Goal: Task Accomplishment & Management: Manage account settings

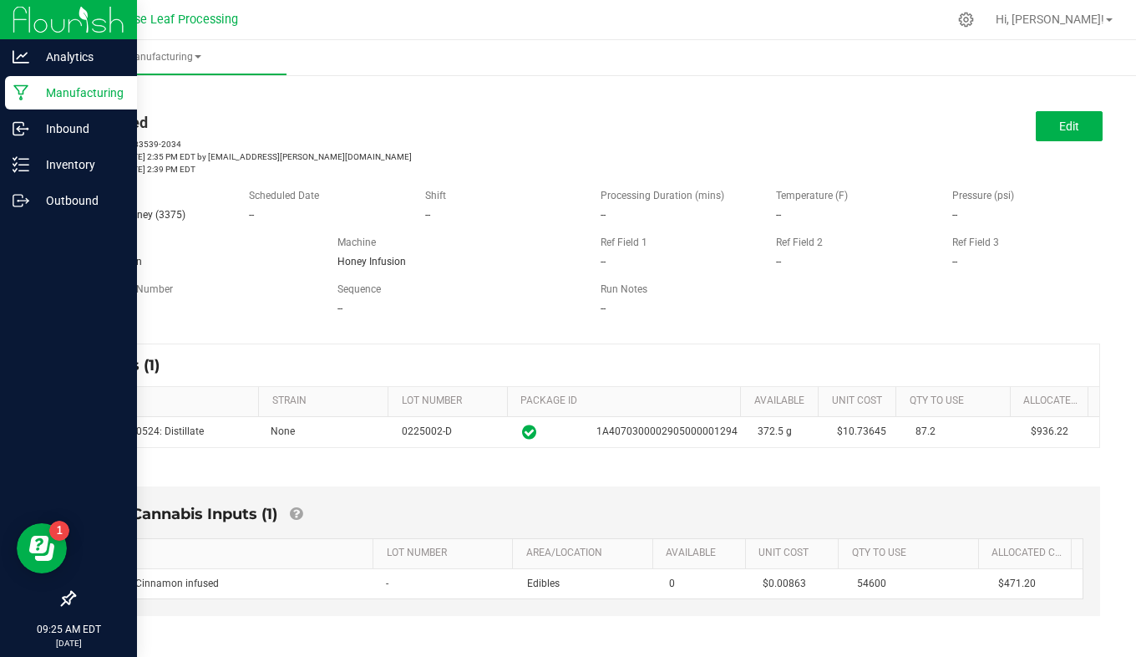
click at [62, 22] on img at bounding box center [69, 19] width 112 height 39
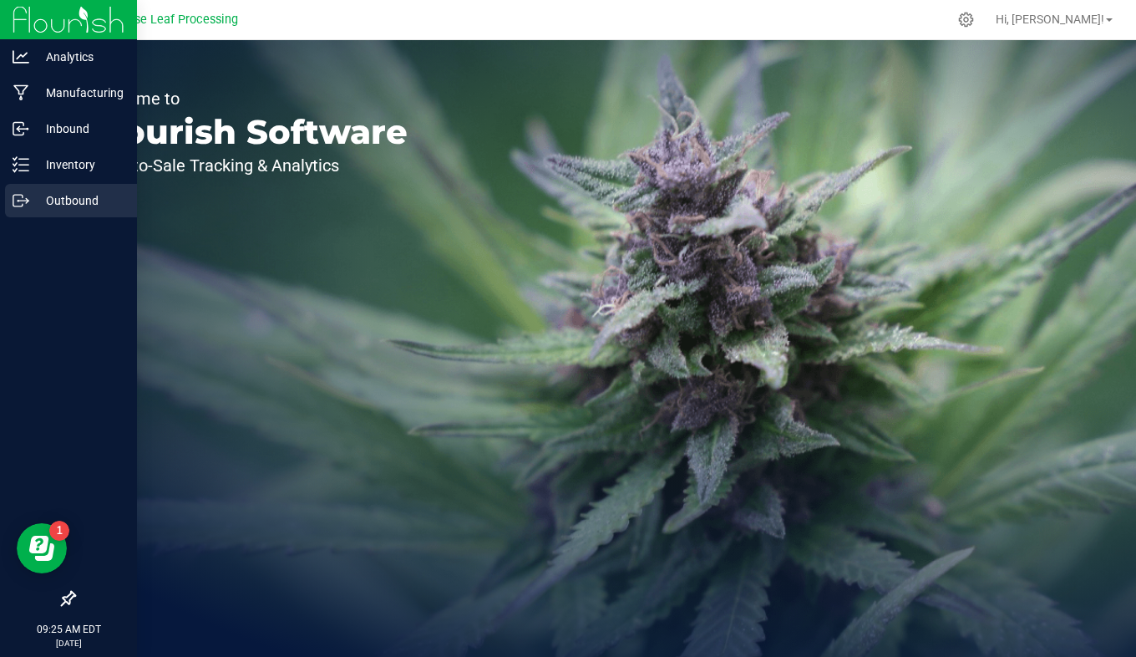
click at [74, 205] on p "Outbound" at bounding box center [79, 201] width 100 height 20
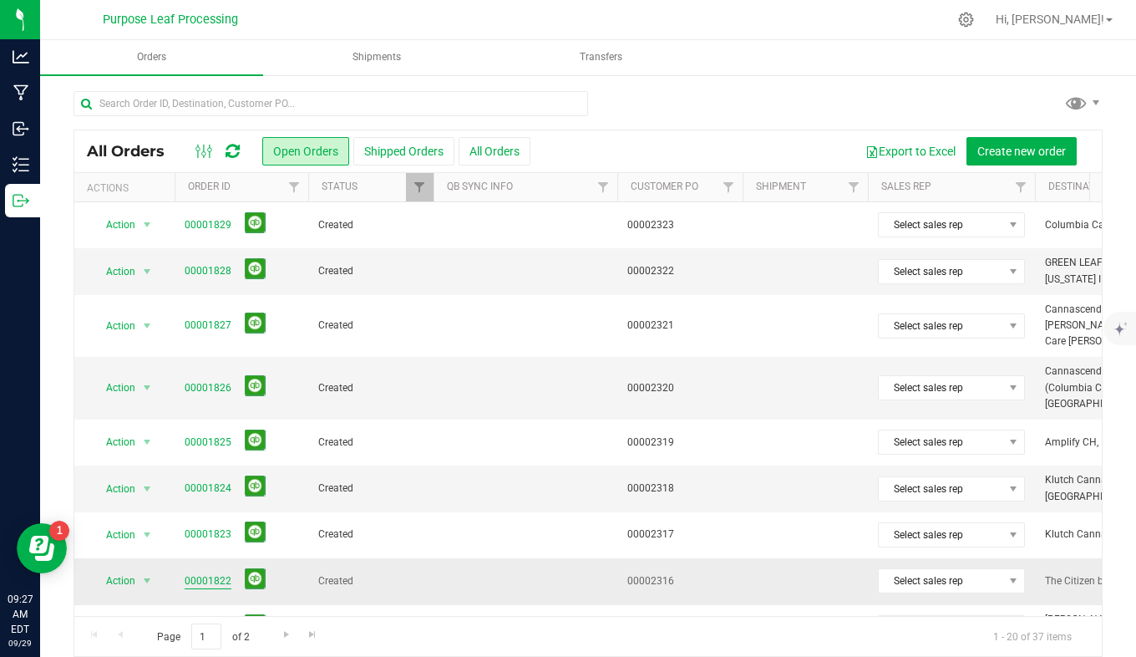
click at [226, 573] on link "00001822" at bounding box center [208, 581] width 47 height 16
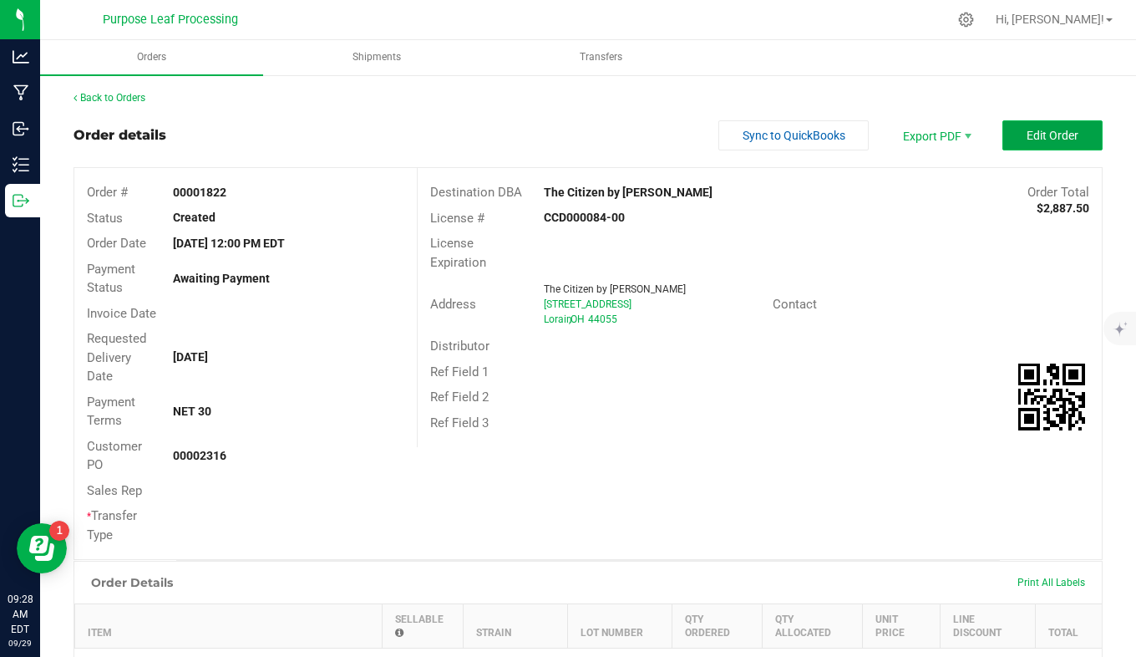
click at [1037, 139] on span "Edit Order" at bounding box center [1053, 135] width 52 height 13
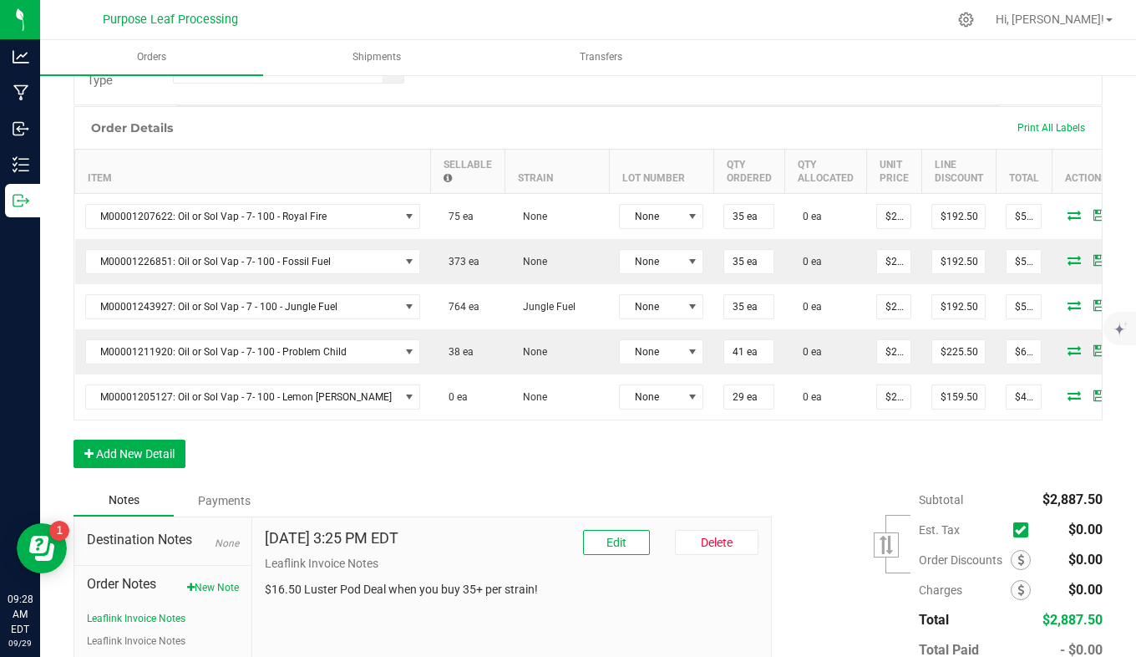
scroll to position [465, 0]
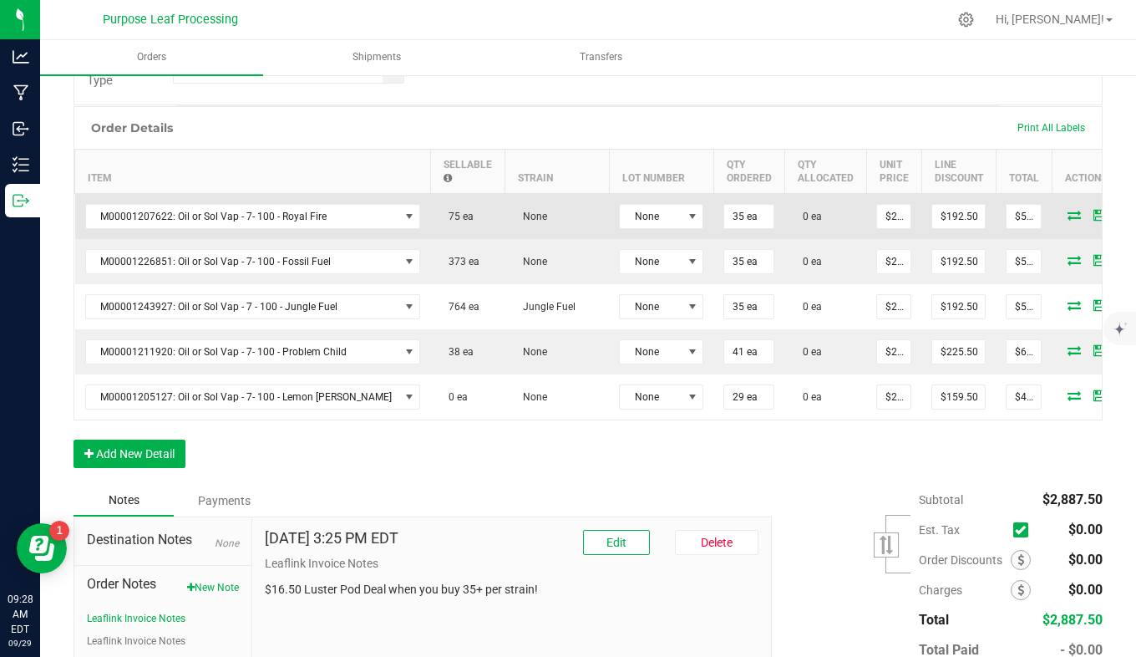
click at [1068, 216] on icon at bounding box center [1074, 215] width 13 height 10
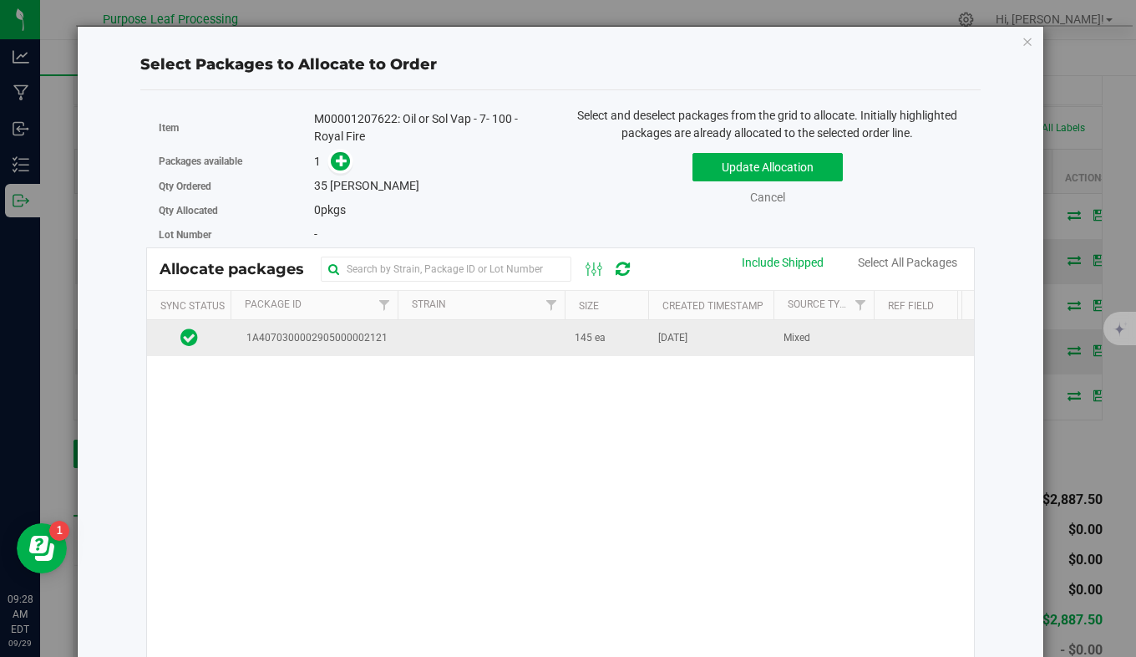
click at [231, 342] on td "1A4070300002905000002121" at bounding box center [314, 338] width 167 height 36
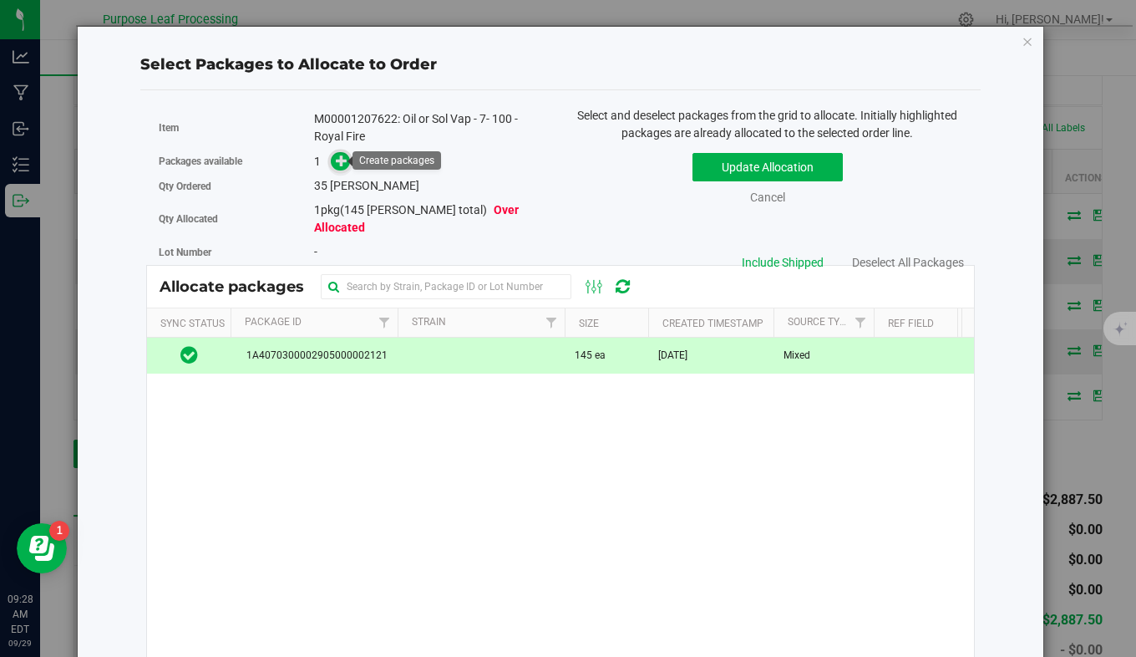
click at [343, 162] on icon at bounding box center [342, 161] width 12 height 12
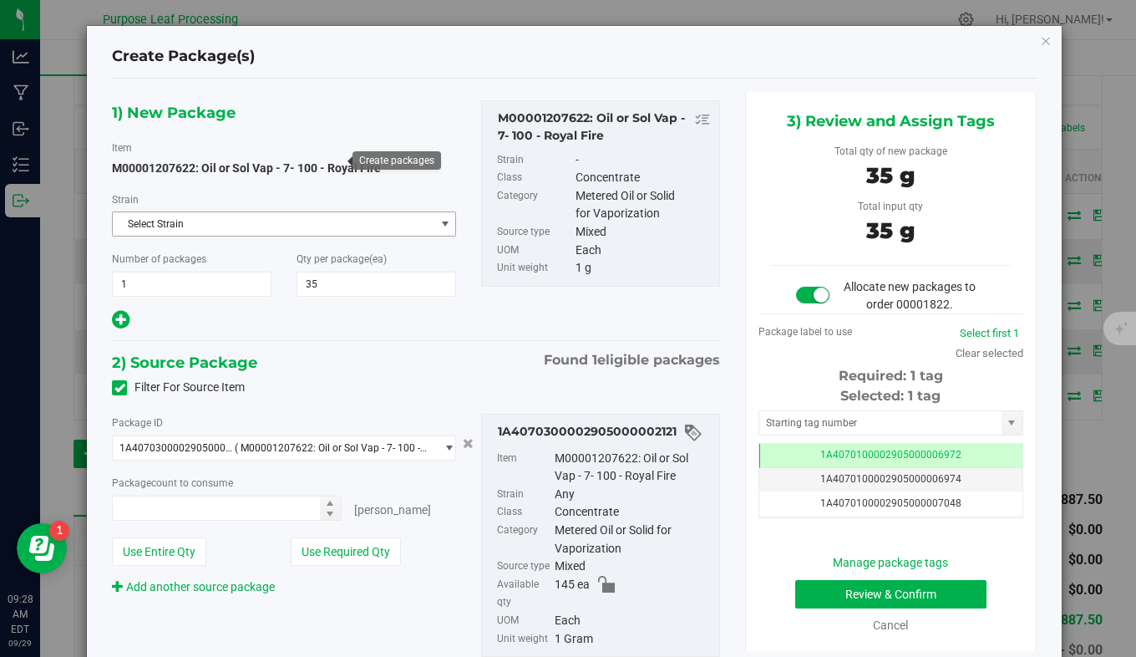
type input "35 ea"
click at [821, 421] on input "text" at bounding box center [881, 422] width 242 height 23
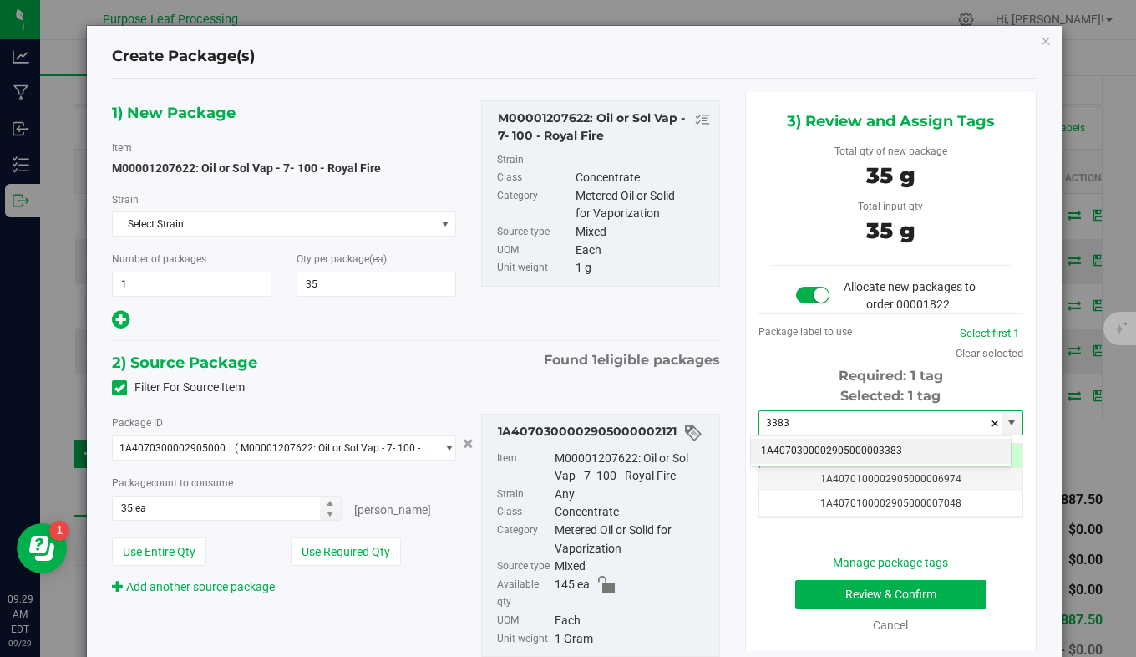
click at [823, 443] on li "1A4070300002905000003383" at bounding box center [881, 451] width 260 height 25
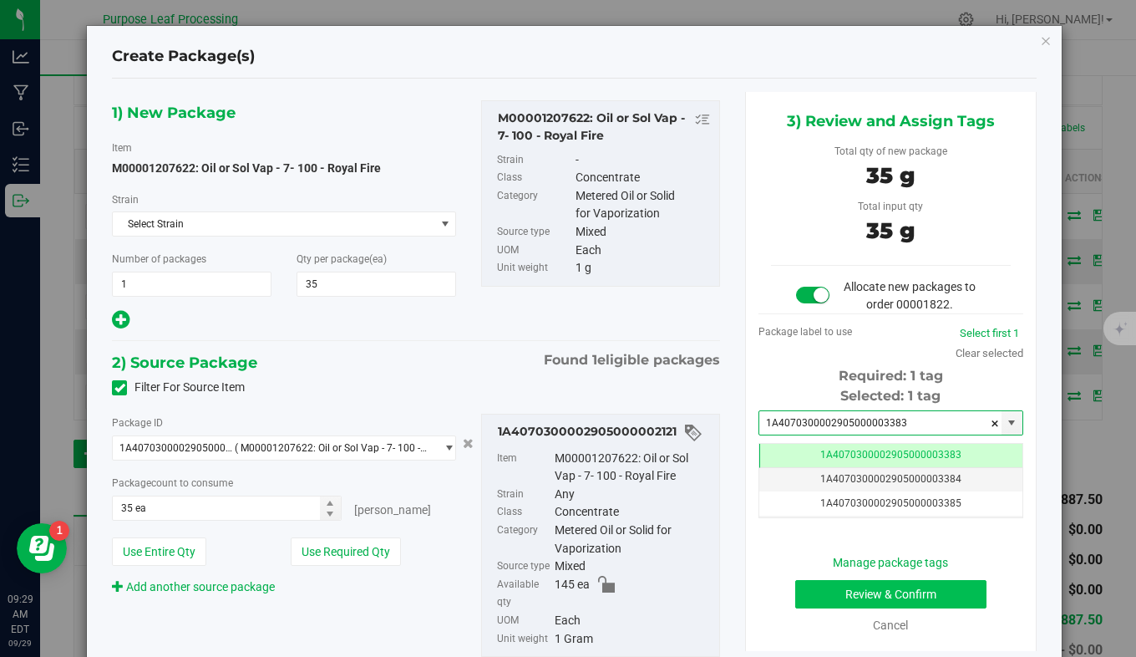
type input "1A4070300002905000003383"
click at [815, 596] on button "Review & Confirm" at bounding box center [892, 594] width 192 height 28
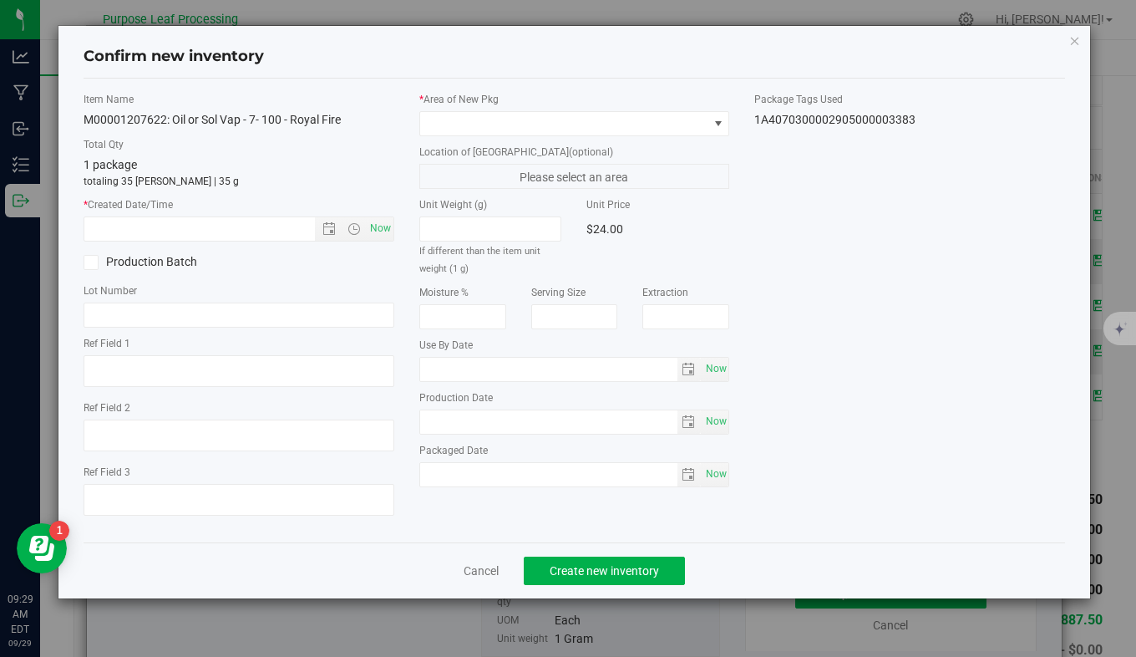
type input "2026-04-30"
click at [383, 235] on span "Now" at bounding box center [380, 228] width 28 height 24
type input "9/29/2025 9:29 AM"
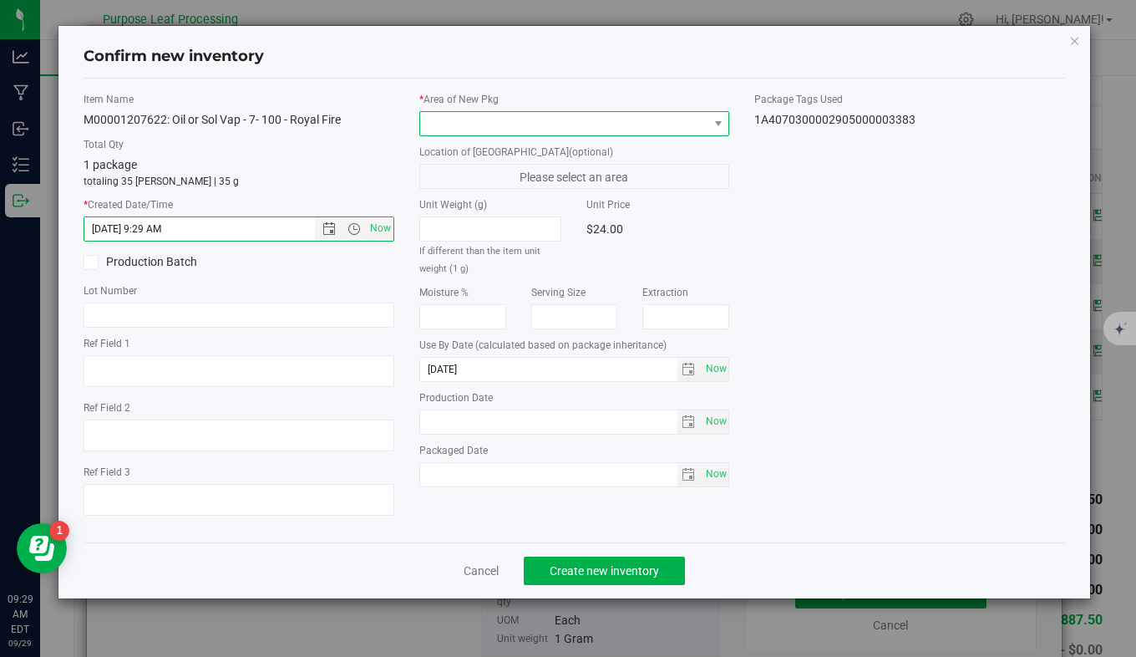
click at [534, 125] on span at bounding box center [564, 123] width 288 height 23
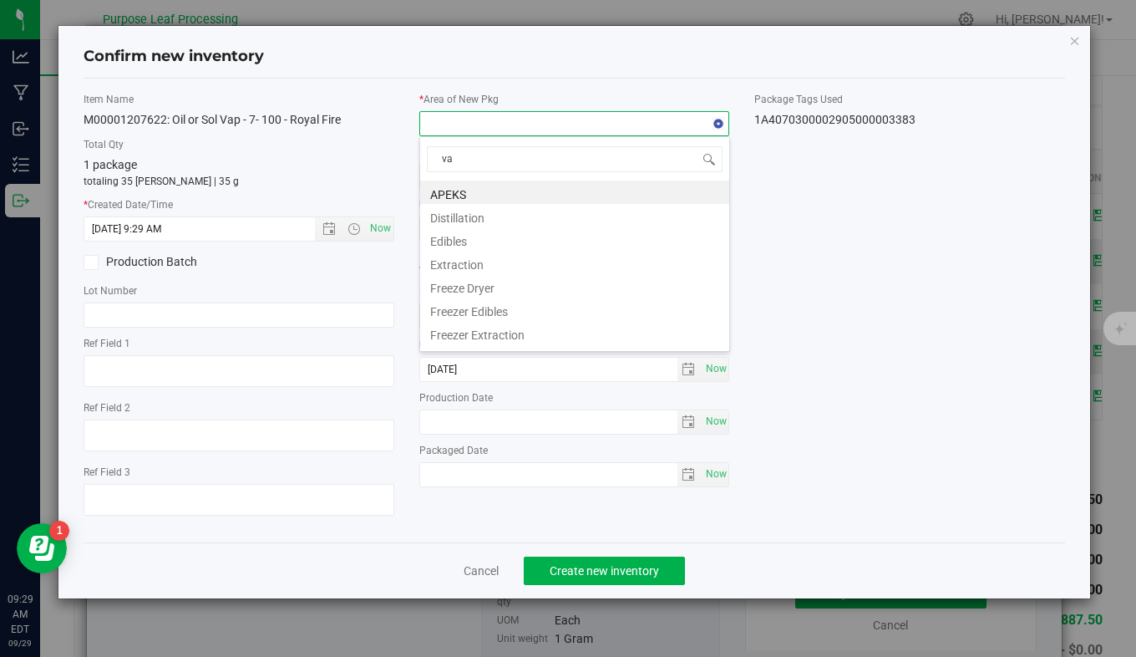
type input "vau"
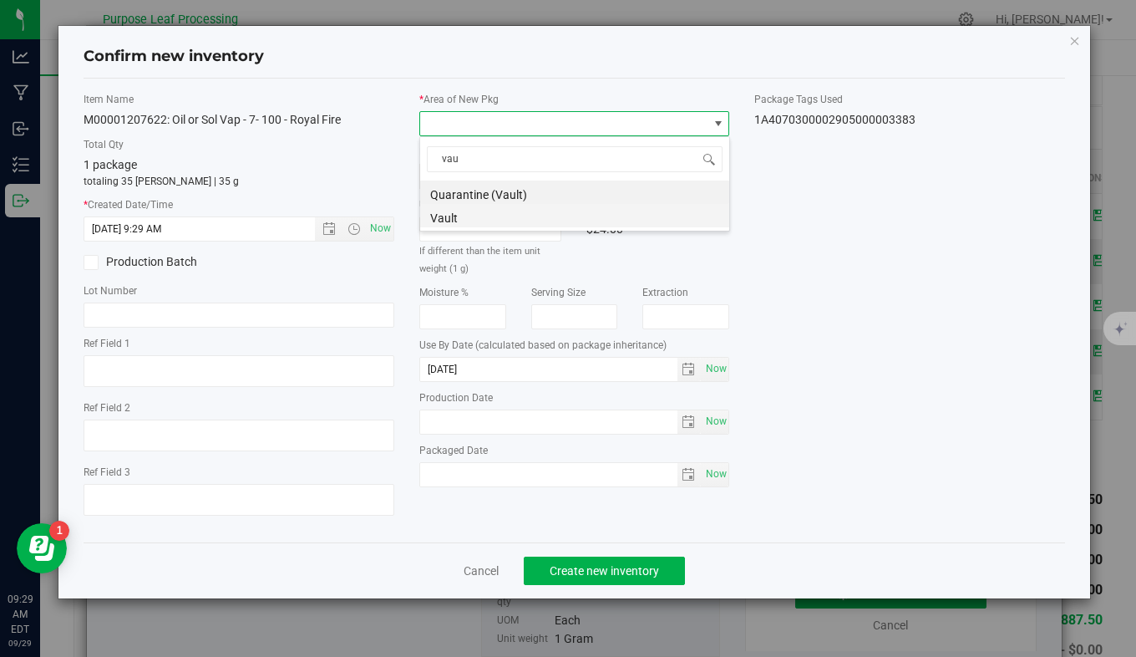
click at [508, 222] on li "Vault" at bounding box center [574, 215] width 309 height 23
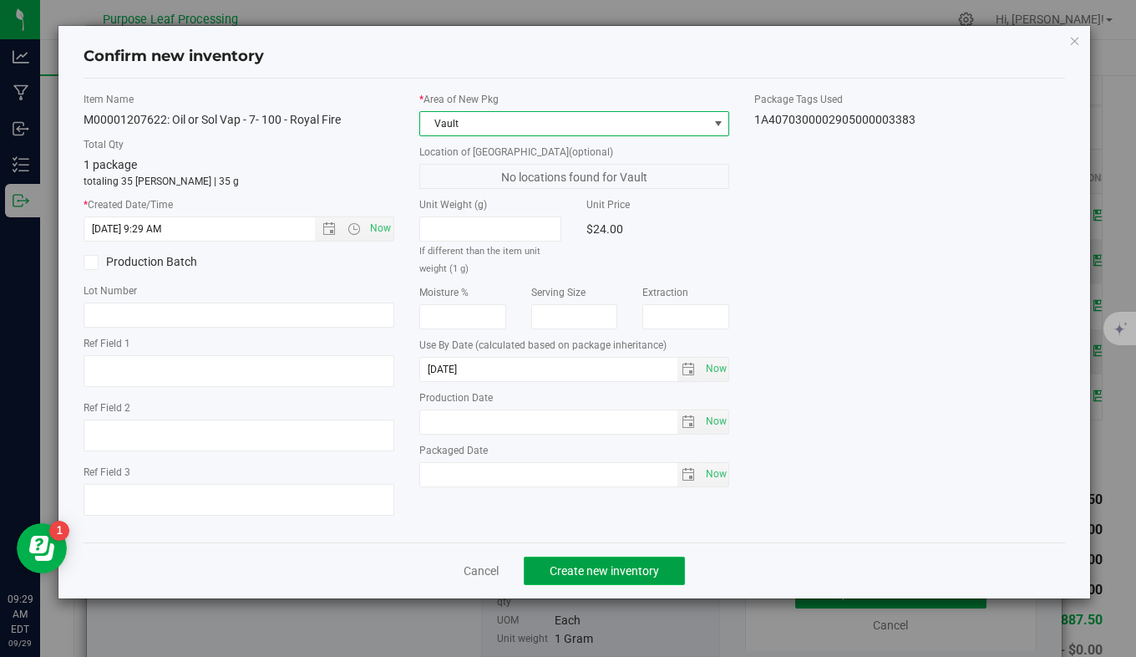
click at [597, 572] on span "Create new inventory" at bounding box center [604, 570] width 109 height 13
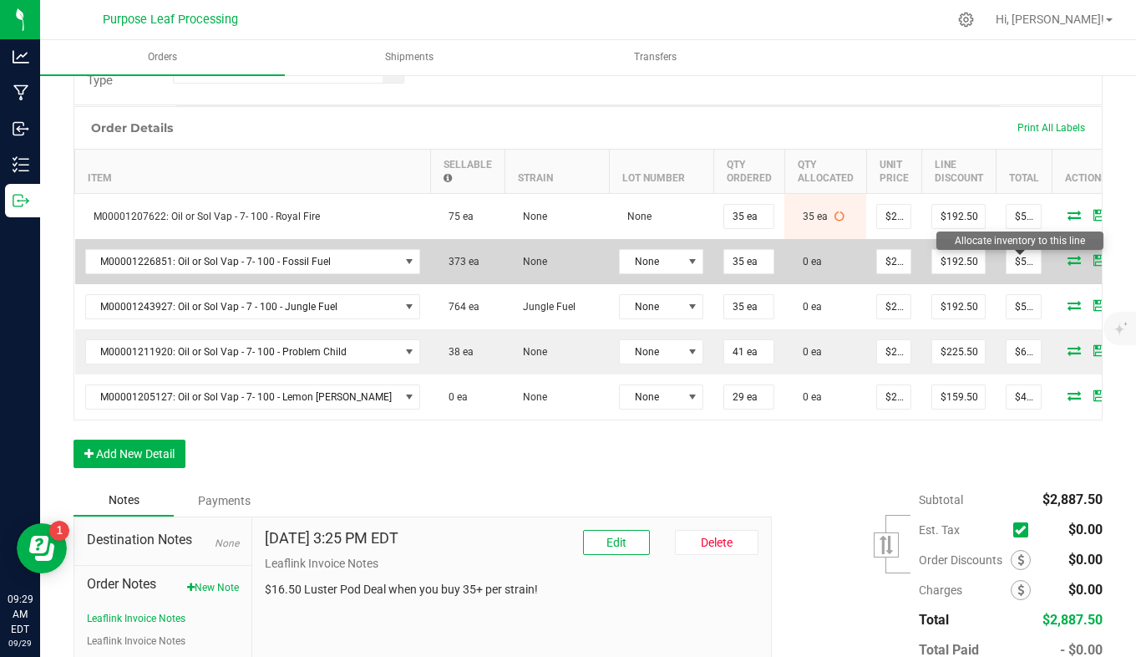
click at [1068, 262] on icon at bounding box center [1074, 260] width 13 height 10
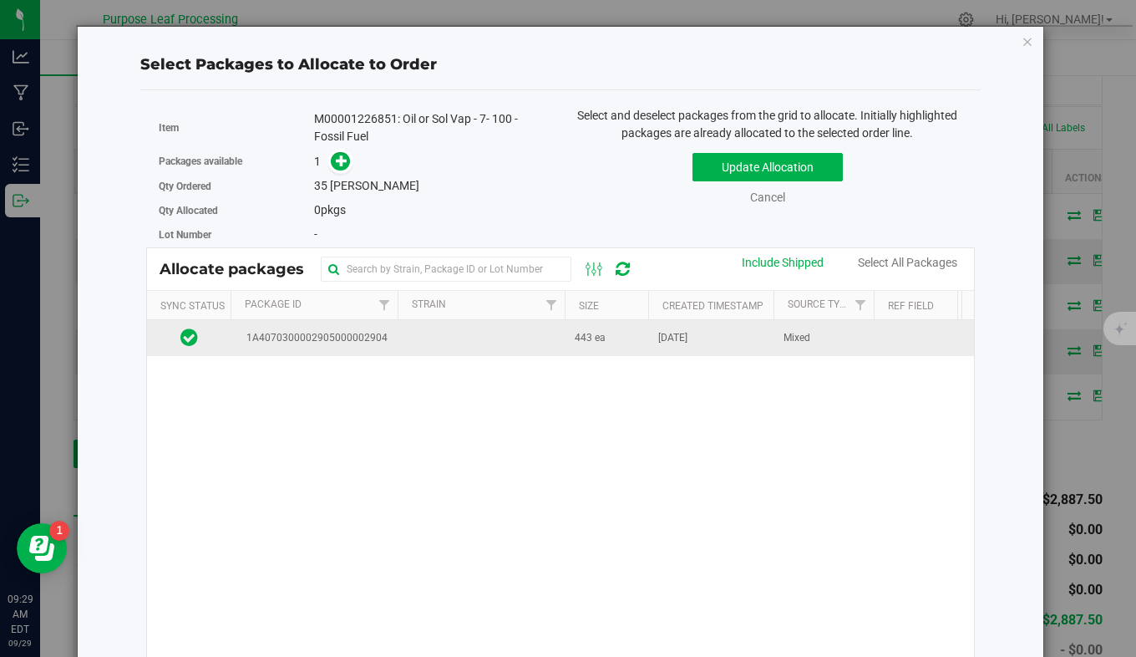
click at [367, 337] on span "1A4070300002905000002904" at bounding box center [314, 338] width 147 height 16
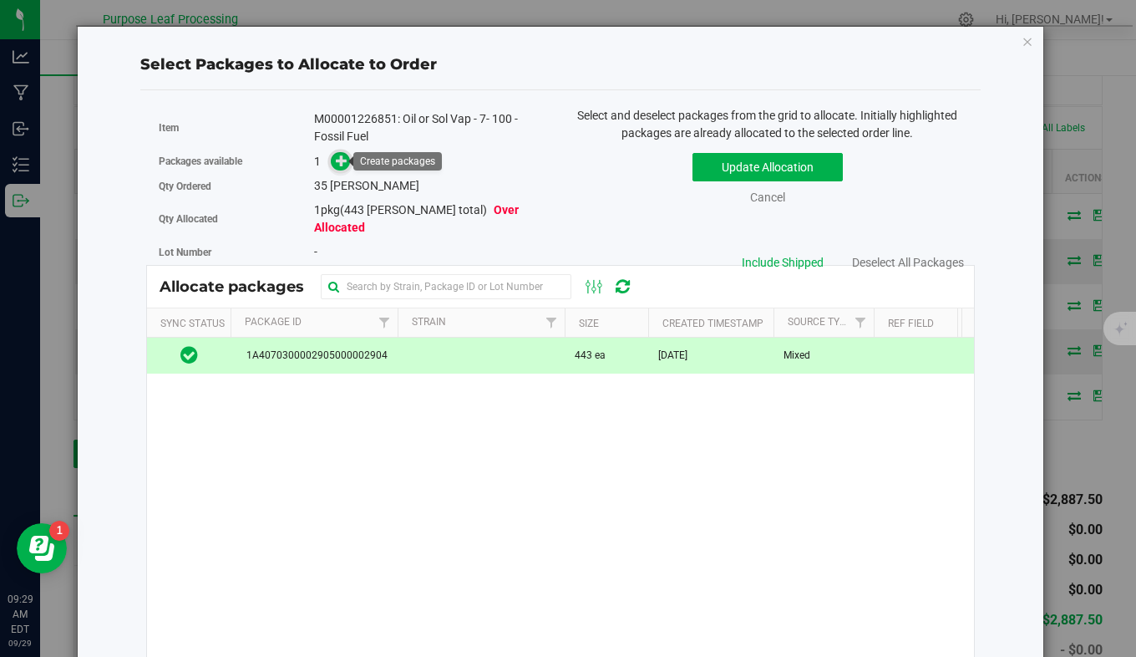
click at [346, 165] on span at bounding box center [340, 161] width 19 height 19
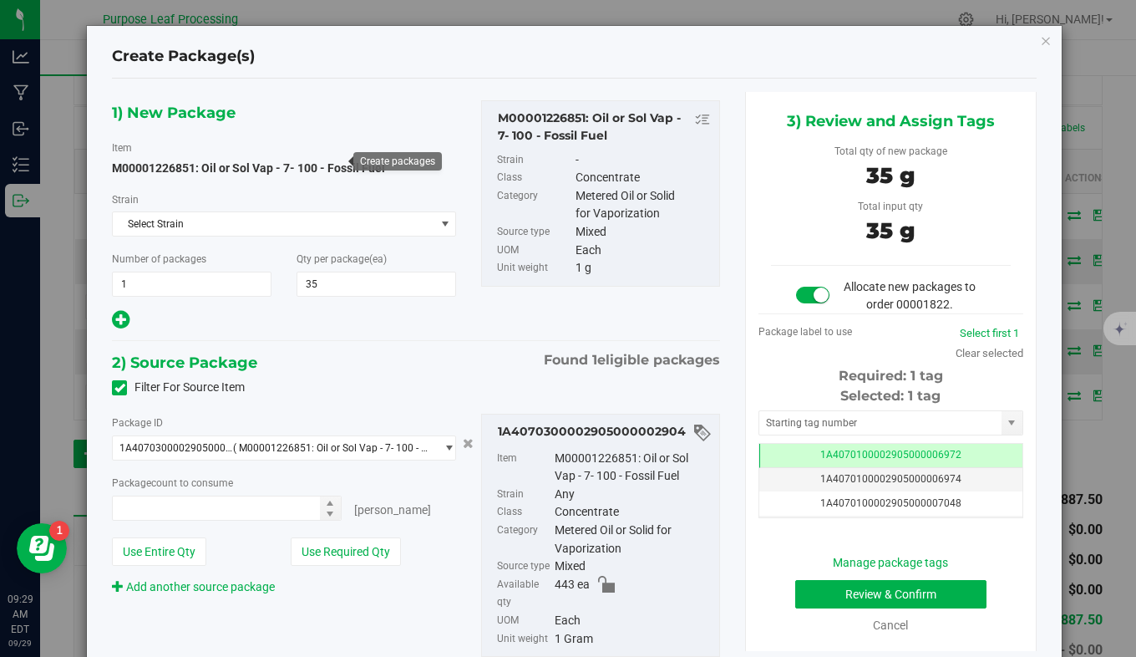
type input "35 ea"
click at [822, 430] on input "text" at bounding box center [881, 422] width 242 height 23
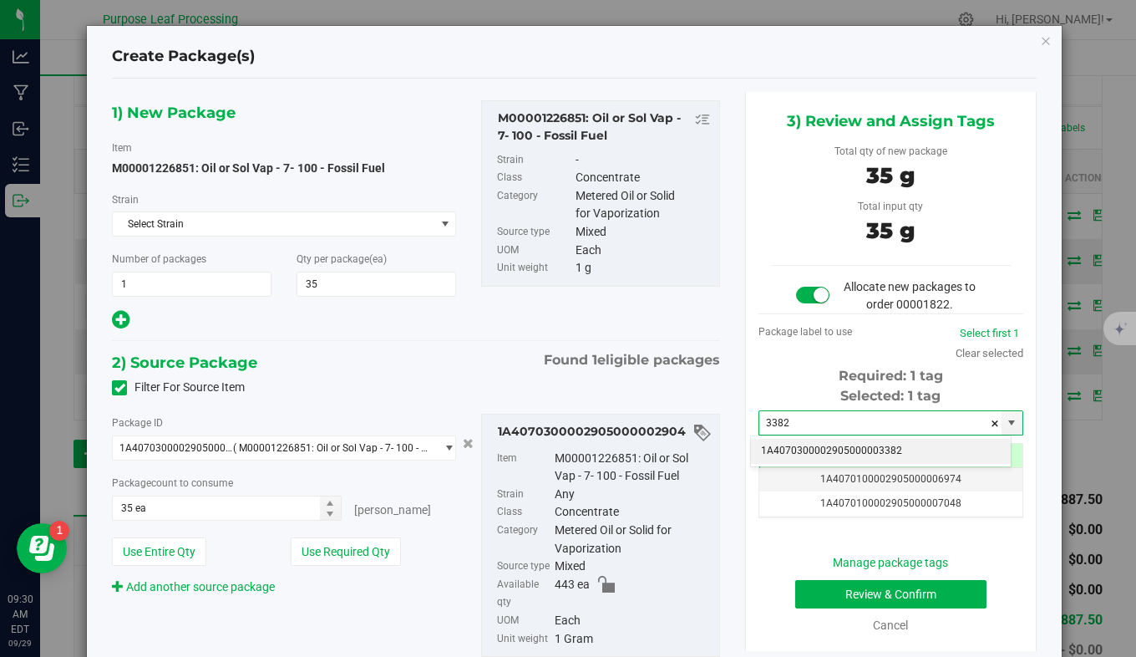
click at [806, 444] on li "1A4070300002905000003382" at bounding box center [881, 451] width 260 height 25
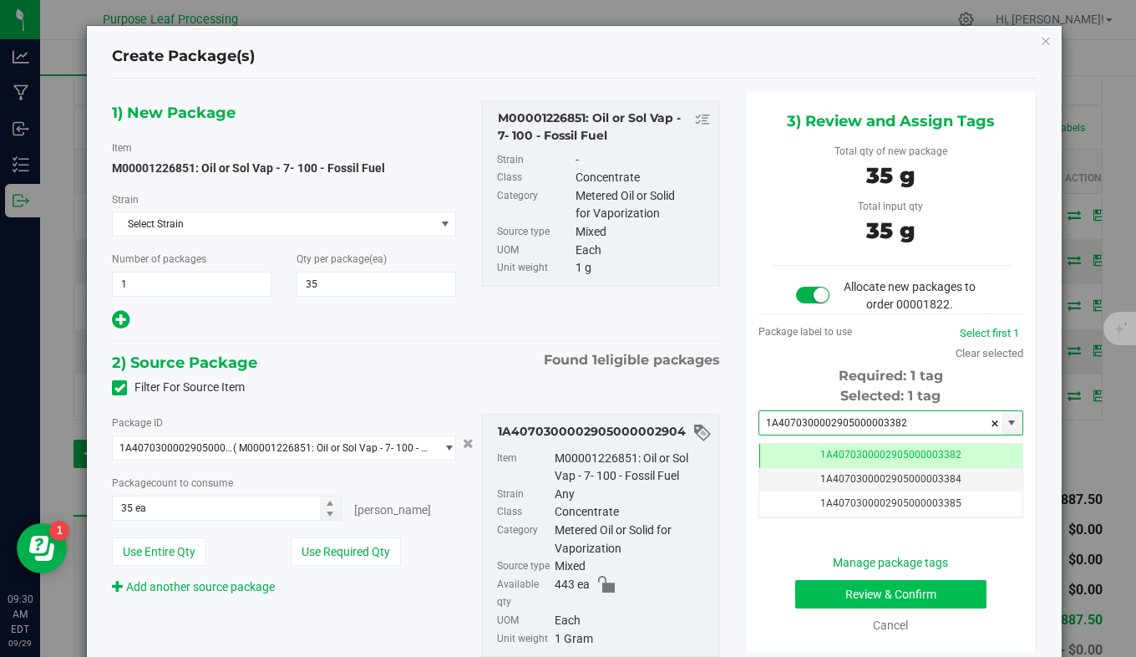
type input "1A4070300002905000003382"
click at [827, 592] on button "Review & Confirm" at bounding box center [892, 594] width 192 height 28
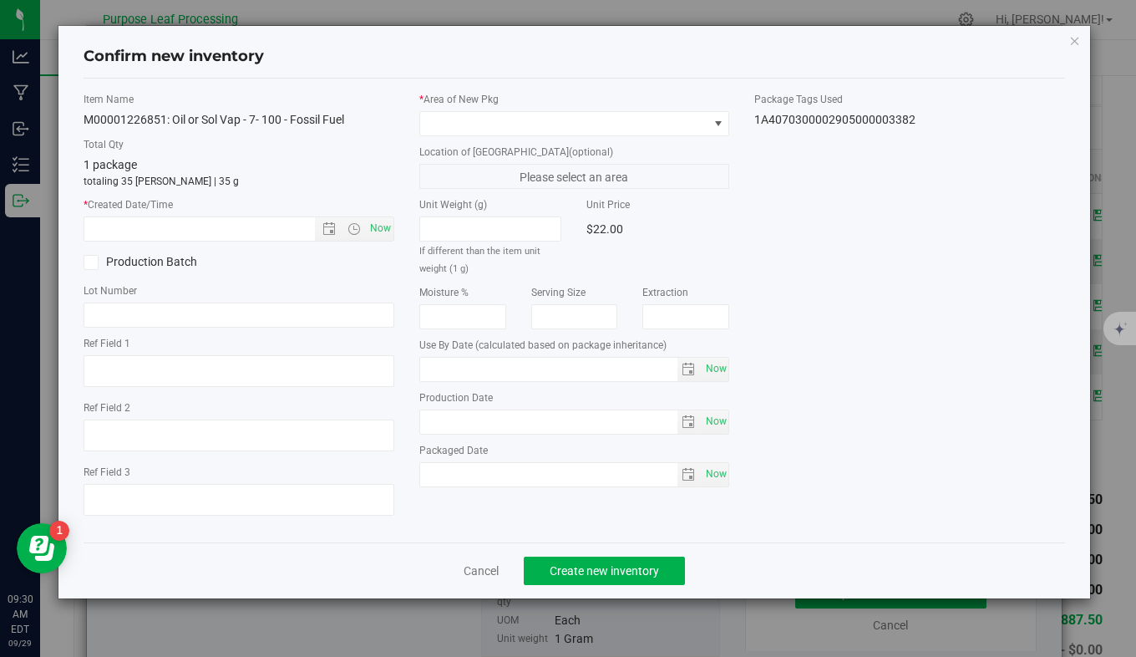
type input "2026-07-02"
click at [379, 229] on span "Now" at bounding box center [380, 228] width 28 height 24
type input "9/29/2025 9:30 AM"
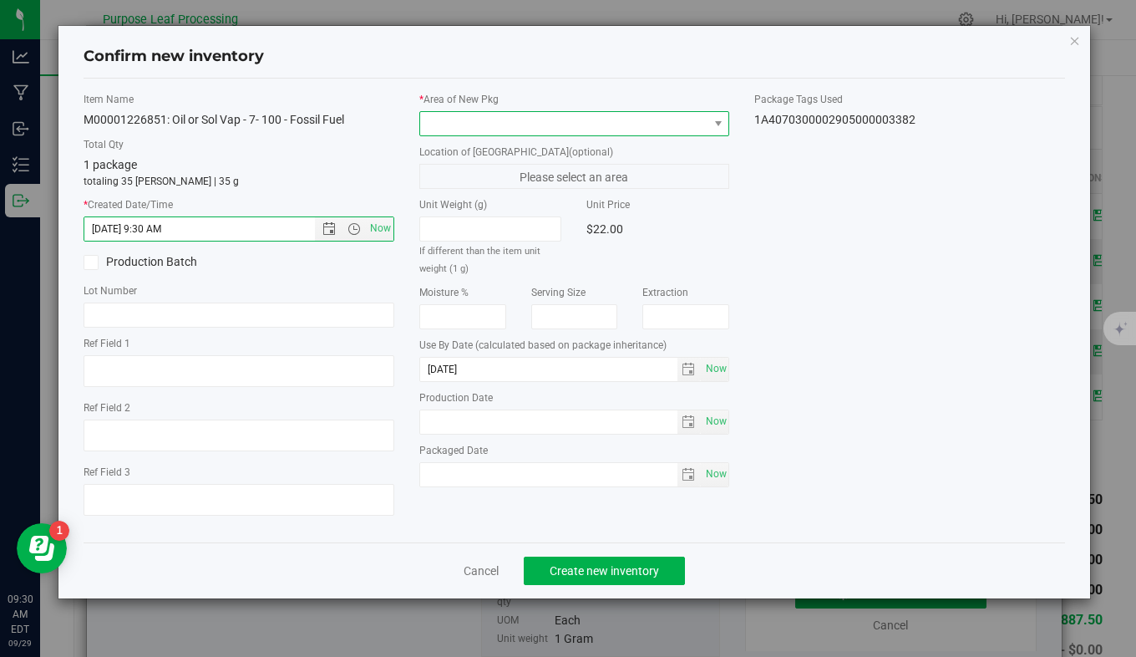
click at [524, 128] on span at bounding box center [564, 123] width 288 height 23
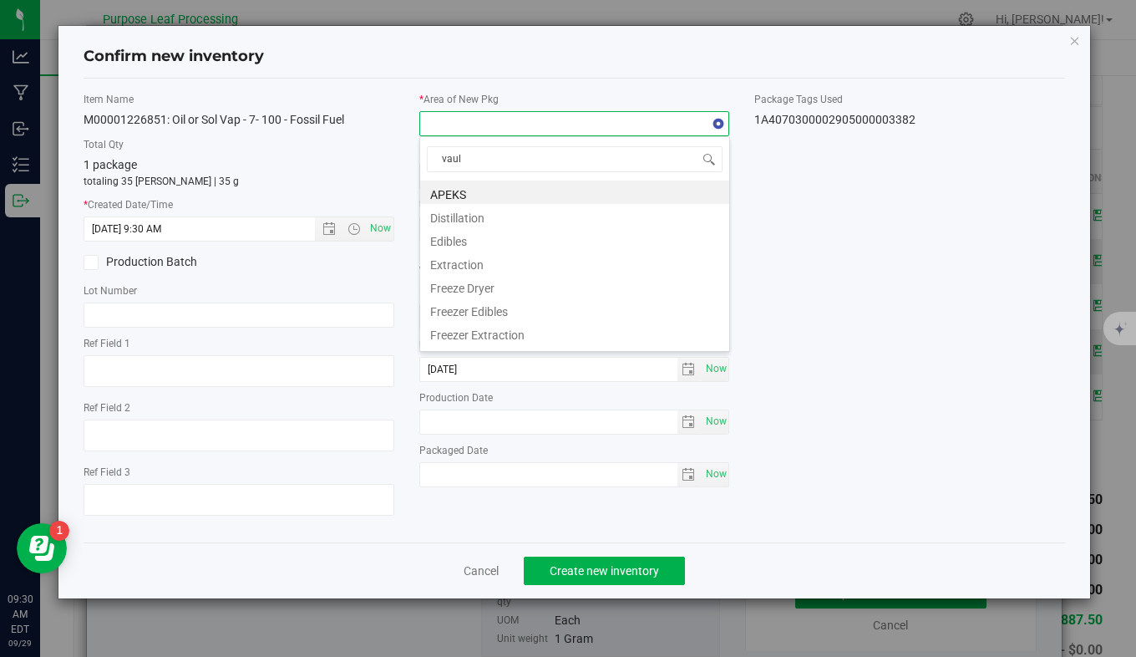
type input "vault"
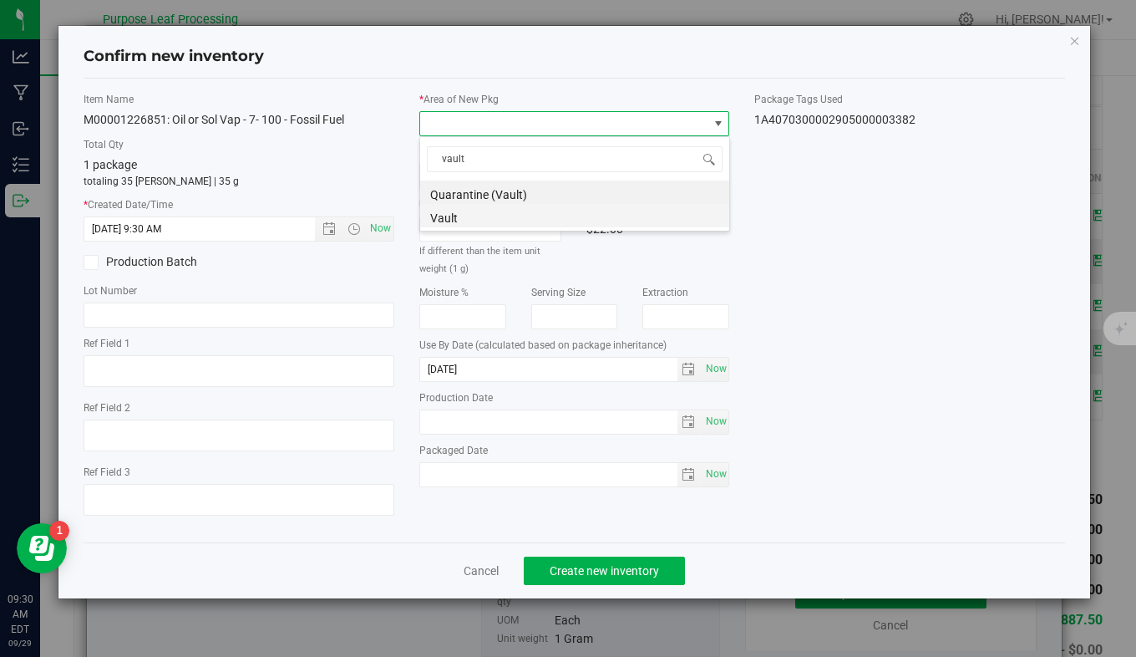
click at [522, 211] on li "Vault" at bounding box center [574, 215] width 309 height 23
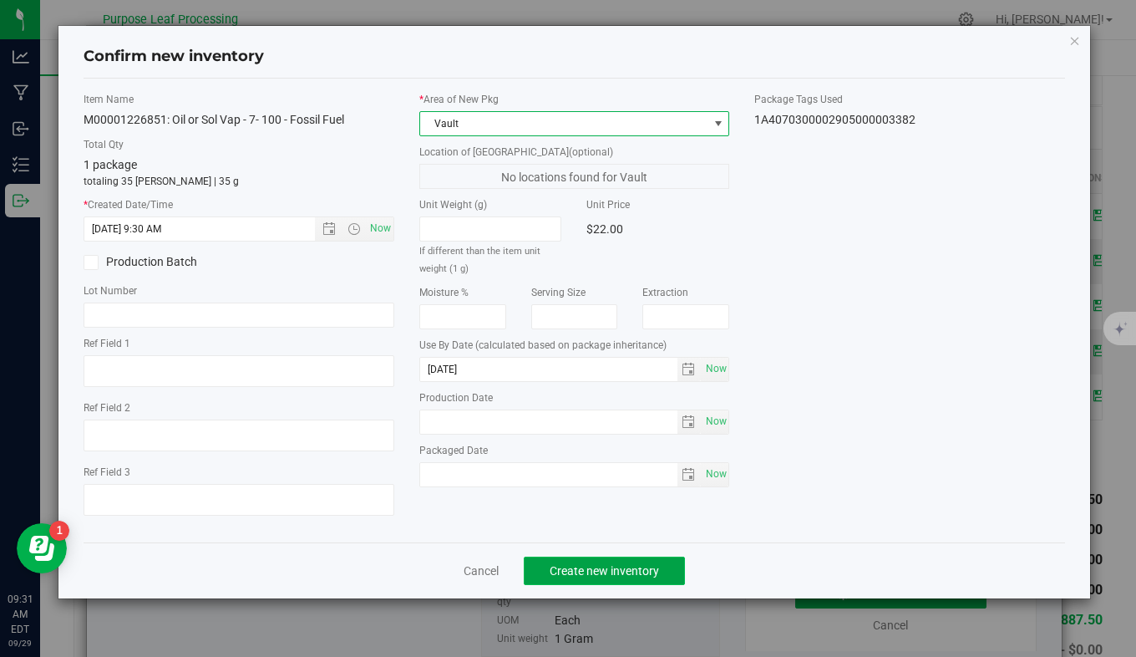
click at [554, 566] on span "Create new inventory" at bounding box center [604, 570] width 109 height 13
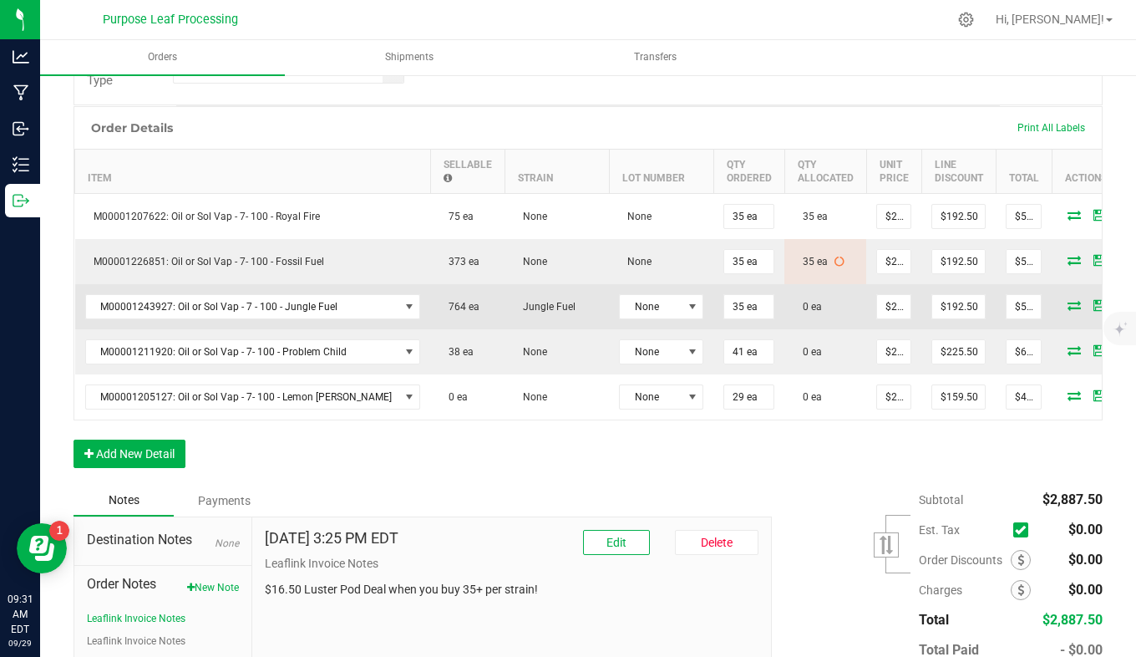
click at [1062, 308] on span at bounding box center [1074, 305] width 25 height 10
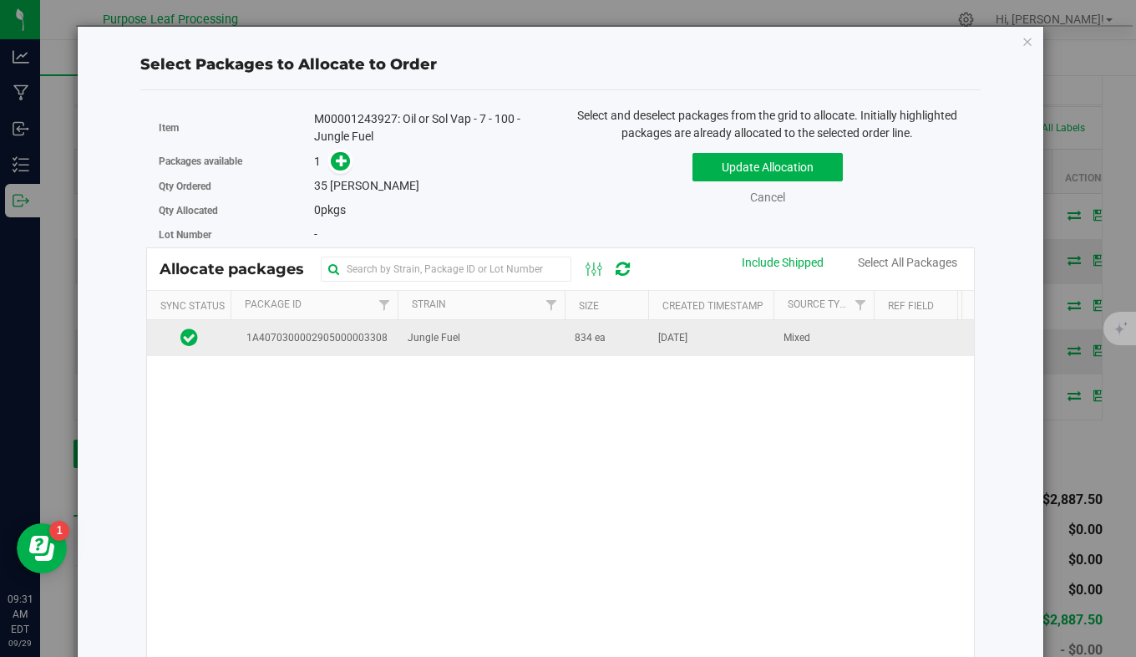
click at [321, 339] on span "1A4070300002905000003308" at bounding box center [314, 338] width 147 height 16
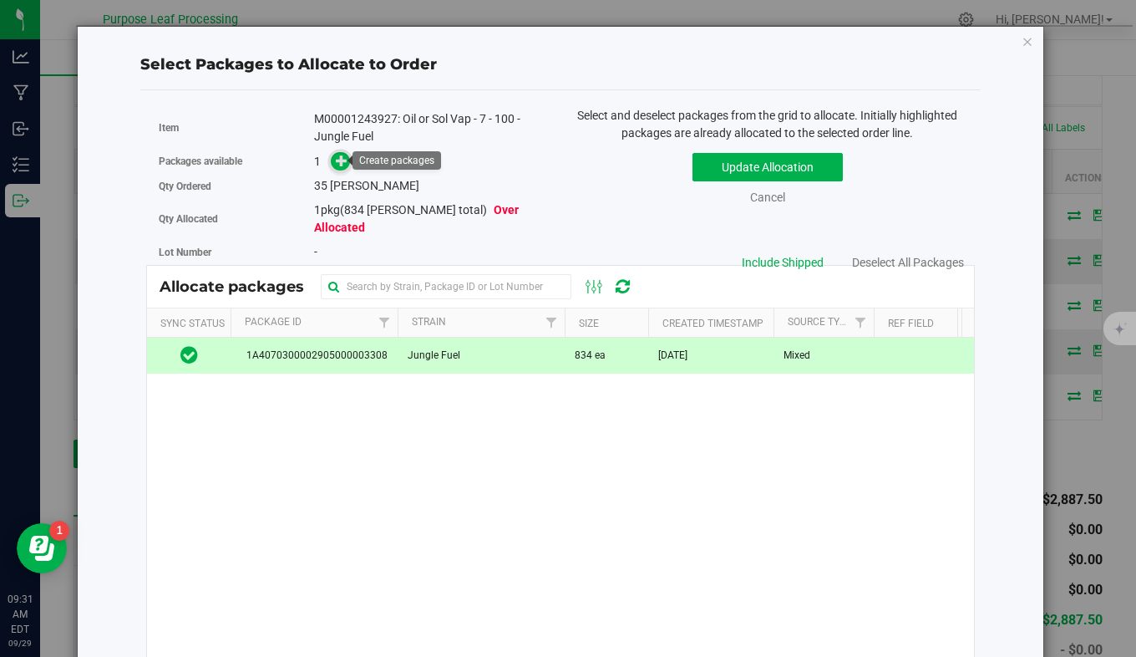
click at [339, 166] on icon at bounding box center [342, 161] width 12 height 12
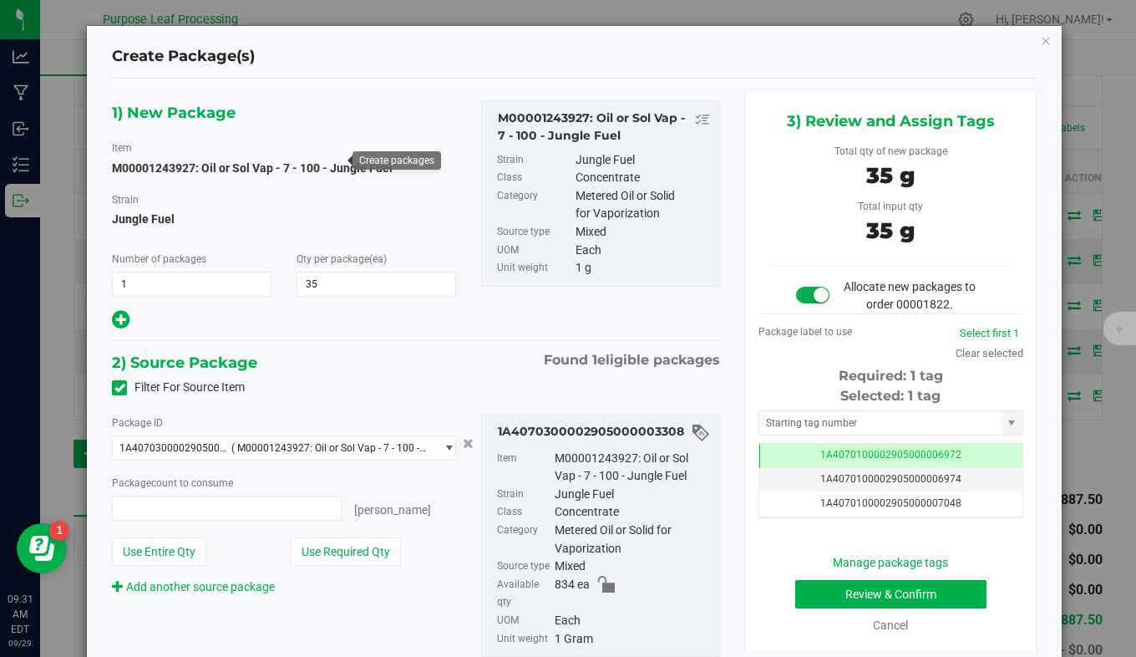
type input "35 ea"
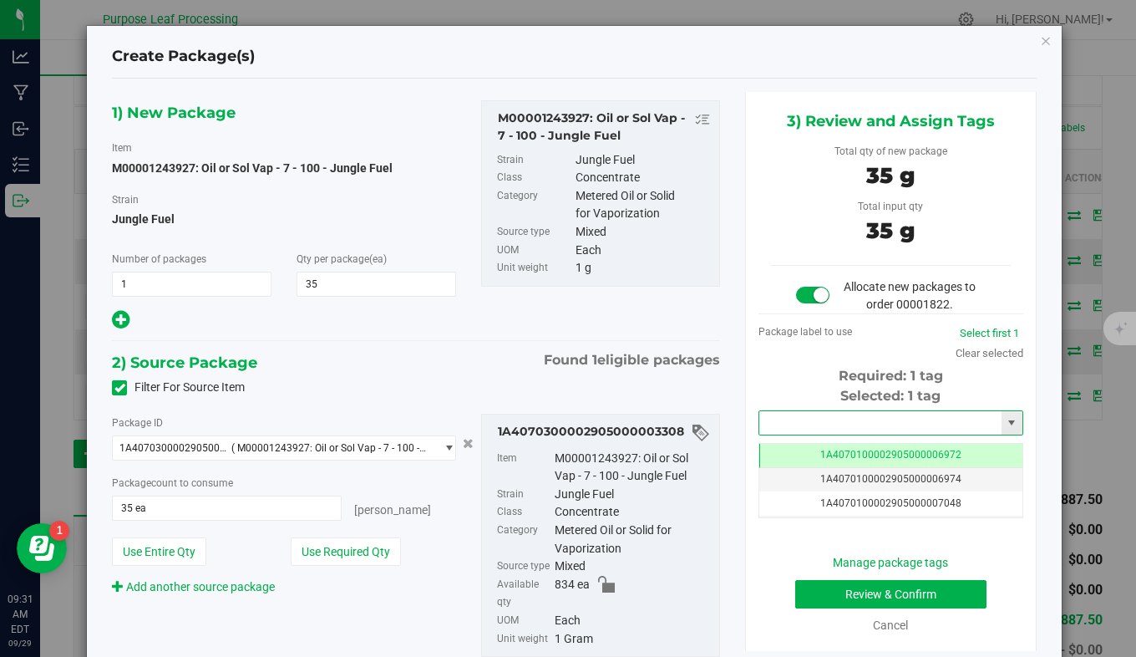
click at [806, 419] on input "text" at bounding box center [881, 422] width 242 height 23
click at [806, 451] on li "1A4070300002905000003384" at bounding box center [881, 451] width 260 height 25
type input "1A4070300002905000003384"
click at [809, 597] on button "Review & Confirm" at bounding box center [892, 594] width 192 height 28
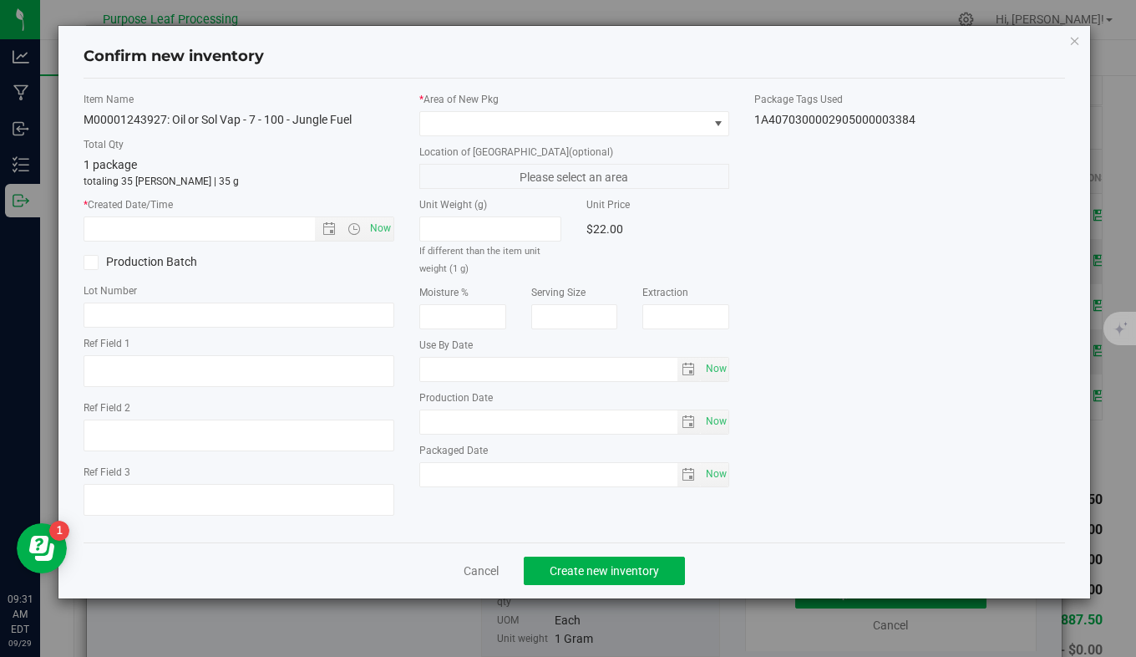
type input "2026-08-25"
click at [389, 236] on span "Now" at bounding box center [380, 228] width 28 height 24
type input "9/29/2025 9:31 AM"
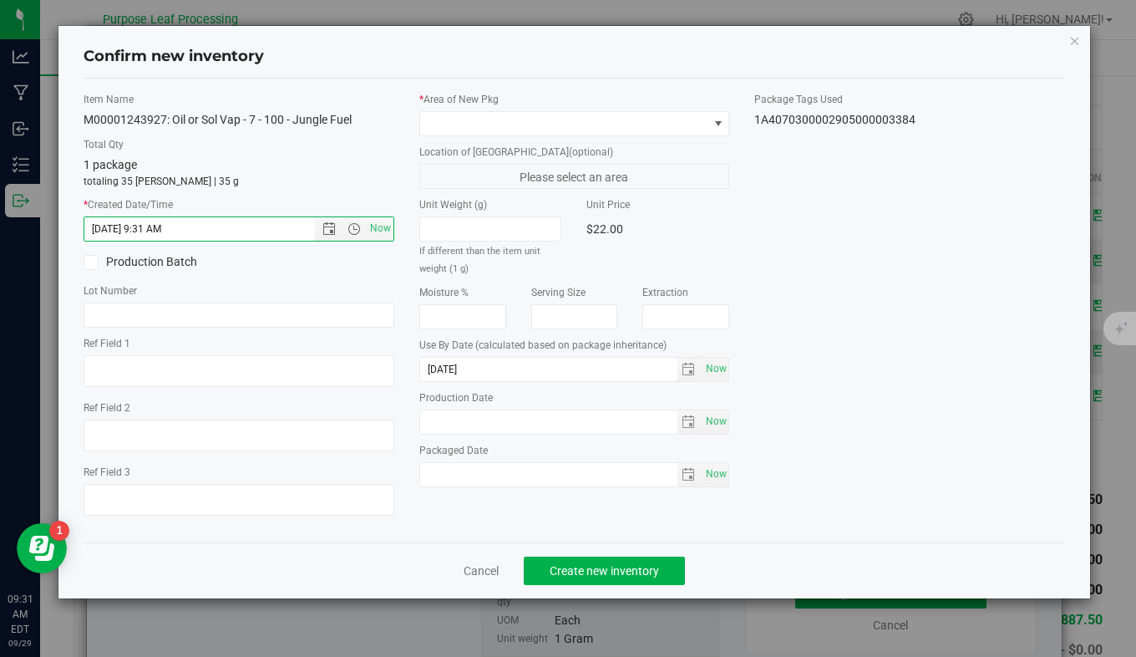
click at [468, 149] on label "Location of New Pkg (optional)" at bounding box center [574, 152] width 311 height 15
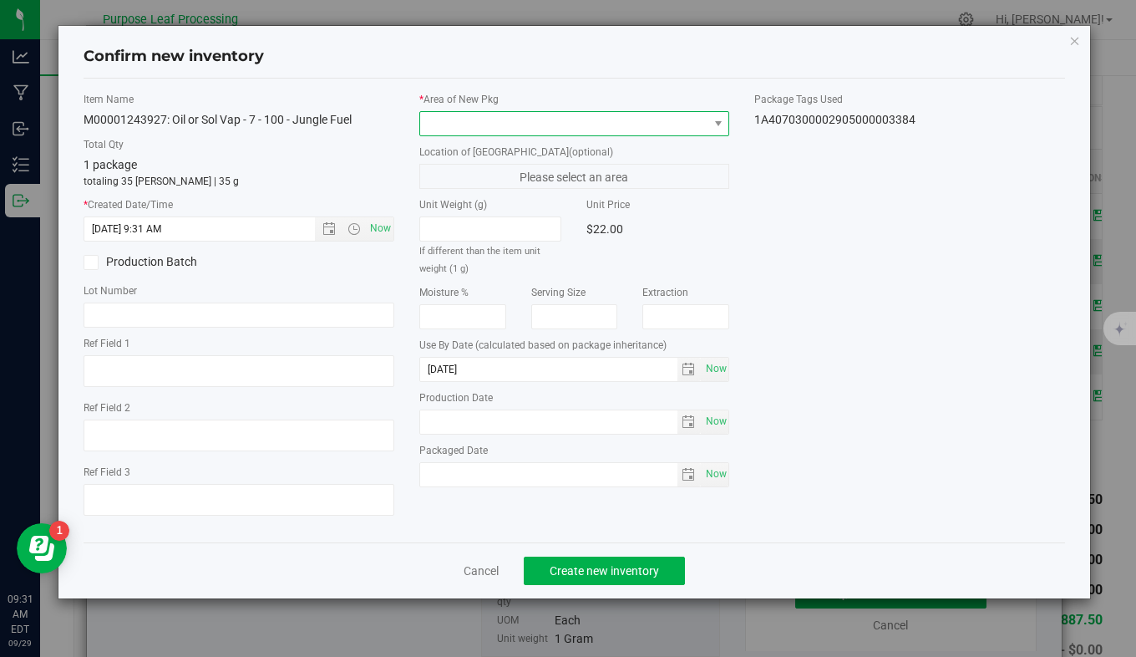
click at [491, 127] on span at bounding box center [564, 123] width 288 height 23
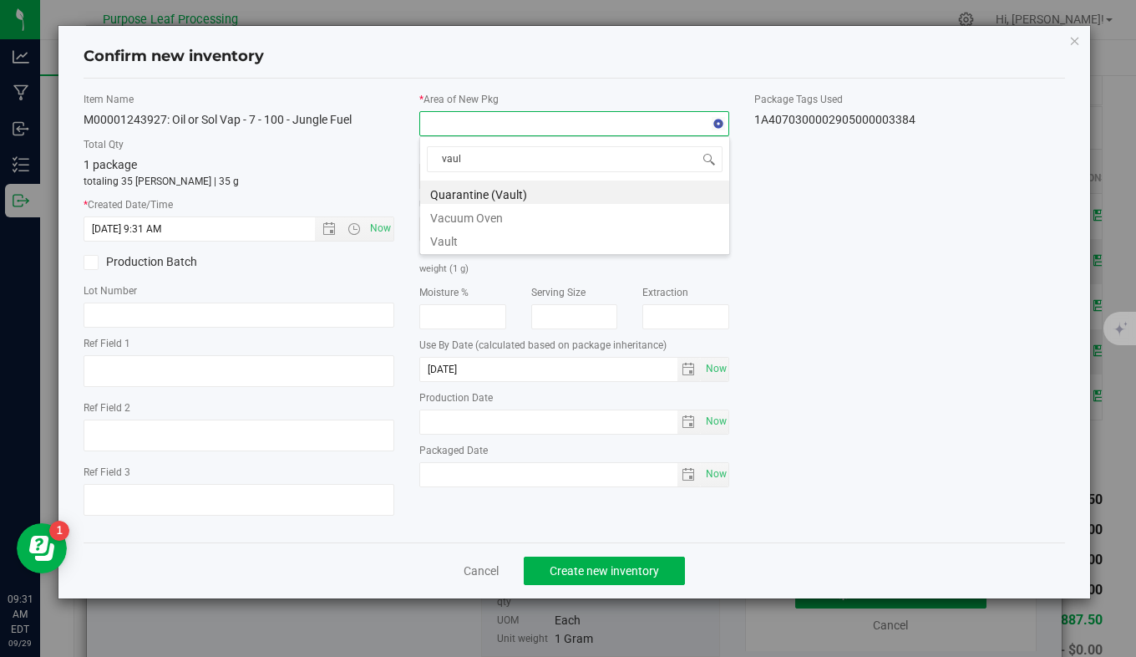
type input "vault"
click at [496, 225] on li "Vault" at bounding box center [574, 215] width 309 height 23
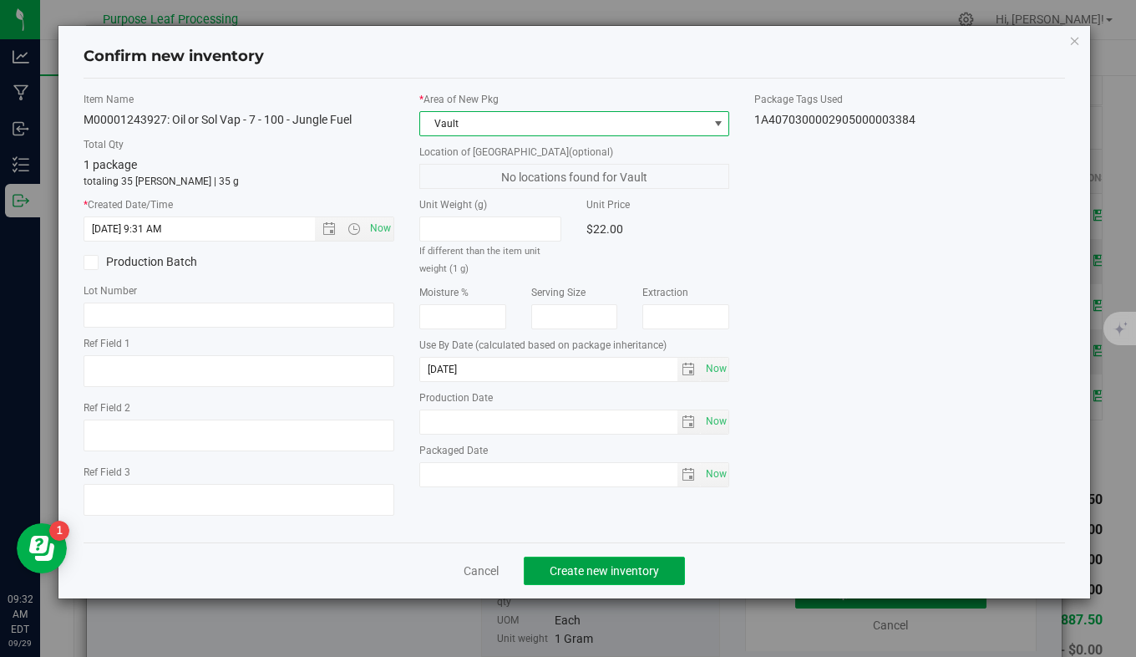
click at [557, 567] on span "Create new inventory" at bounding box center [604, 570] width 109 height 13
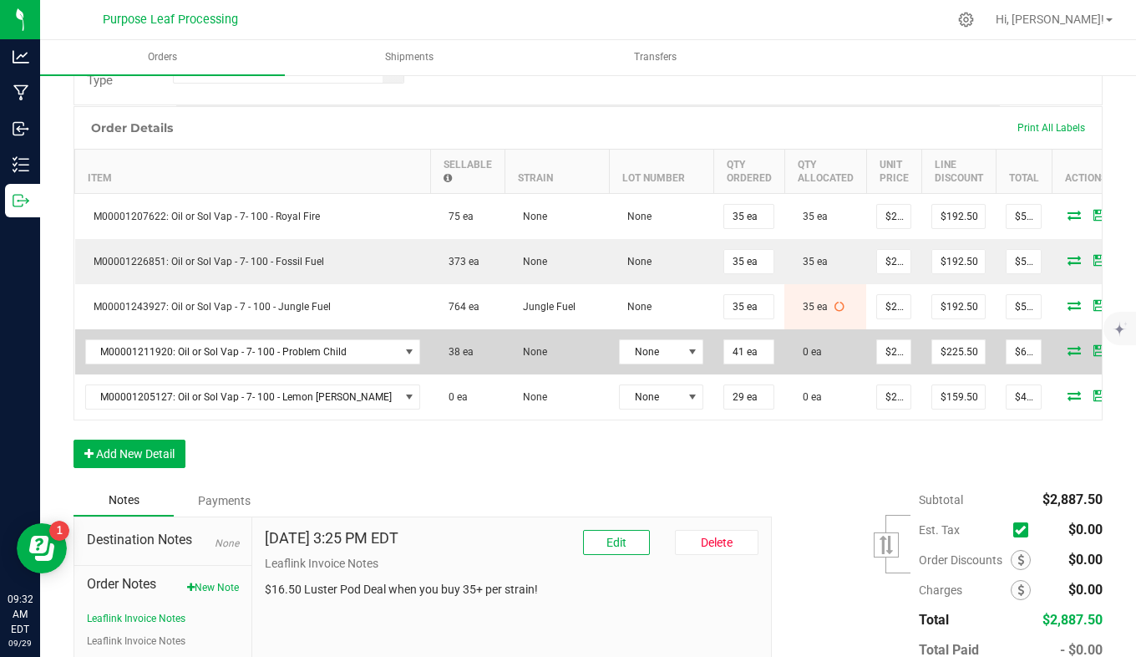
click at [1068, 350] on icon at bounding box center [1074, 350] width 13 height 10
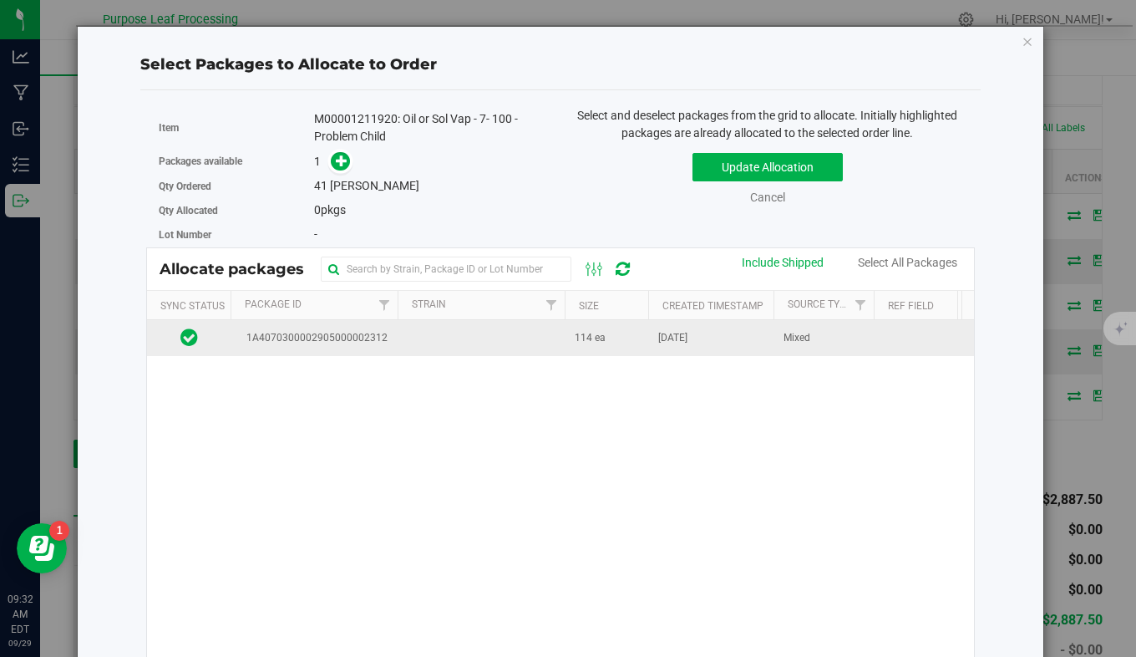
click at [353, 338] on span "1A4070300002905000002312" at bounding box center [314, 338] width 147 height 16
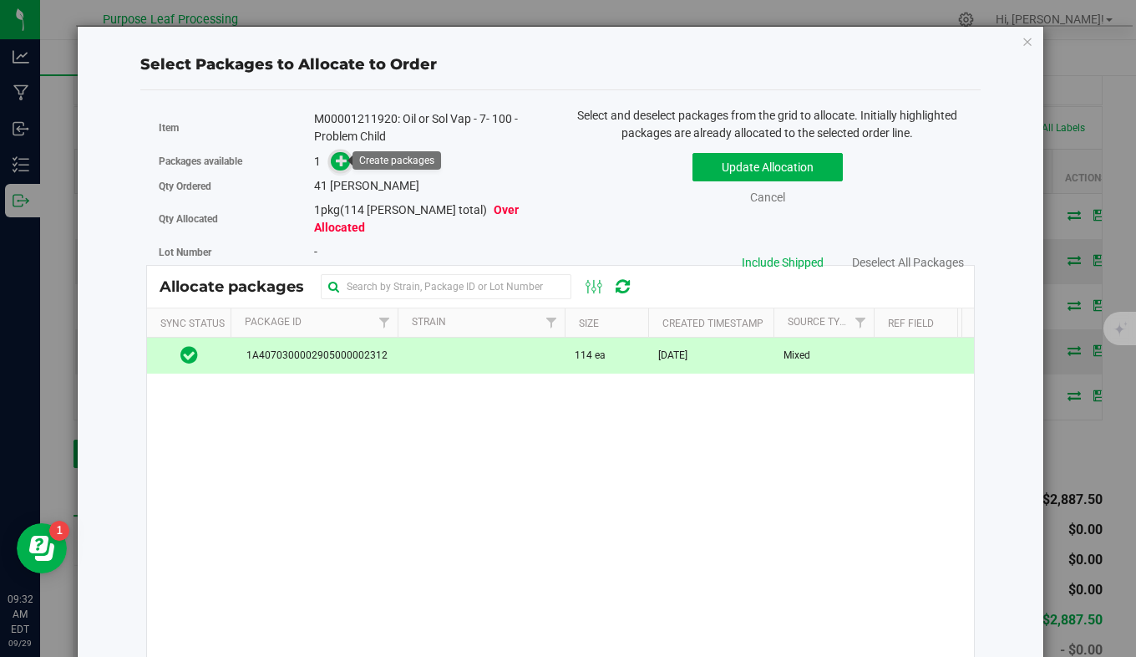
click at [339, 164] on icon at bounding box center [342, 160] width 12 height 12
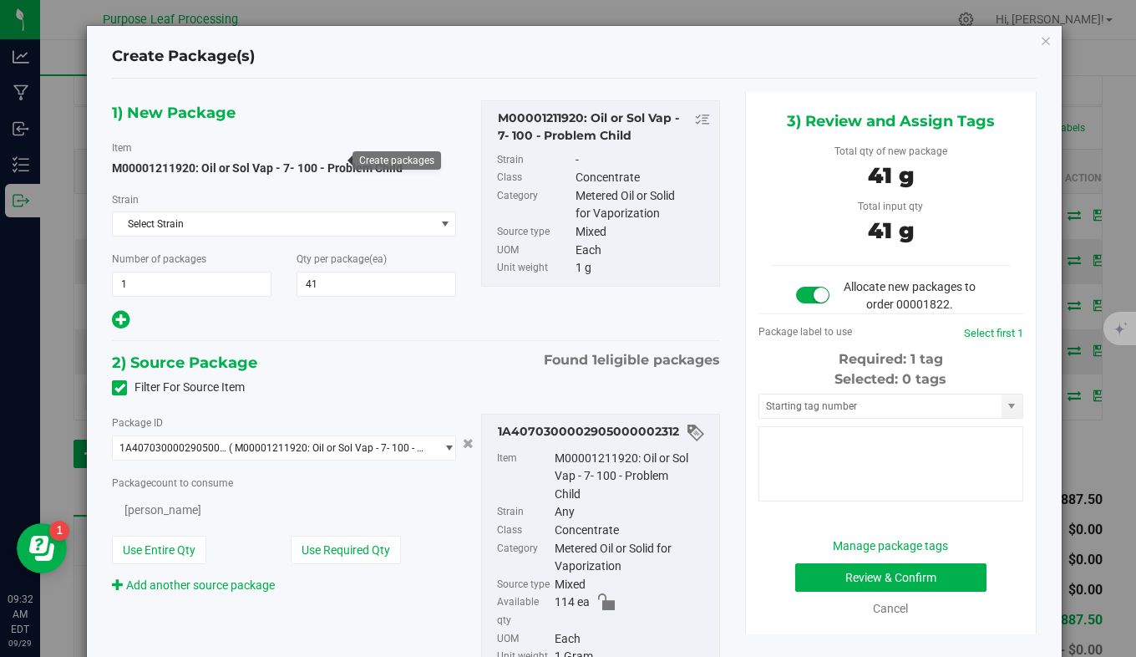
type input "41"
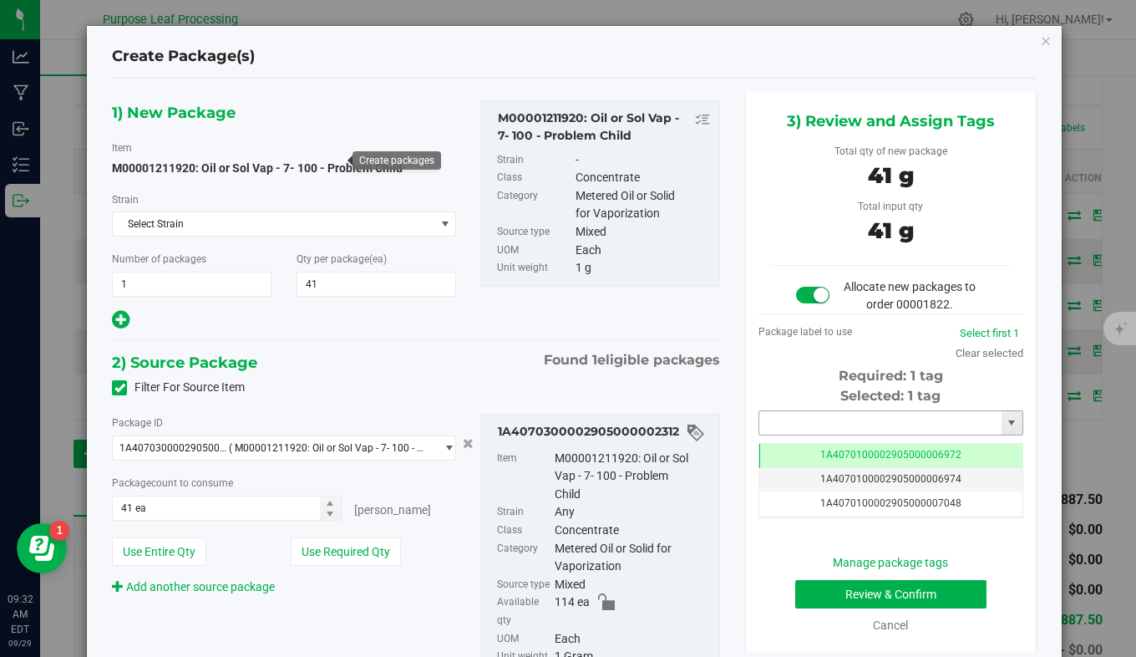
click at [775, 419] on input "text" at bounding box center [881, 422] width 242 height 23
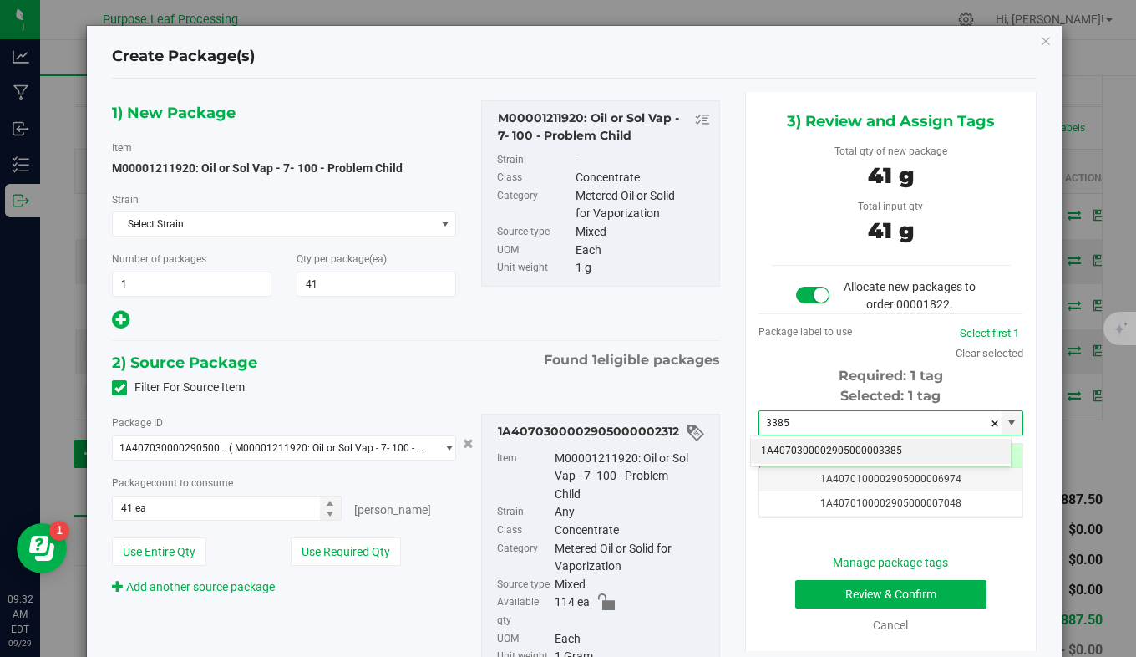
click at [782, 449] on li "1A4070300002905000003385" at bounding box center [881, 451] width 260 height 25
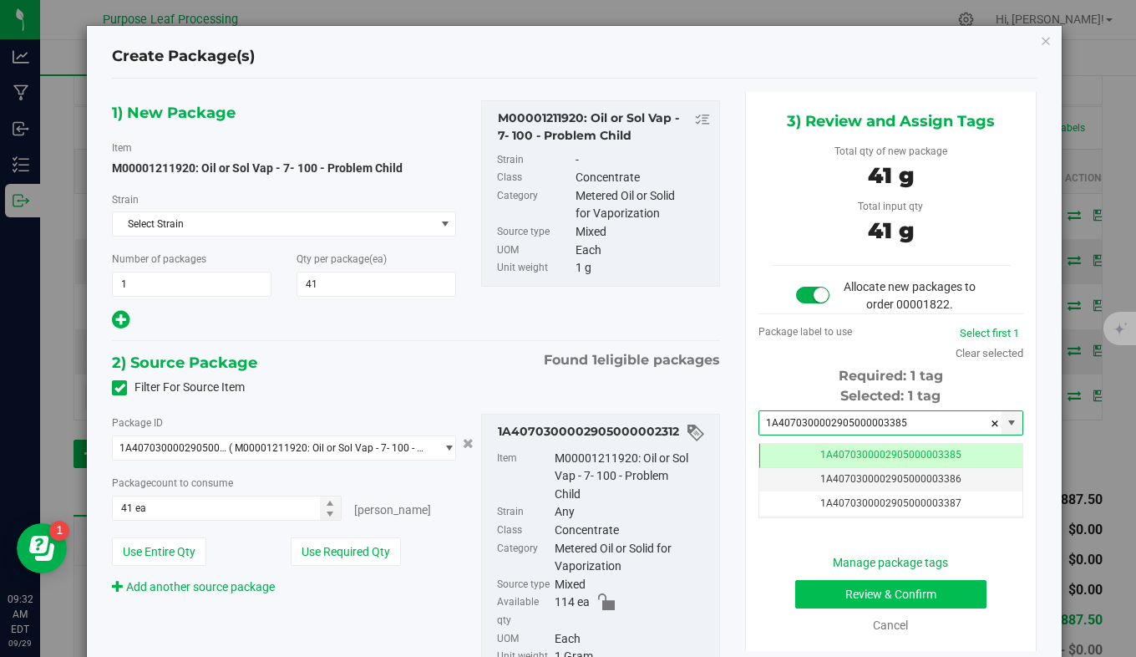
type input "1A4070300002905000003385"
click at [809, 590] on button "Review & Confirm" at bounding box center [892, 594] width 192 height 28
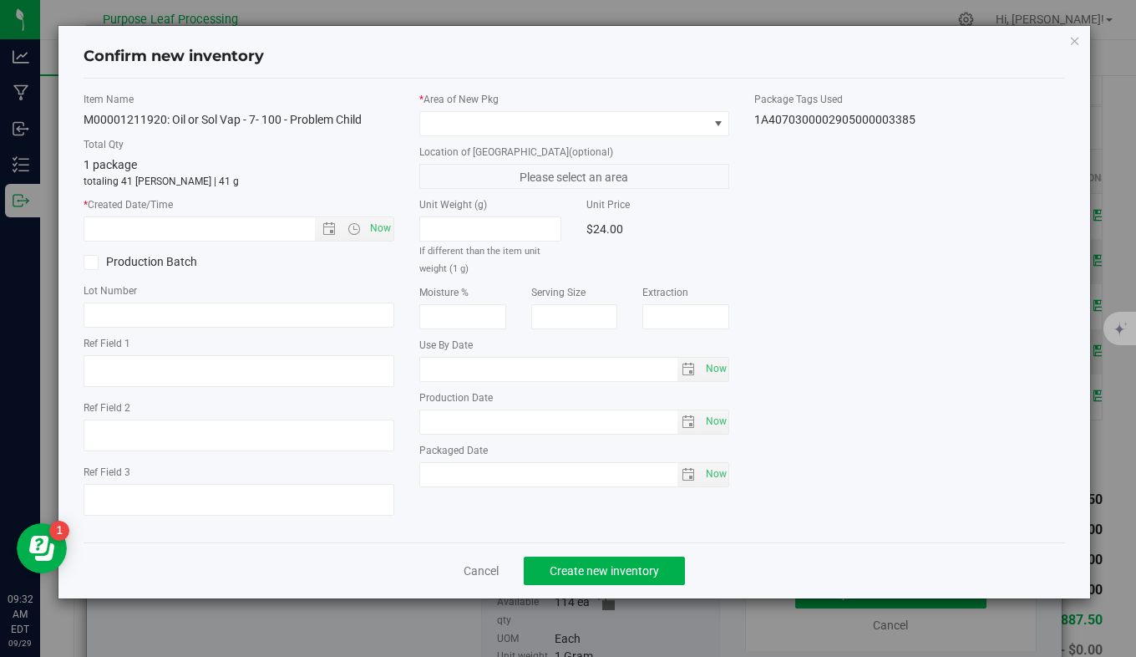
type input "2026-05-06"
click at [384, 227] on span "Now" at bounding box center [380, 228] width 28 height 24
type input "9/29/2025 9:32 AM"
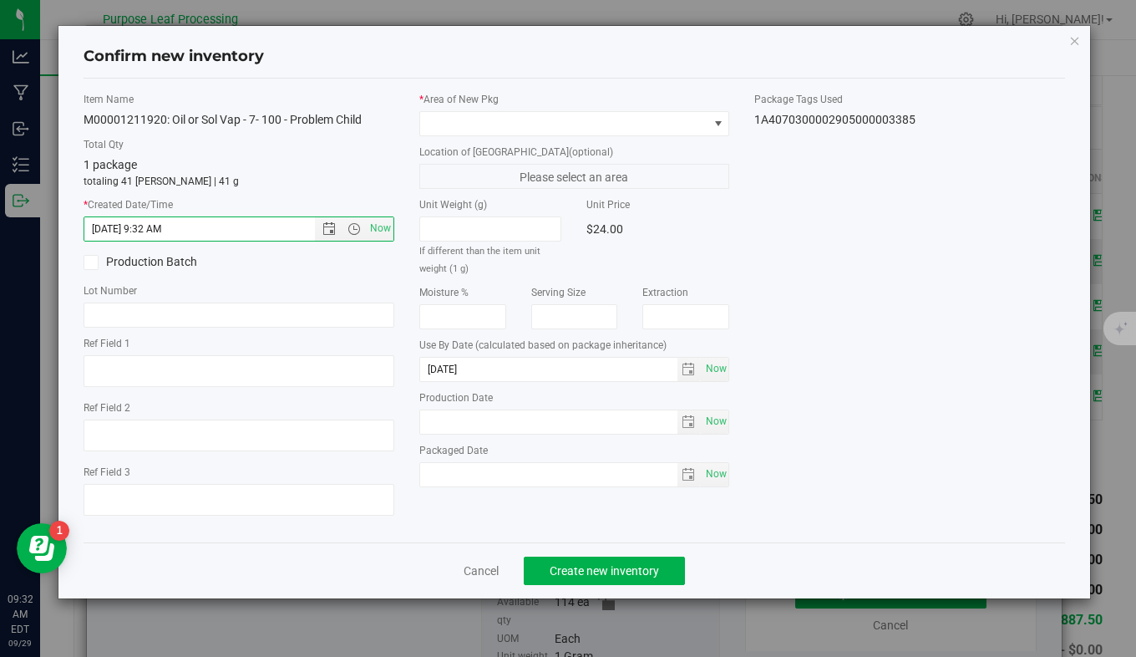
click at [486, 137] on div "* Area of New Pkg Location of New Pkg (optional) Please select an area Unit Wei…" at bounding box center [575, 294] width 336 height 404
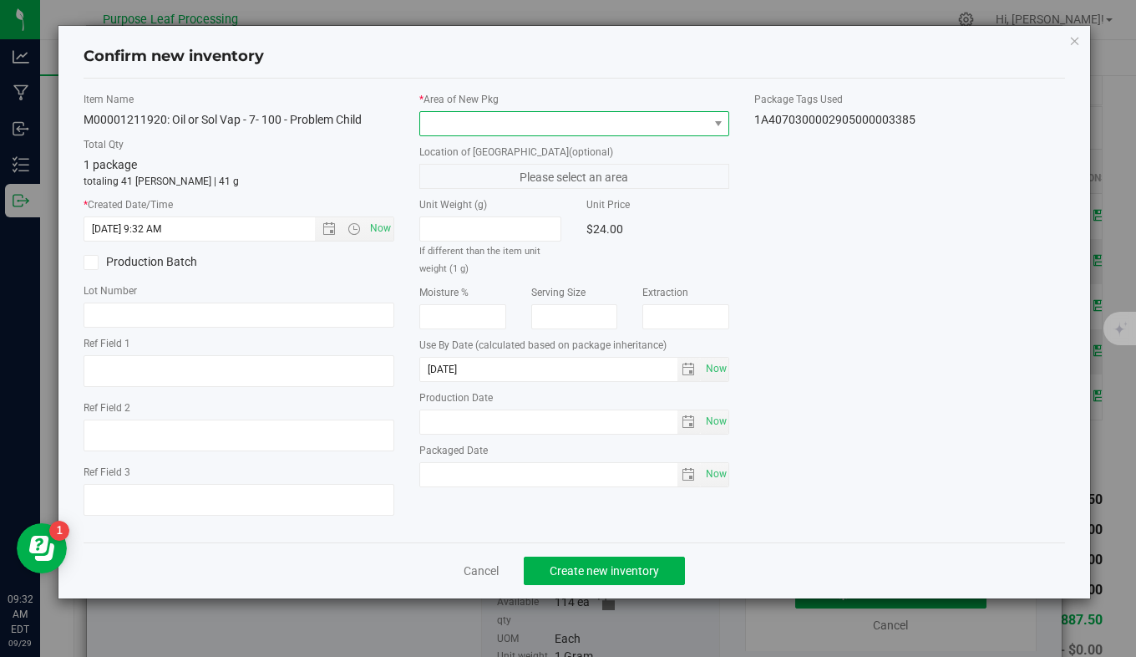
click at [515, 131] on span at bounding box center [564, 123] width 288 height 23
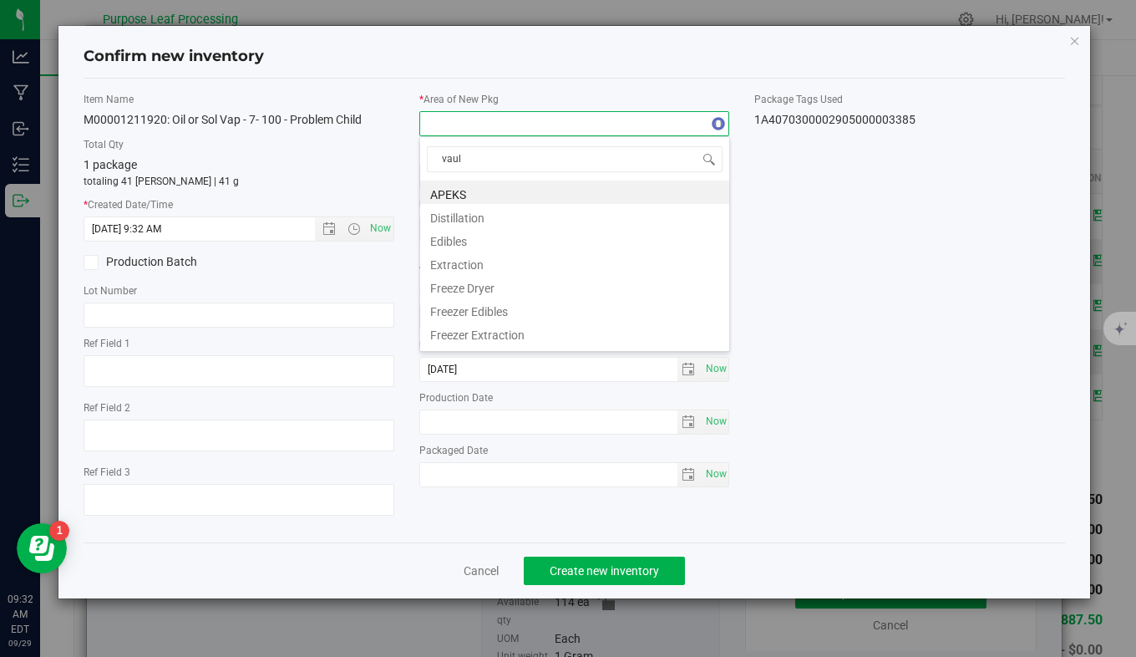
type input "vault"
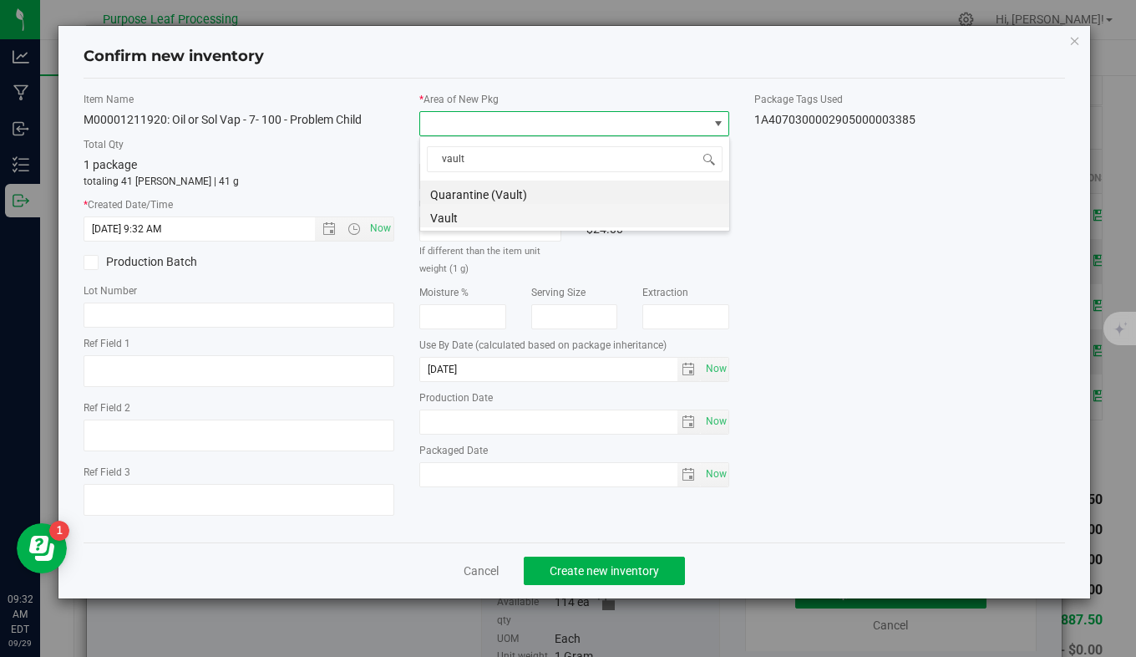
click at [521, 223] on li "Vault" at bounding box center [574, 215] width 309 height 23
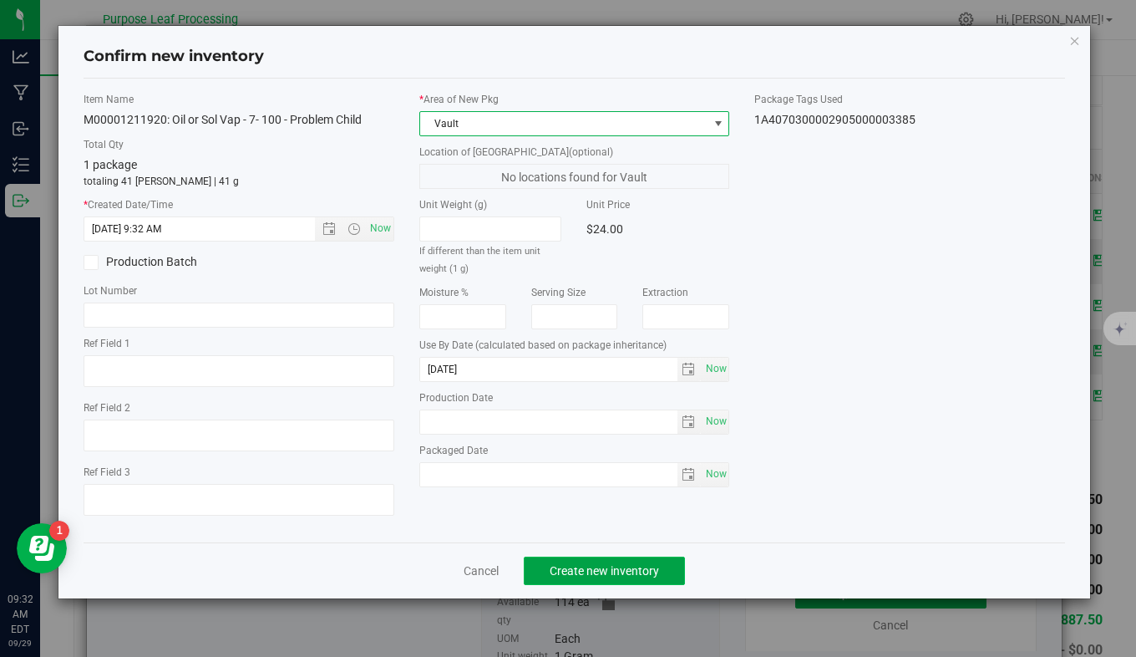
click at [591, 564] on span "Create new inventory" at bounding box center [604, 570] width 109 height 13
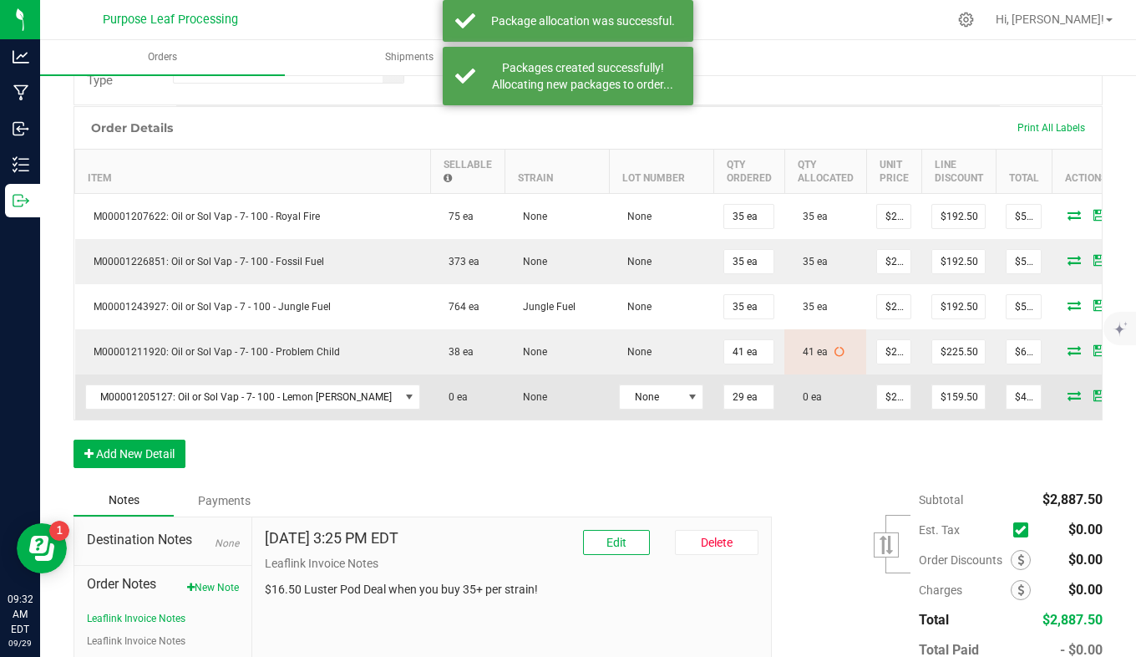
click at [1068, 400] on icon at bounding box center [1074, 395] width 13 height 10
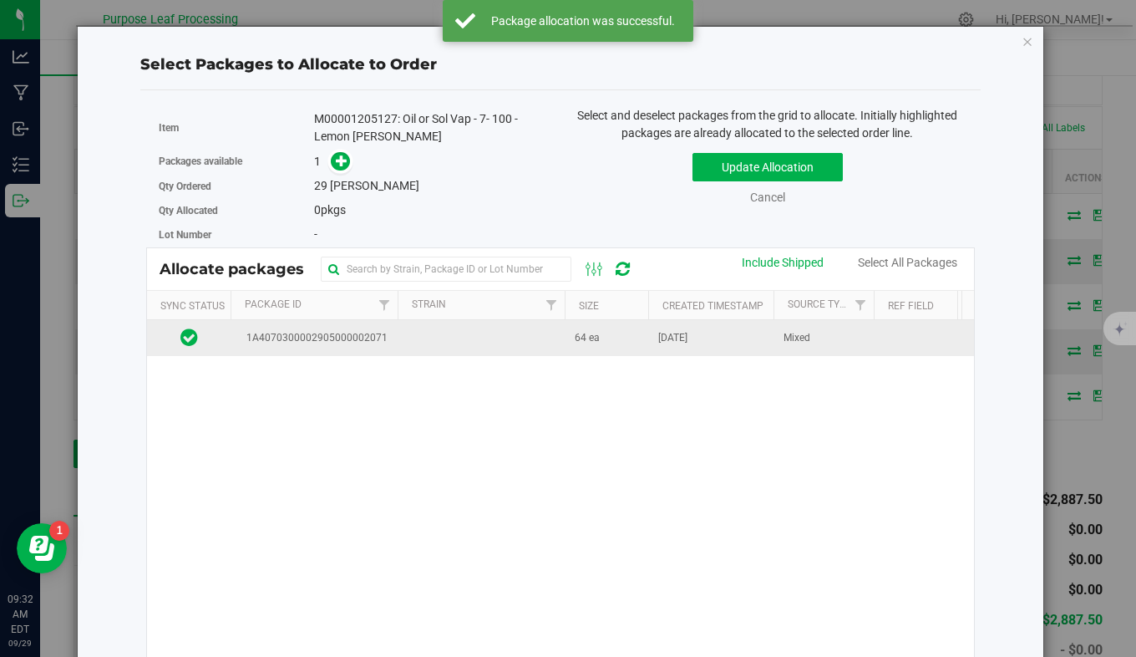
click at [344, 333] on span "1A4070300002905000002071" at bounding box center [314, 338] width 147 height 16
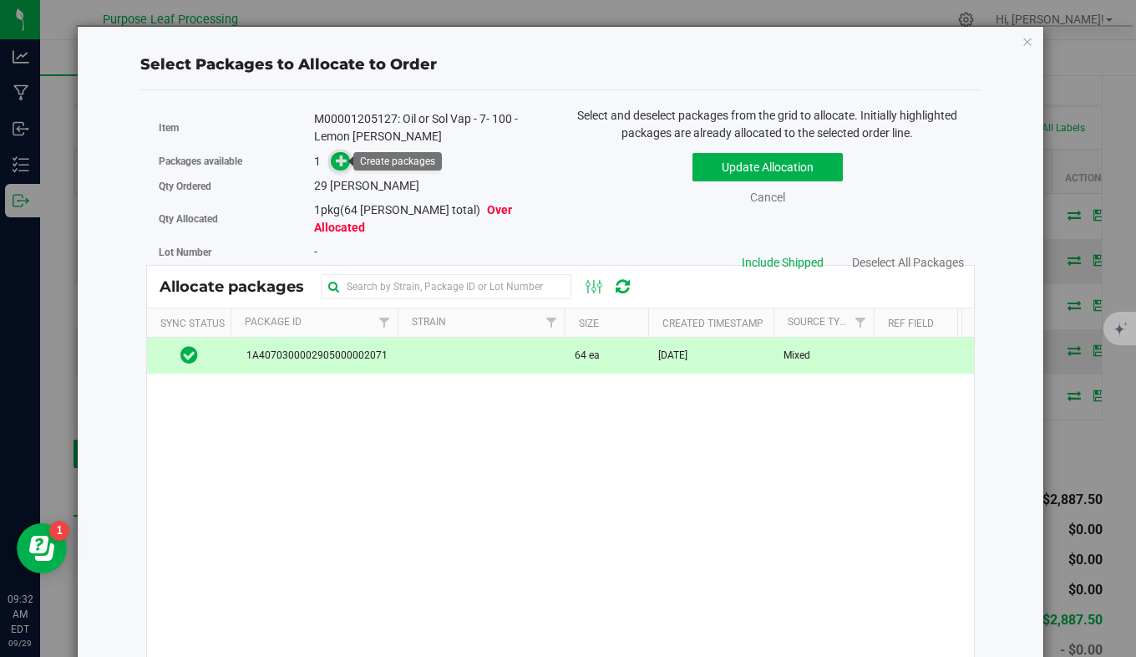
click at [331, 159] on span at bounding box center [340, 161] width 19 height 19
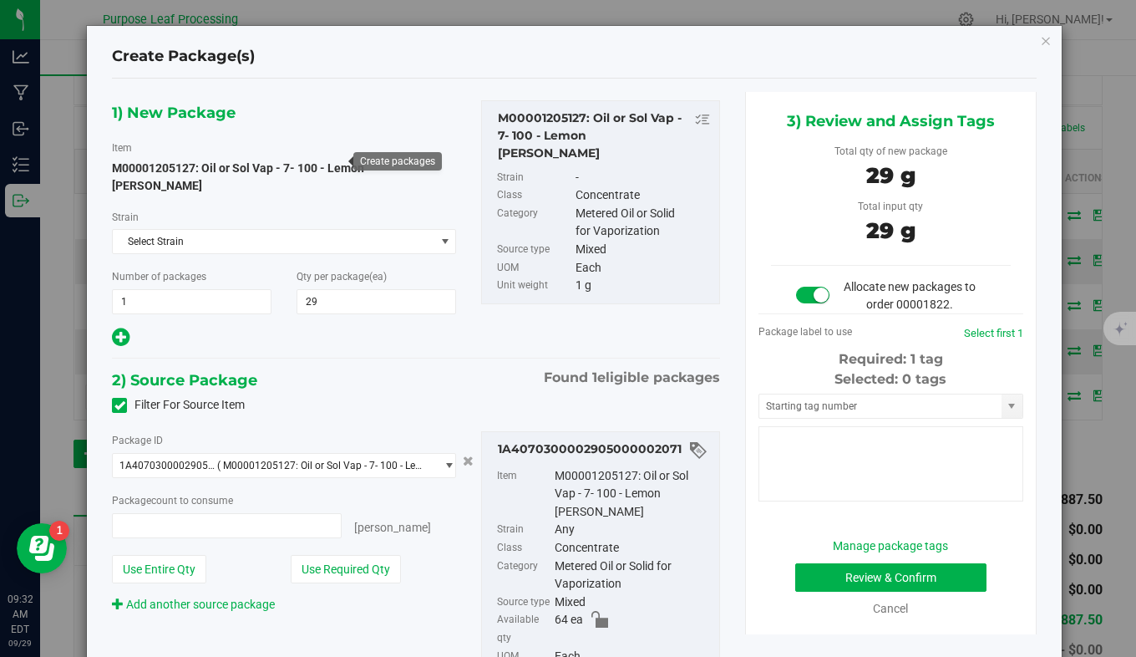
type input "29 ea"
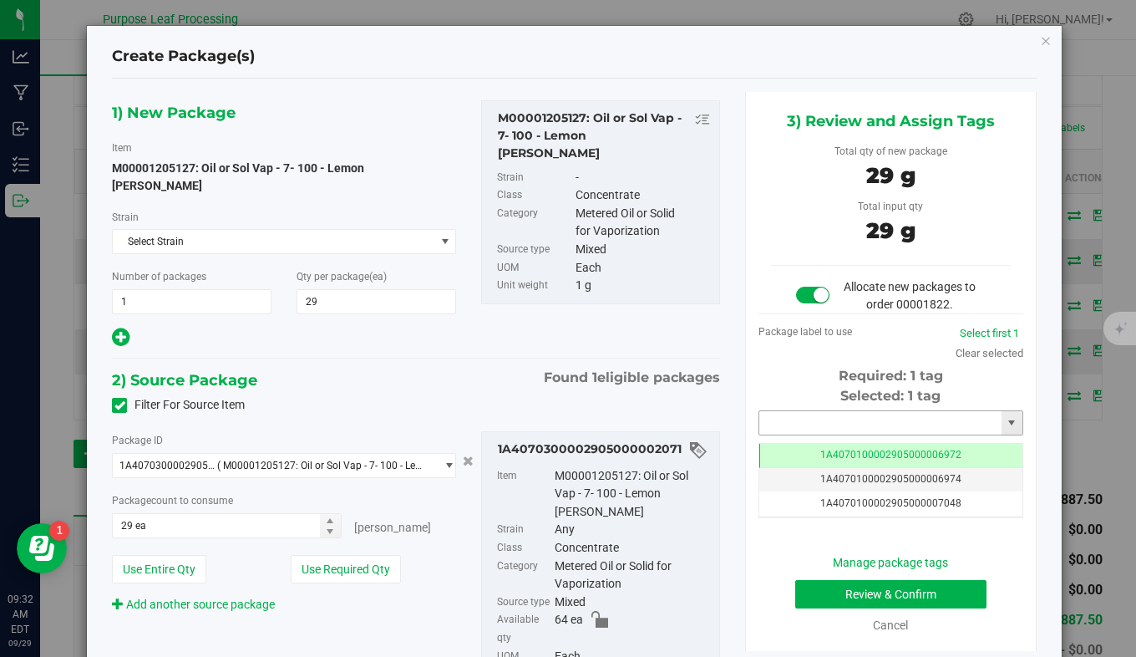
click at [849, 428] on input "text" at bounding box center [881, 422] width 242 height 23
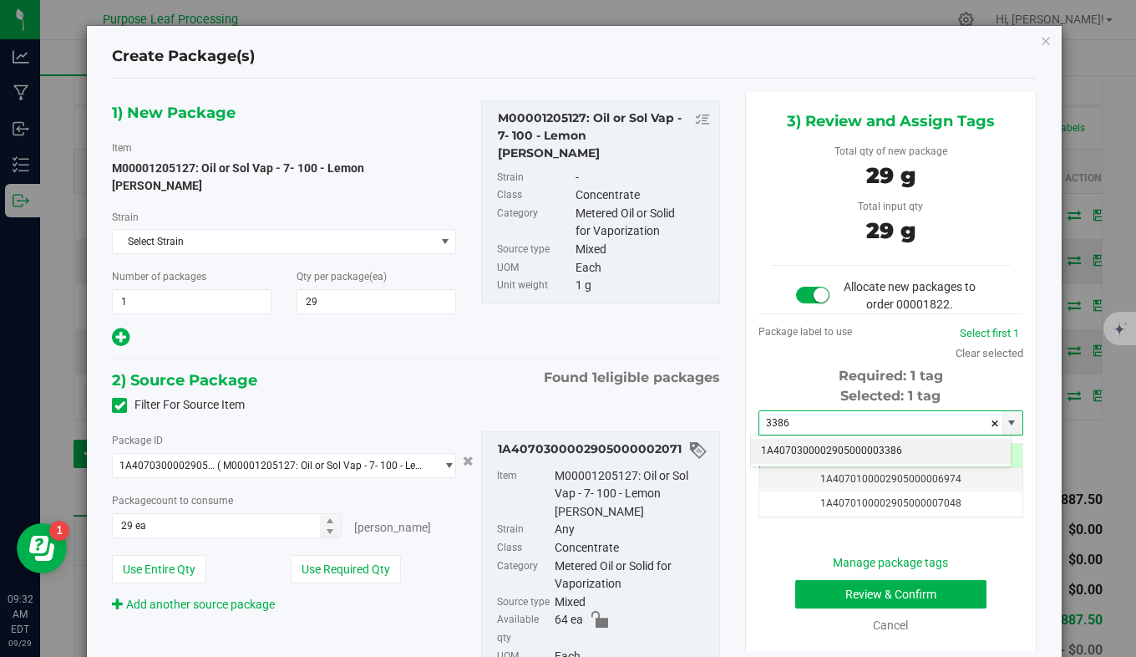
click at [848, 450] on li "1A4070300002905000003386" at bounding box center [881, 451] width 260 height 25
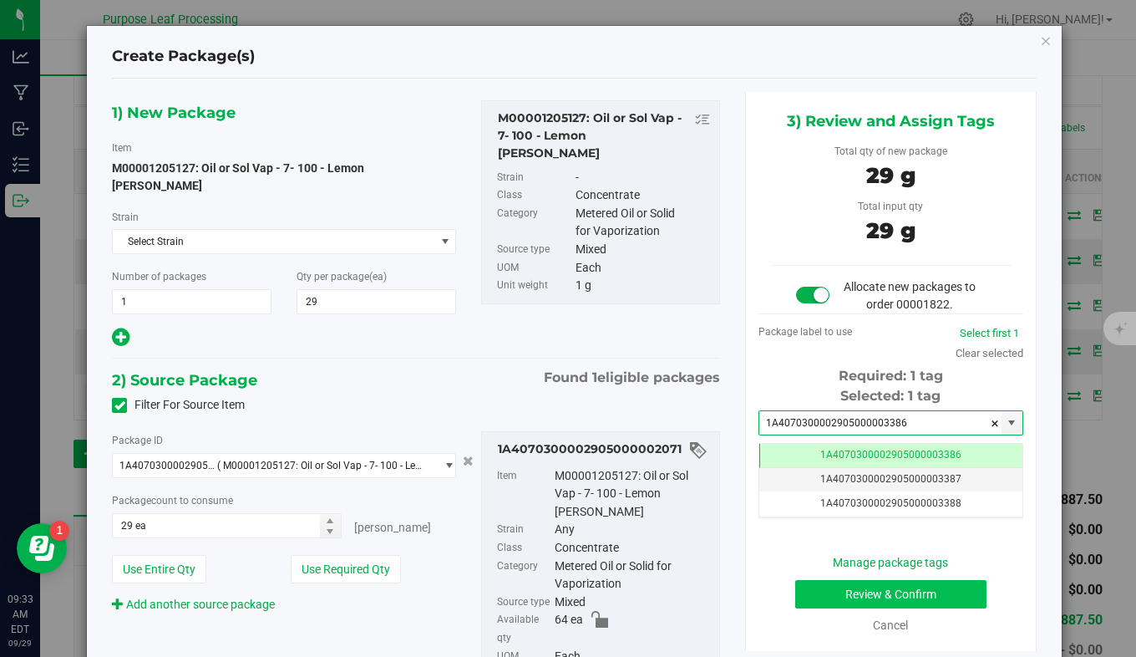
type input "1A4070300002905000003386"
click at [827, 587] on button "Review & Confirm" at bounding box center [892, 594] width 192 height 28
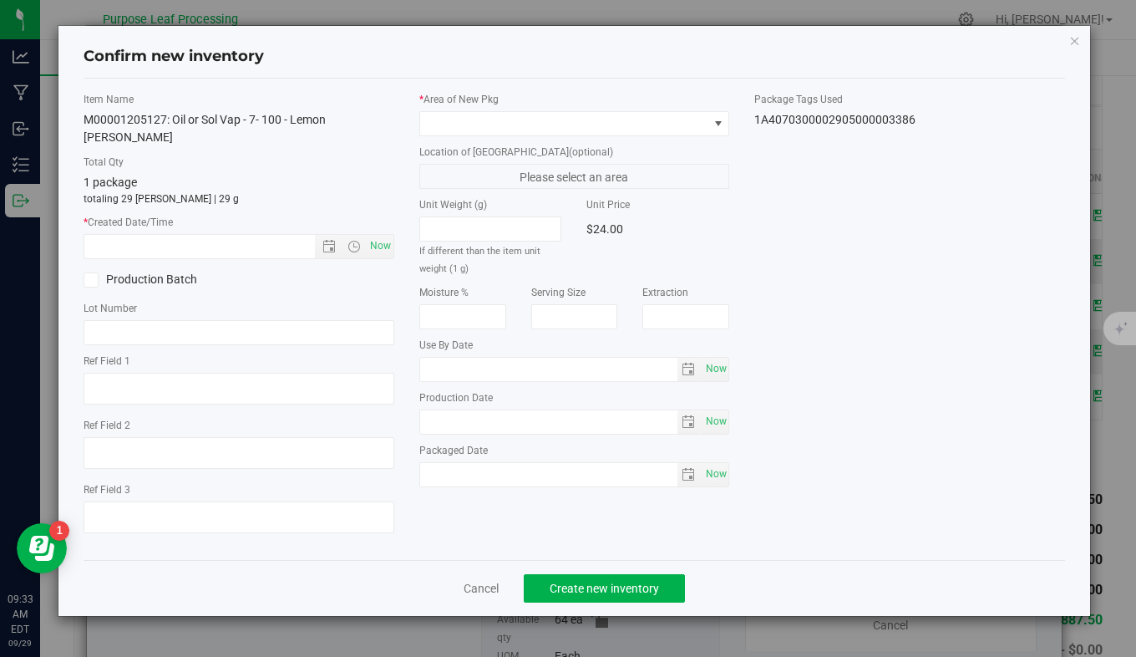
type input "2026-04-21"
click at [370, 234] on span "Now" at bounding box center [380, 246] width 28 height 24
type input "9/29/2025 9:33 AM"
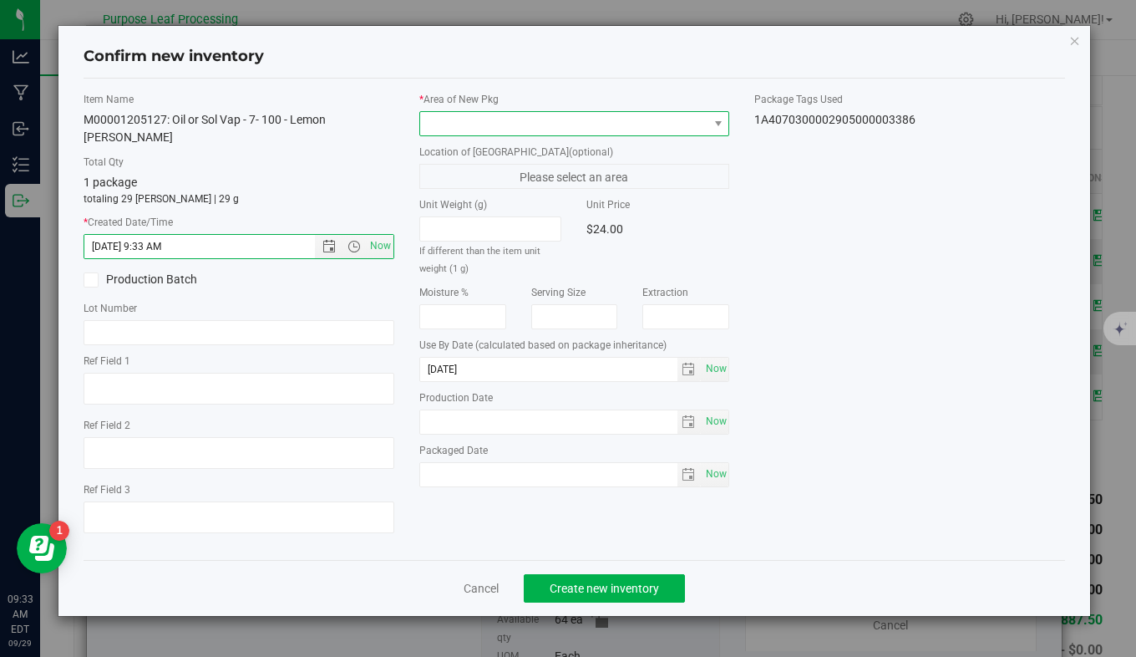
click at [525, 130] on span at bounding box center [564, 123] width 288 height 23
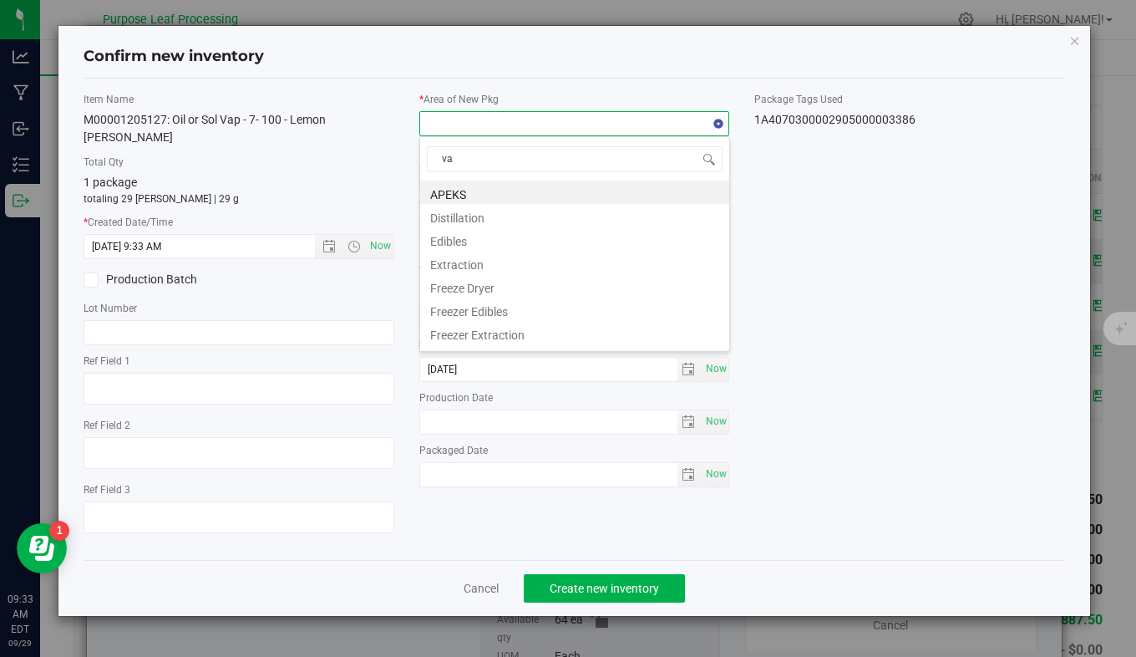
type input "vau"
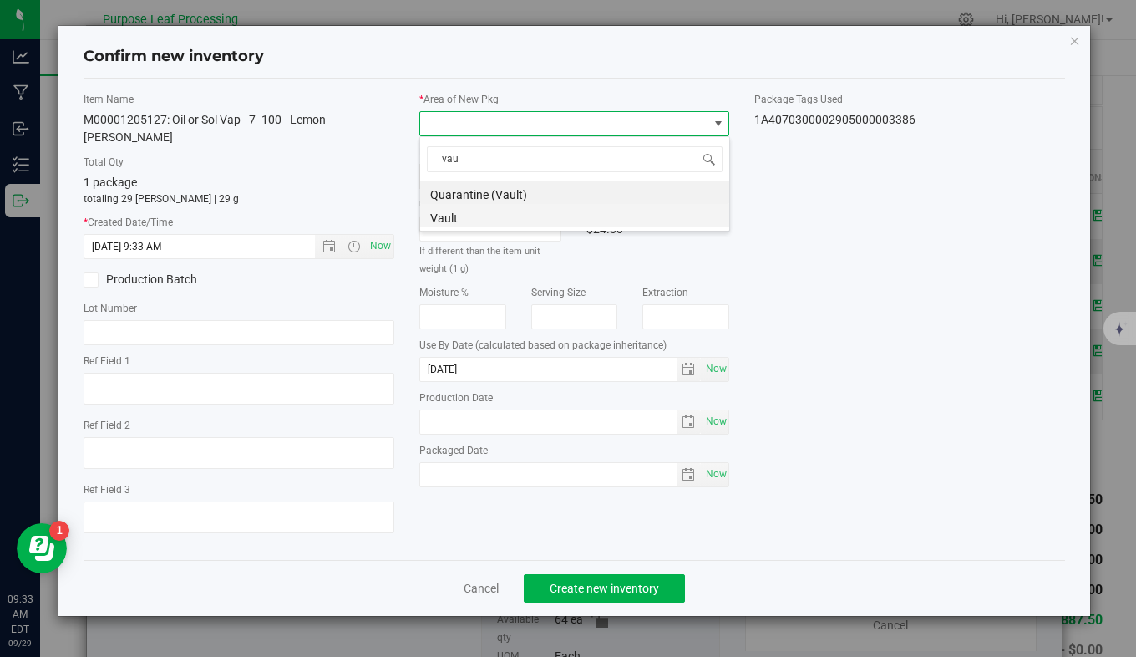
click at [521, 222] on li "Vault" at bounding box center [574, 215] width 309 height 23
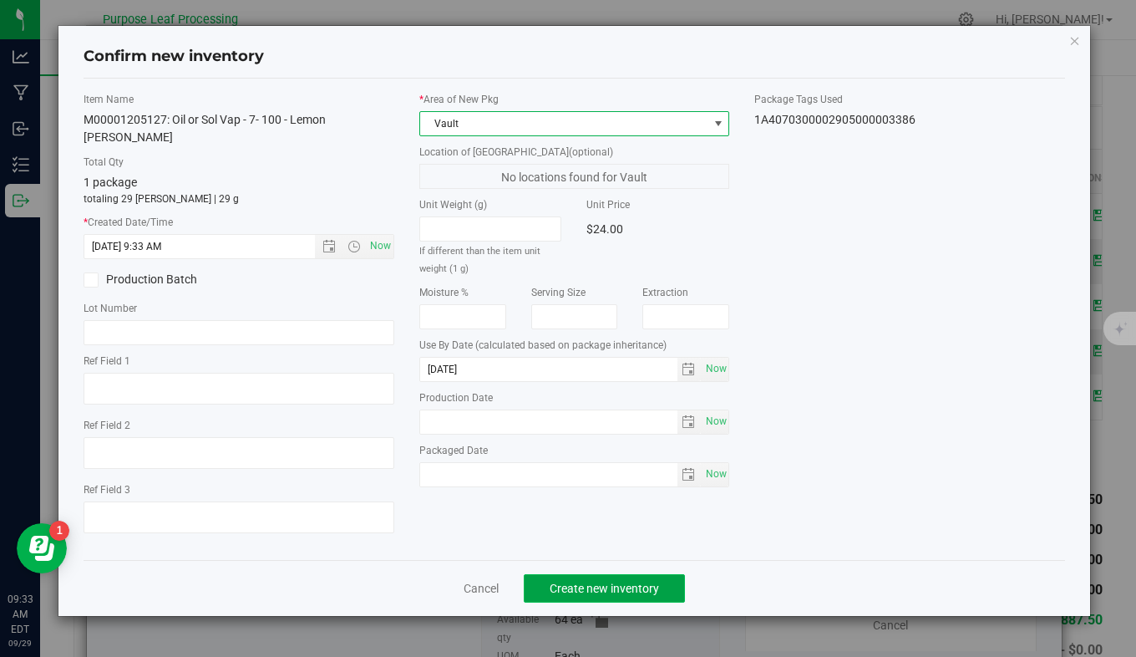
click at [578, 574] on button "Create new inventory" at bounding box center [604, 588] width 161 height 28
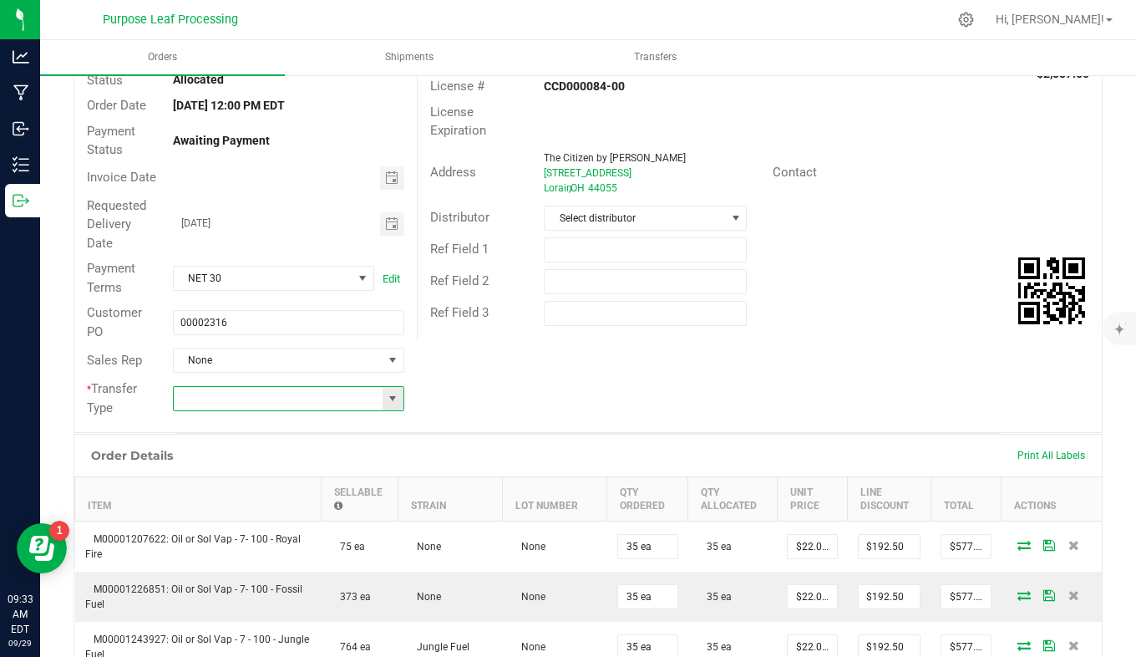
click at [331, 398] on input at bounding box center [279, 398] width 210 height 23
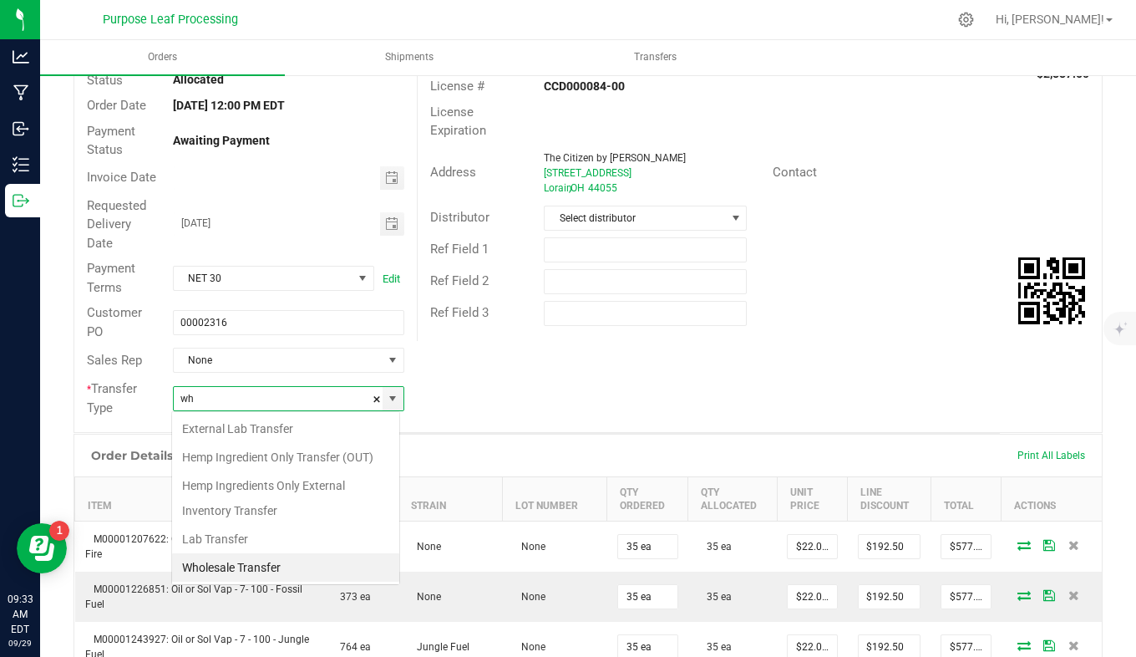
scroll to position [25, 228]
click at [330, 572] on li "Wholesale Transfer" at bounding box center [285, 567] width 227 height 28
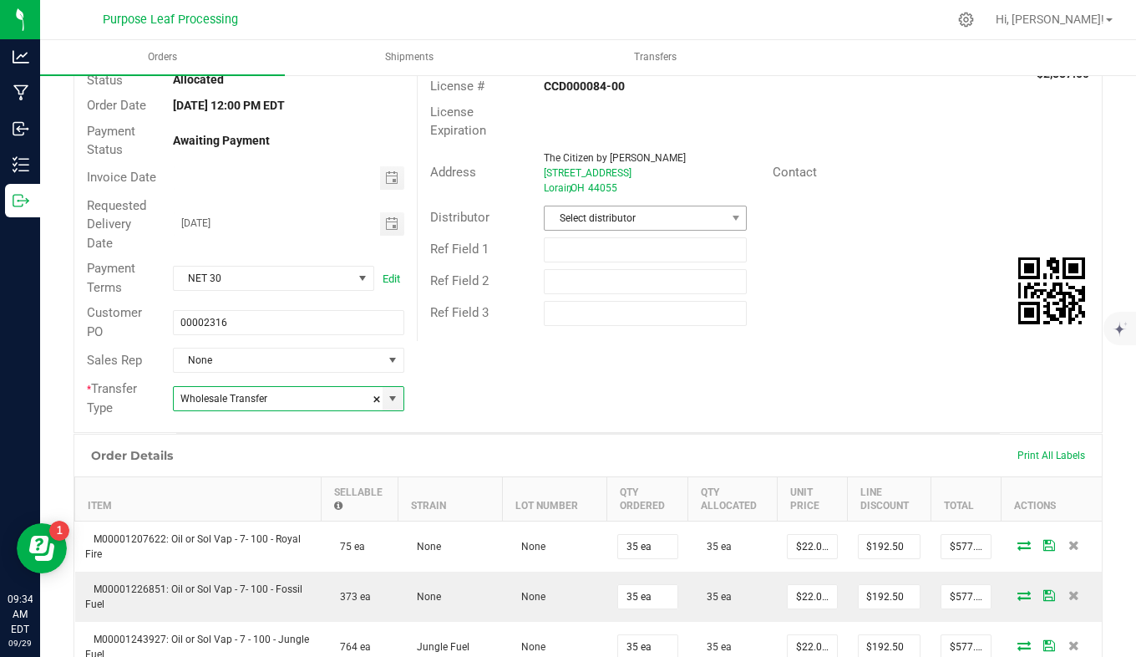
type input "Wholesale Transfer"
click at [650, 225] on span "Select distributor" at bounding box center [635, 217] width 180 height 23
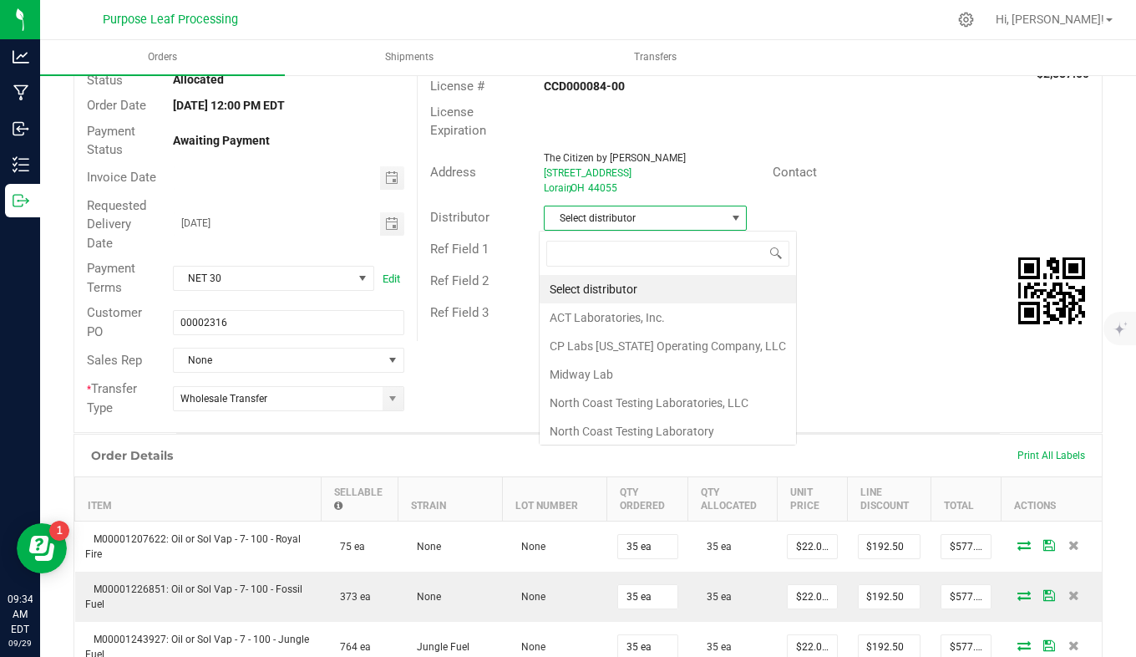
scroll to position [25, 201]
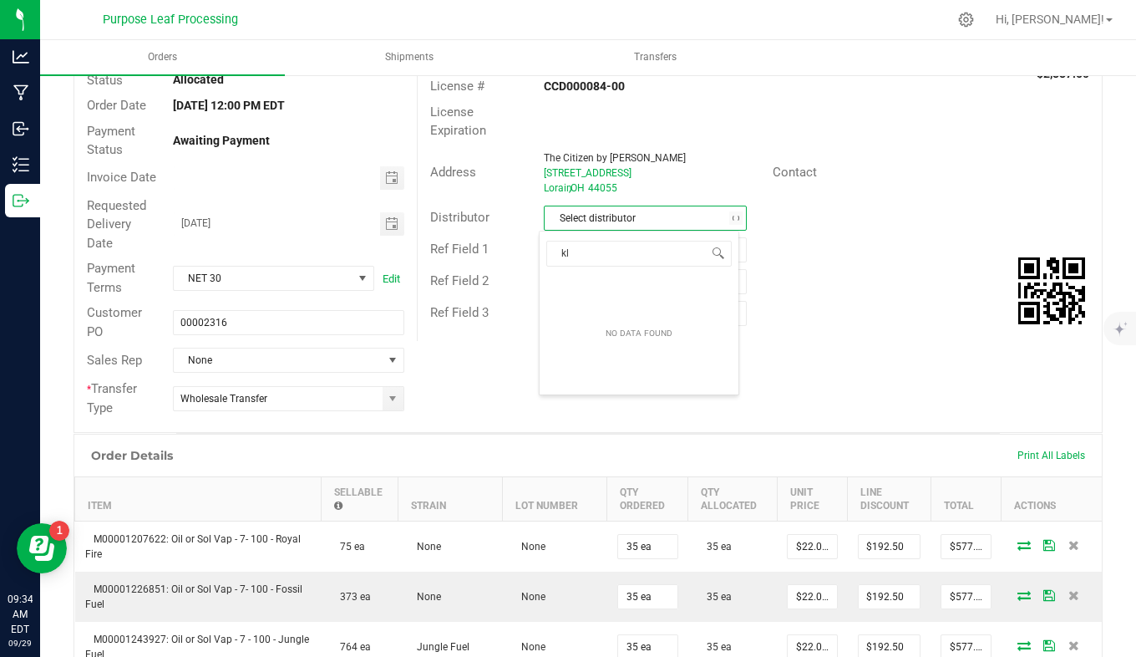
type input "k"
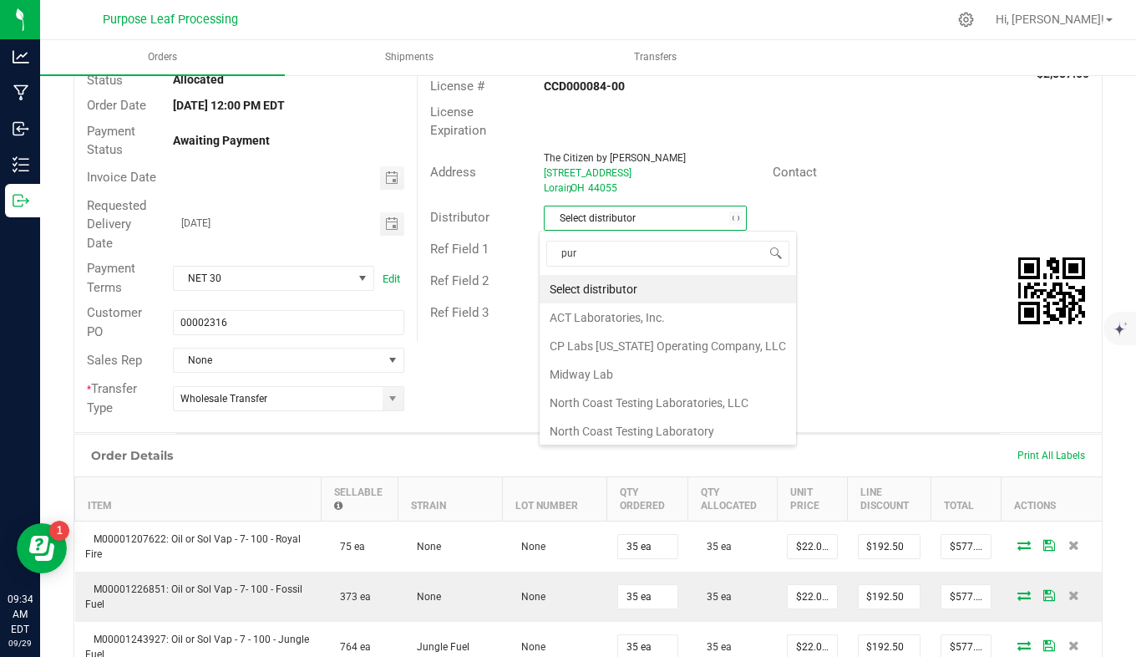
type input "purp"
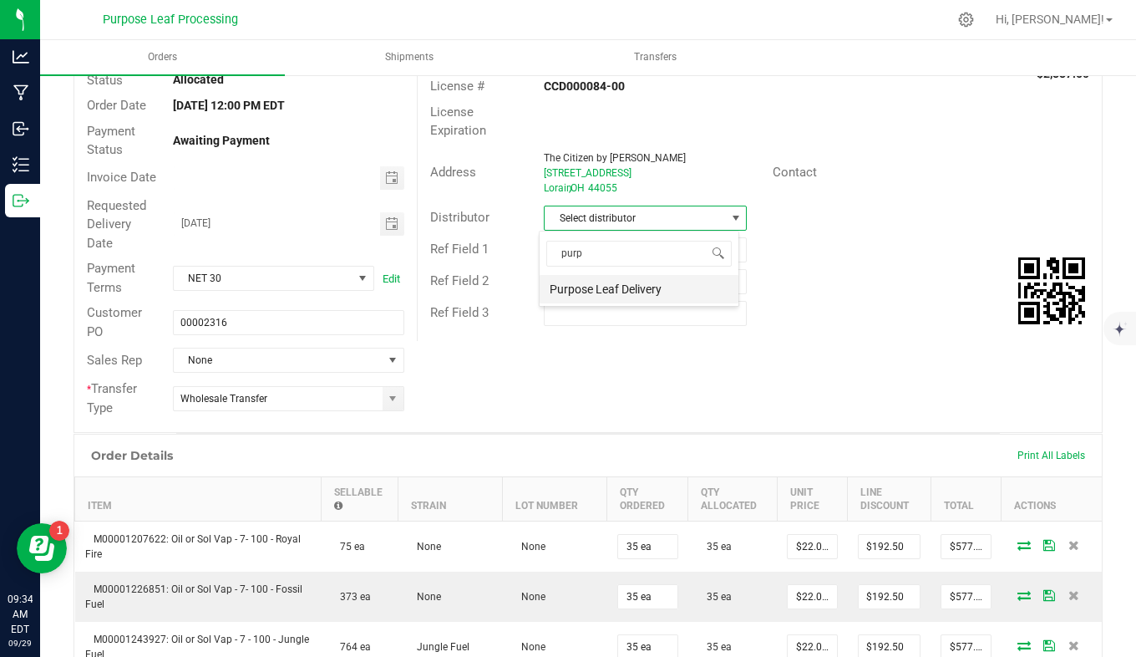
click at [644, 292] on li "Purpose Leaf Delivery" at bounding box center [639, 289] width 199 height 28
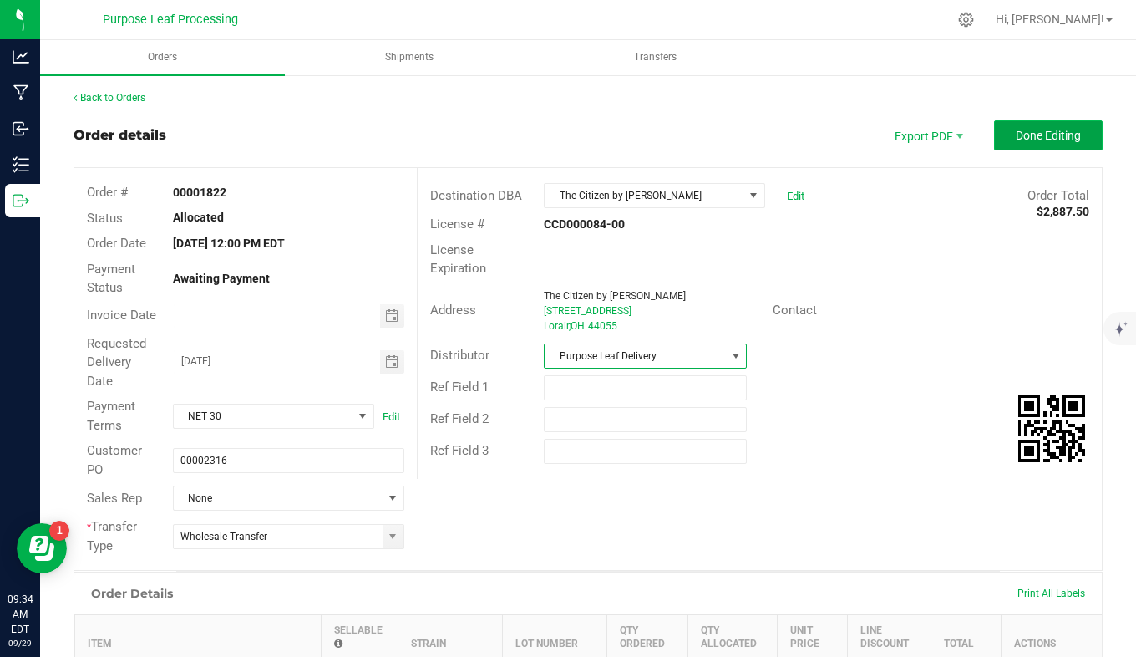
click at [1045, 130] on span "Done Editing" at bounding box center [1048, 135] width 65 height 13
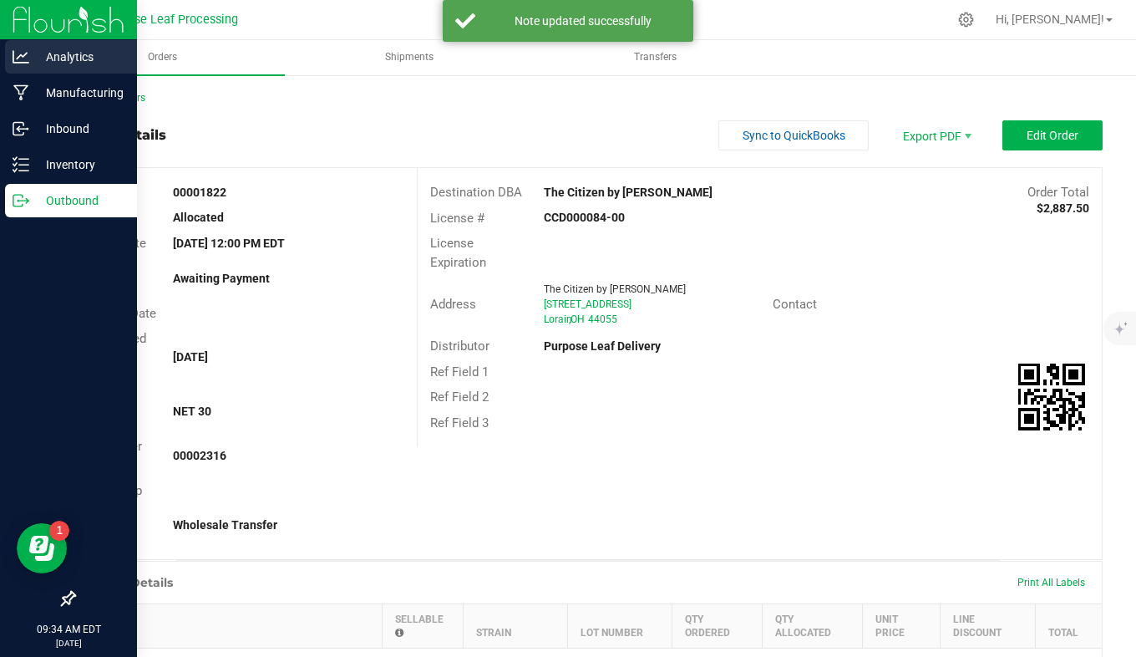
click at [11, 63] on div "Analytics" at bounding box center [71, 56] width 132 height 33
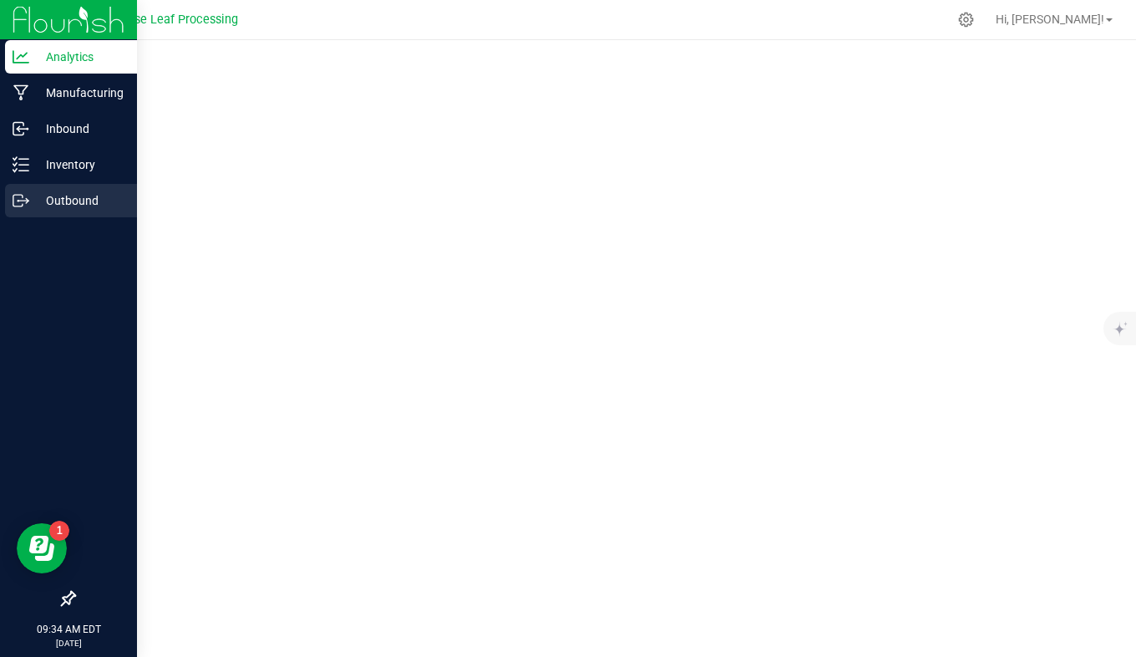
click at [66, 201] on p "Outbound" at bounding box center [79, 201] width 100 height 20
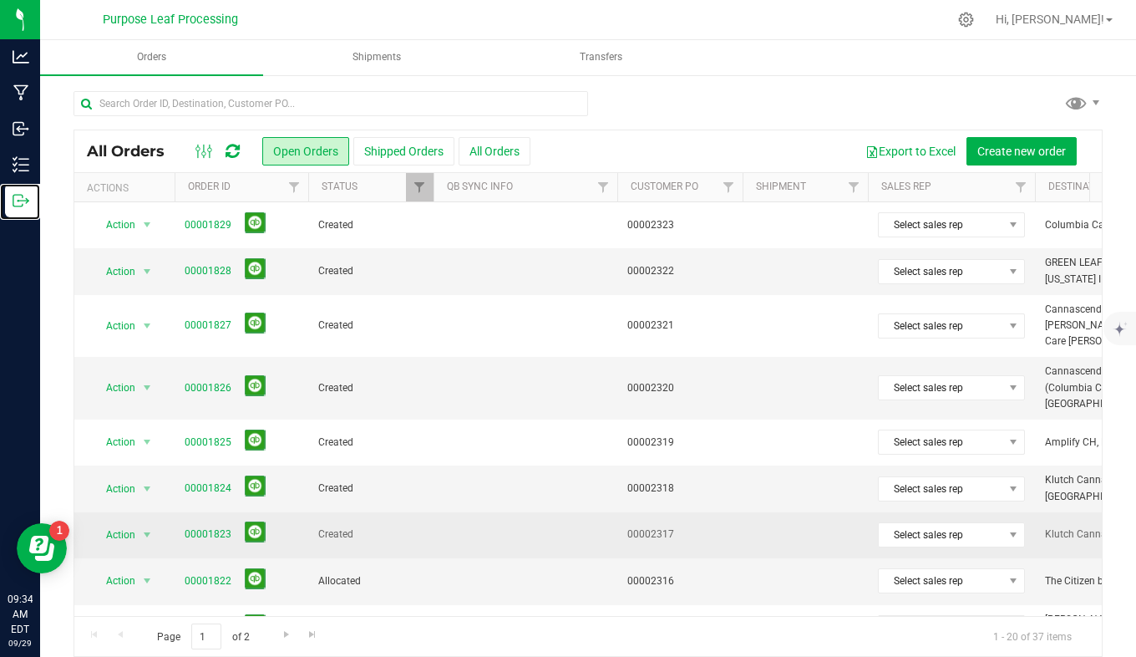
scroll to position [112, 0]
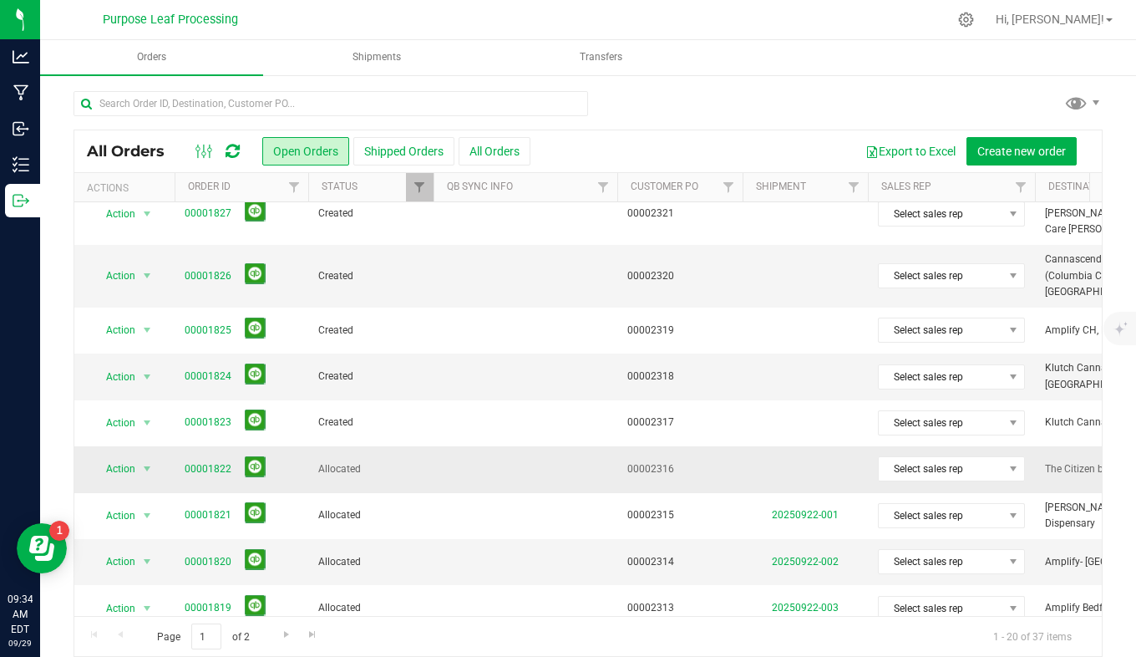
click at [718, 446] on td "00002316" at bounding box center [680, 469] width 125 height 46
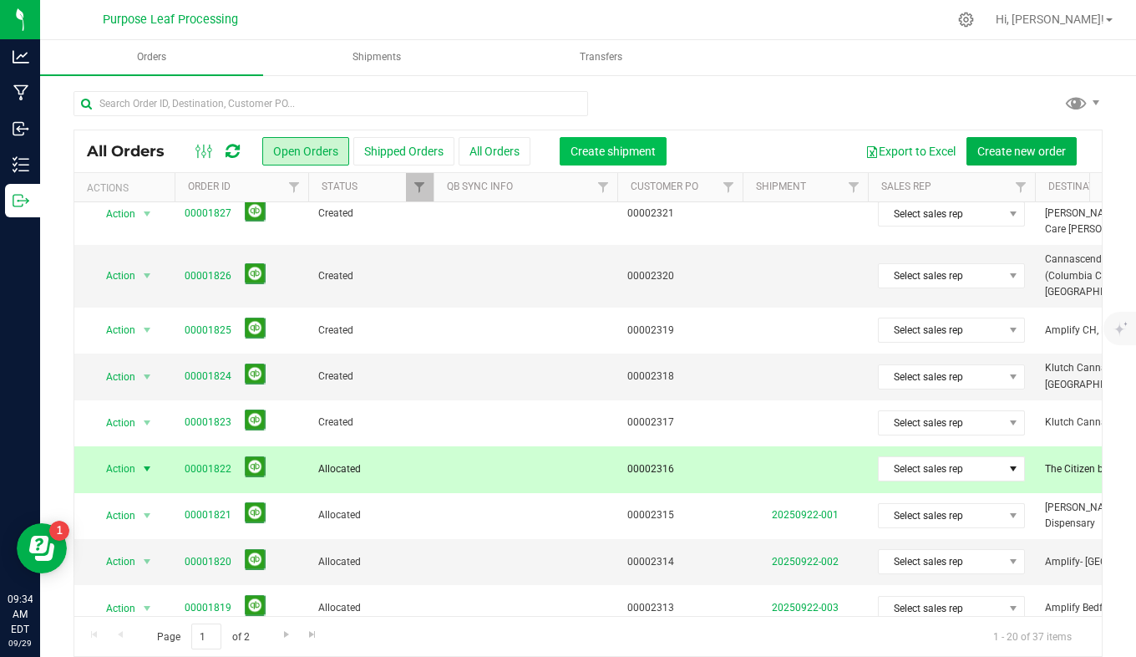
click at [618, 141] on button "Create shipment" at bounding box center [613, 151] width 107 height 28
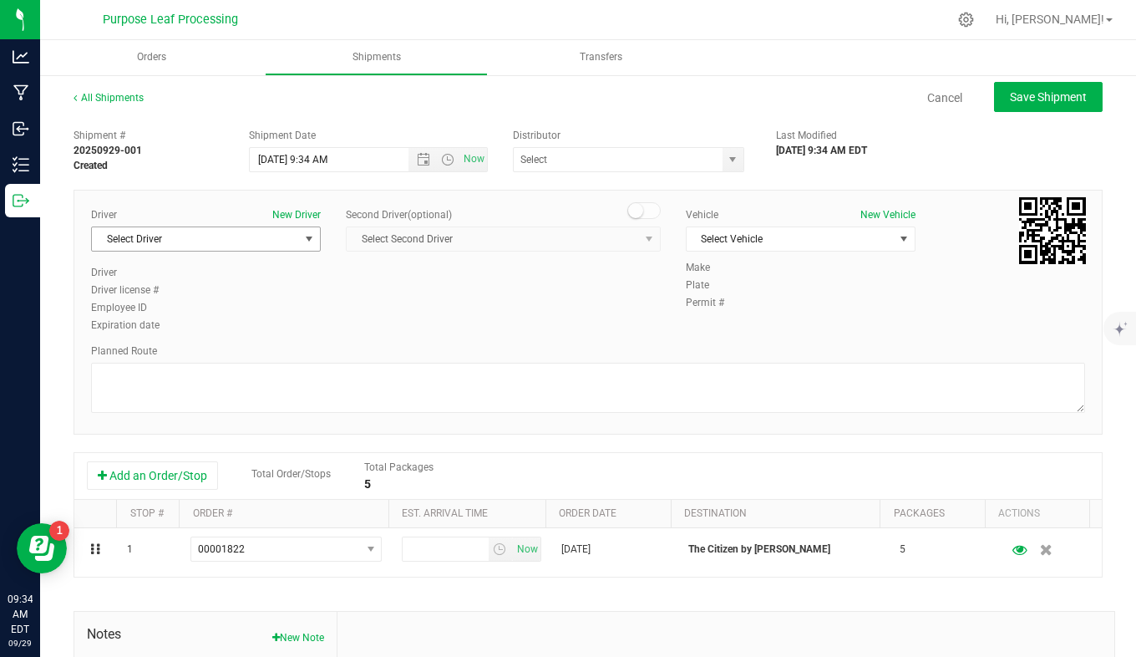
click at [272, 237] on span "Select Driver" at bounding box center [195, 238] width 207 height 23
click at [256, 306] on li "[PERSON_NAME]" at bounding box center [204, 309] width 225 height 25
type input "abb"
click at [726, 161] on span "select" at bounding box center [732, 159] width 13 height 13
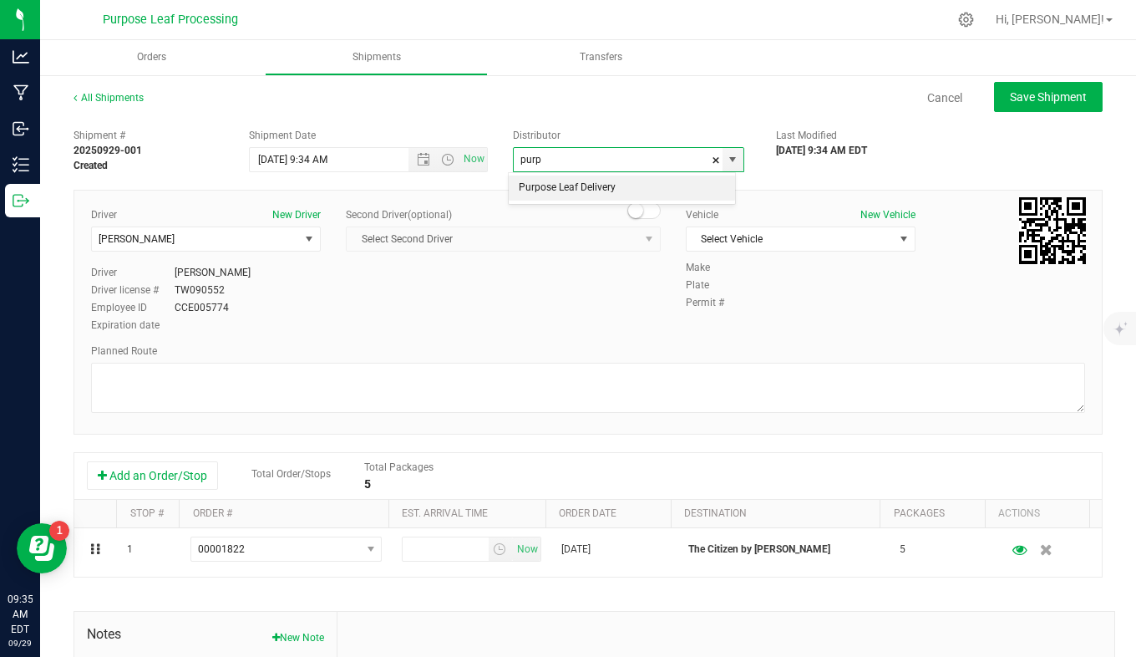
click at [716, 190] on li "Purpose Leaf Delivery" at bounding box center [622, 187] width 226 height 25
type input "Purpose Leaf Delivery"
click at [771, 245] on span "Select Vehicle" at bounding box center [790, 238] width 207 height 23
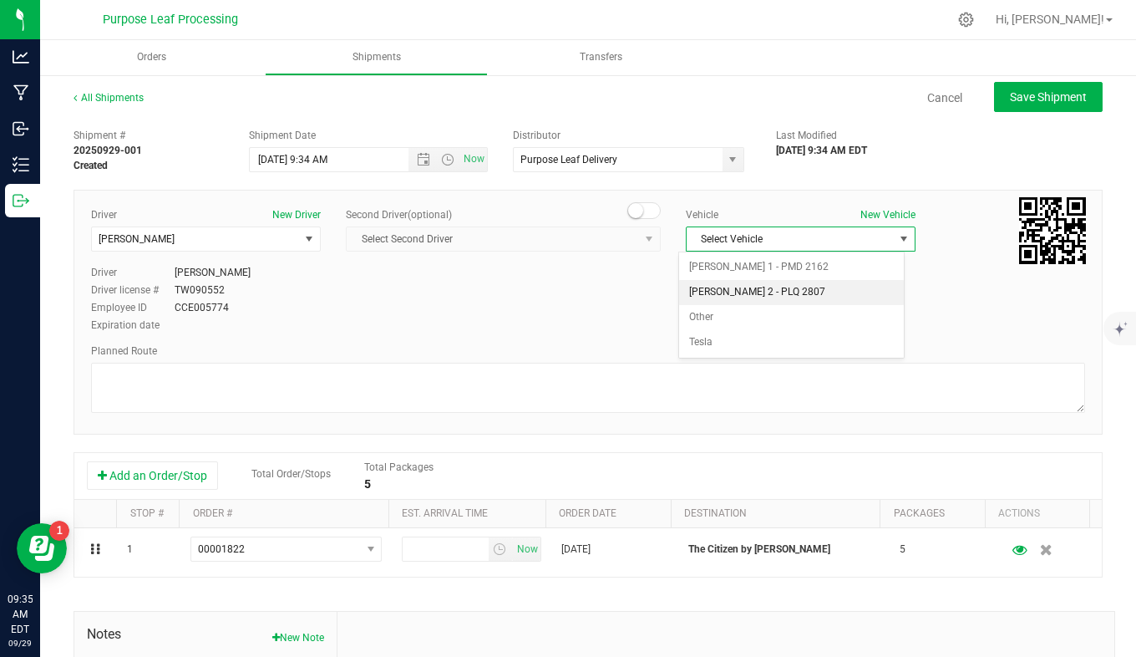
click at [776, 296] on li "[PERSON_NAME] 2 - PLQ 2807" at bounding box center [791, 292] width 225 height 25
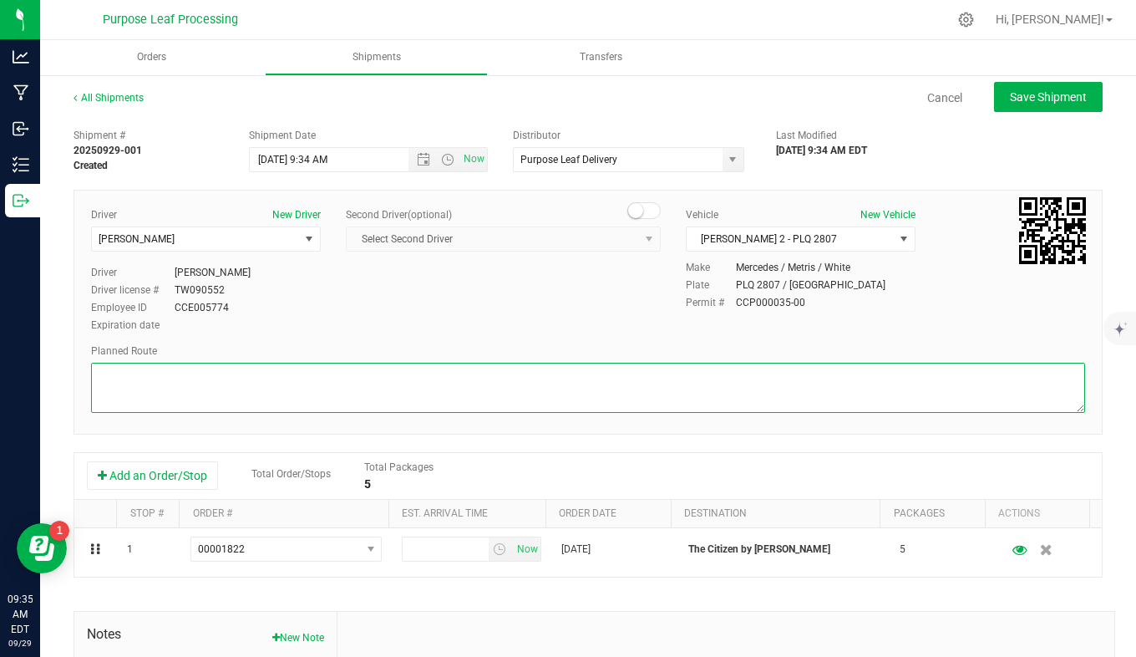
click at [406, 375] on textarea at bounding box center [588, 388] width 994 height 50
type textarea "see manifest"
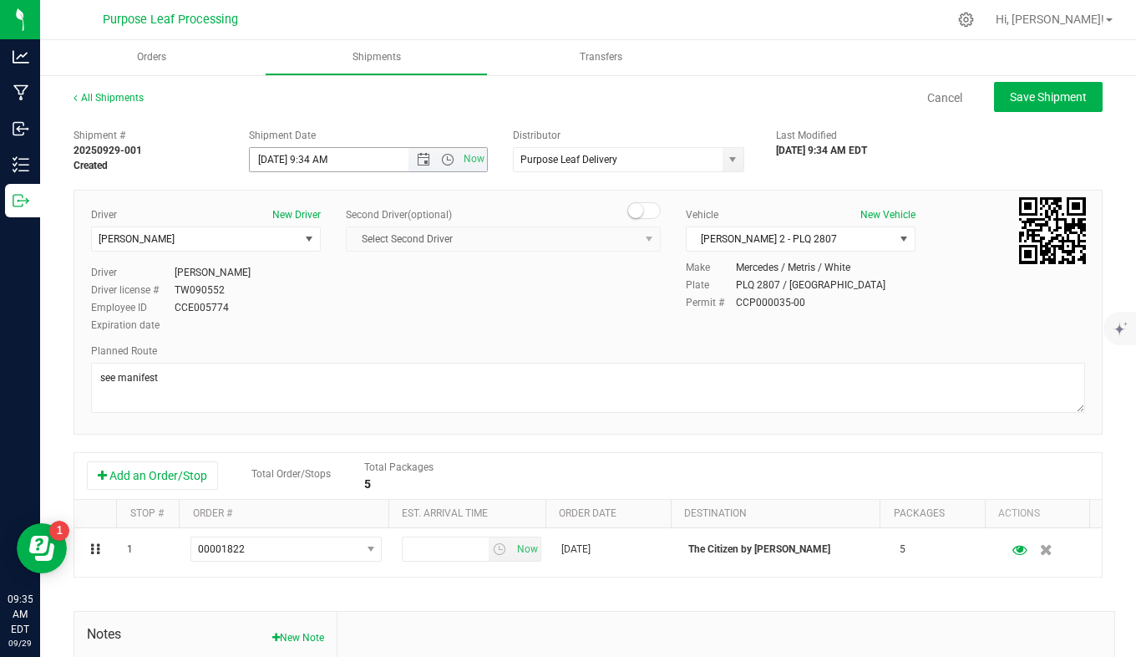
click at [369, 160] on input "9/29/2025 9:34 AM" at bounding box center [343, 159] width 187 height 23
click at [416, 166] on span "Now" at bounding box center [448, 159] width 79 height 23
click at [418, 160] on span "Open the date view" at bounding box center [423, 159] width 13 height 13
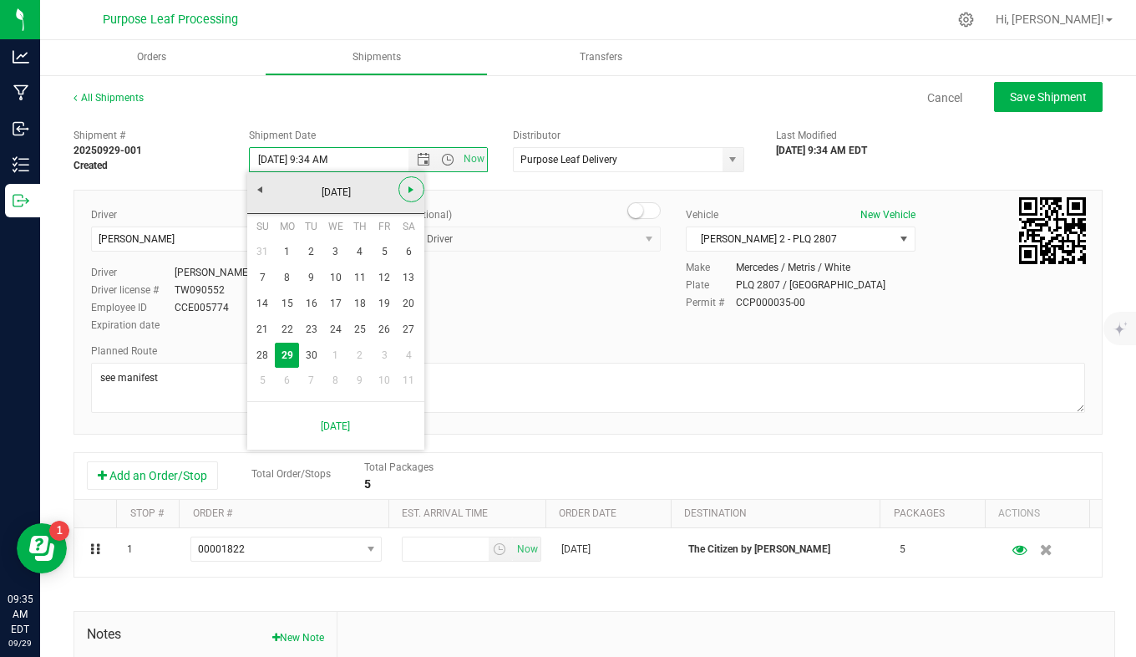
click at [411, 192] on span "Next" at bounding box center [410, 189] width 13 height 13
click at [333, 253] on link "1" at bounding box center [335, 252] width 24 height 26
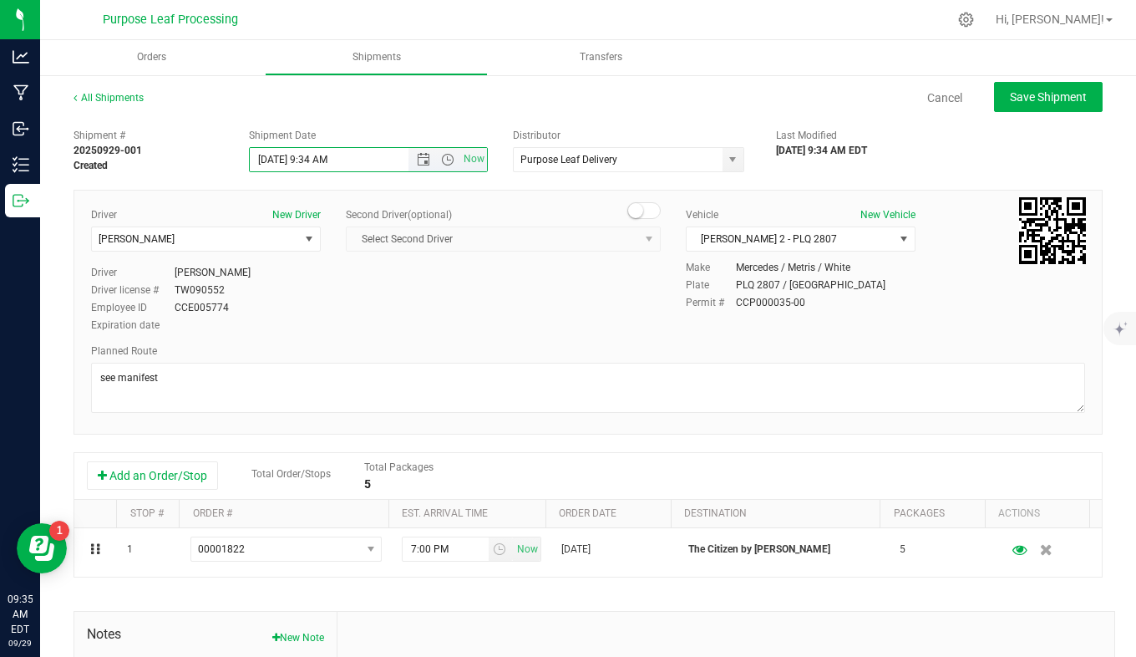
click at [323, 159] on input "10/1/2025 9:34 AM" at bounding box center [343, 159] width 187 height 23
click at [1026, 104] on button "Save Shipment" at bounding box center [1048, 97] width 109 height 30
type input "10/1/2025 12:00 PM"
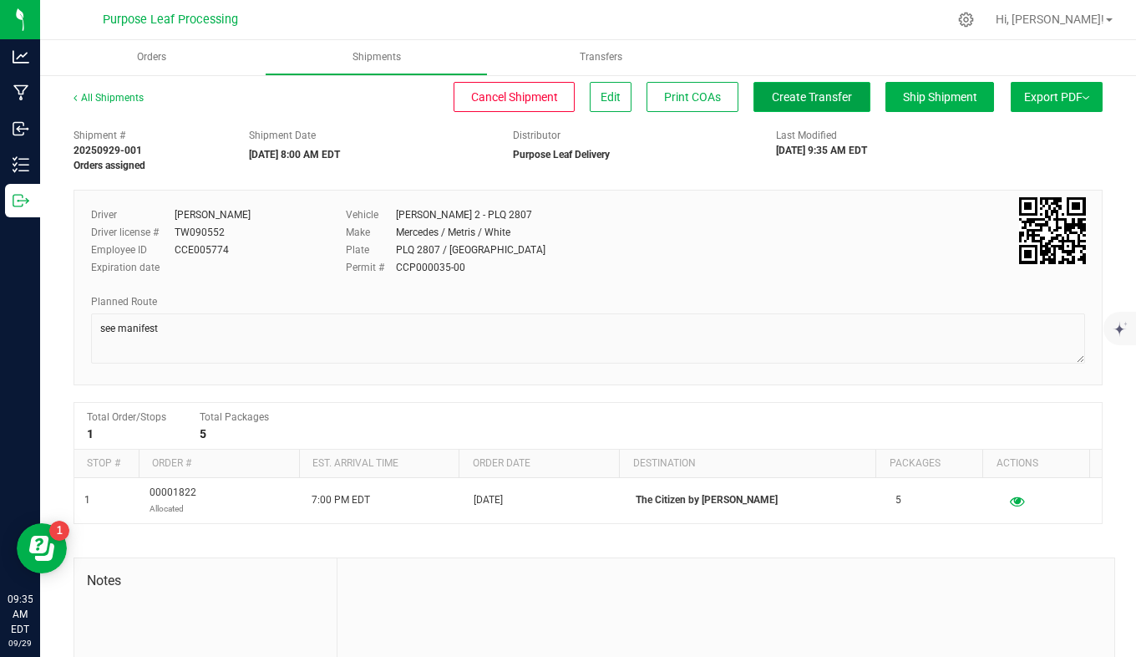
click at [796, 100] on span "Create Transfer" at bounding box center [812, 96] width 80 height 13
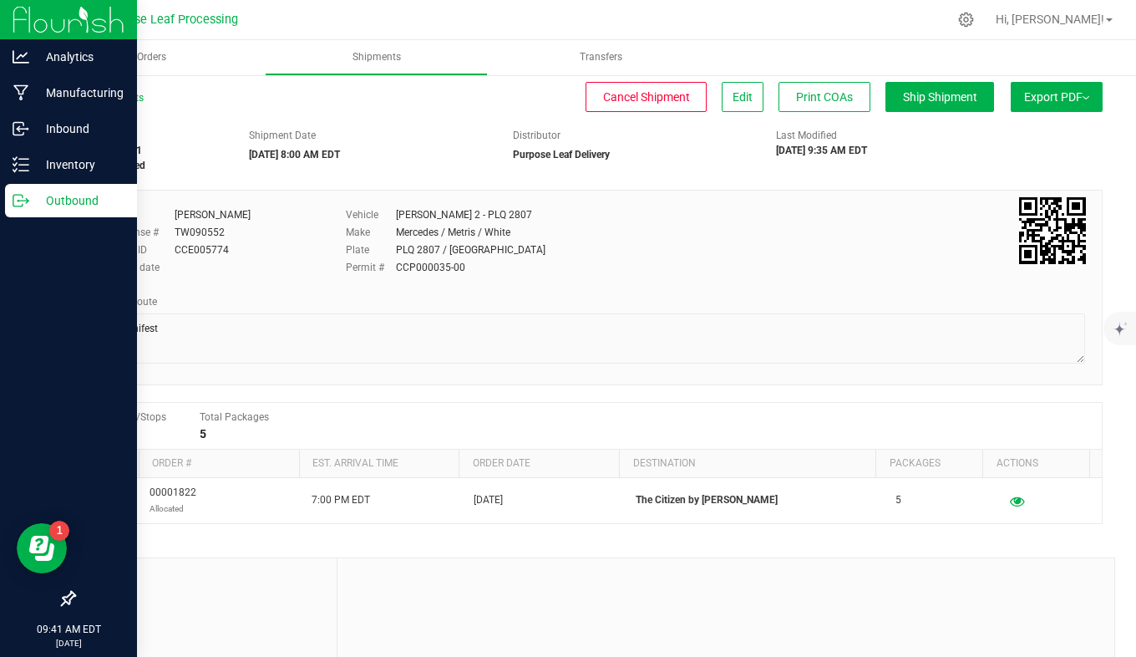
click at [81, 206] on p "Outbound" at bounding box center [79, 201] width 100 height 20
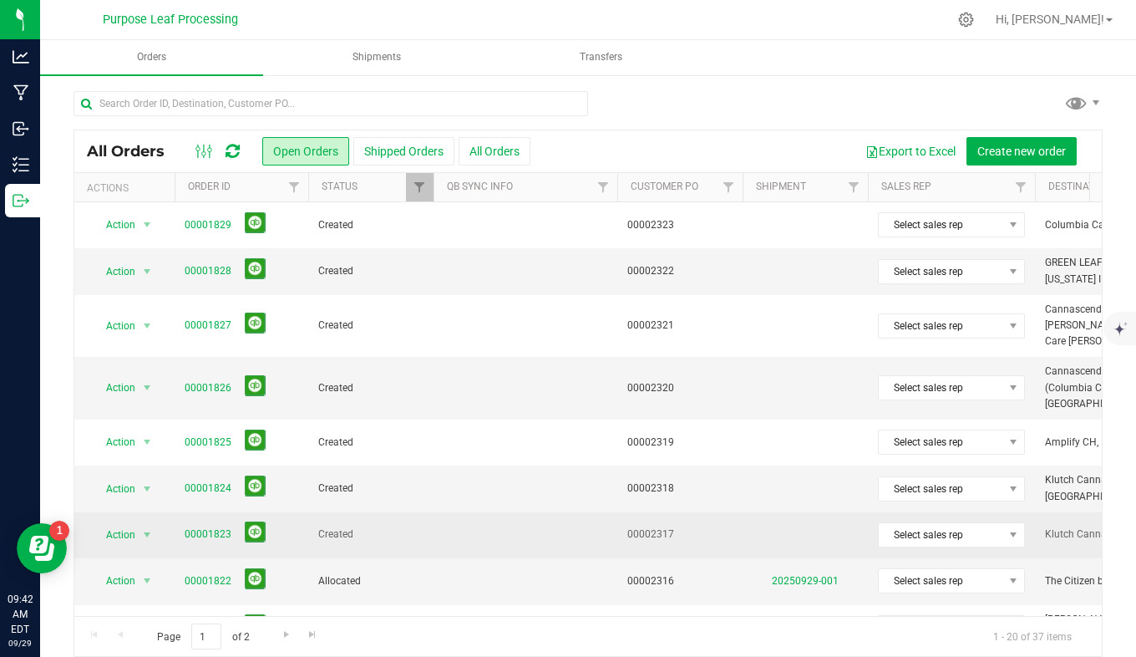
click at [419, 526] on span "Created" at bounding box center [370, 534] width 105 height 16
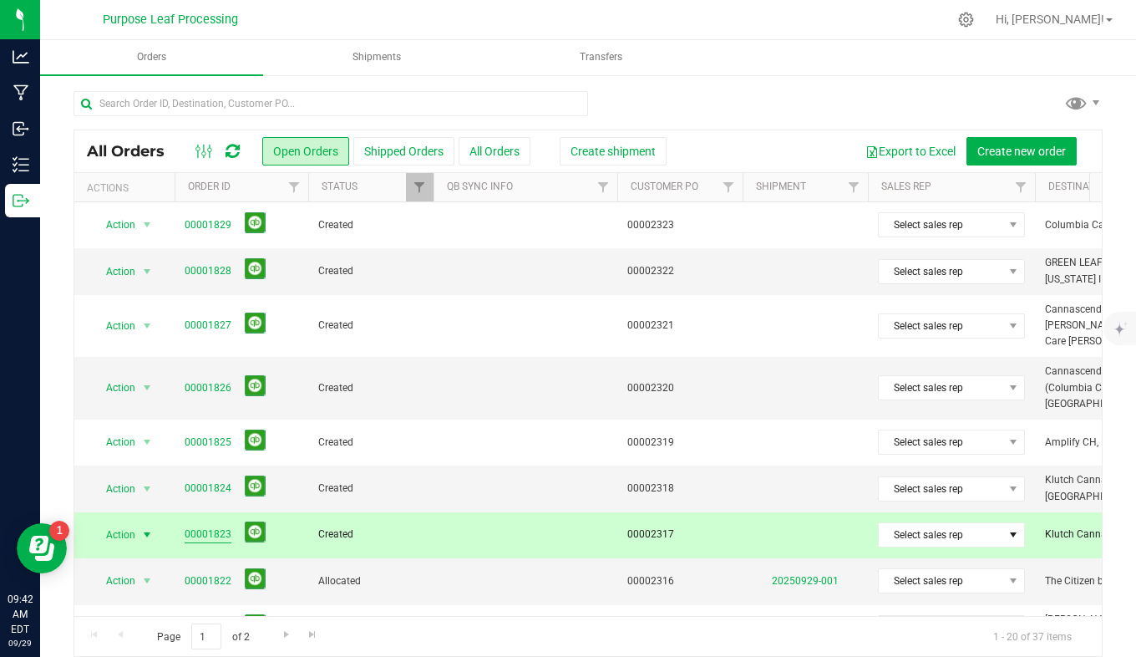
click at [218, 526] on link "00001823" at bounding box center [208, 534] width 47 height 16
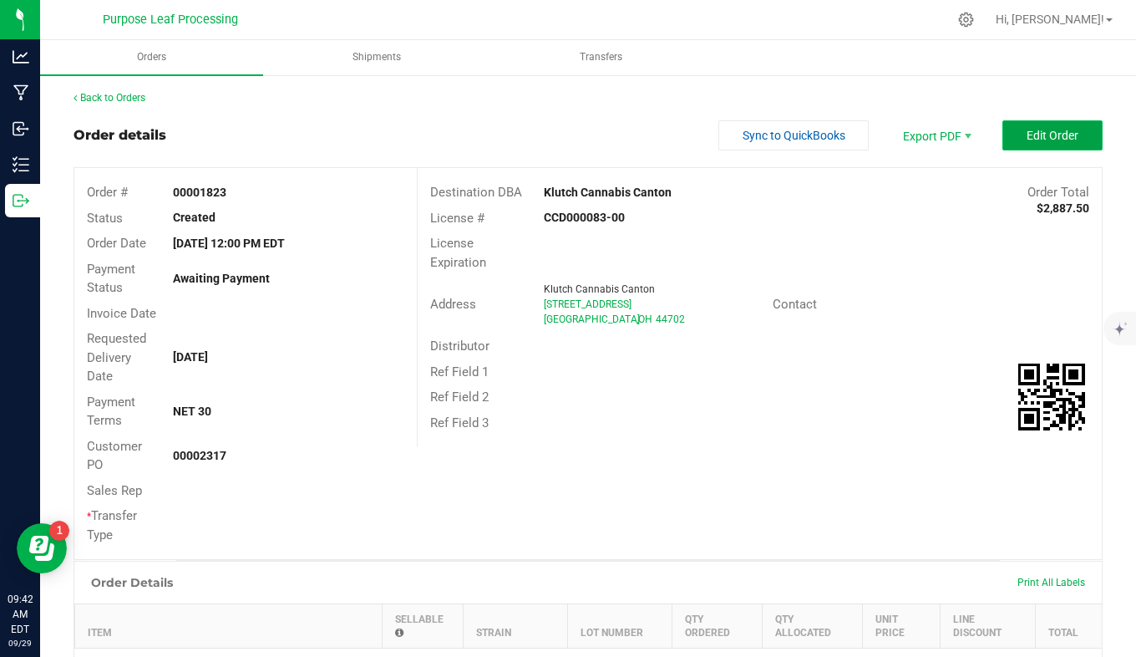
click at [1027, 137] on span "Edit Order" at bounding box center [1053, 135] width 52 height 13
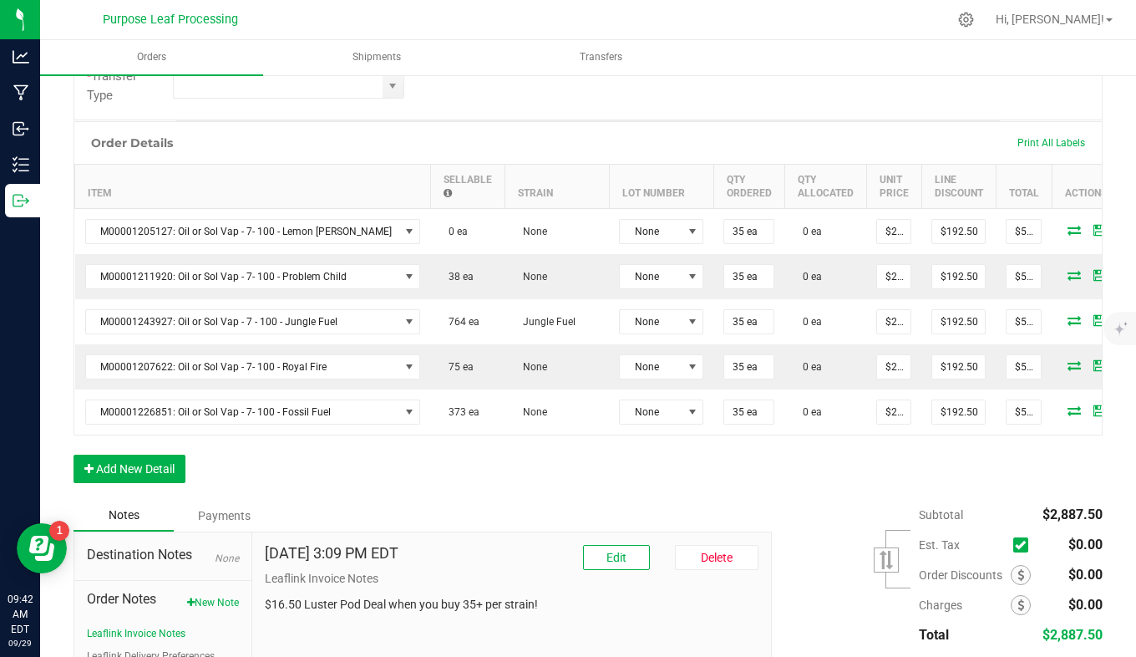
scroll to position [454, 0]
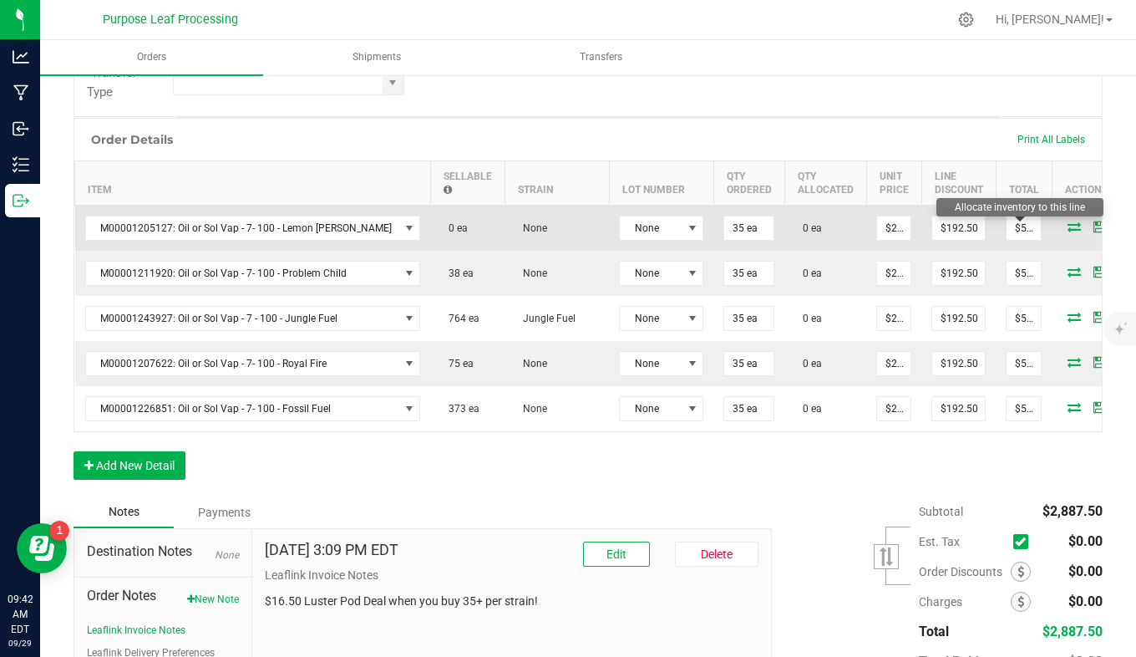
click at [1068, 230] on icon at bounding box center [1074, 226] width 13 height 10
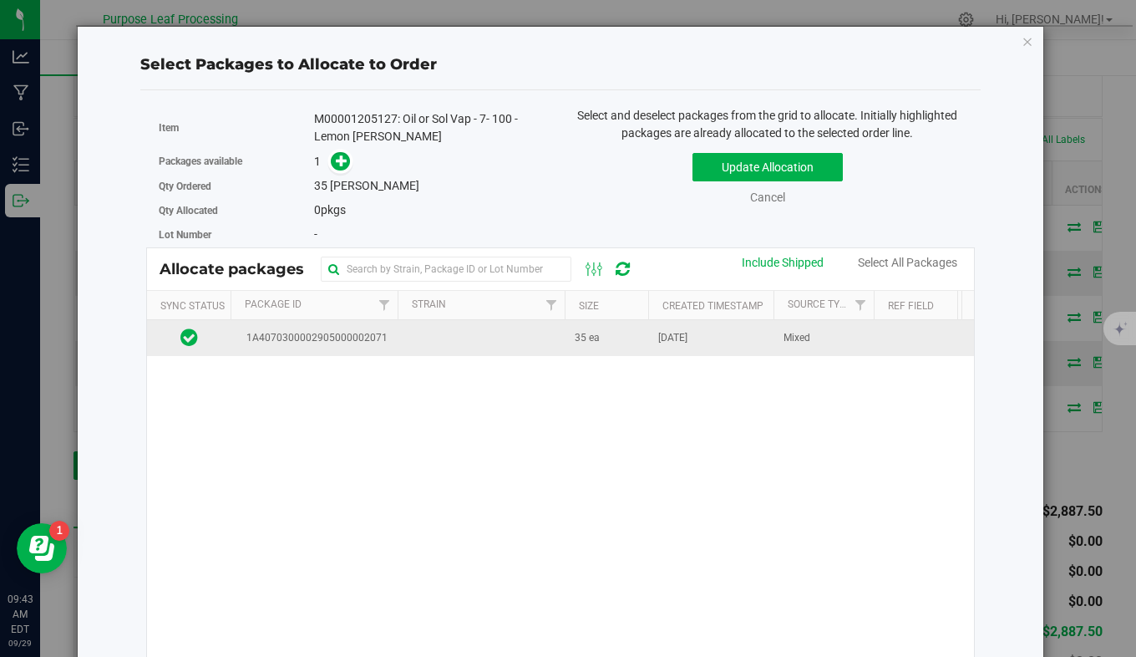
click at [481, 328] on td at bounding box center [481, 338] width 167 height 36
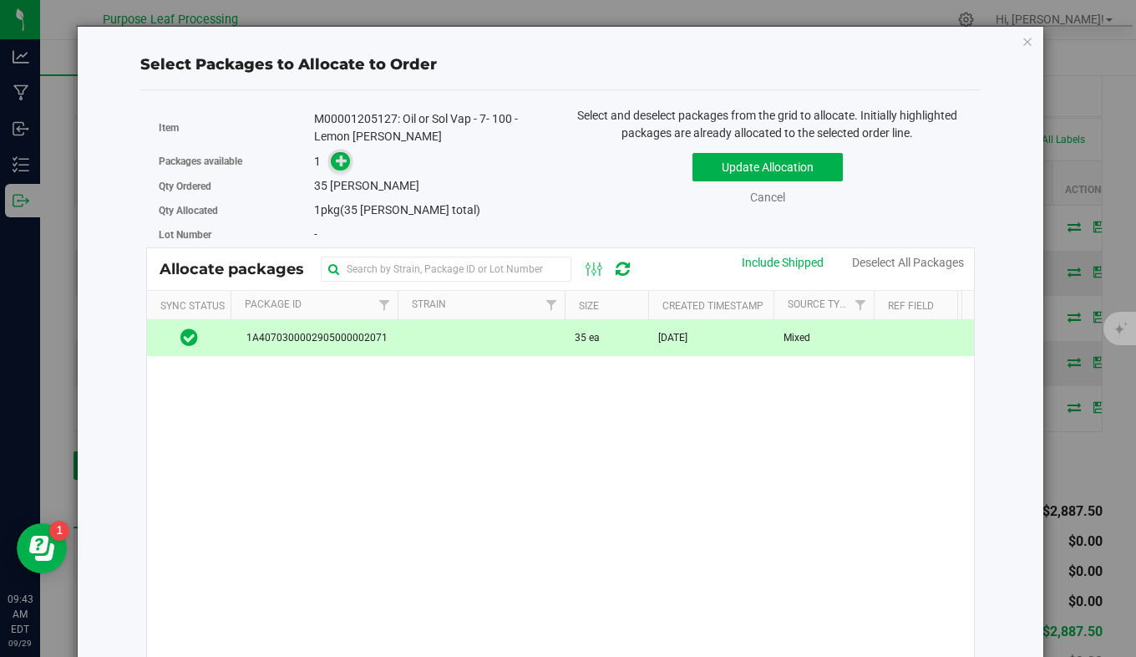
click at [336, 155] on icon at bounding box center [342, 161] width 12 height 12
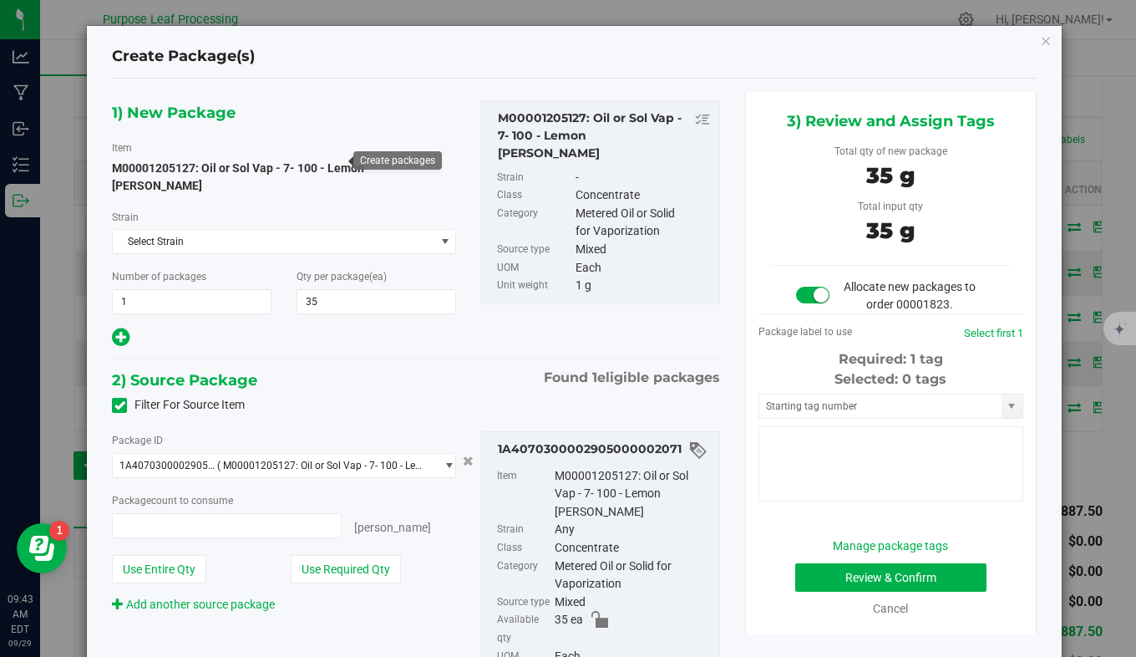
type input "35 ea"
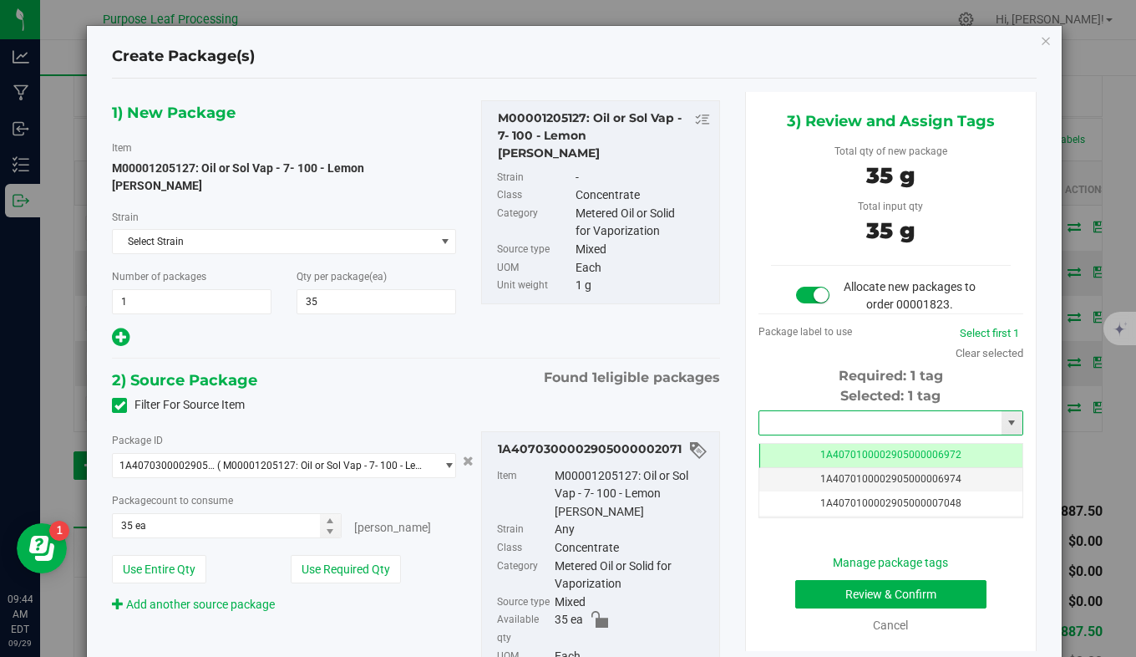
click at [775, 431] on input "text" at bounding box center [881, 422] width 242 height 23
click at [792, 451] on li "1A4070300002905000003388" at bounding box center [881, 451] width 260 height 25
type input "1A4070300002905000003388"
click at [848, 589] on button "Review & Confirm" at bounding box center [892, 594] width 192 height 28
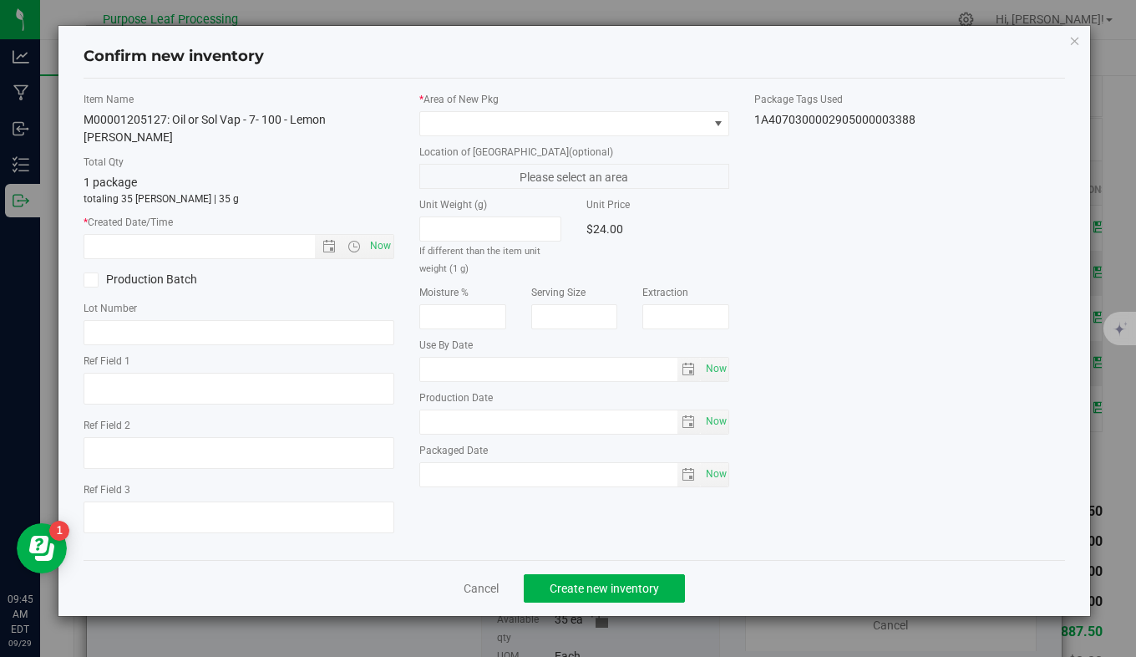
type input "2026-04-21"
click at [379, 234] on span "Now" at bounding box center [380, 246] width 28 height 24
type input "9/29/2025 9:45 AM"
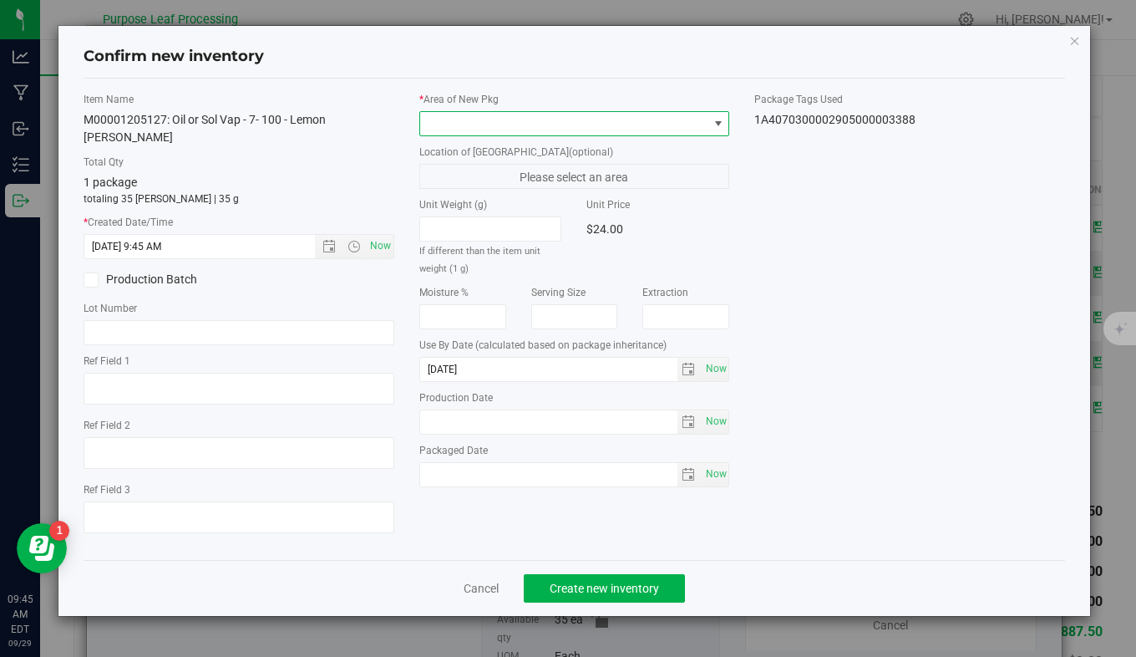
click at [475, 119] on span at bounding box center [564, 123] width 288 height 23
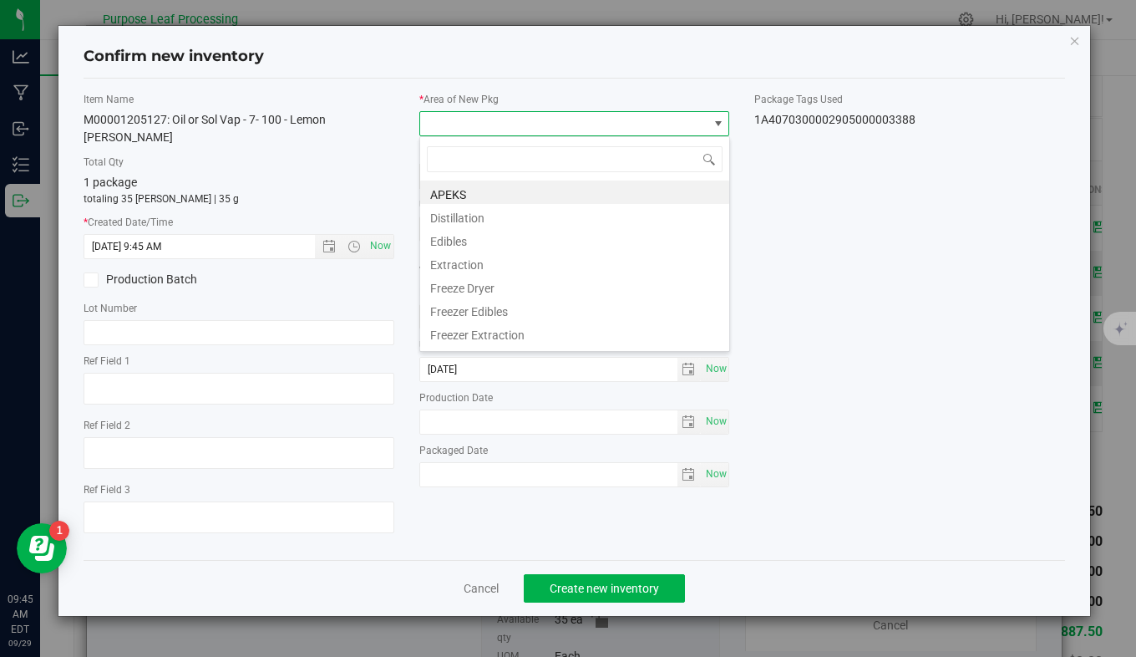
scroll to position [25, 310]
type input "vault"
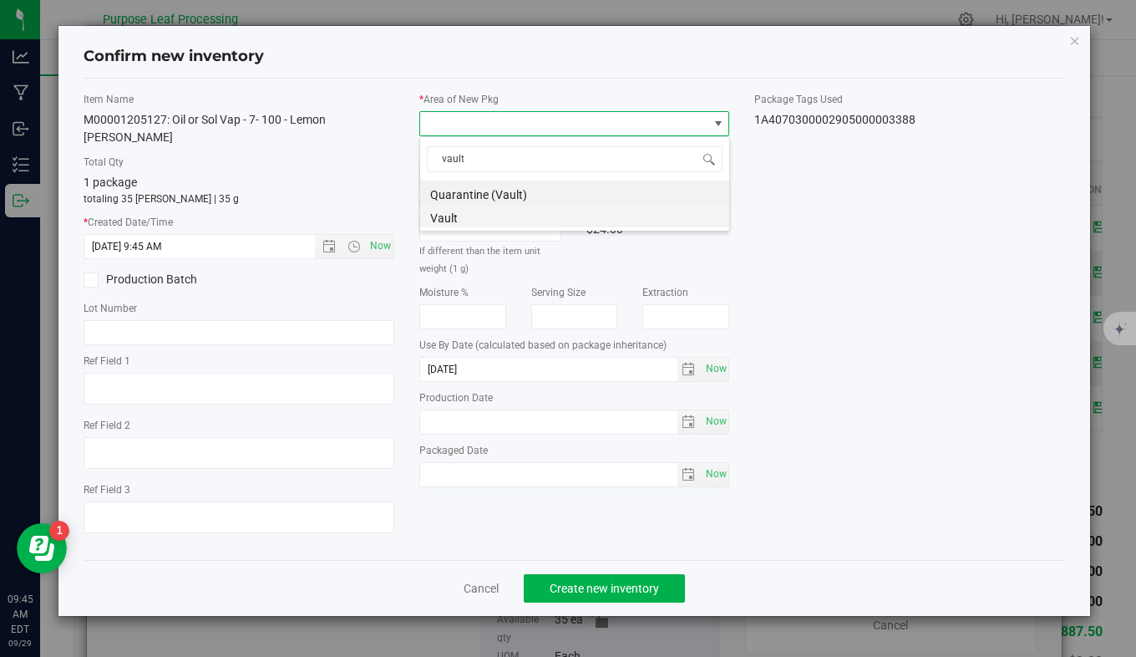
click at [487, 215] on li "Vault" at bounding box center [574, 215] width 309 height 23
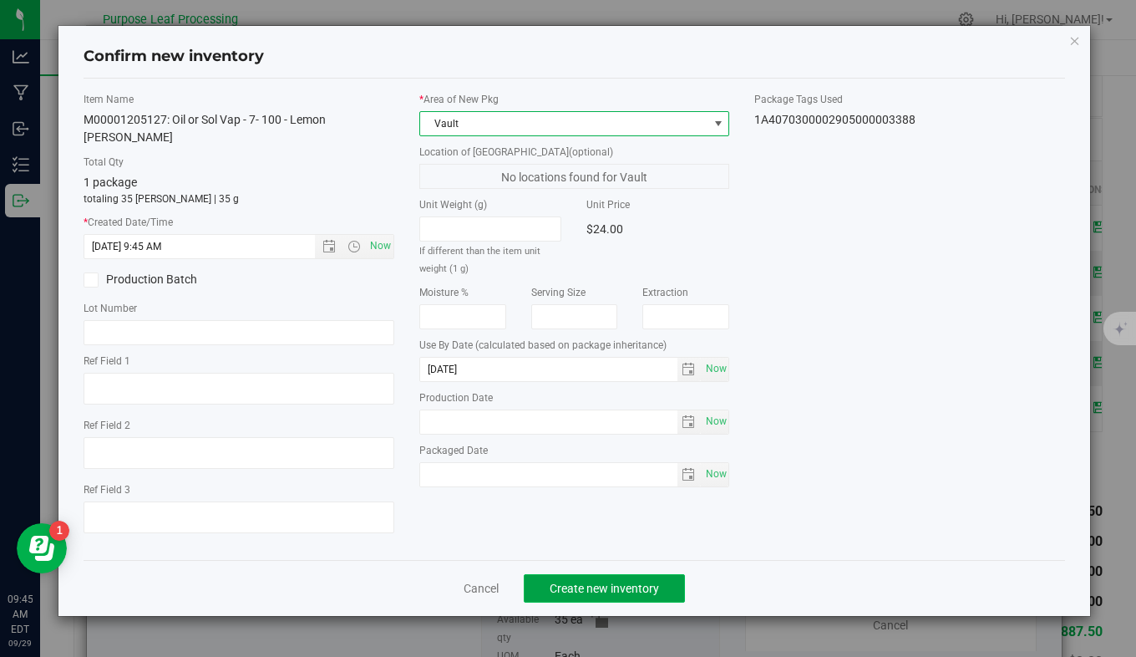
click at [570, 582] on span "Create new inventory" at bounding box center [604, 588] width 109 height 13
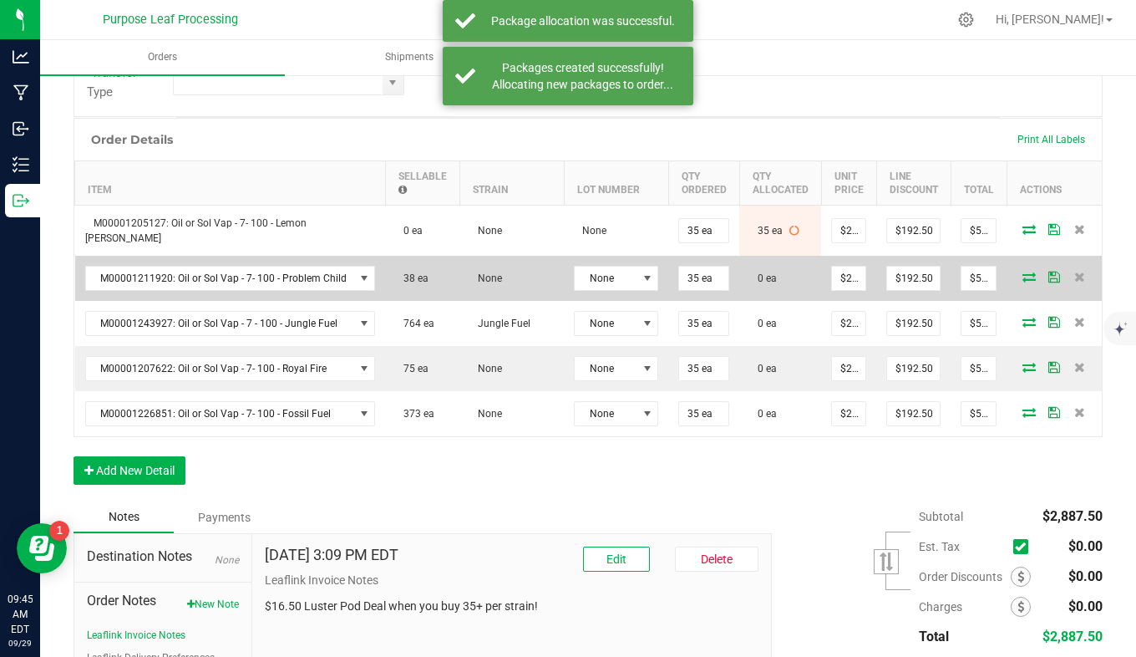
click at [1024, 272] on icon at bounding box center [1029, 277] width 13 height 10
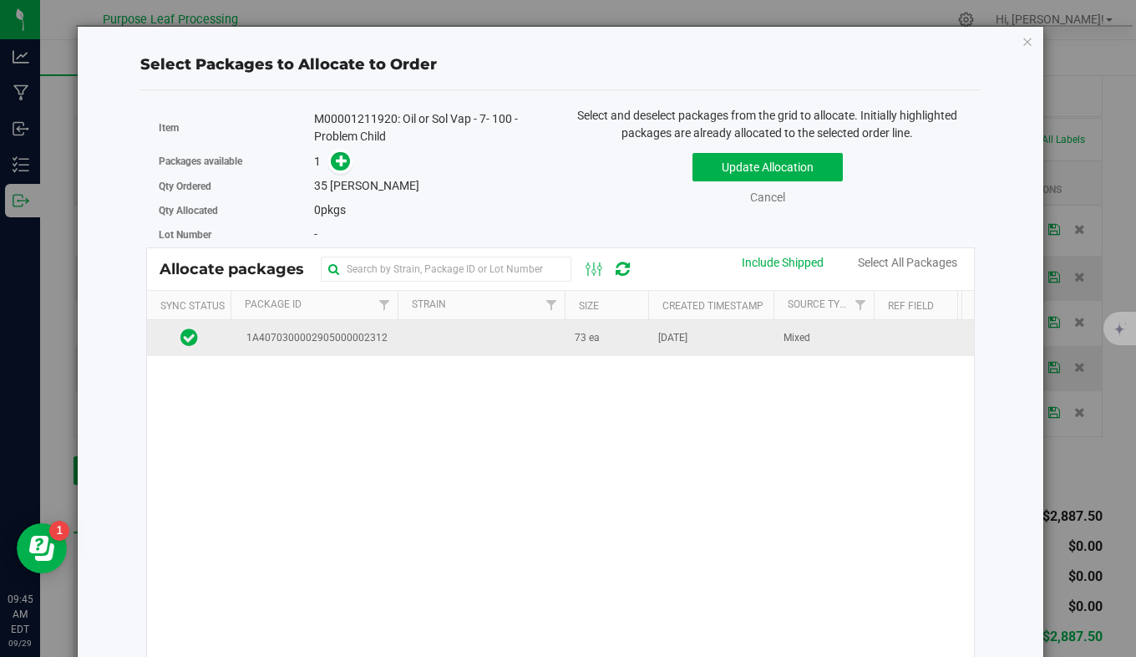
click at [501, 345] on td at bounding box center [481, 338] width 167 height 36
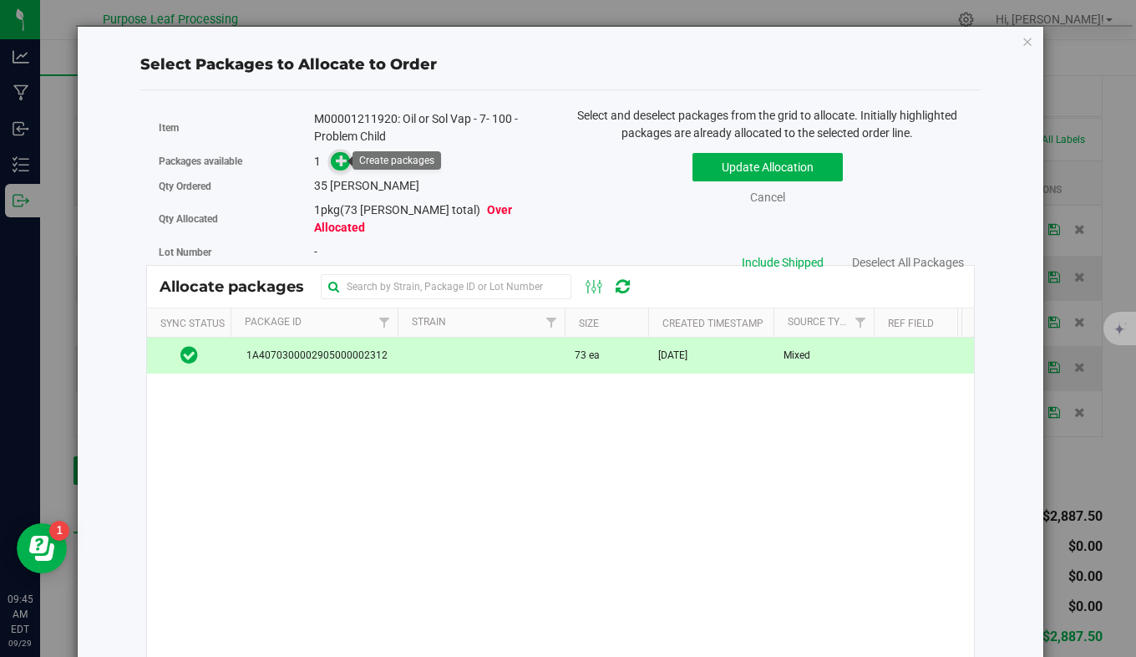
click at [339, 160] on icon at bounding box center [342, 161] width 12 height 12
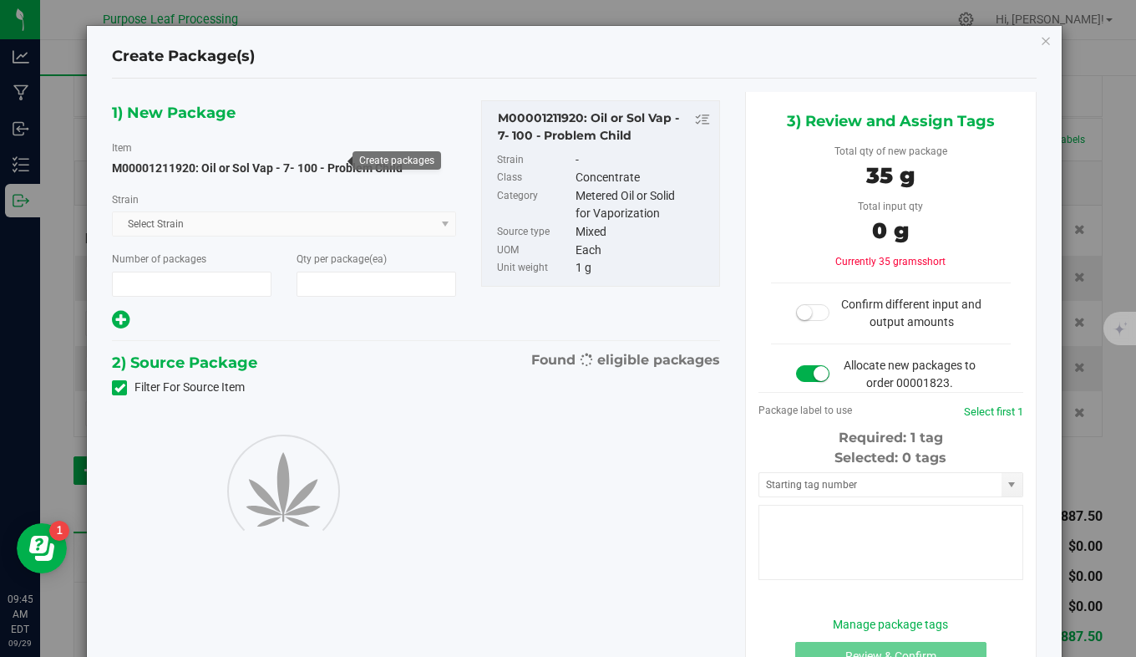
type input "1"
type input "35"
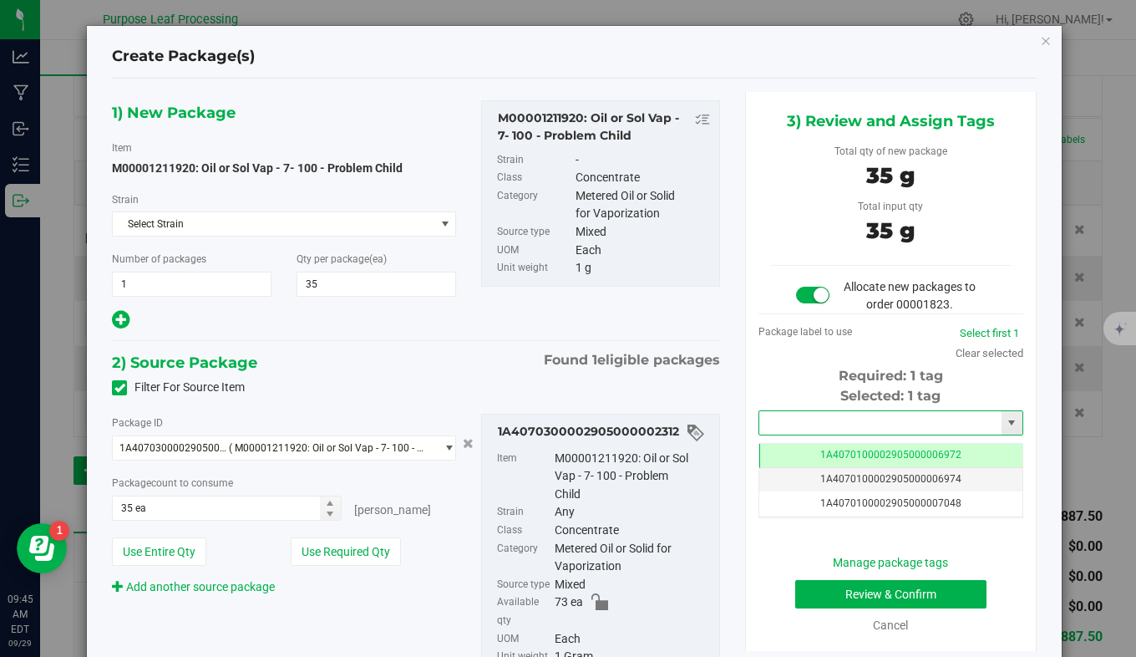
click at [851, 421] on input "text" at bounding box center [881, 422] width 242 height 23
click at [853, 452] on li "1A4070300002905000003389" at bounding box center [881, 451] width 260 height 25
type input "1A4070300002905000003389"
click at [838, 589] on button "Review & Confirm" at bounding box center [892, 594] width 192 height 28
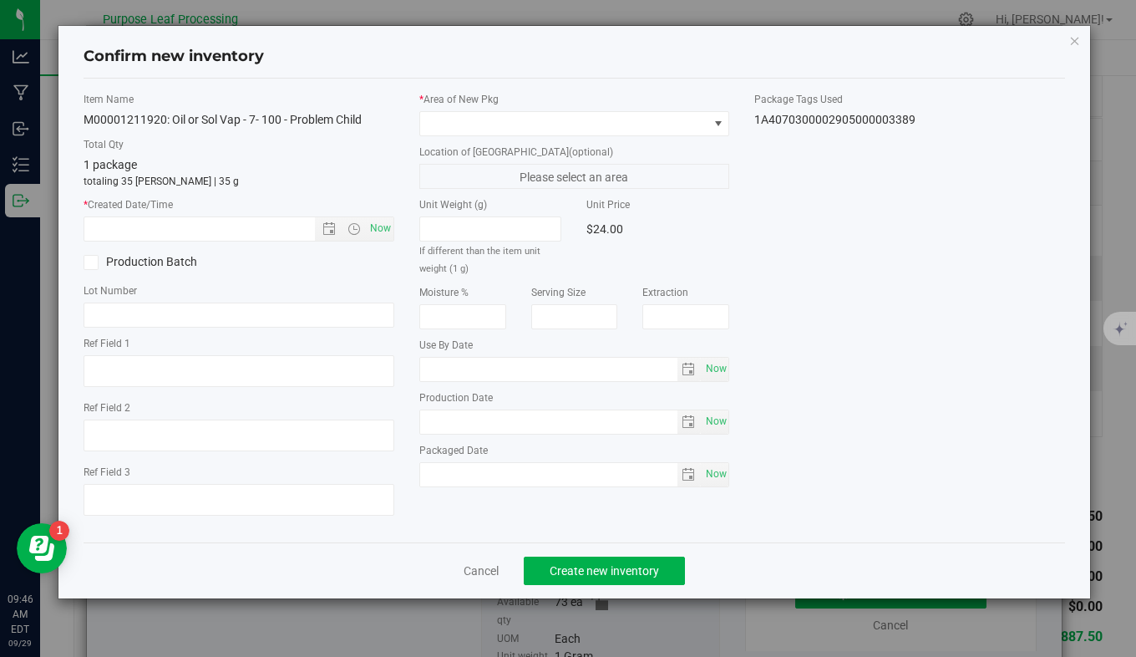
type input "2026-05-06"
click at [380, 225] on span "Now" at bounding box center [380, 228] width 28 height 24
type input "9/29/2025 9:46 AM"
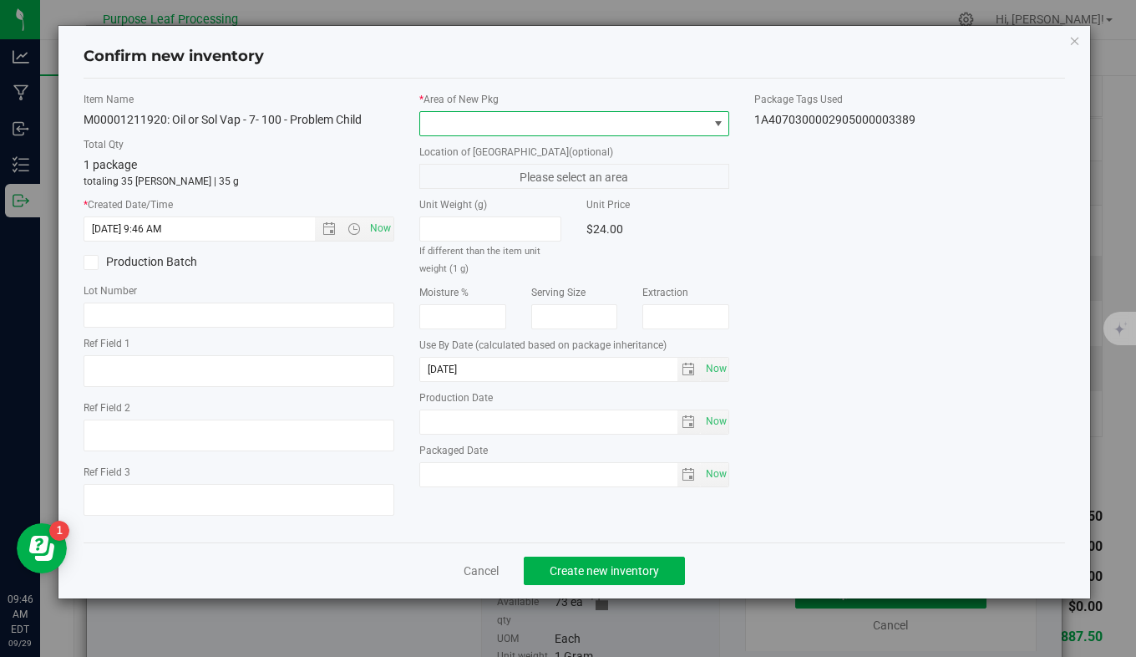
click at [521, 121] on span at bounding box center [564, 123] width 288 height 23
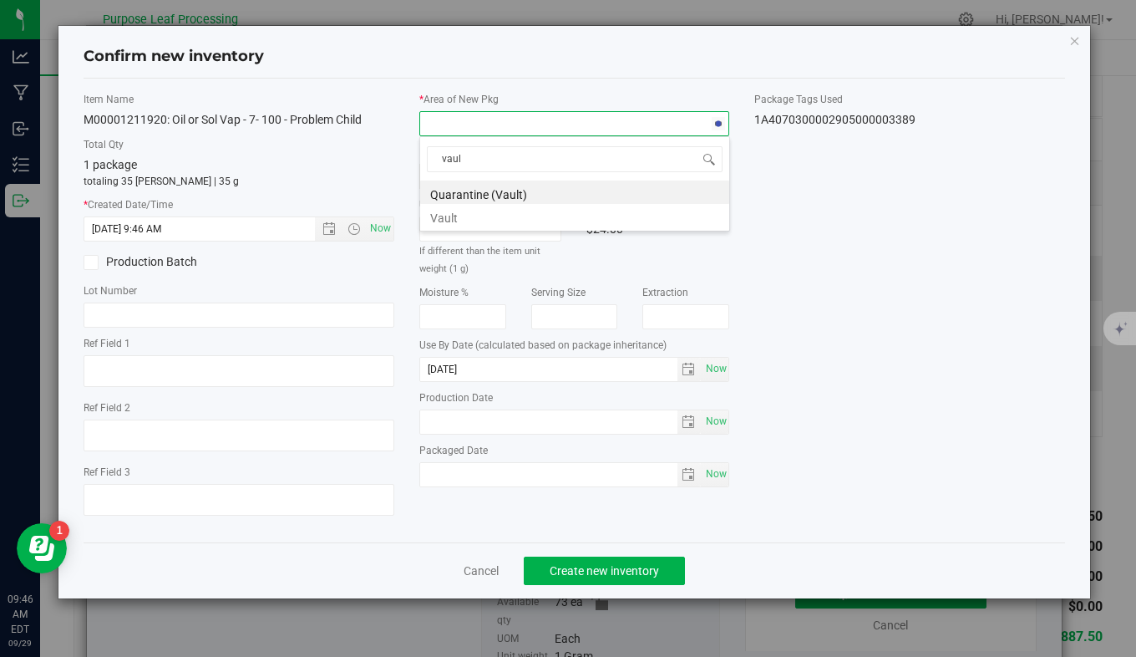
type input "vault"
click at [511, 216] on li "Vault" at bounding box center [574, 215] width 309 height 23
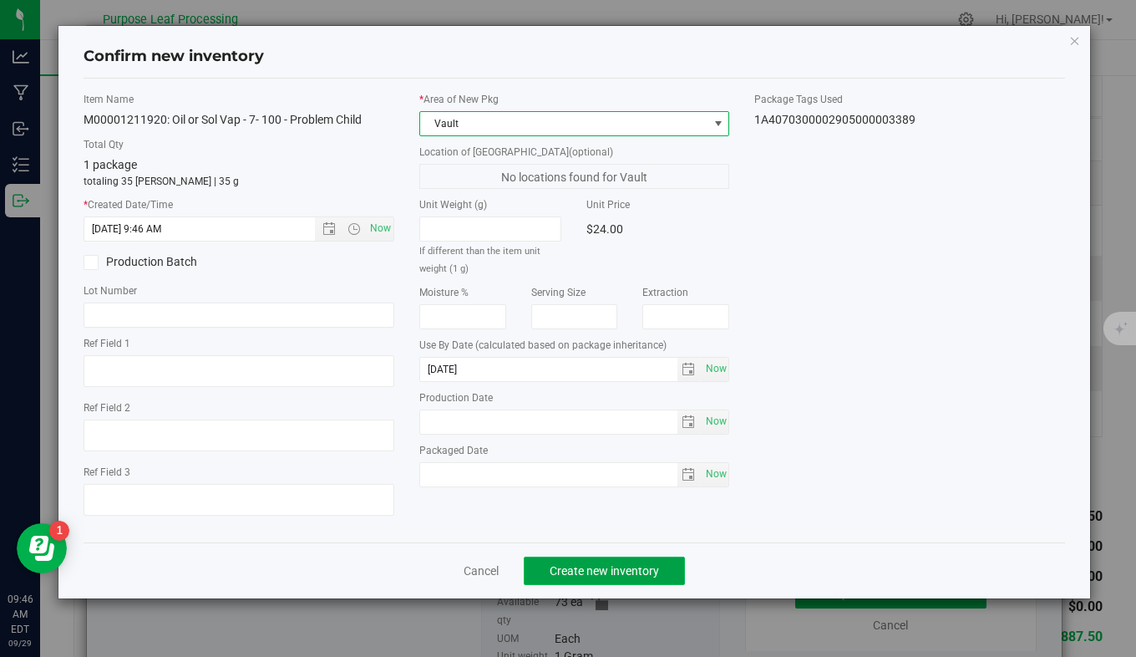
click at [648, 562] on button "Create new inventory" at bounding box center [604, 571] width 161 height 28
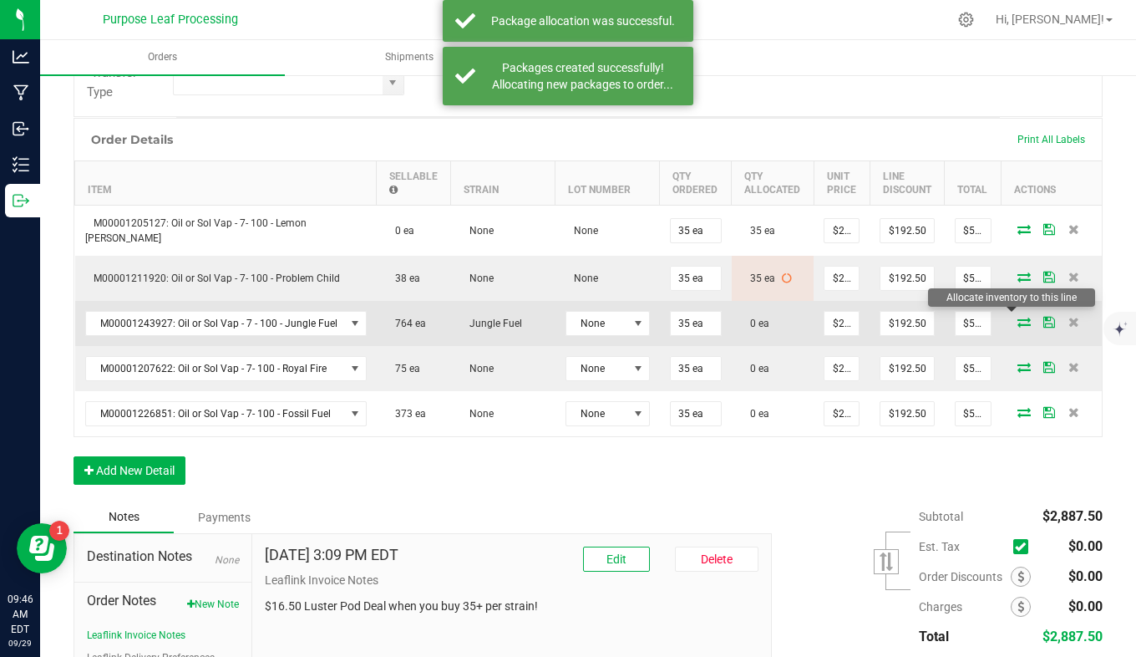
click at [1018, 317] on icon at bounding box center [1024, 322] width 13 height 10
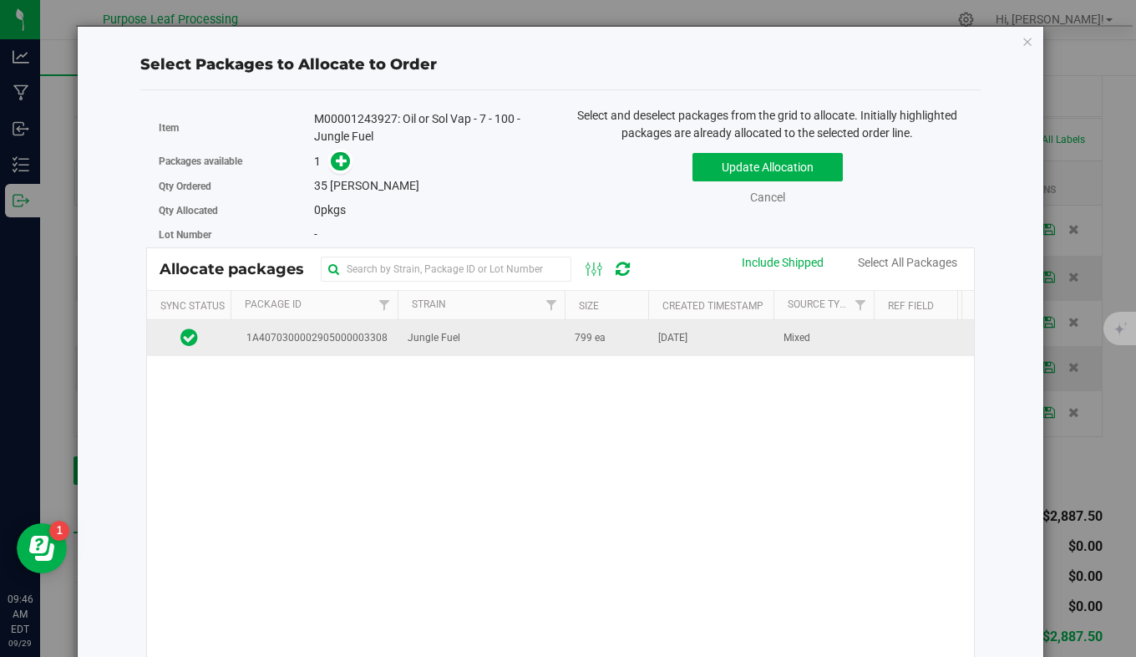
click at [344, 343] on span "1A4070300002905000003308" at bounding box center [314, 338] width 147 height 16
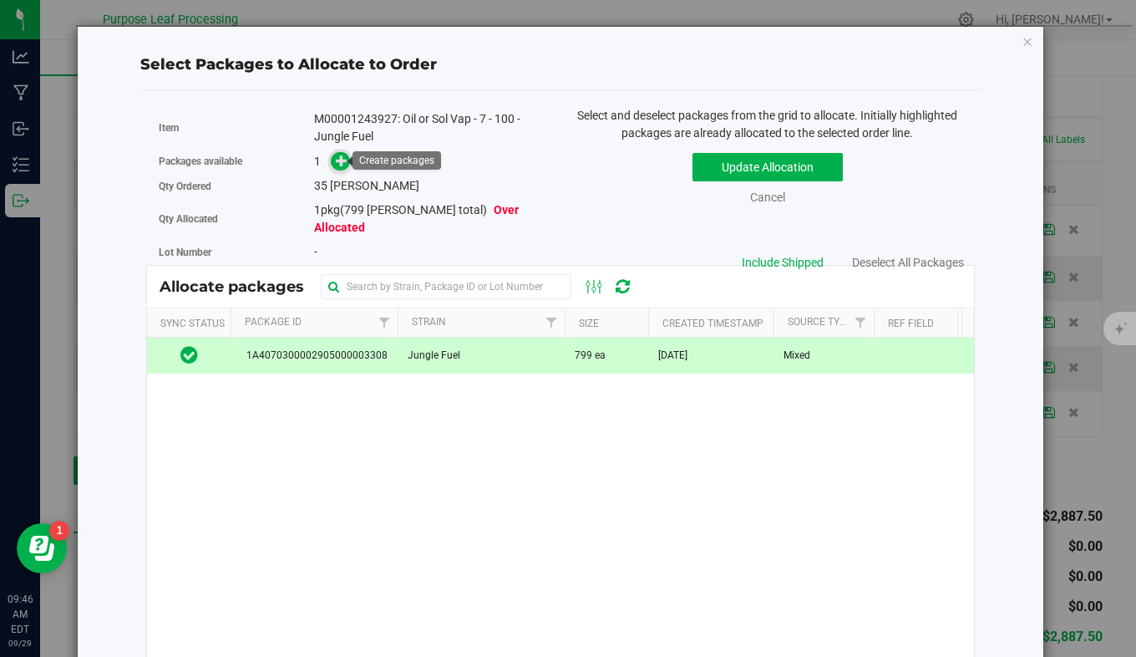
click at [337, 165] on icon at bounding box center [342, 161] width 12 height 12
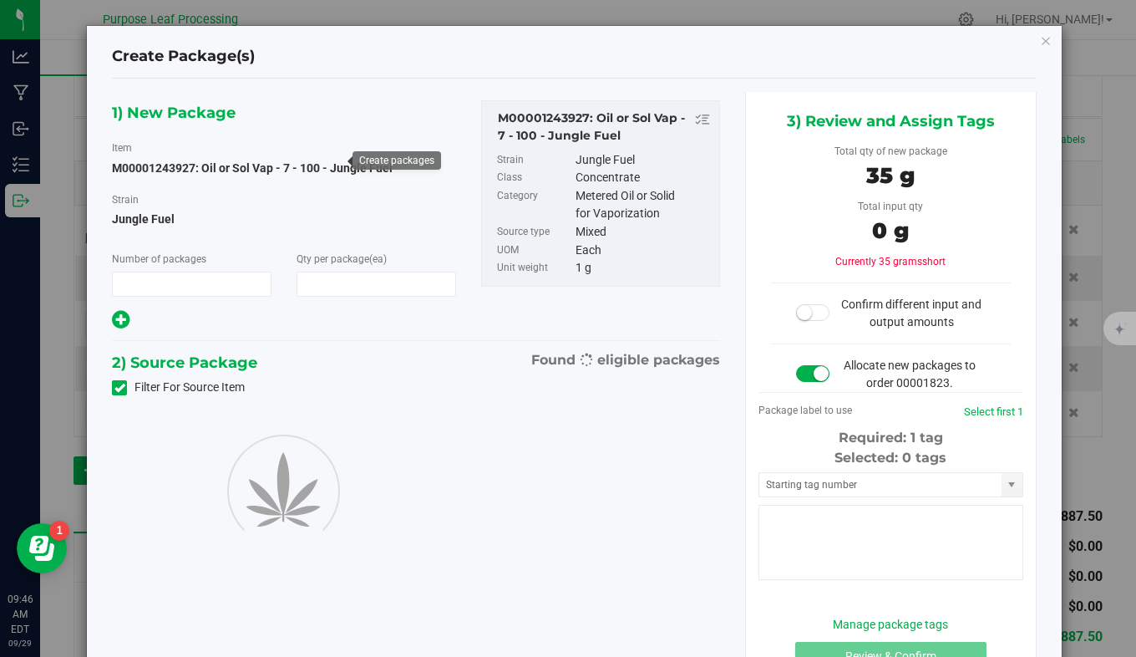
type input "1"
type input "35"
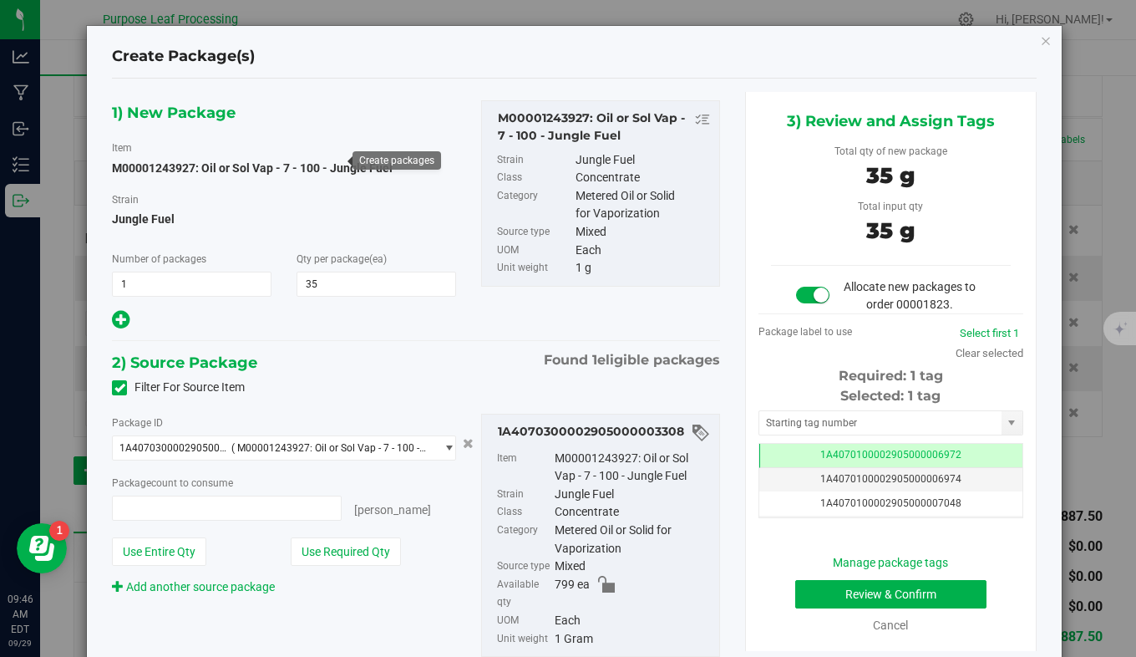
type input "35 ea"
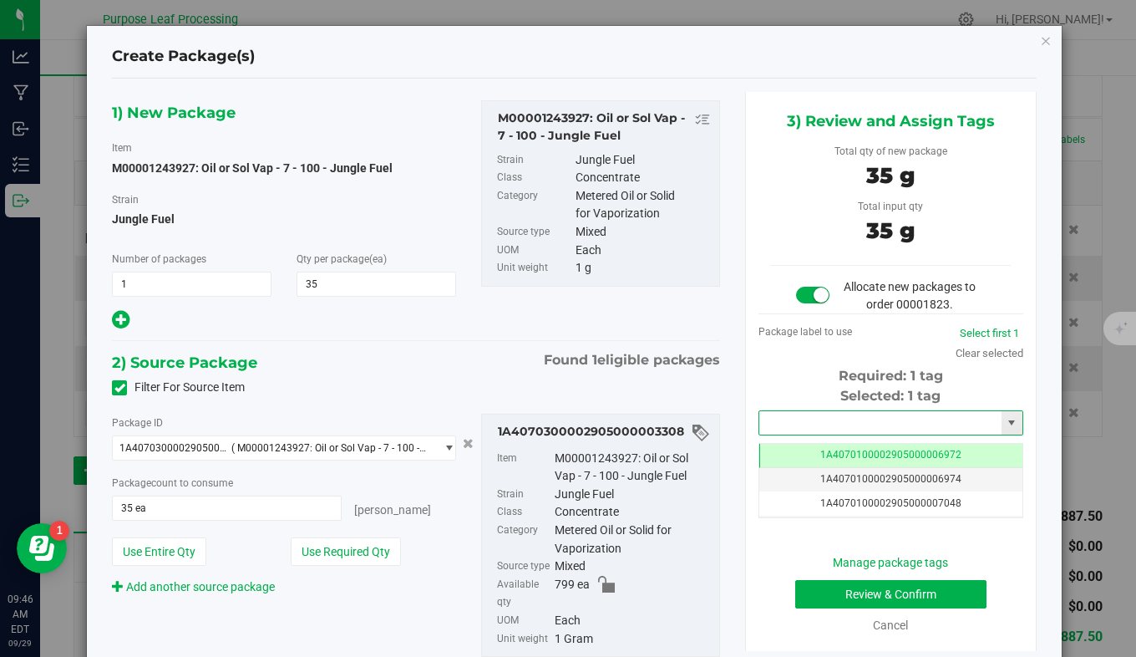
click at [782, 426] on input "text" at bounding box center [881, 422] width 242 height 23
click at [798, 449] on li "1A4070300002905000003387" at bounding box center [881, 451] width 260 height 25
type input "1A4070300002905000003387"
click at [806, 592] on button "Review & Confirm" at bounding box center [892, 594] width 192 height 28
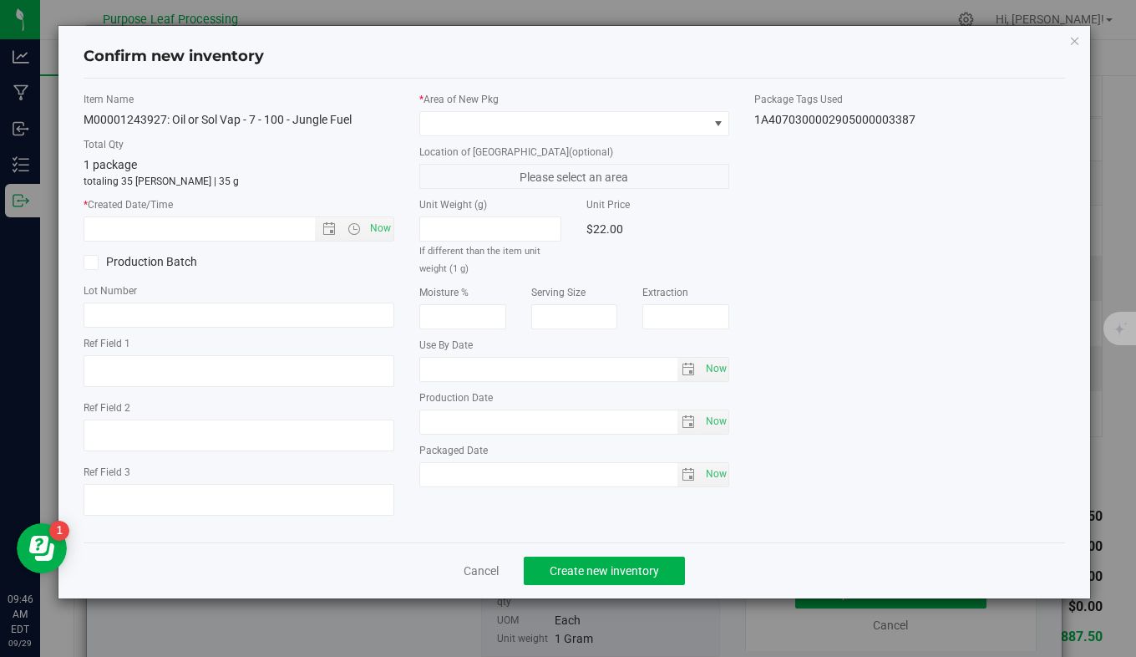
type input "2026-08-25"
click at [380, 229] on span "Now" at bounding box center [380, 228] width 28 height 24
type input "9/29/2025 9:46 AM"
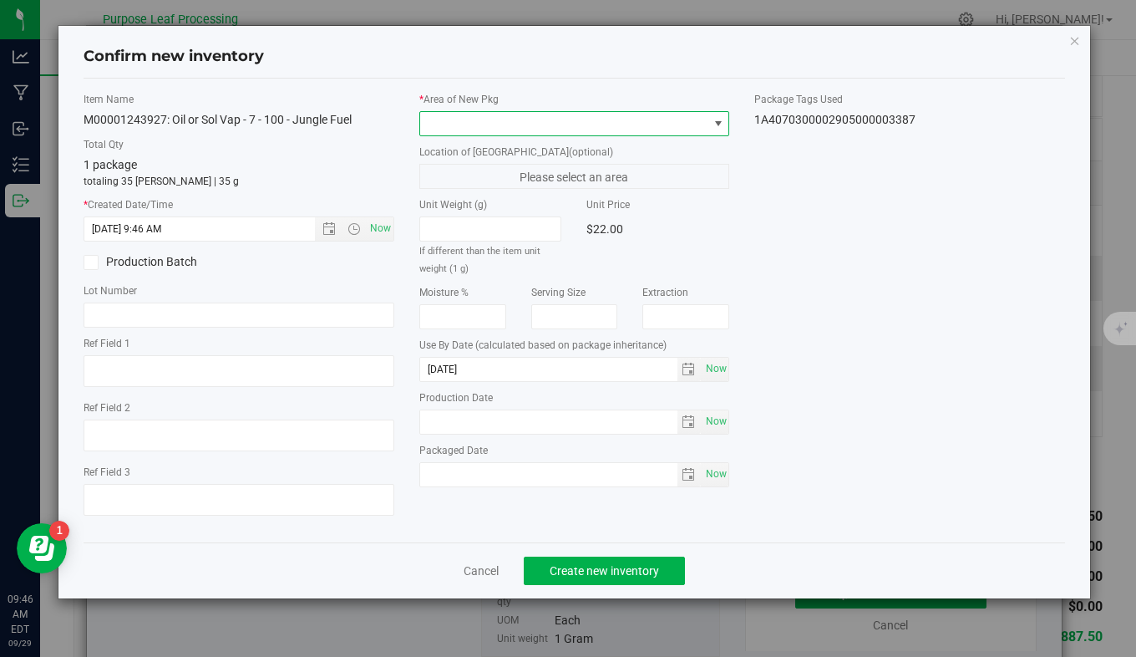
click at [498, 123] on span at bounding box center [564, 123] width 288 height 23
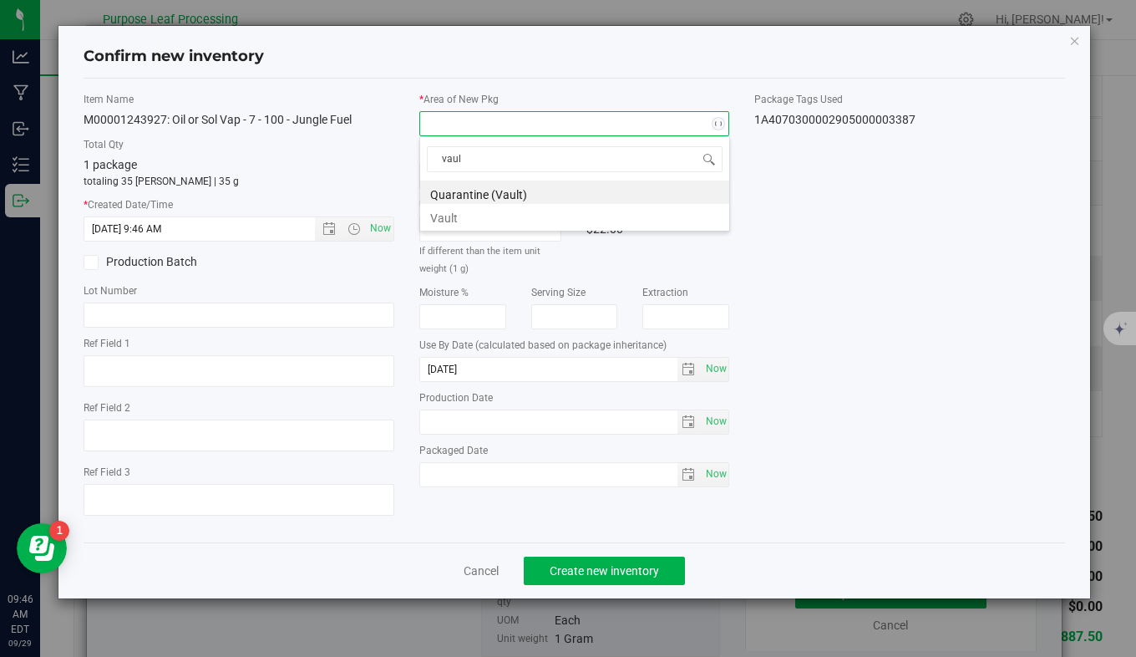
type input "vault"
click at [504, 211] on li "Vault" at bounding box center [574, 215] width 309 height 23
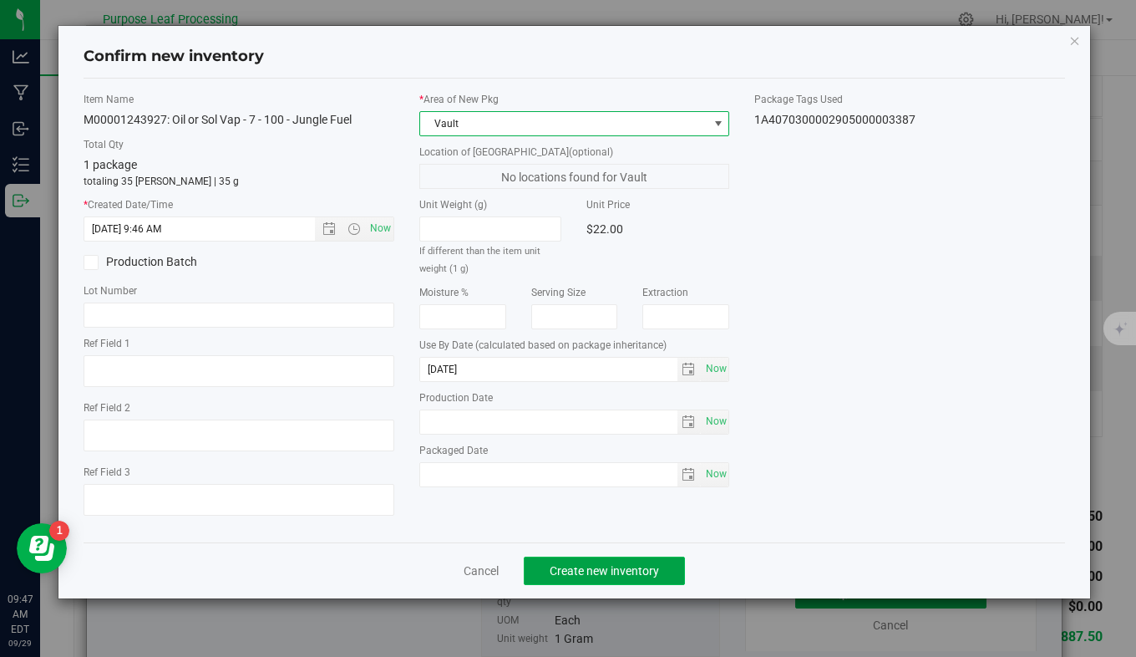
click at [622, 564] on span "Create new inventory" at bounding box center [604, 570] width 109 height 13
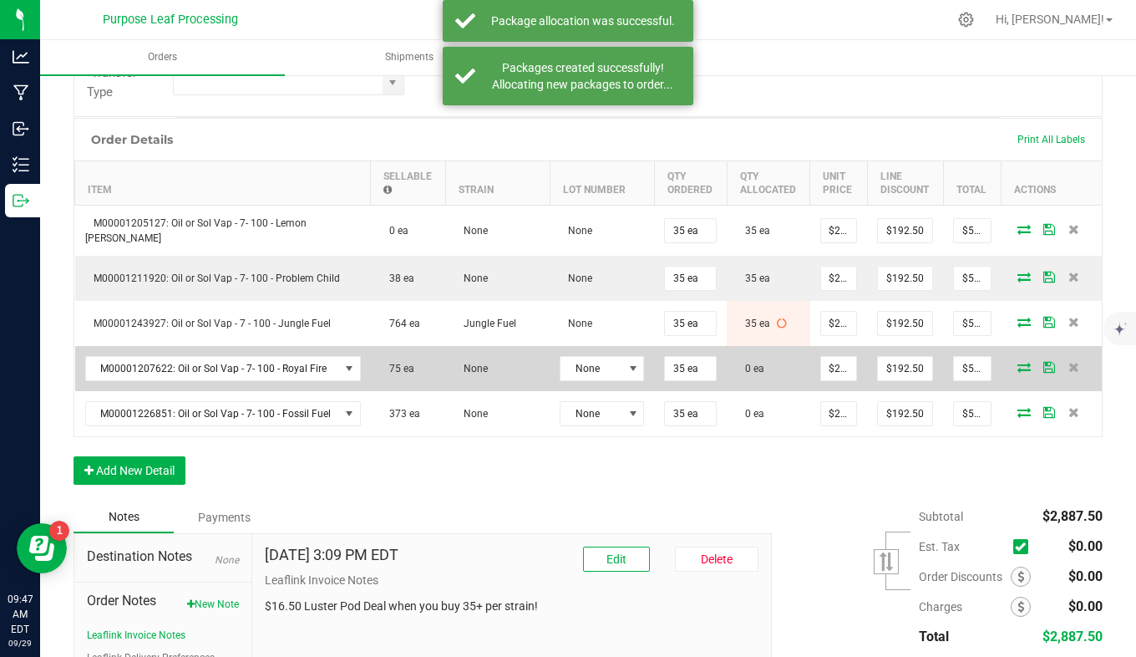
click at [1018, 363] on icon at bounding box center [1024, 367] width 13 height 10
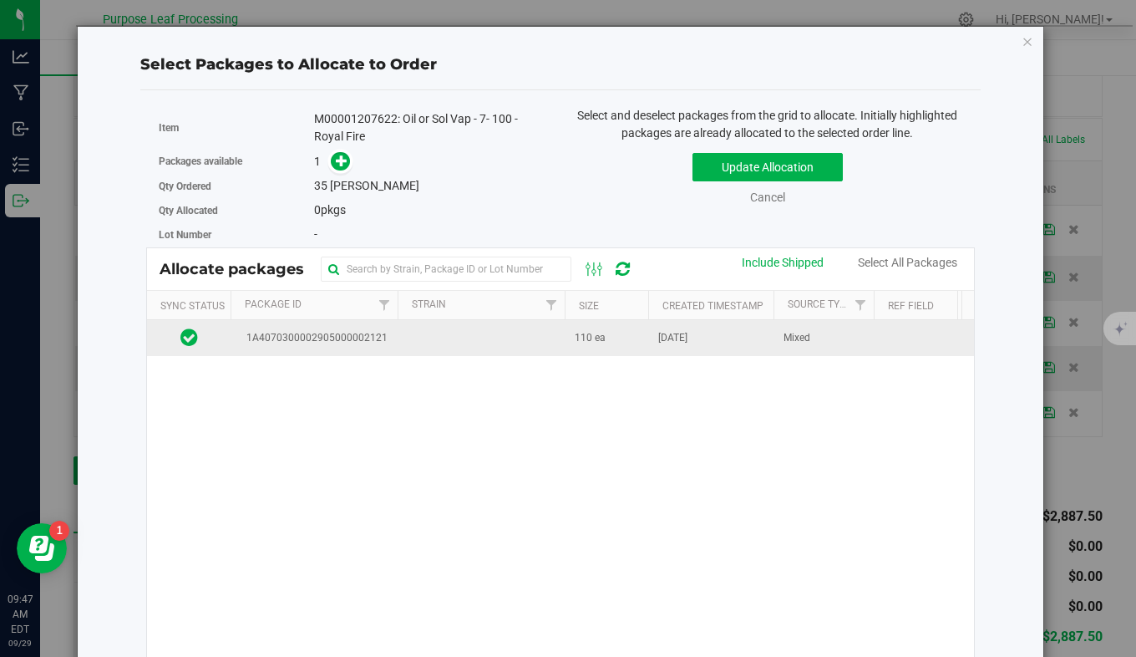
click at [365, 349] on td "1A4070300002905000002121" at bounding box center [314, 338] width 167 height 36
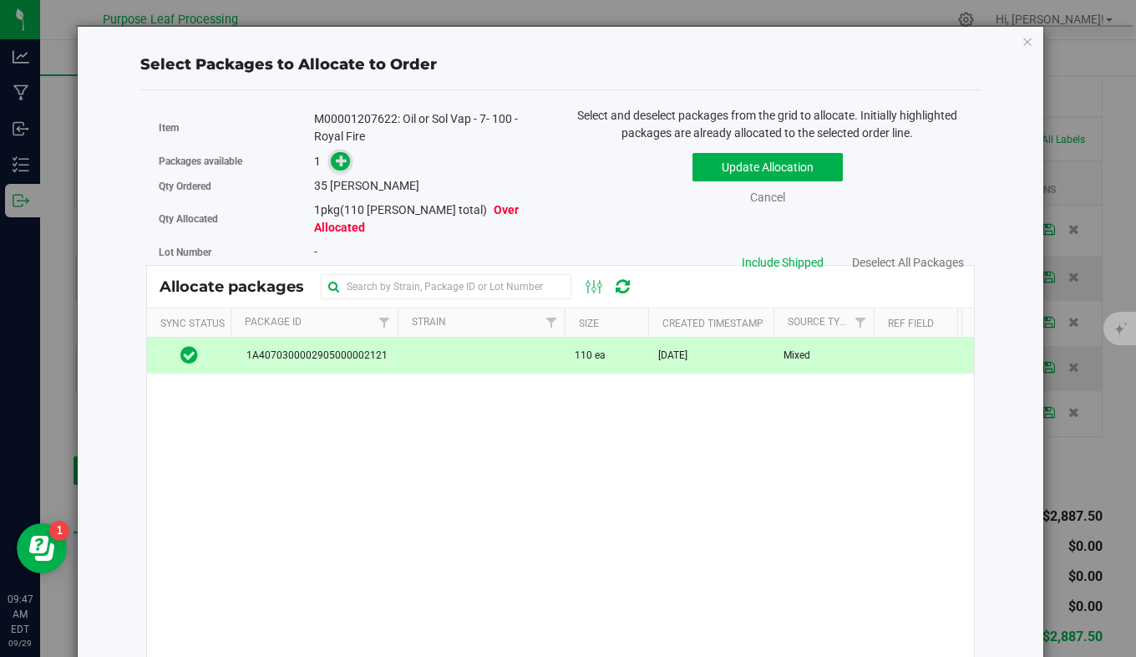
click at [338, 160] on icon at bounding box center [342, 161] width 12 height 12
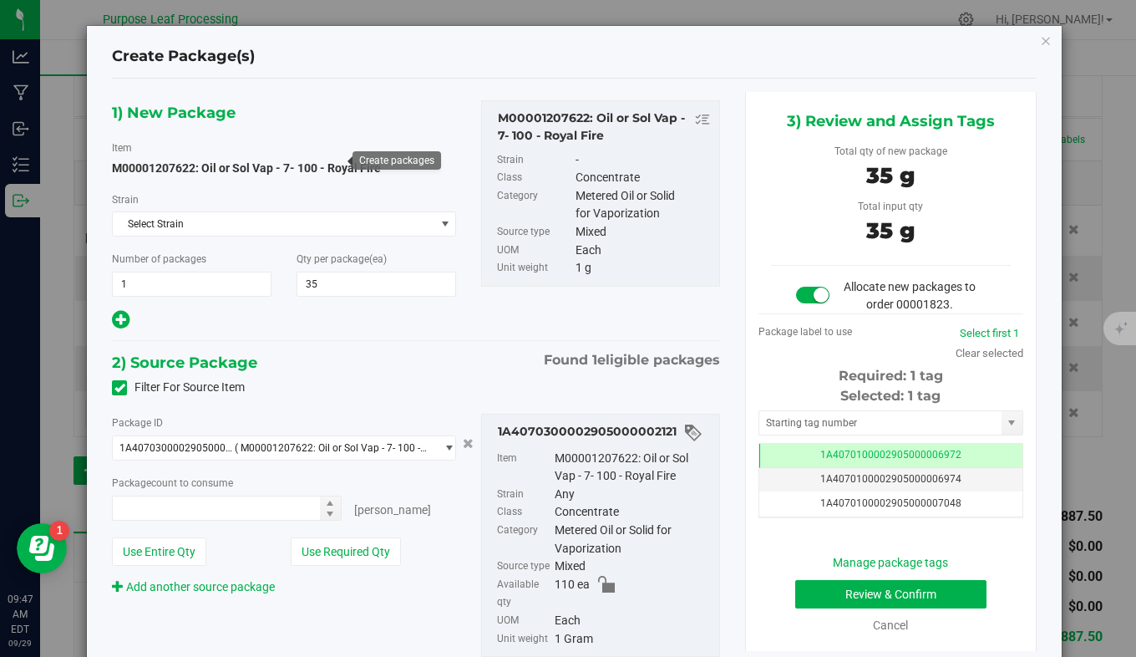
type input "35 ea"
click at [790, 425] on input "text" at bounding box center [881, 422] width 242 height 23
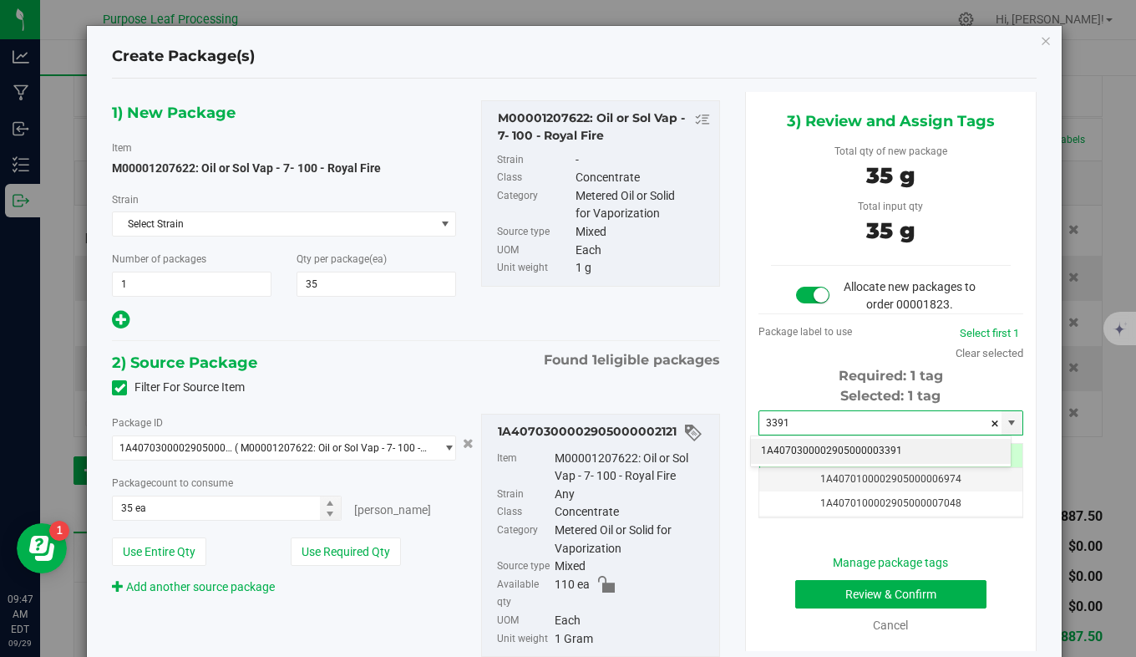
click at [794, 445] on li "1A4070300002905000003391" at bounding box center [881, 451] width 260 height 25
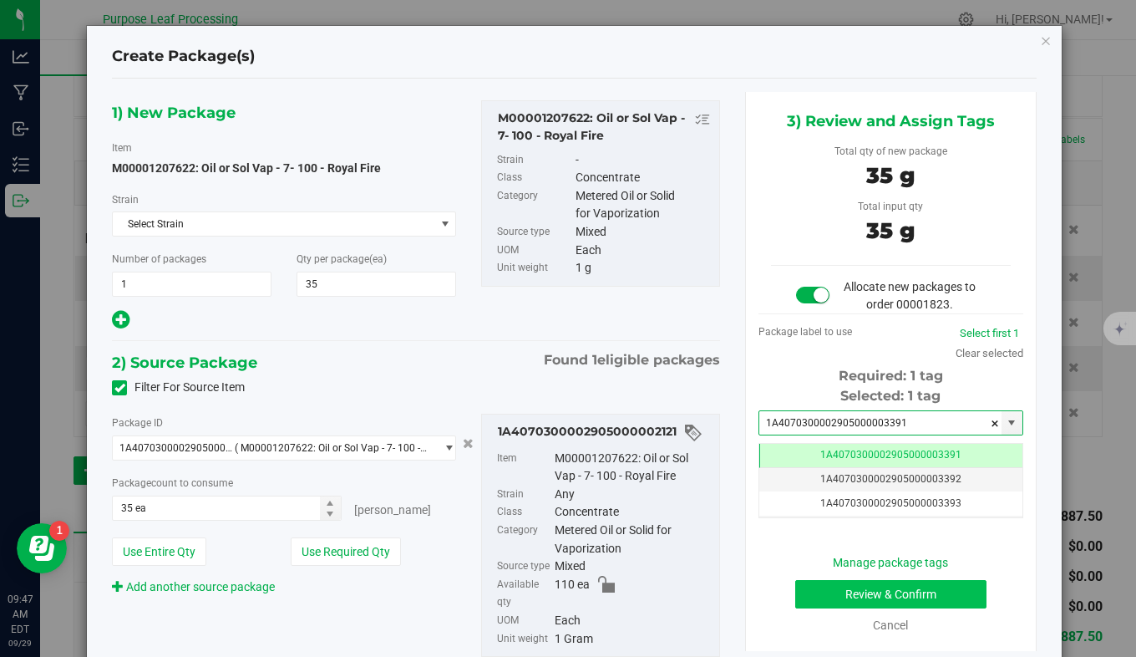
type input "1A4070300002905000003391"
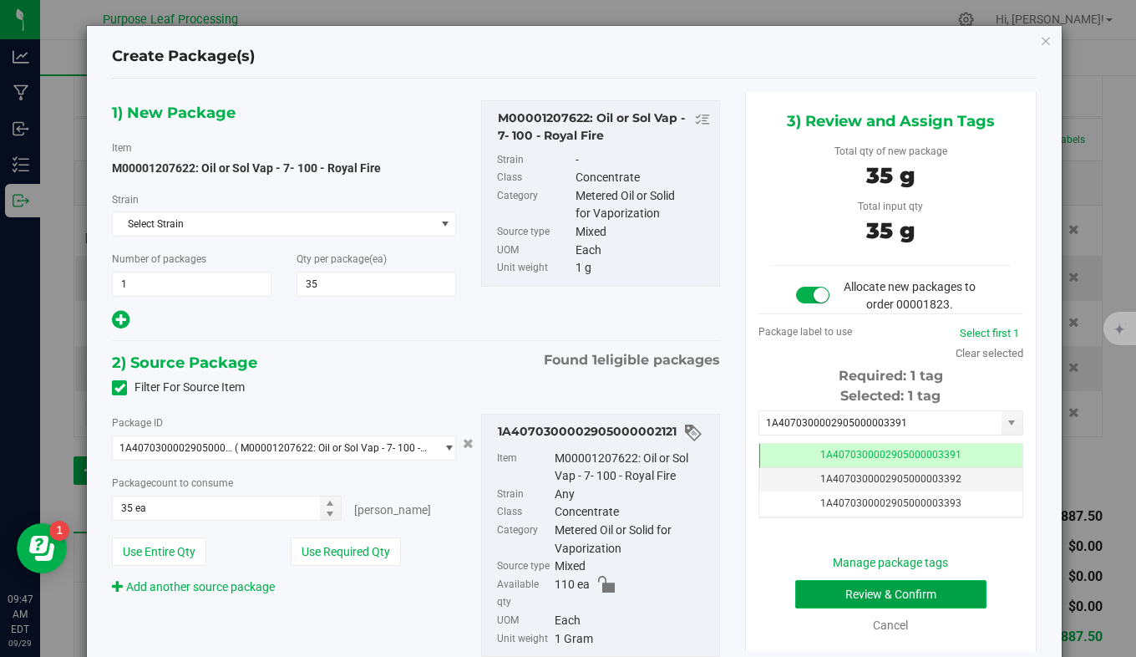
click at [824, 592] on button "Review & Confirm" at bounding box center [892, 594] width 192 height 28
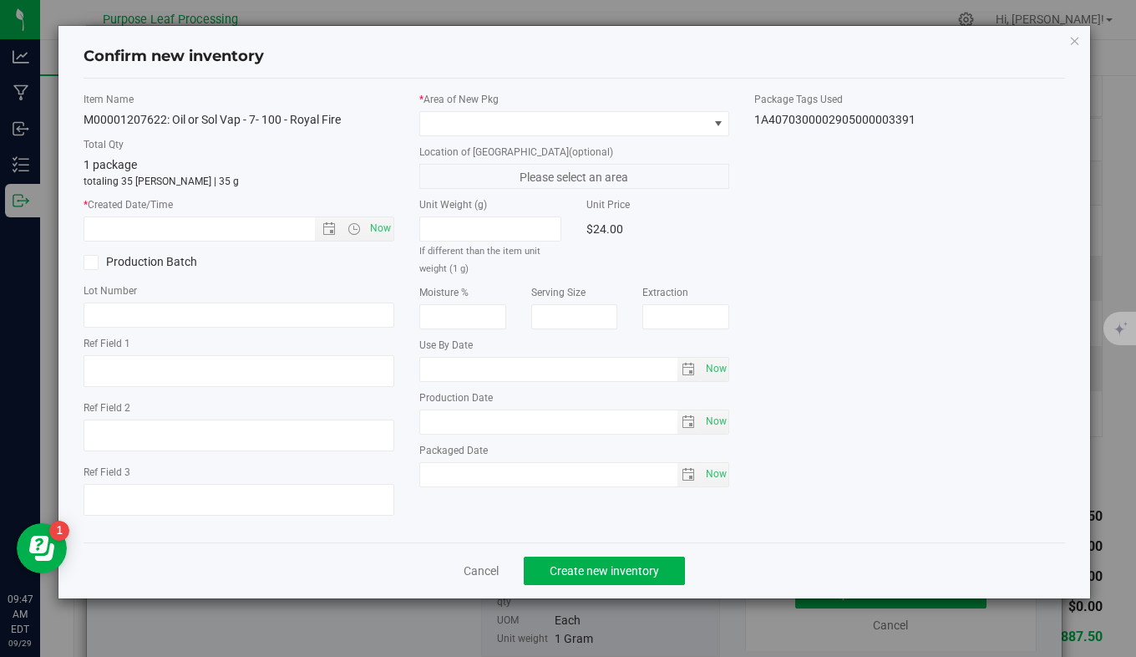
type input "2026-04-30"
click at [388, 233] on span "Now" at bounding box center [380, 228] width 28 height 24
type input "9/29/2025 9:47 AM"
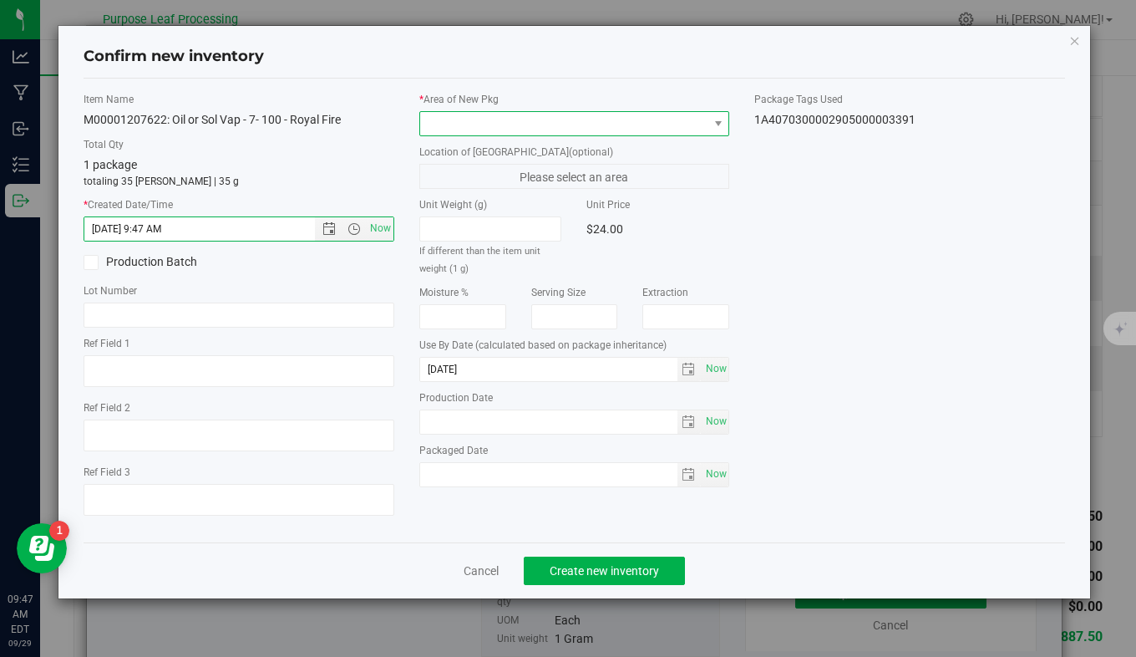
click at [523, 123] on span at bounding box center [564, 123] width 288 height 23
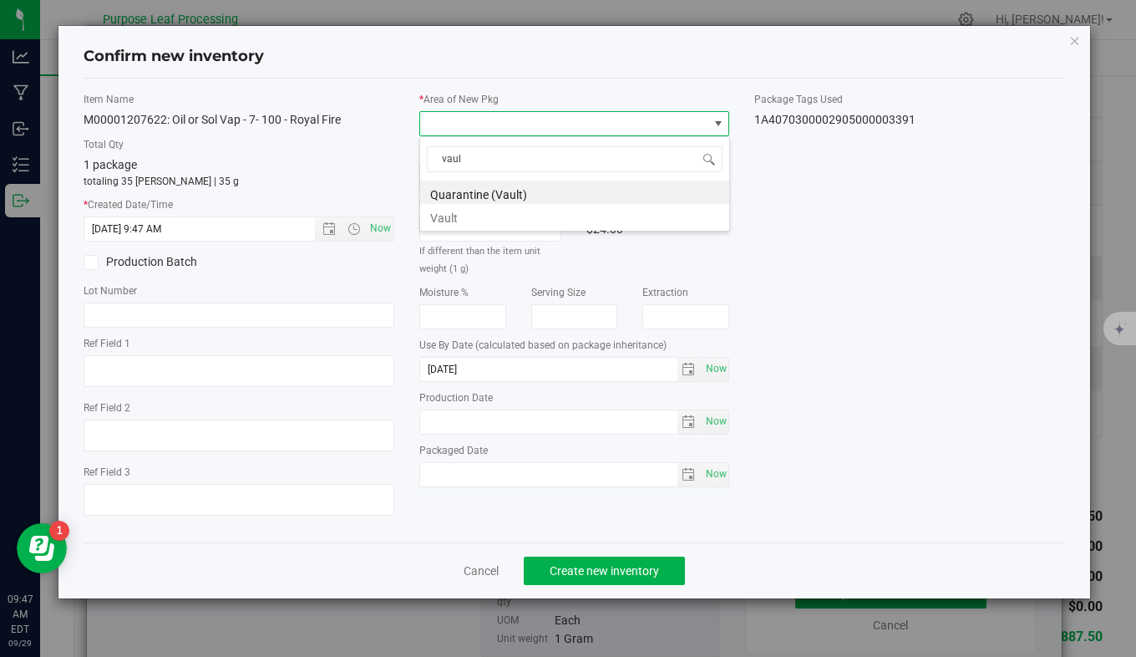
type input "vault"
click at [509, 211] on li "Vault" at bounding box center [574, 215] width 309 height 23
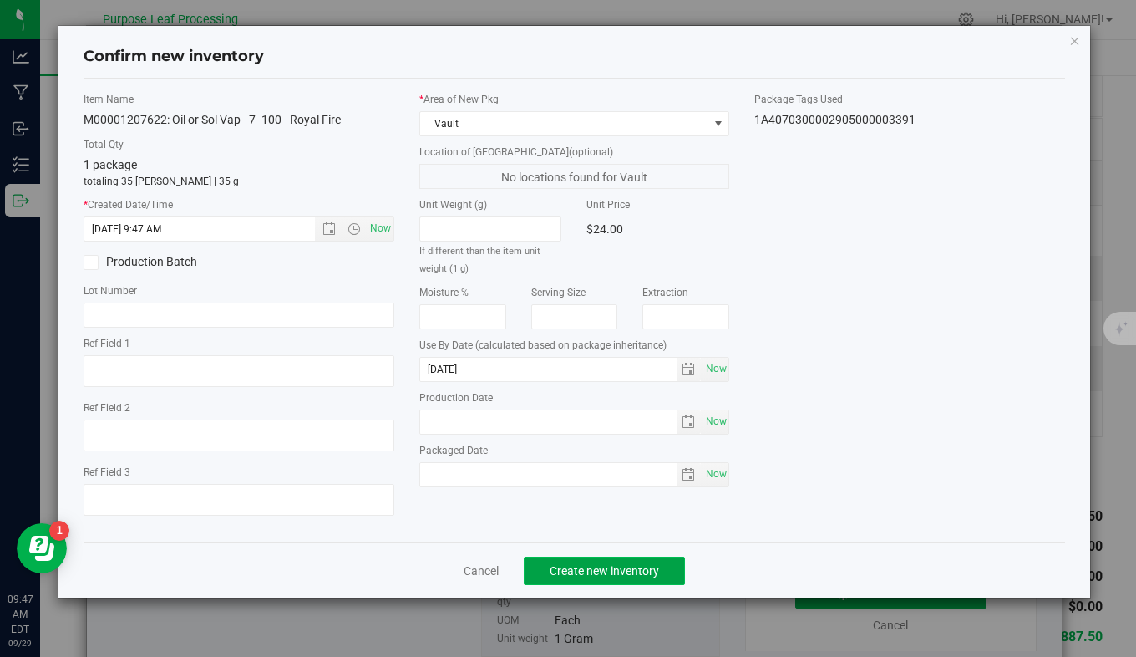
click at [580, 582] on button "Create new inventory" at bounding box center [604, 571] width 161 height 28
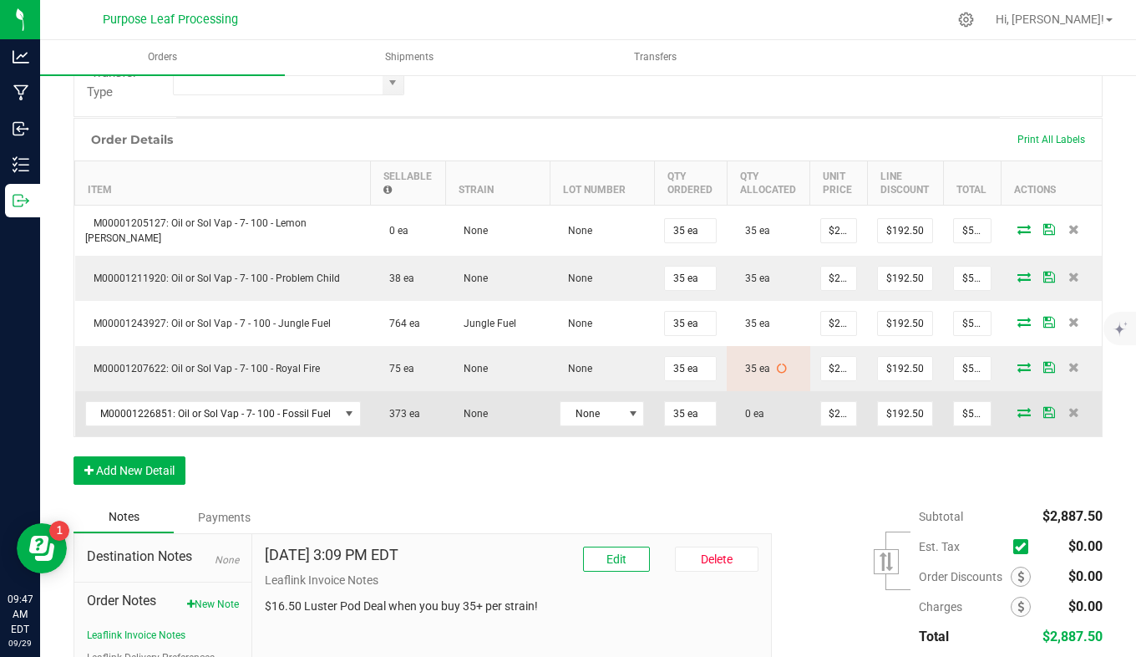
click at [1018, 409] on icon at bounding box center [1024, 412] width 13 height 10
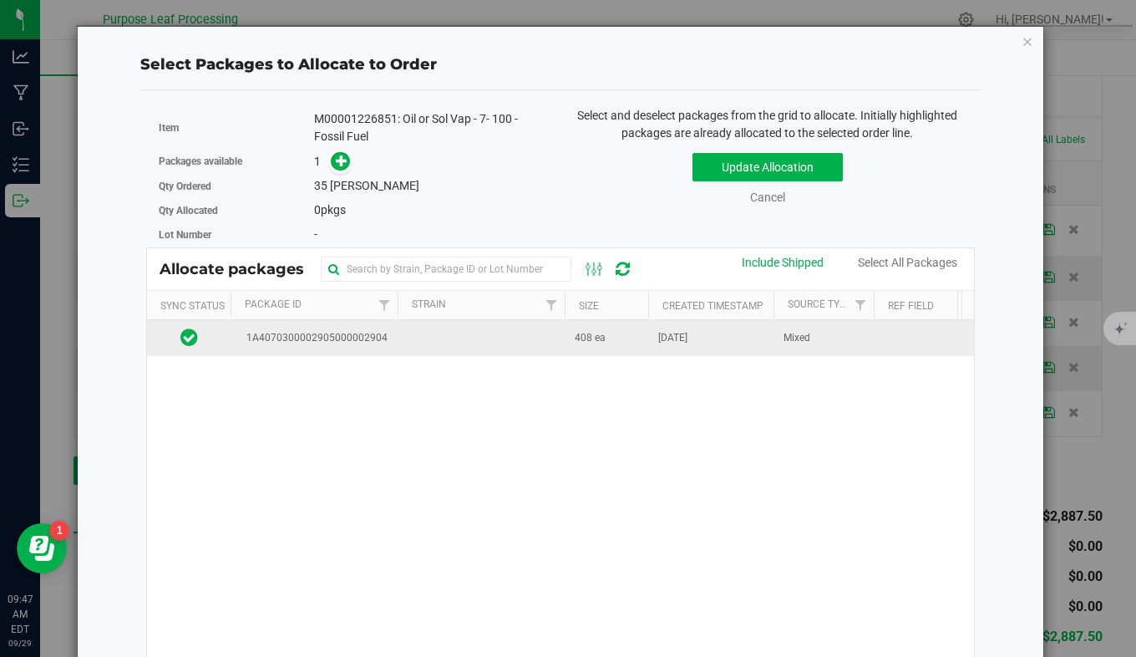
click at [350, 332] on span "1A4070300002905000002904" at bounding box center [314, 338] width 147 height 16
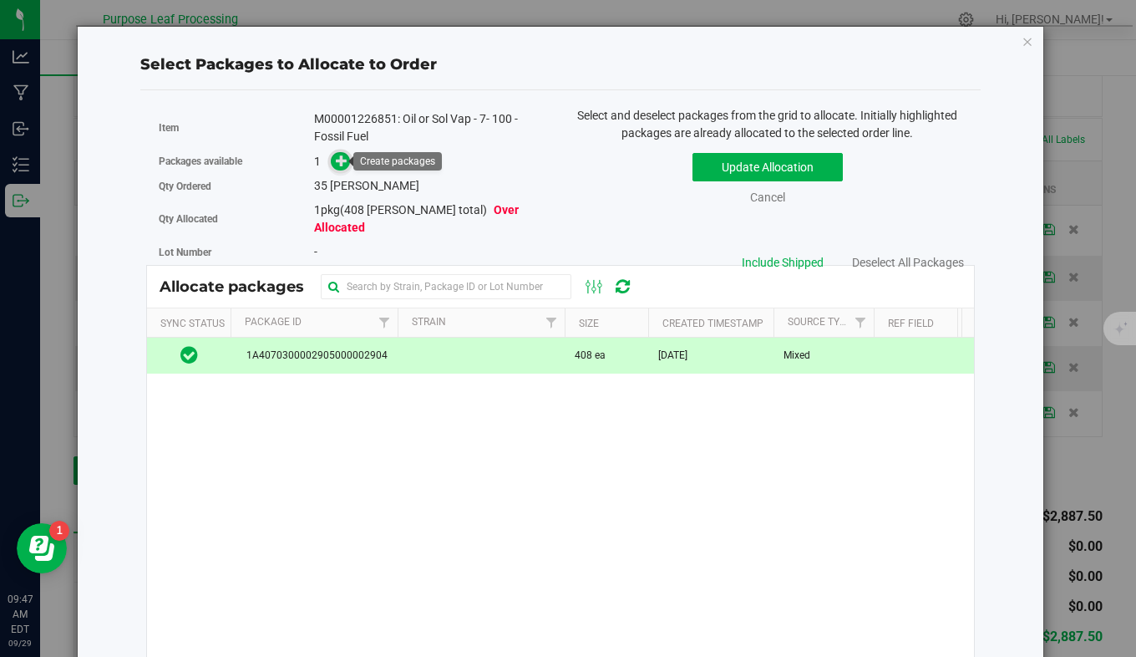
click at [343, 166] on icon at bounding box center [342, 161] width 12 height 12
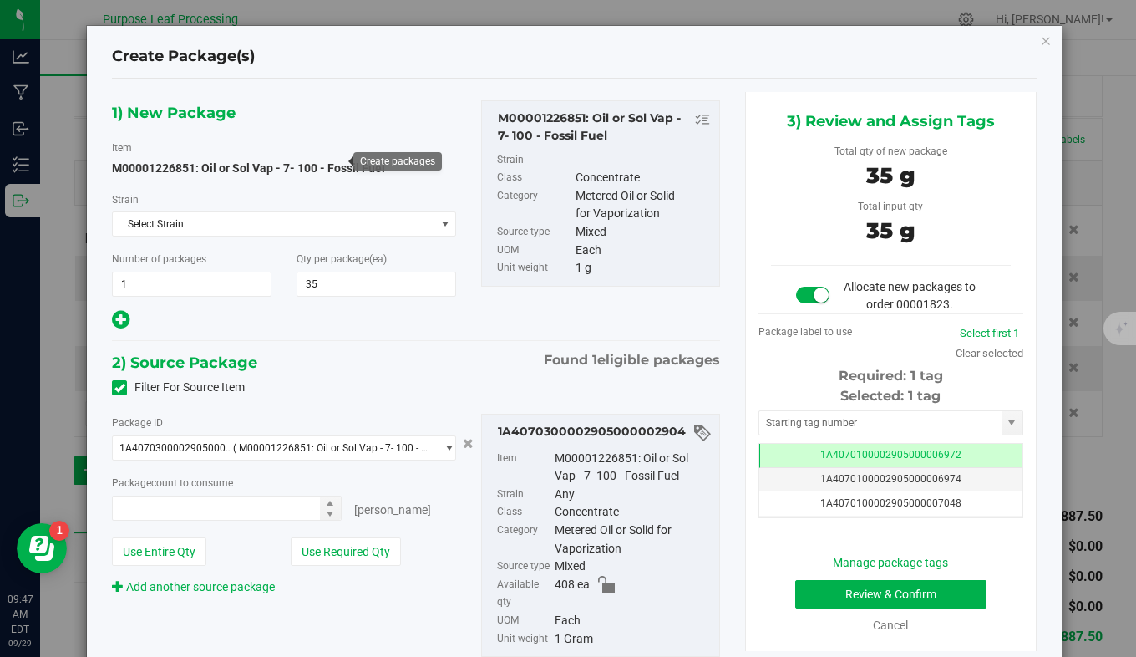
type input "35"
type input "35 ea"
click at [772, 433] on input "text" at bounding box center [881, 422] width 242 height 23
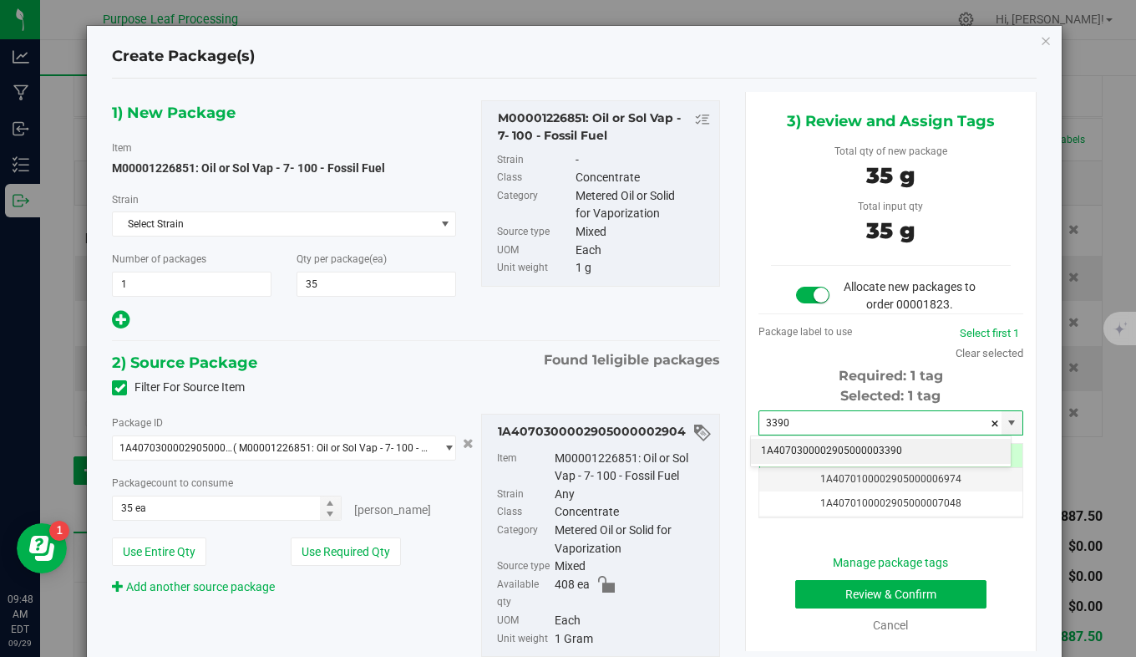
click at [777, 444] on li "1A4070300002905000003390" at bounding box center [881, 451] width 260 height 25
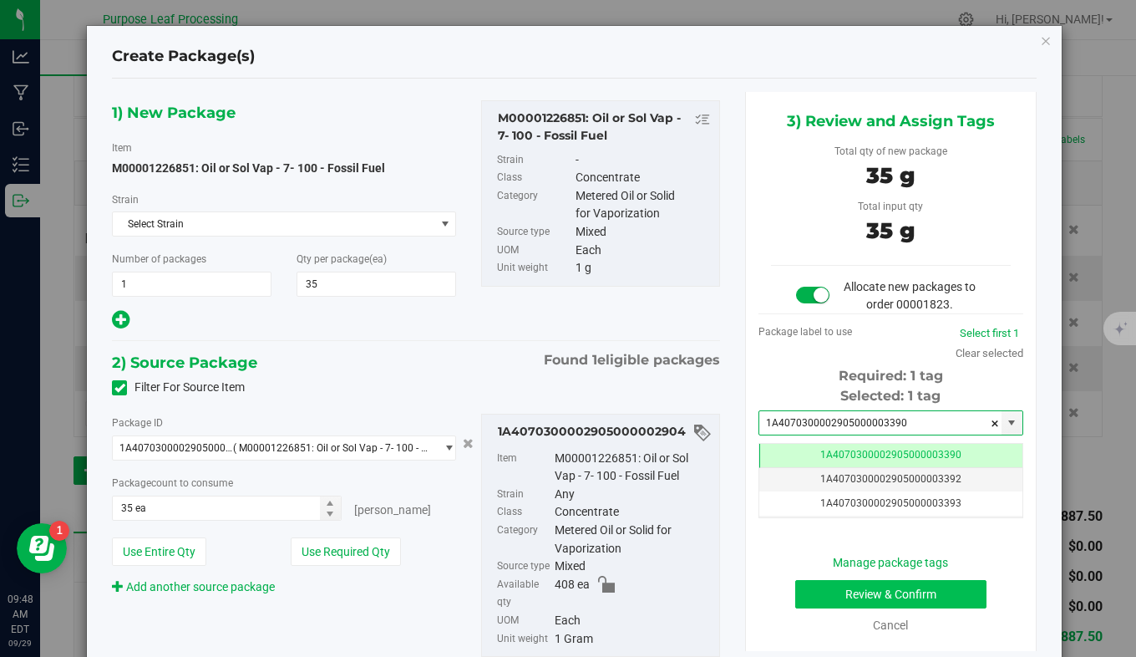
type input "1A4070300002905000003390"
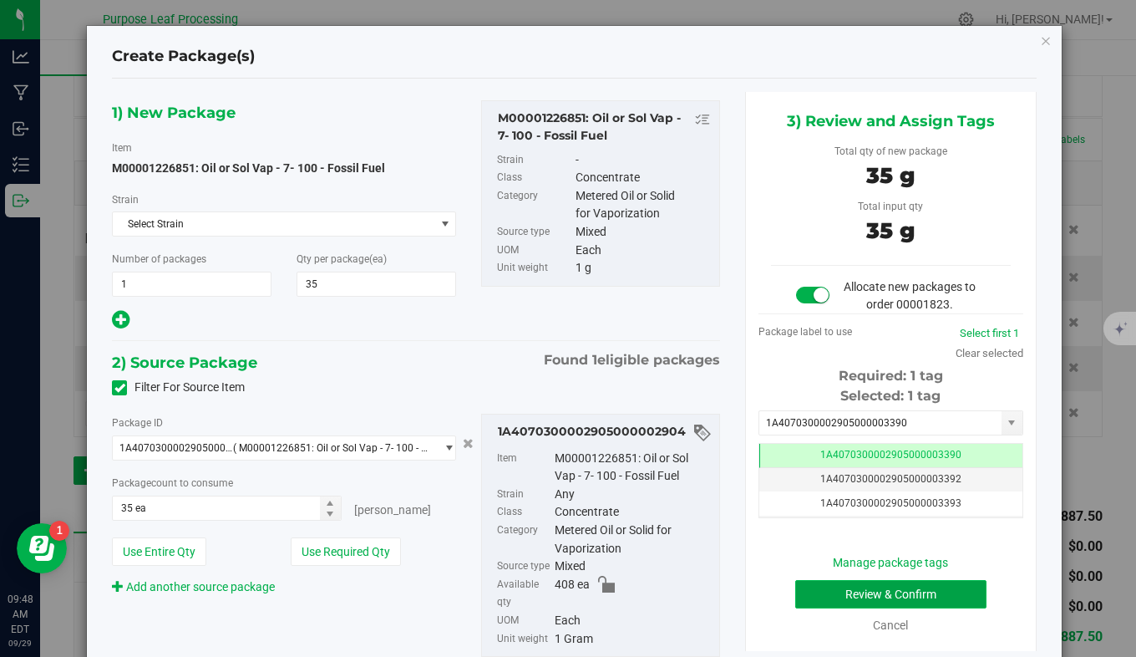
click at [822, 589] on button "Review & Confirm" at bounding box center [892, 594] width 192 height 28
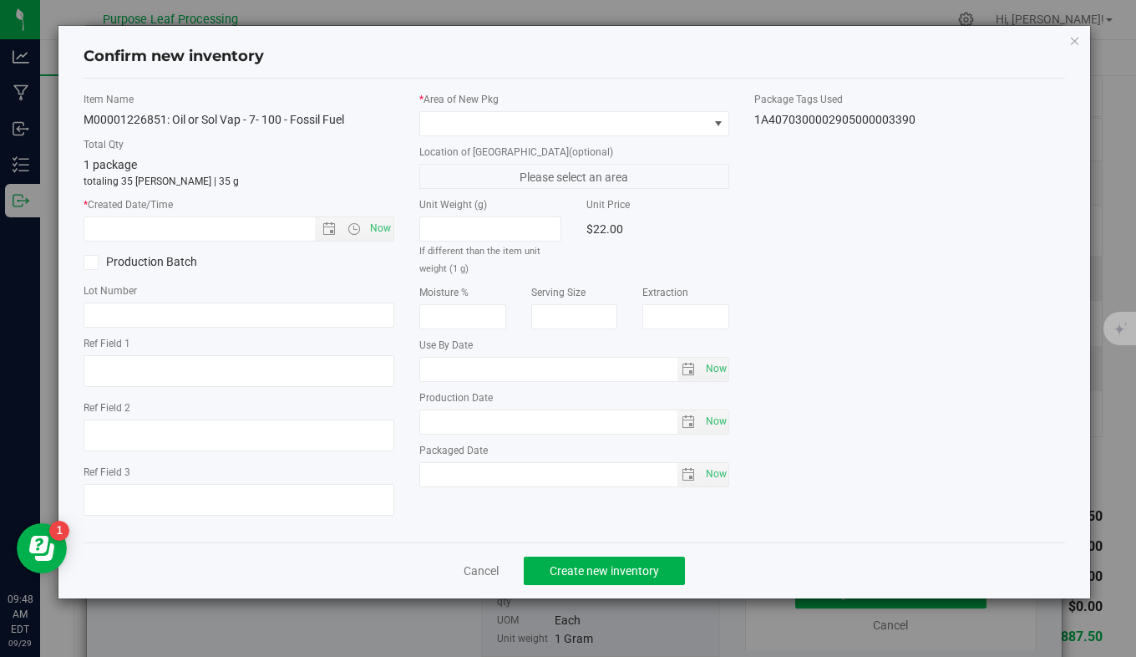
type input "2026-07-02"
click at [375, 230] on span "Now" at bounding box center [380, 228] width 28 height 24
type input "9/29/2025 9:48 AM"
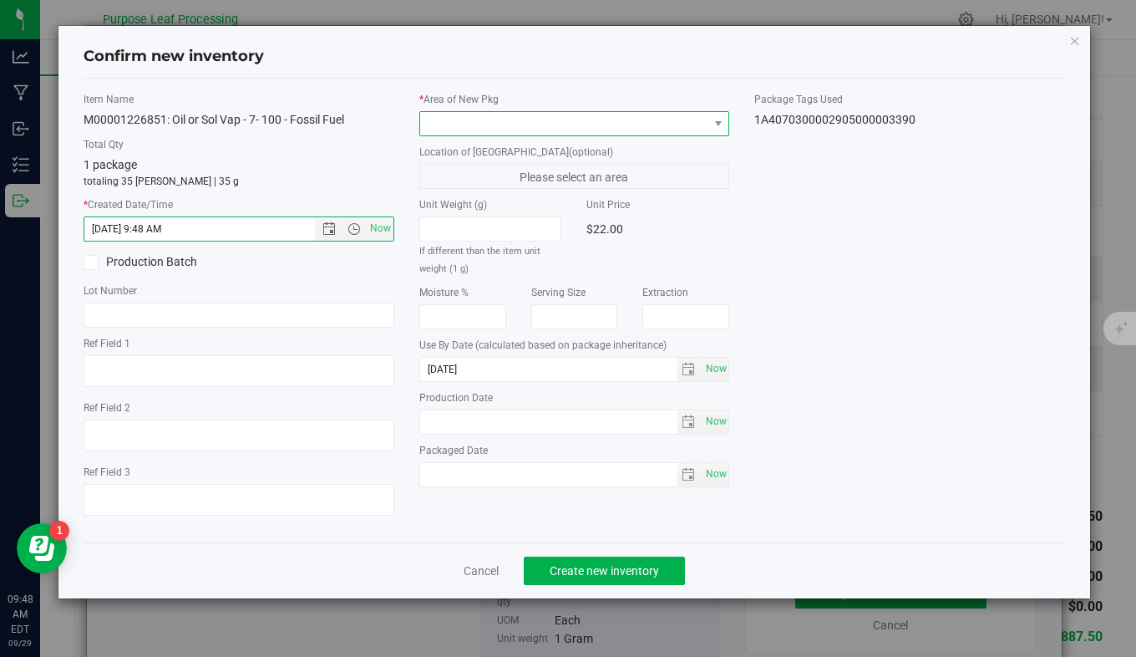
click at [512, 133] on span at bounding box center [564, 123] width 288 height 23
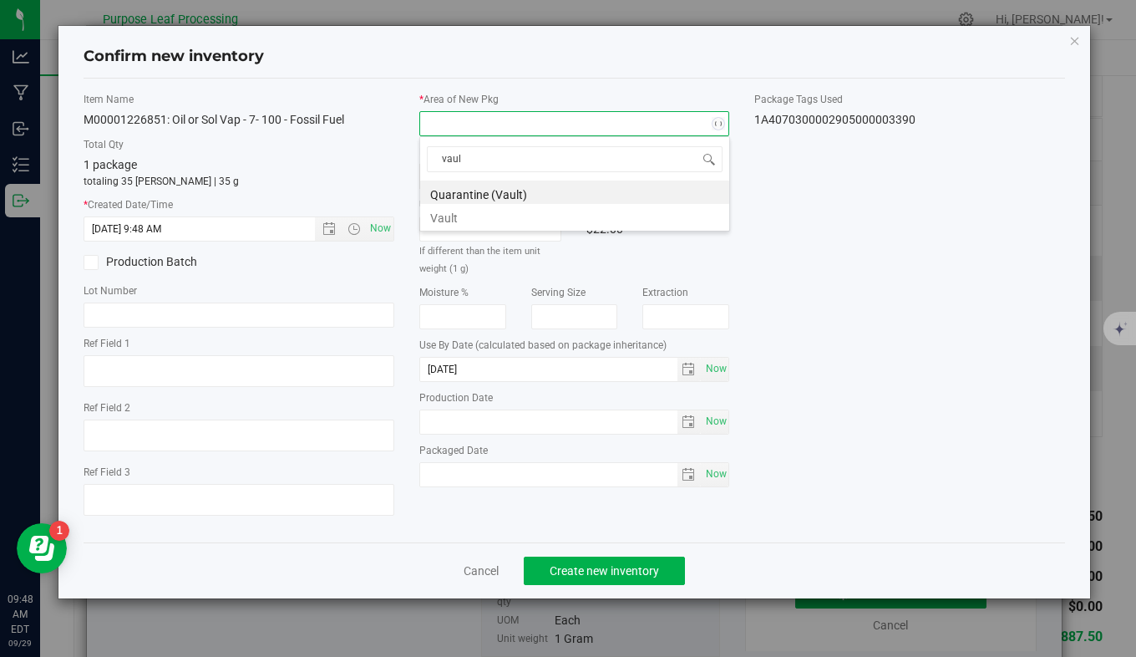
type input "vault"
click at [515, 221] on li "Vault" at bounding box center [574, 215] width 309 height 23
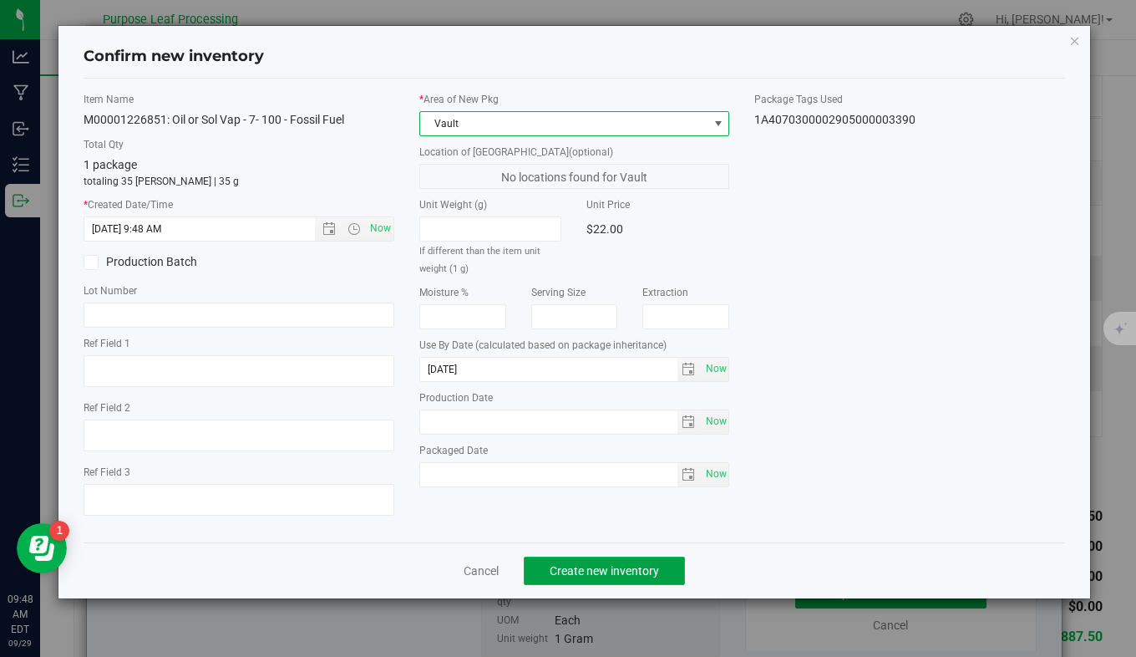
click at [585, 567] on span "Create new inventory" at bounding box center [604, 570] width 109 height 13
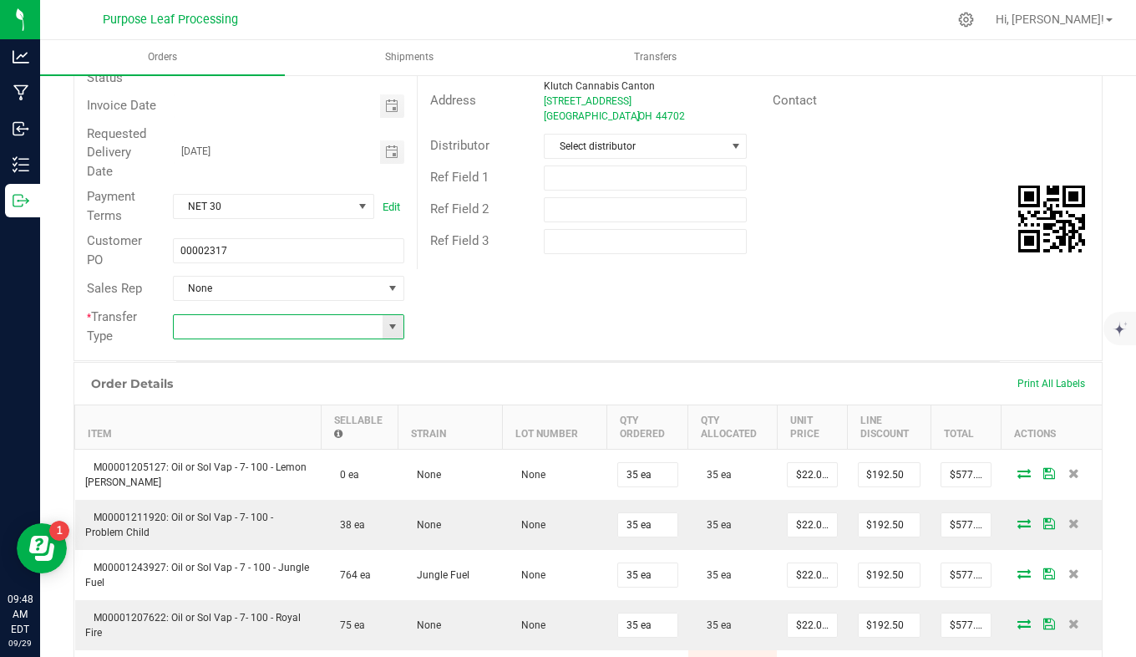
click at [350, 333] on input at bounding box center [279, 326] width 210 height 23
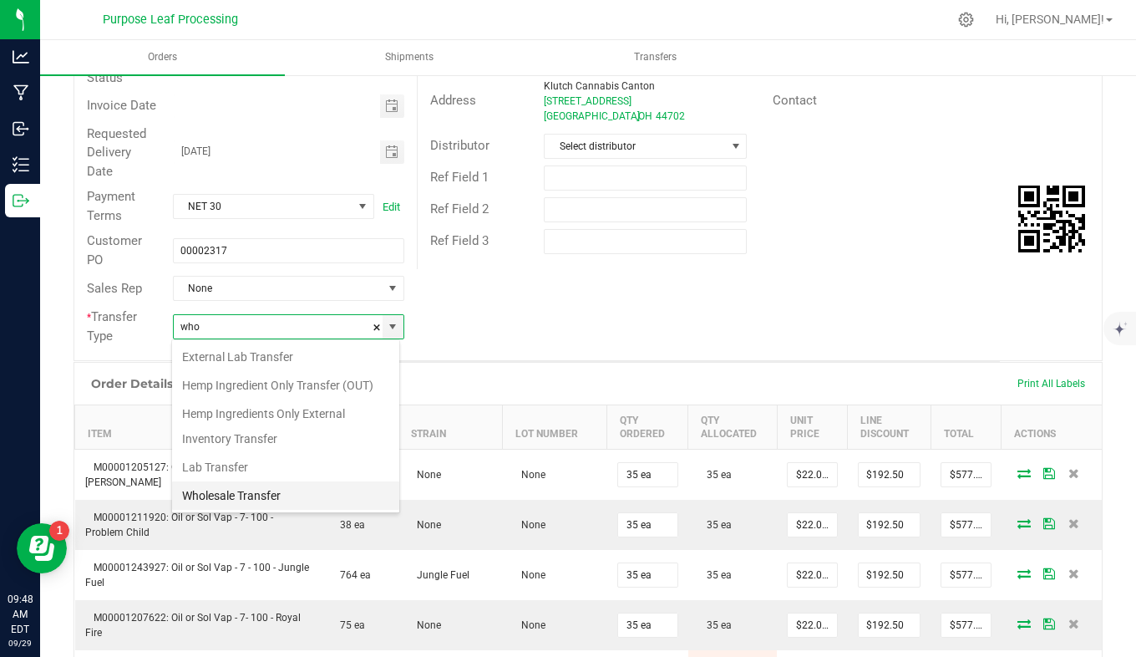
click at [337, 495] on li "Wholesale Transfer" at bounding box center [285, 495] width 227 height 28
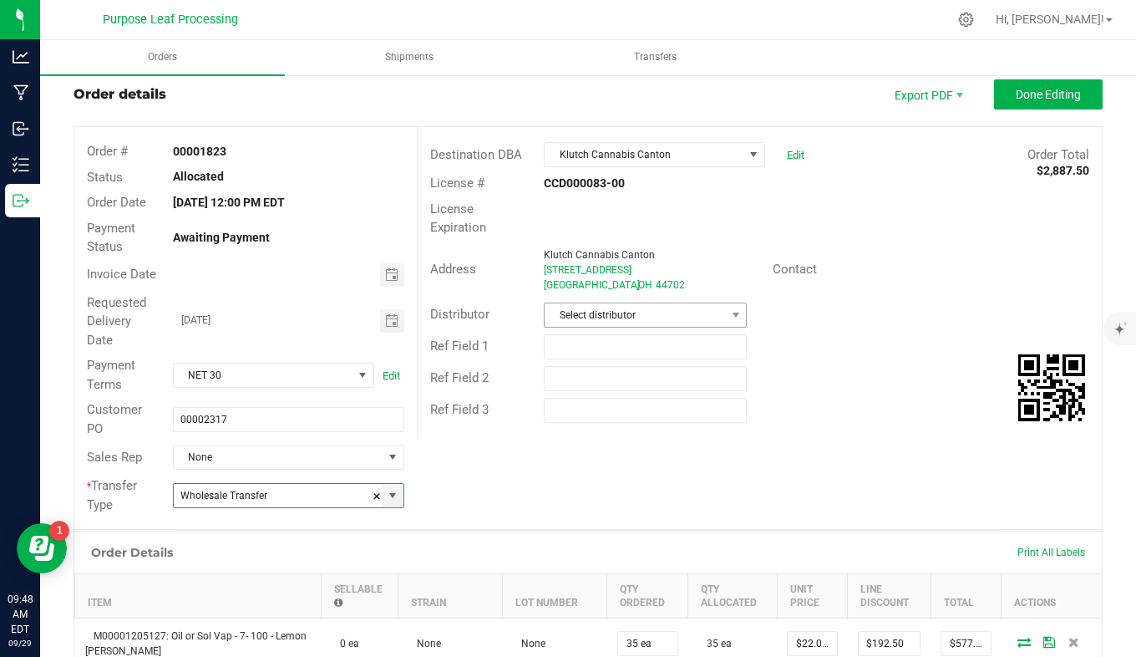
type input "Wholesale Transfer"
click at [659, 323] on span "Select distributor" at bounding box center [635, 314] width 180 height 23
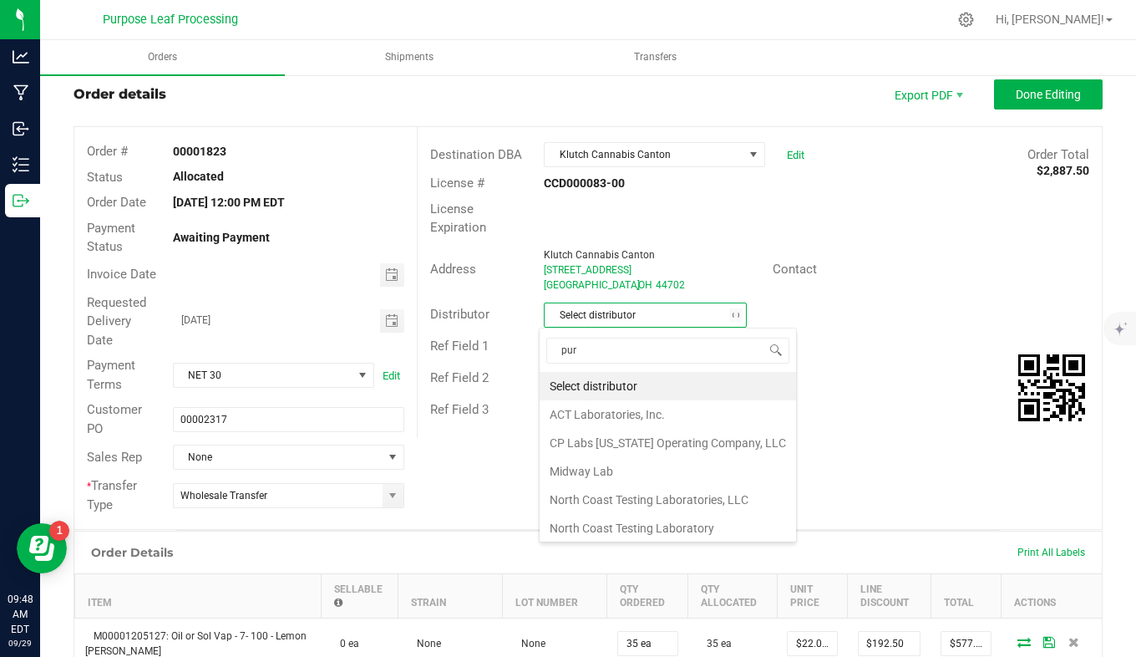
type input "purp"
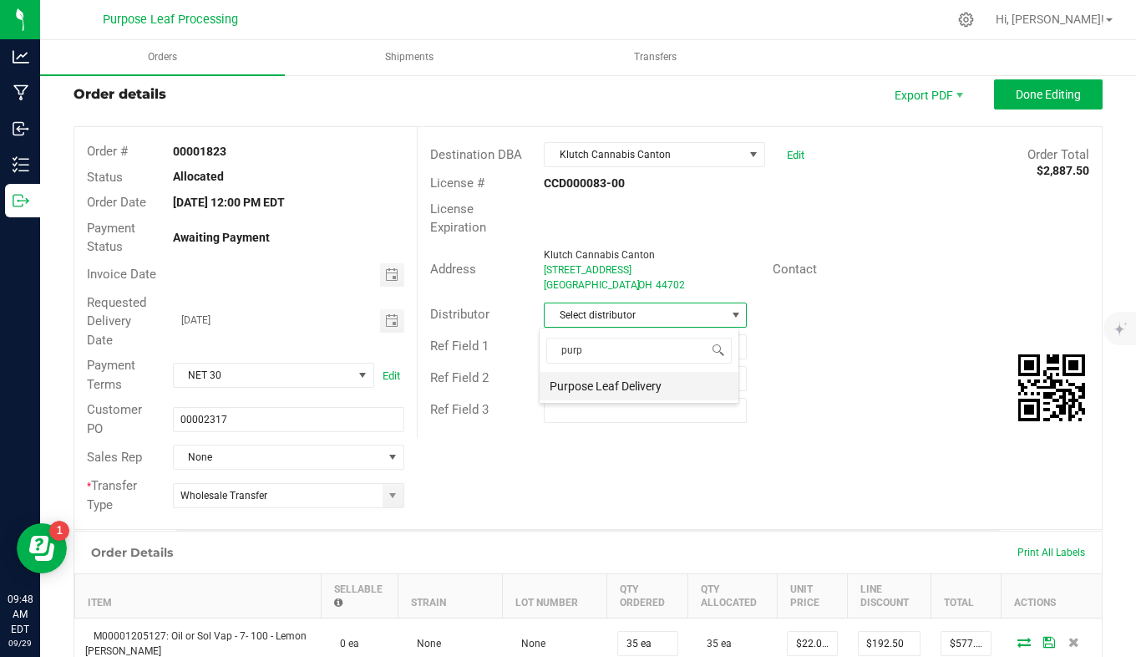
click at [662, 392] on li "Purpose Leaf Delivery" at bounding box center [639, 386] width 199 height 28
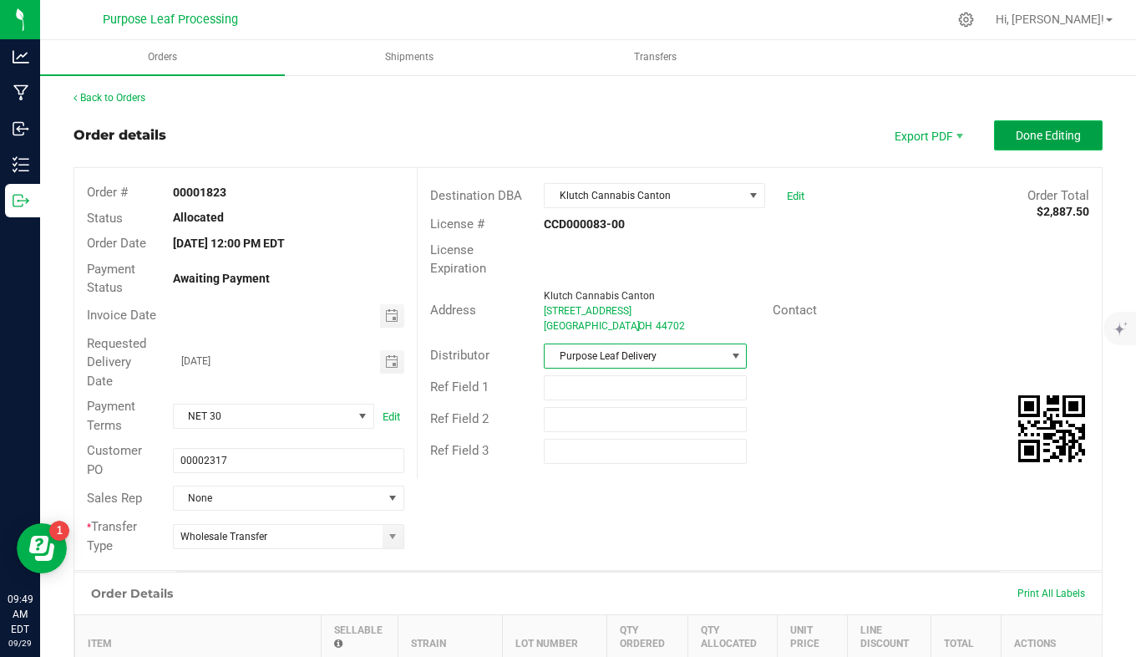
click at [1028, 121] on button "Done Editing" at bounding box center [1048, 135] width 109 height 30
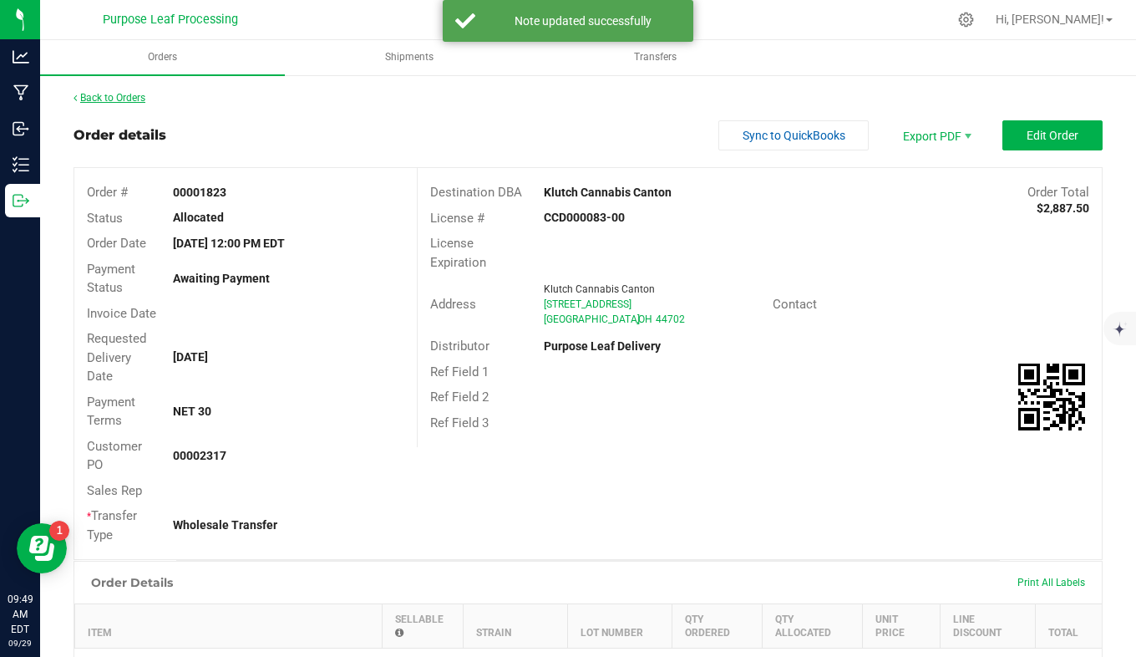
click at [125, 96] on link "Back to Orders" at bounding box center [110, 98] width 72 height 12
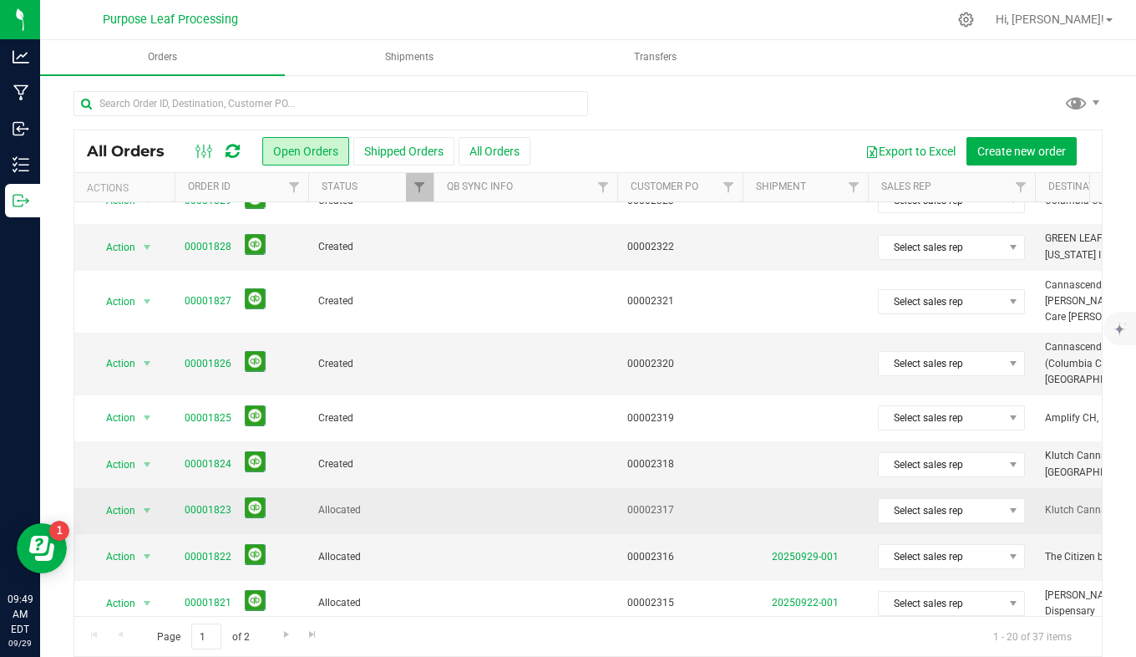
scroll to position [25, 0]
click at [366, 501] on span "Allocated" at bounding box center [370, 509] width 105 height 16
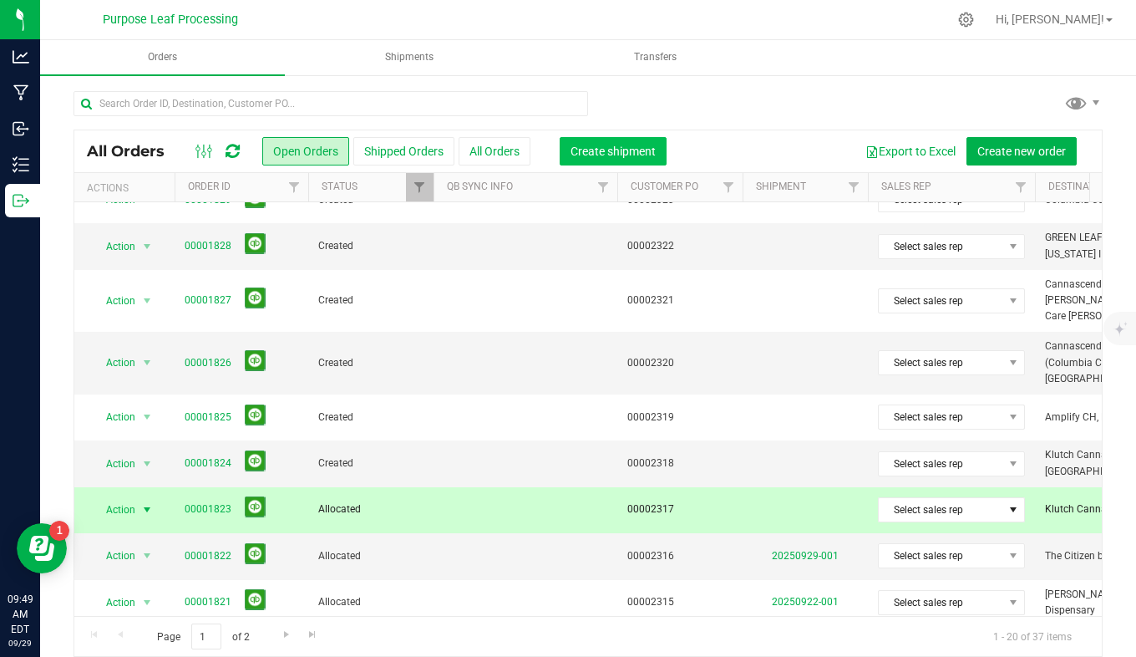
click at [643, 141] on button "Create shipment" at bounding box center [613, 151] width 107 height 28
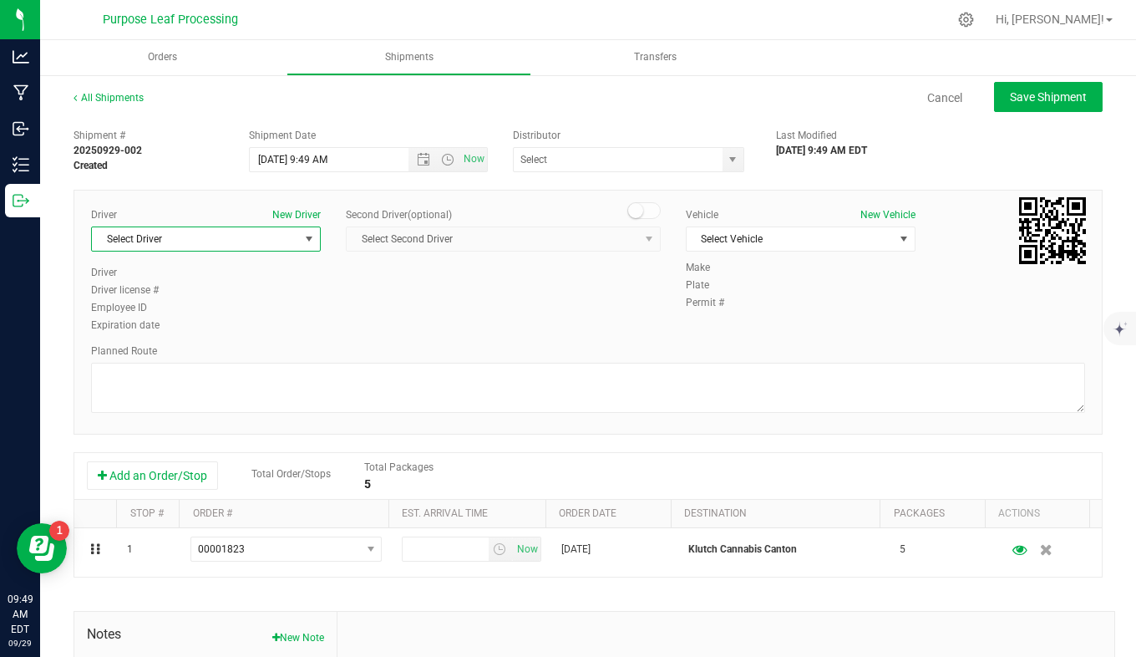
click at [292, 244] on span "Select Driver" at bounding box center [195, 238] width 207 height 23
click at [266, 309] on li "[PERSON_NAME]" at bounding box center [204, 309] width 225 height 25
type input "abb"
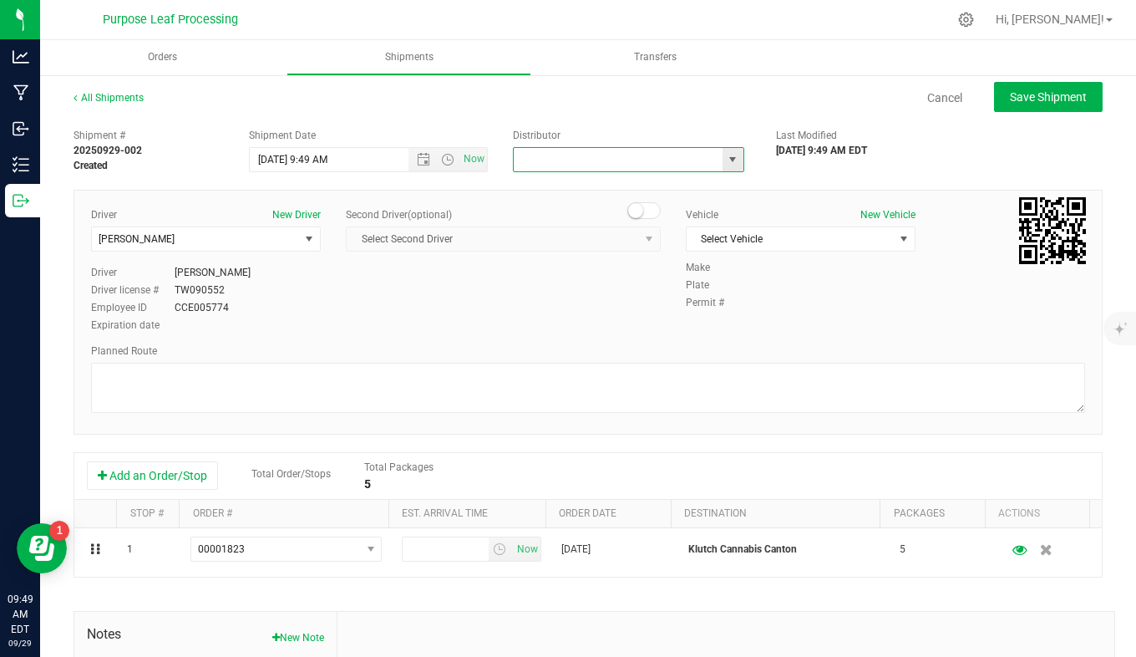
click at [661, 160] on input "text" at bounding box center [615, 159] width 202 height 23
click at [668, 185] on li "Purpose Leaf Delivery" at bounding box center [622, 187] width 226 height 25
type input "Purpose Leaf Delivery"
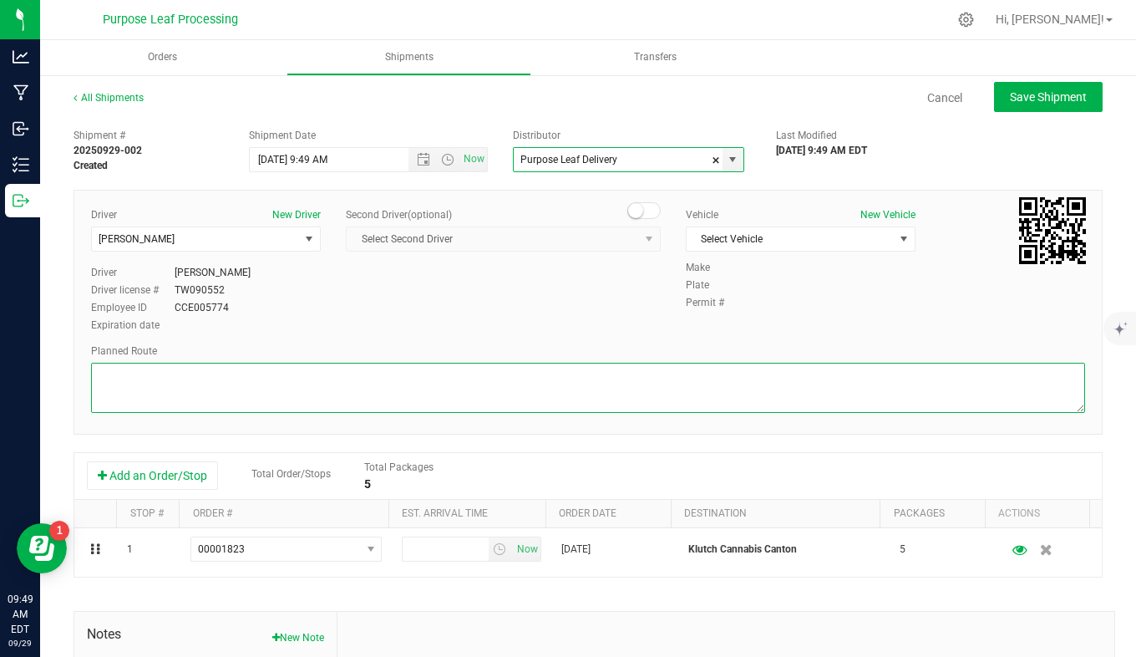
click at [275, 365] on textarea at bounding box center [588, 388] width 994 height 50
type textarea "see manifest"
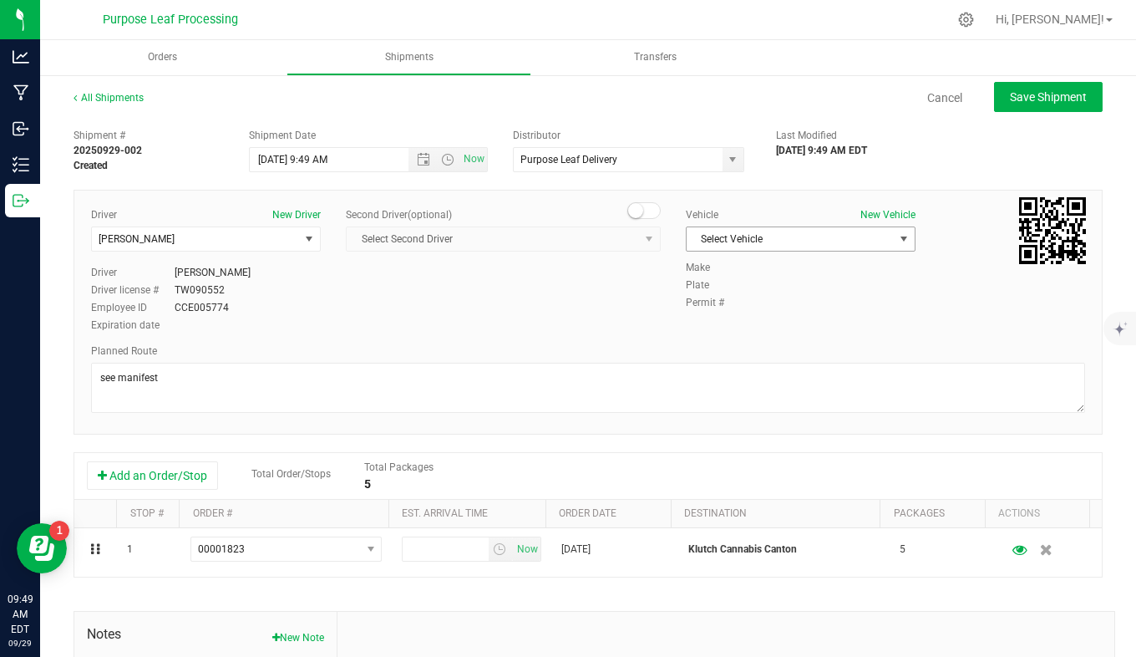
click at [701, 233] on span "Select Vehicle" at bounding box center [790, 238] width 207 height 23
click at [722, 284] on li "[PERSON_NAME] 2 - PLQ 2807" at bounding box center [791, 292] width 225 height 25
click at [279, 162] on input "9/29/2025 9:49 AM" at bounding box center [343, 159] width 187 height 23
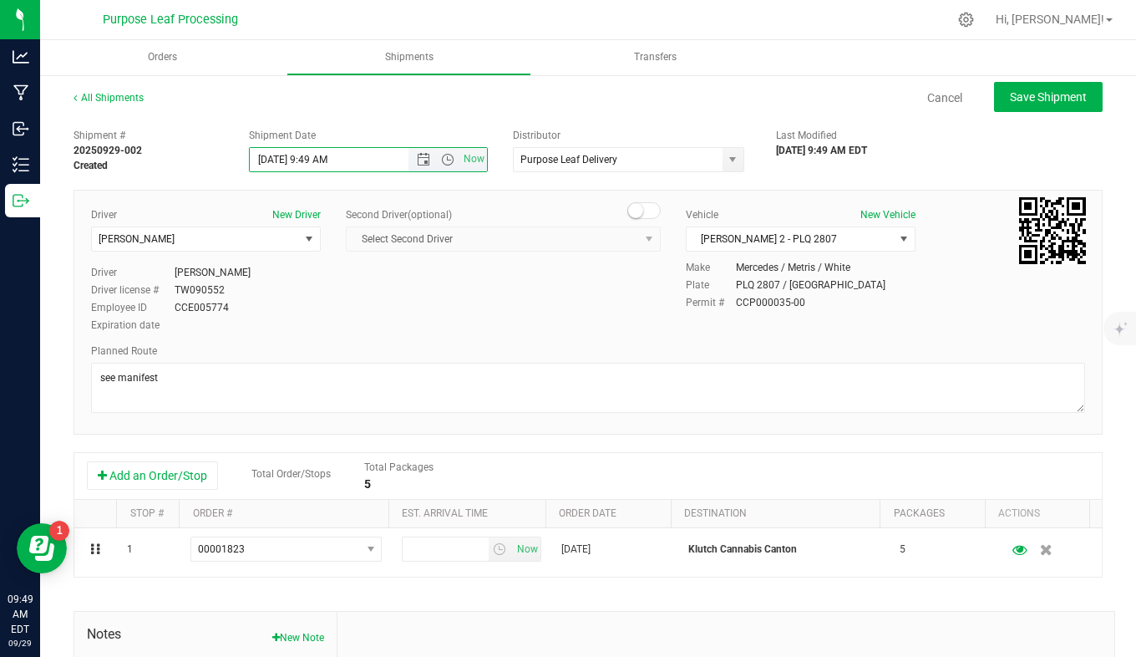
click at [279, 162] on input "9/29/2025 9:49 AM" at bounding box center [343, 159] width 187 height 23
click at [262, 156] on input "9/29/2025 9:49 AM" at bounding box center [343, 159] width 187 height 23
click at [284, 159] on input "10/29/2025 9:49 AM" at bounding box center [343, 159] width 187 height 23
click at [444, 306] on div "Driver New Driver Abby Sahr Select Driver Abby Sahr Driver Abby Sahr Driver lic…" at bounding box center [588, 271] width 1019 height 128
click at [325, 162] on input "10/1/2025 9:49 AM" at bounding box center [343, 159] width 187 height 23
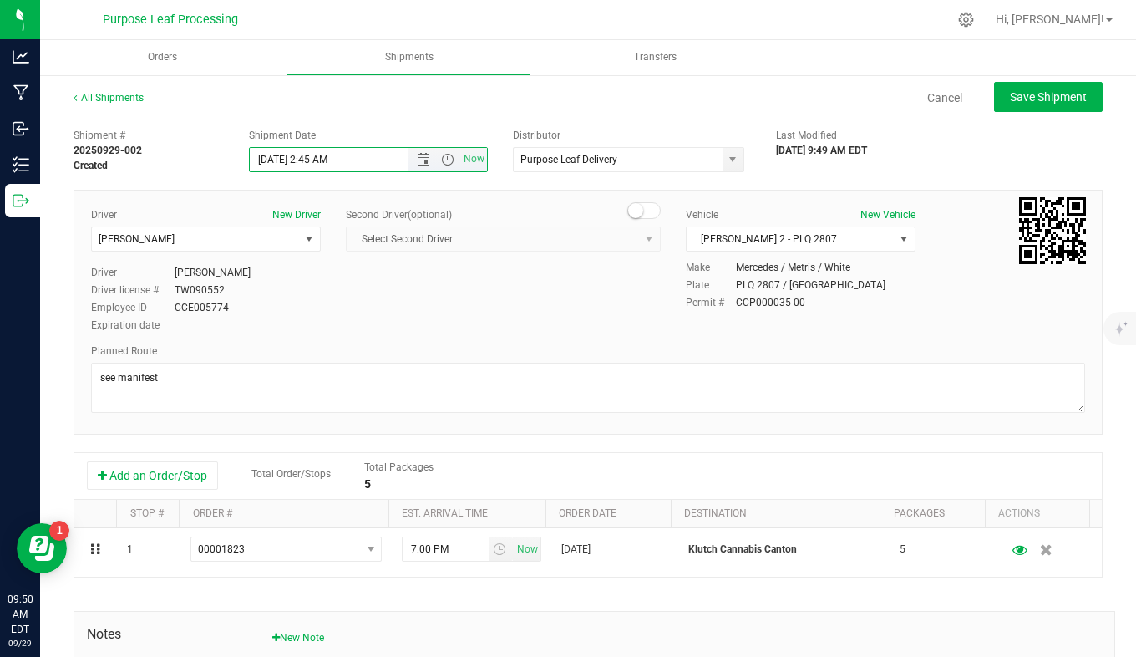
click at [336, 160] on input "10/1/2025 2:45 AM" at bounding box center [343, 159] width 187 height 23
click at [1011, 90] on span "Save Shipment" at bounding box center [1048, 96] width 77 height 13
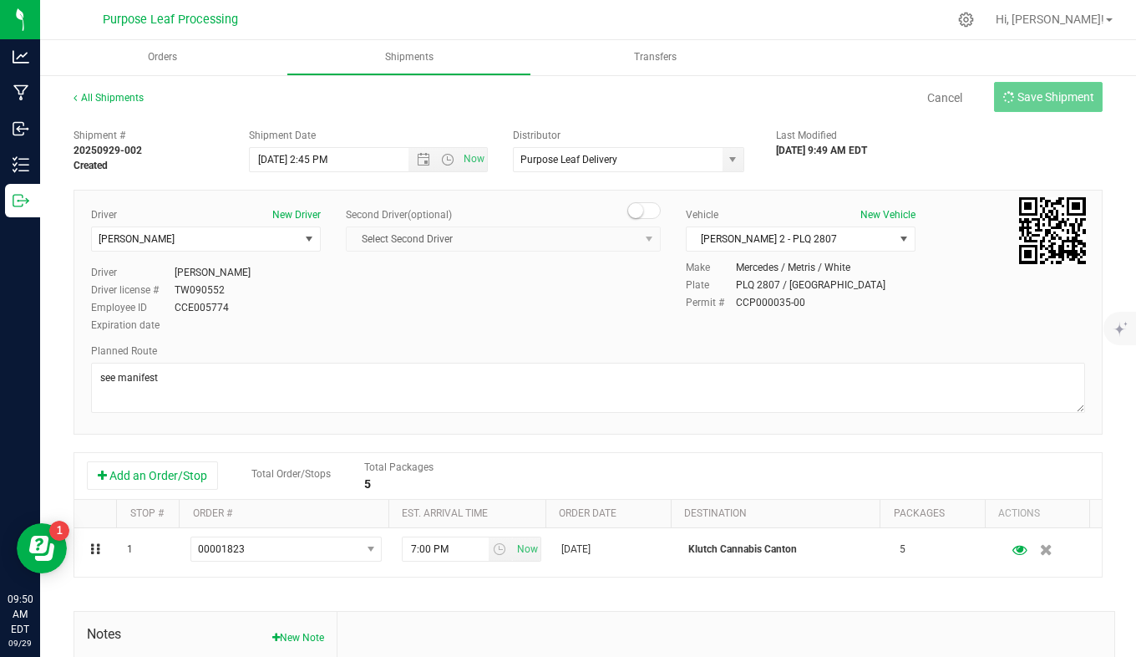
type input "10/1/2025 6:45 PM"
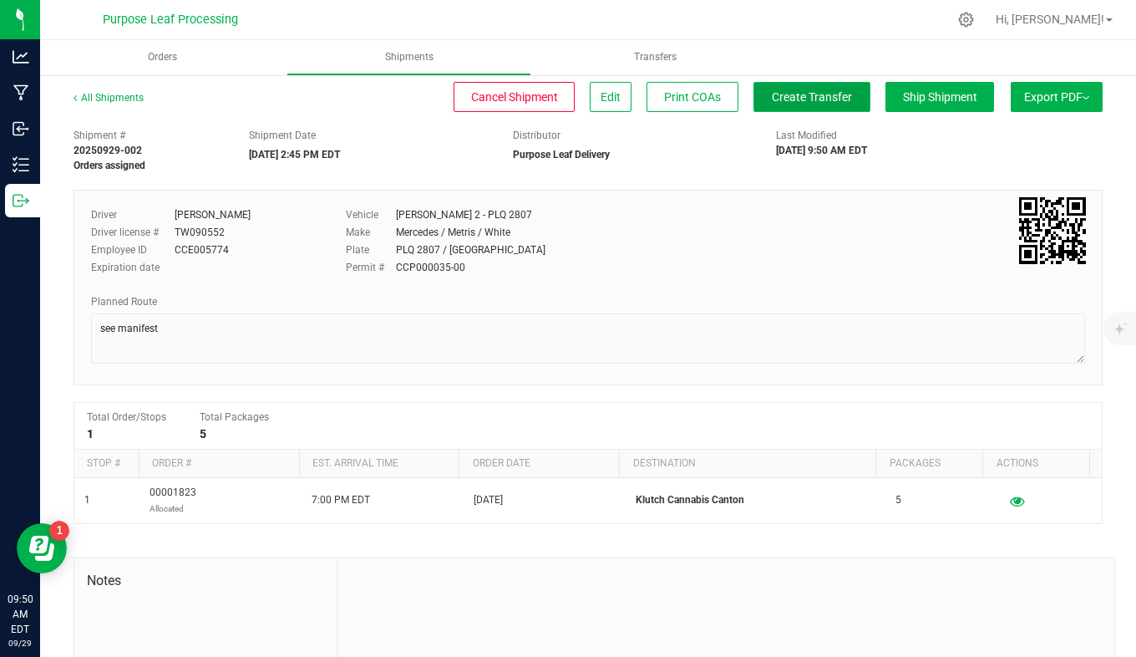
click at [811, 109] on button "Create Transfer" at bounding box center [812, 97] width 117 height 30
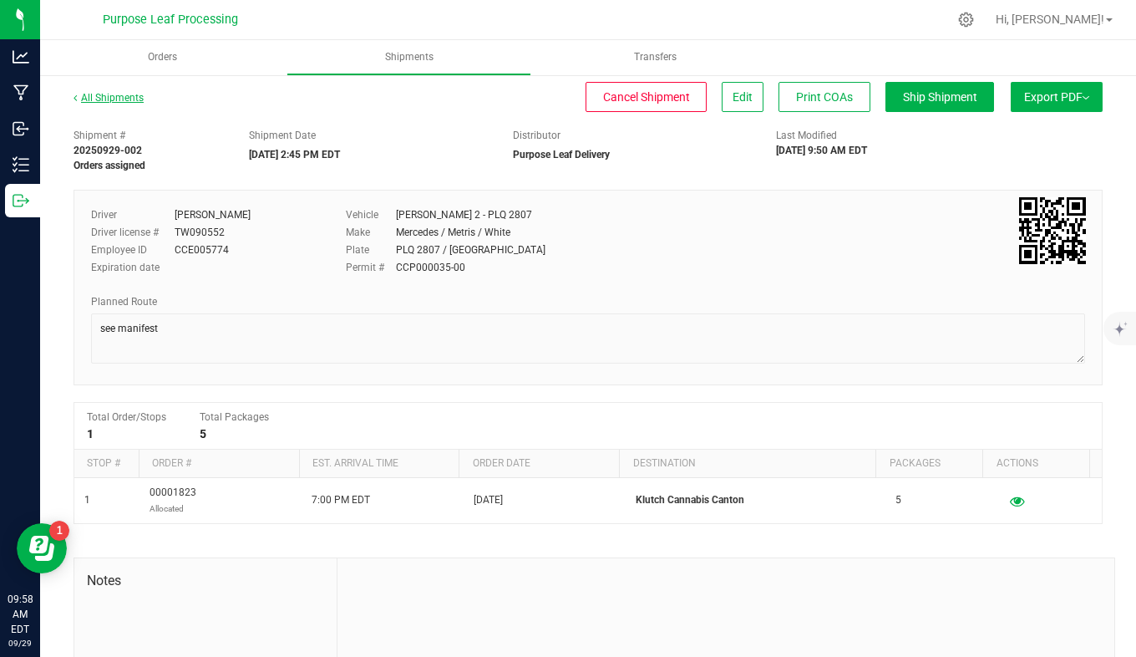
click at [132, 96] on link "All Shipments" at bounding box center [109, 98] width 70 height 12
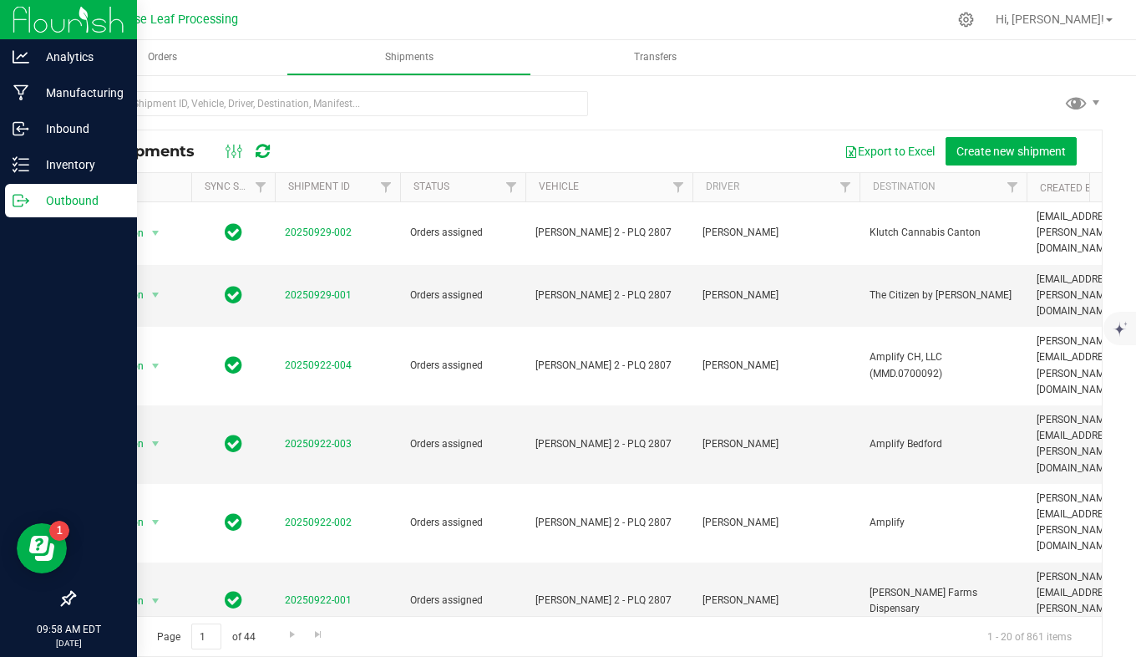
click at [28, 206] on icon at bounding box center [21, 200] width 17 height 17
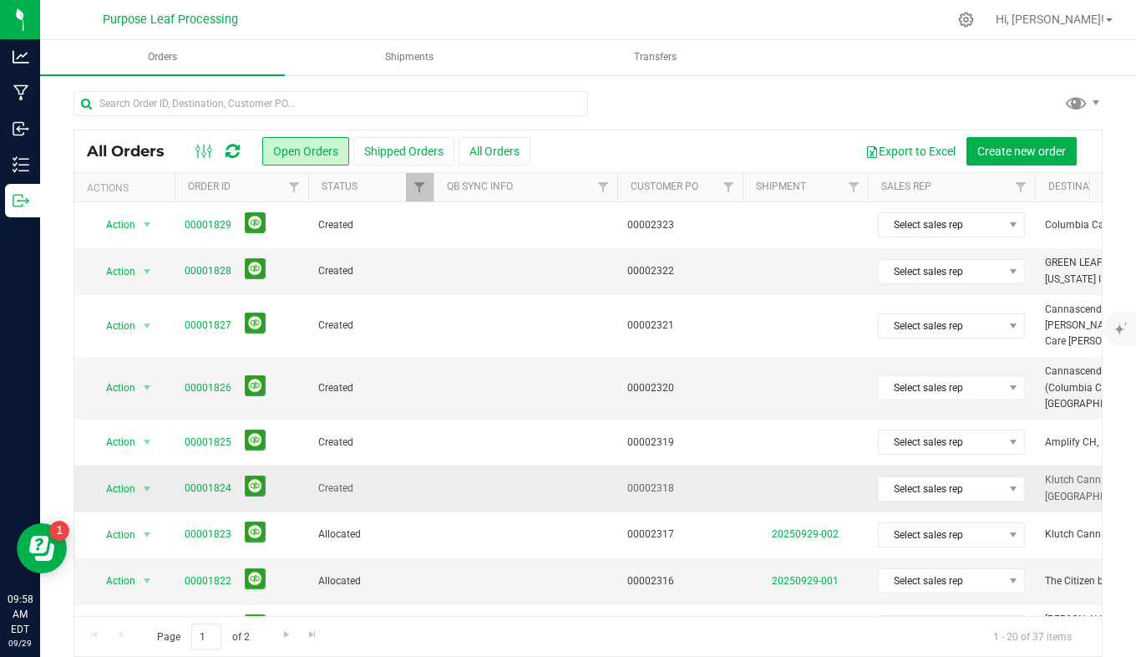
click at [413, 465] on td "Created" at bounding box center [370, 488] width 125 height 46
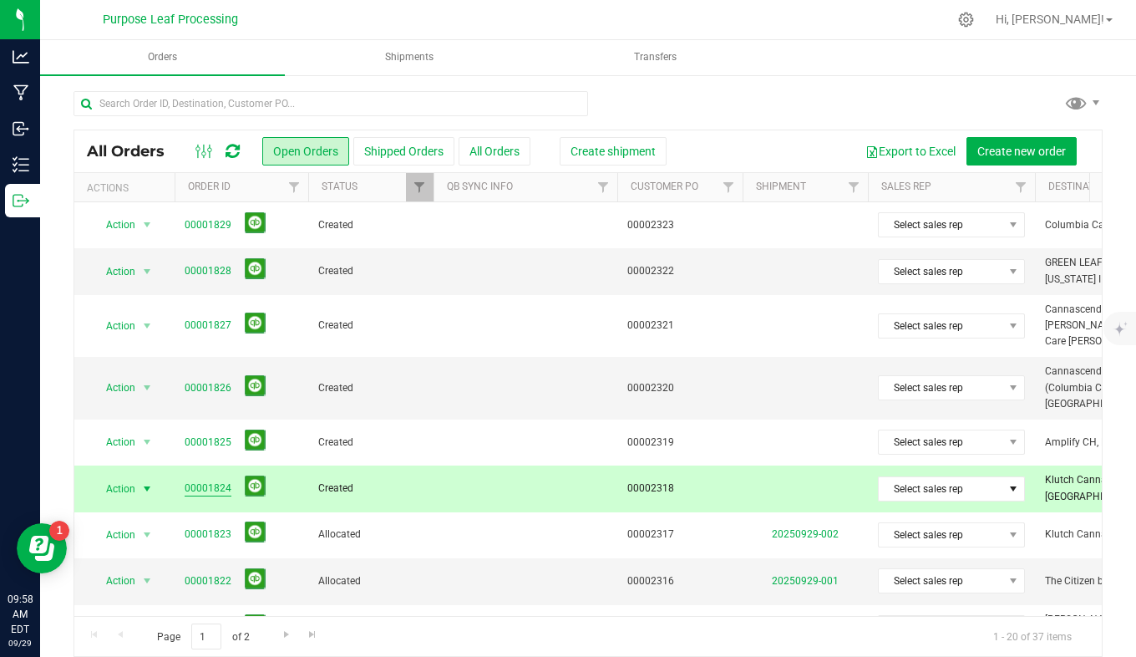
click at [203, 480] on link "00001824" at bounding box center [208, 488] width 47 height 16
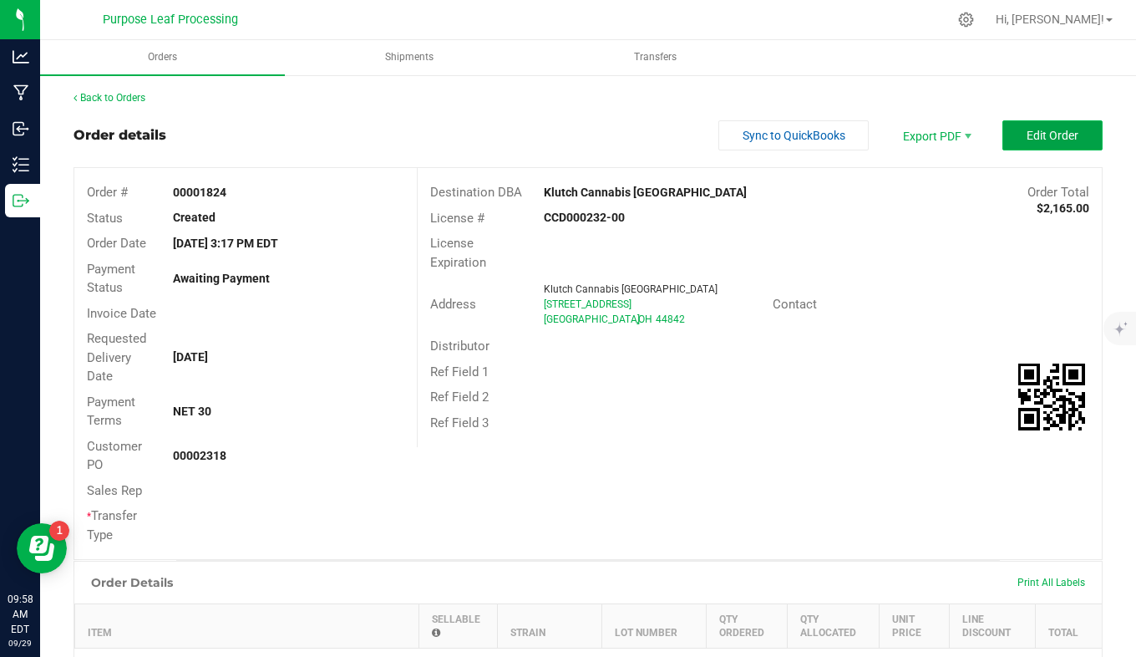
click at [1027, 132] on span "Edit Order" at bounding box center [1053, 135] width 52 height 13
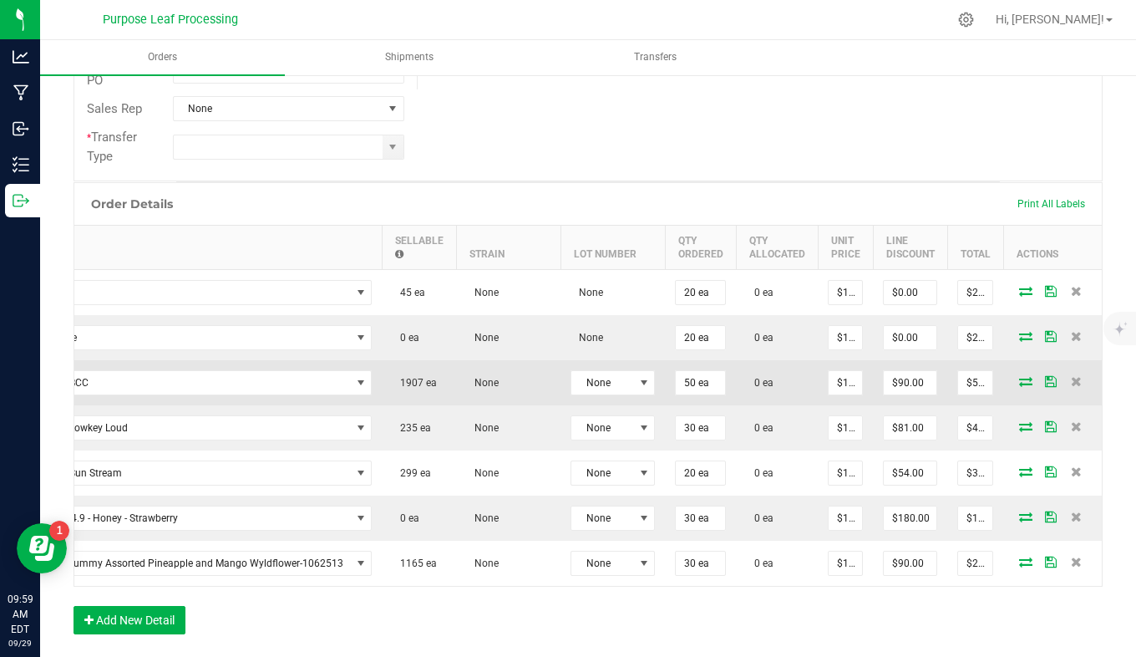
scroll to position [0, 213]
click at [1019, 380] on icon at bounding box center [1025, 381] width 13 height 10
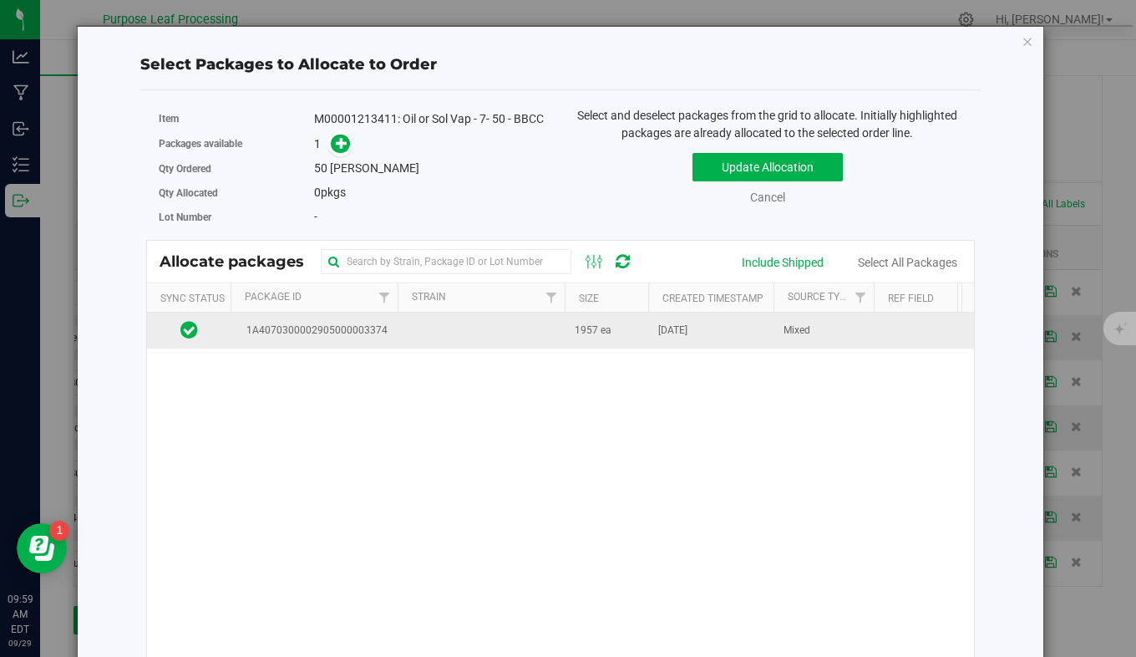
click at [426, 337] on td at bounding box center [481, 331] width 167 height 36
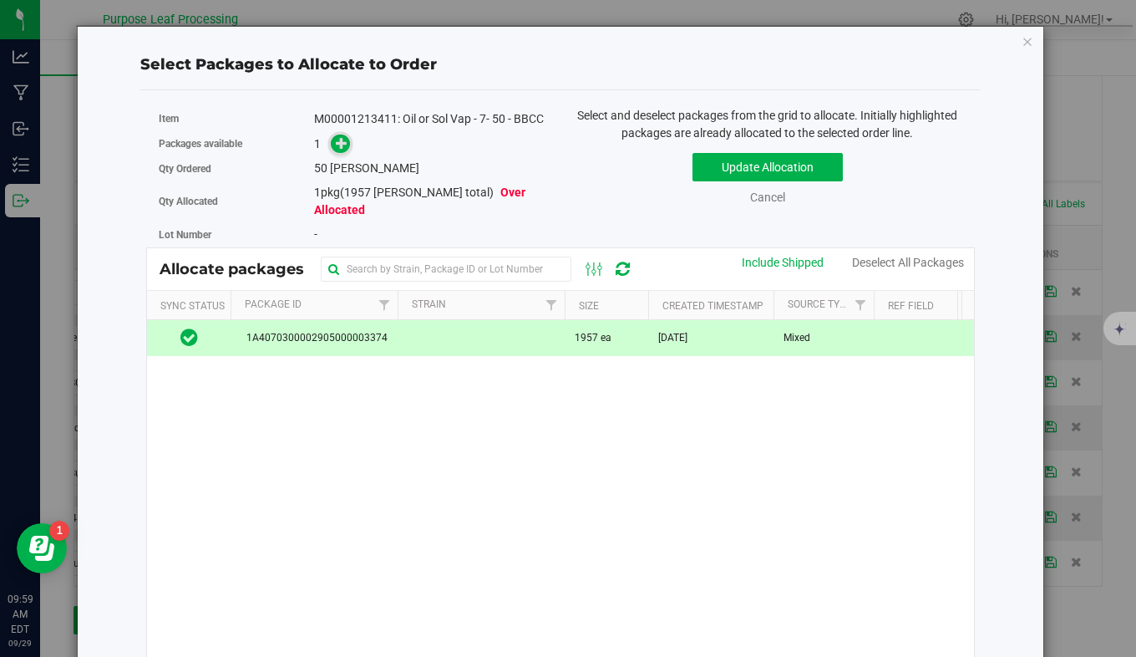
click at [344, 149] on icon at bounding box center [342, 143] width 12 height 12
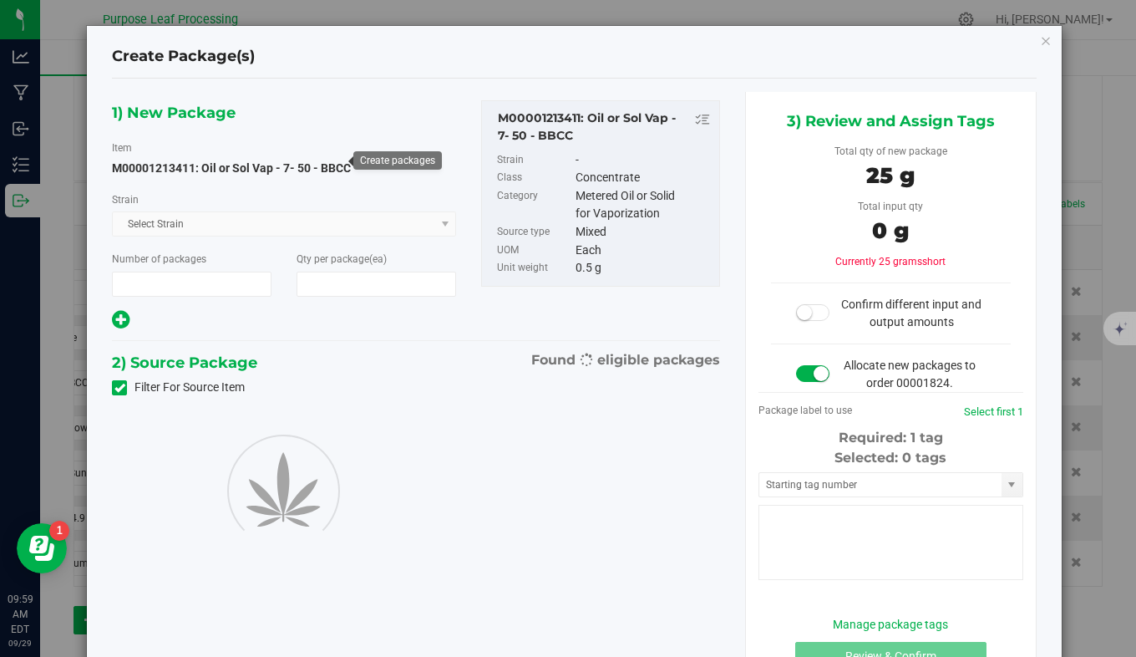
type input "1"
type input "50"
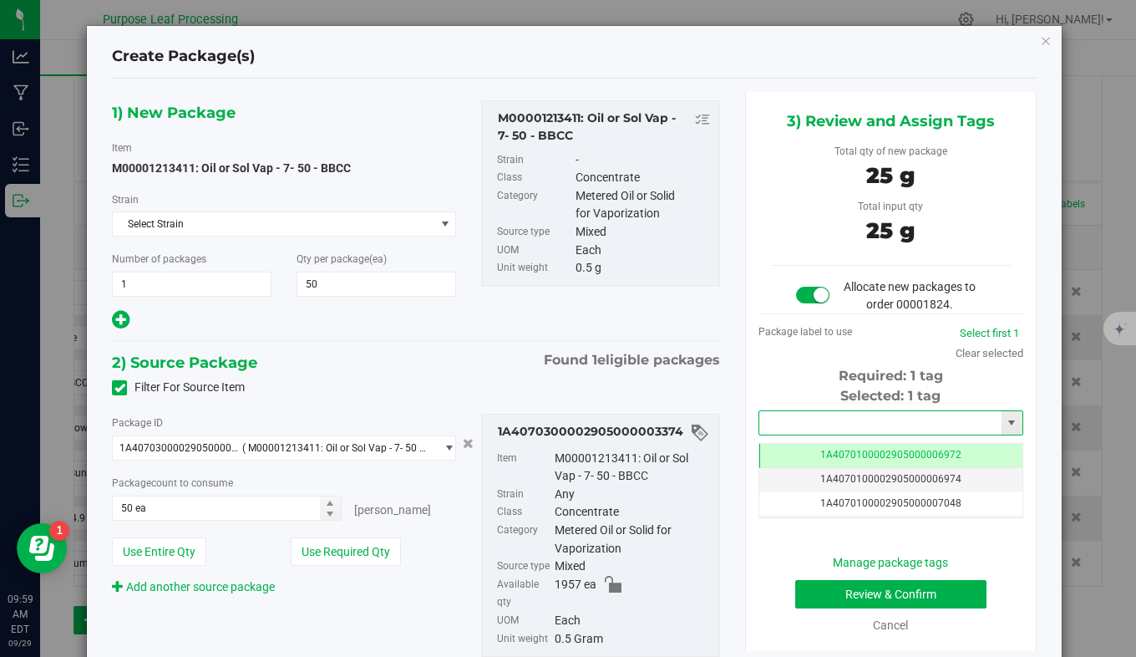
click at [800, 425] on input "text" at bounding box center [881, 422] width 242 height 23
click at [810, 454] on li "1A4070300002905000003392" at bounding box center [881, 451] width 260 height 25
type input "1A4070300002905000003392"
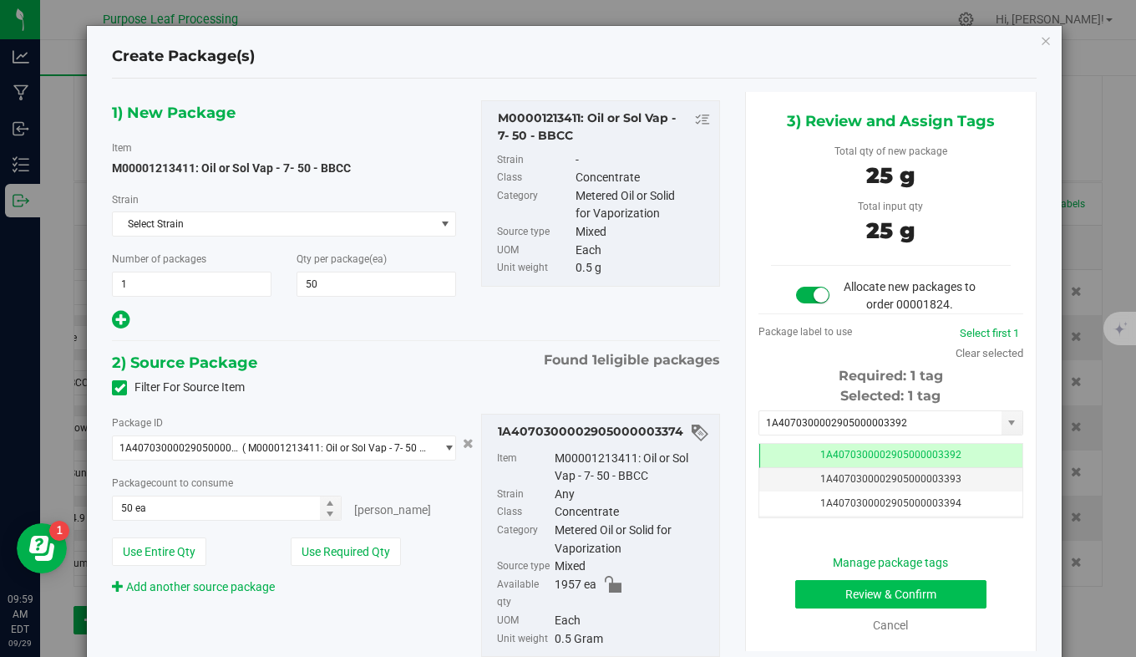
drag, startPoint x: 760, startPoint y: 586, endPoint x: 848, endPoint y: 595, distance: 88.2
click at [848, 595] on div "3) Review and Assign Tags Total qty of new package 25 g Total input qty 25 g Al…" at bounding box center [891, 371] width 292 height 559
click at [829, 587] on button "Review & Confirm" at bounding box center [892, 594] width 192 height 28
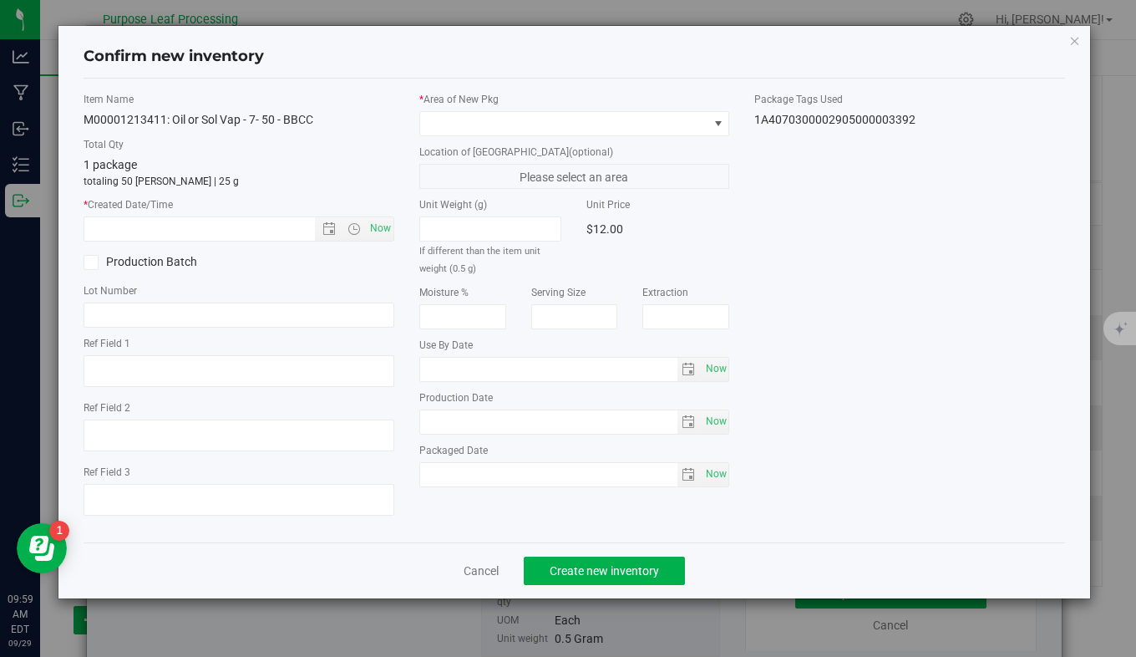
type input "2026-09-02"
click at [390, 225] on span "Now" at bounding box center [380, 228] width 28 height 24
type input "9/29/2025 9:59 AM"
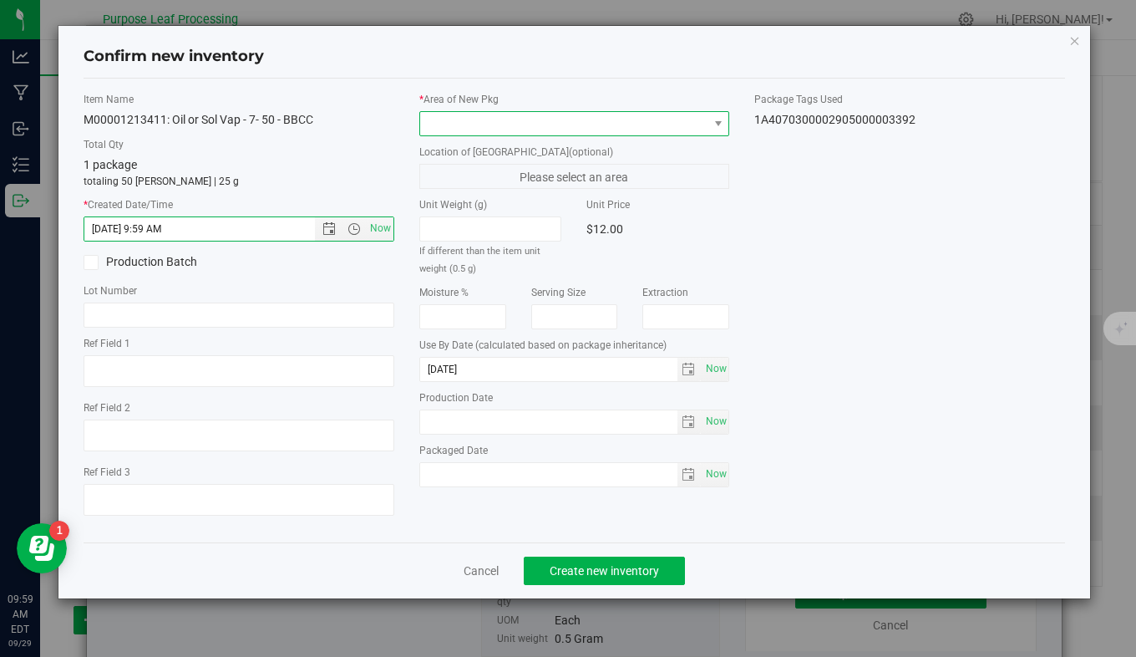
click at [515, 132] on span at bounding box center [564, 123] width 288 height 23
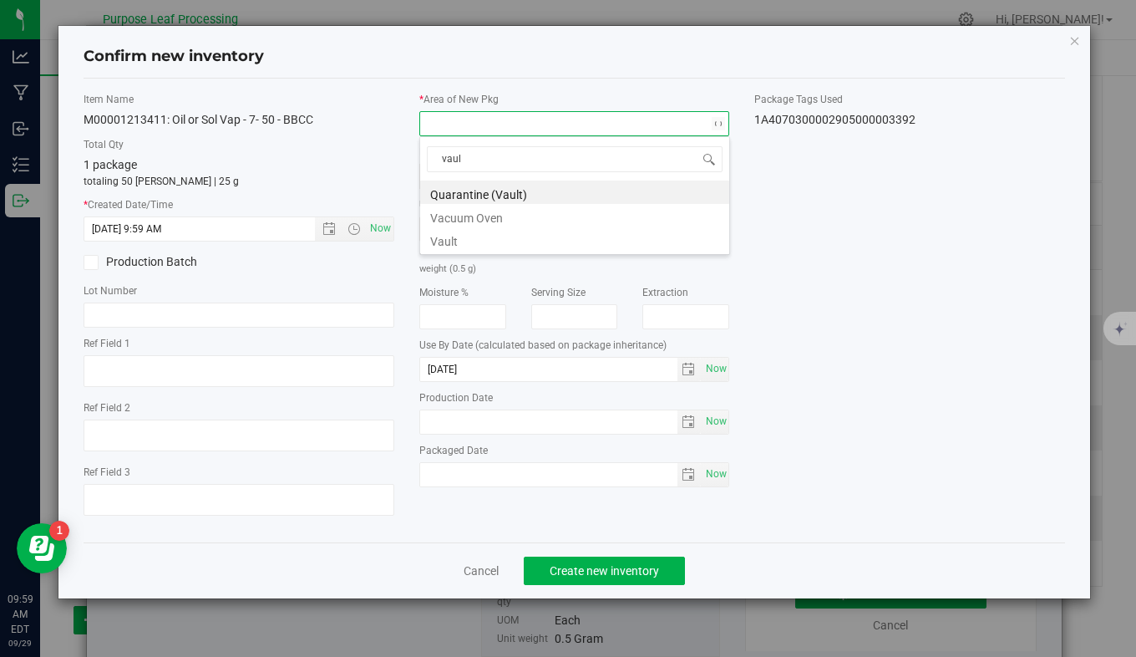
type input "vault"
click at [511, 220] on li "Vault" at bounding box center [574, 215] width 309 height 23
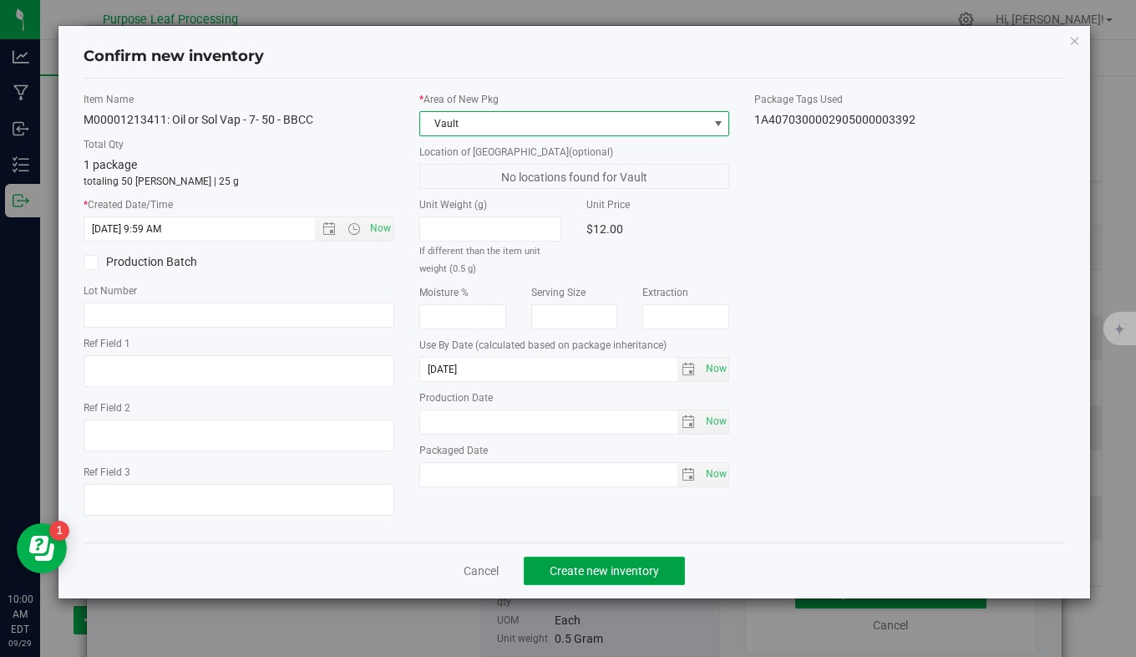
click at [638, 577] on span "Create new inventory" at bounding box center [604, 570] width 109 height 13
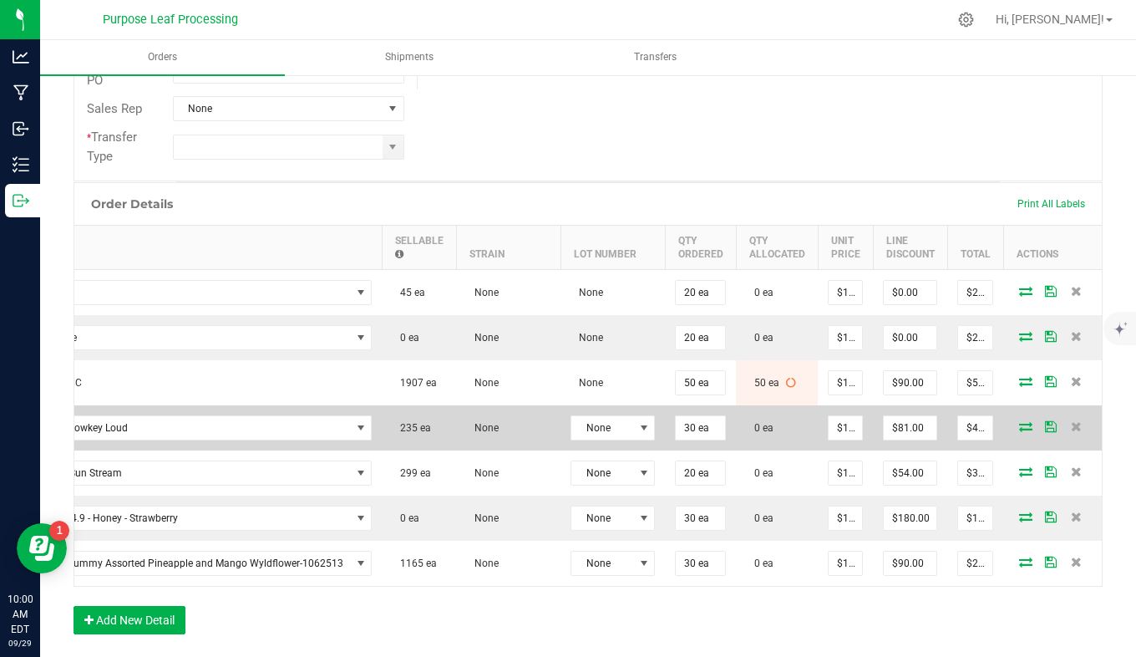
click at [1019, 426] on icon at bounding box center [1025, 426] width 13 height 10
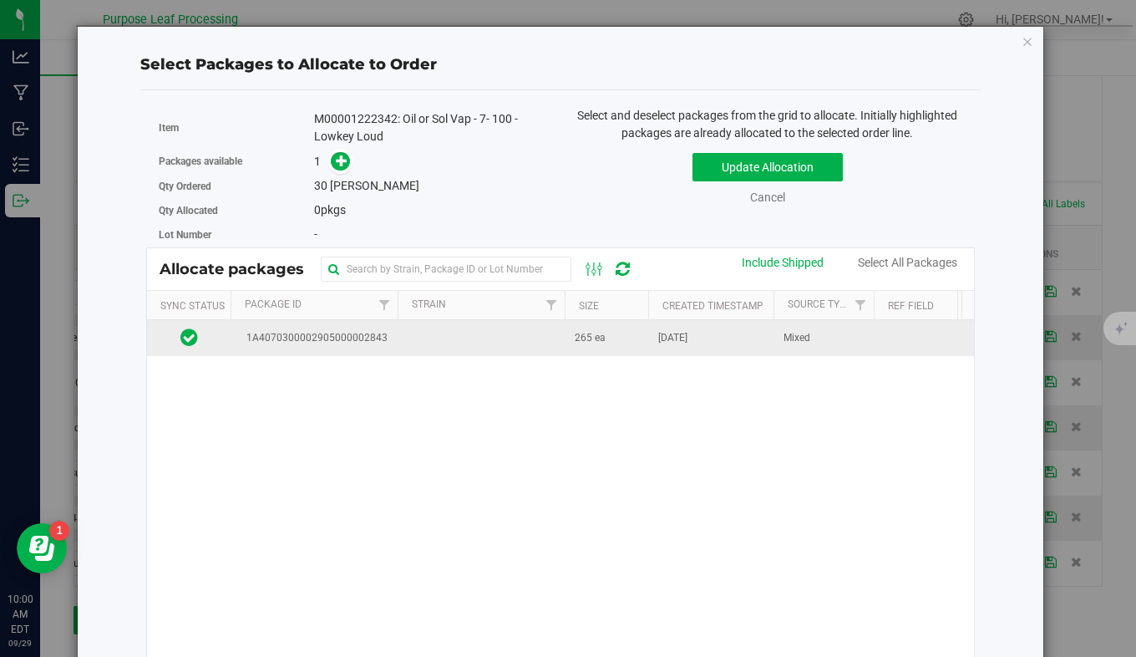
click at [382, 336] on span "1A4070300002905000002843" at bounding box center [314, 338] width 147 height 16
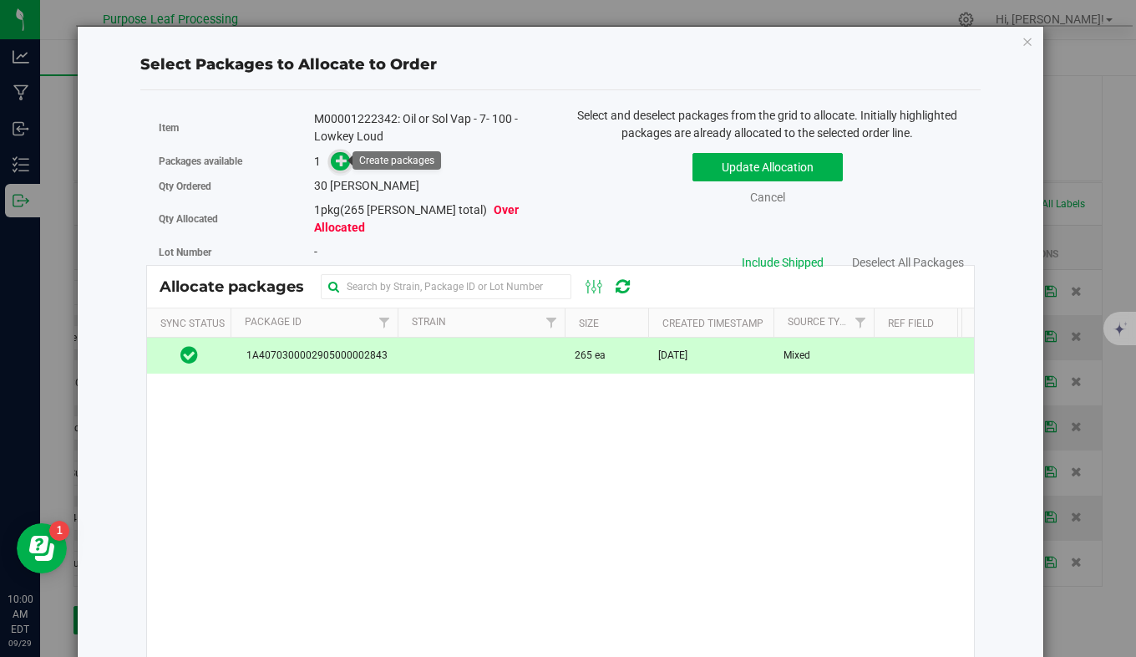
click at [339, 161] on icon at bounding box center [342, 161] width 12 height 12
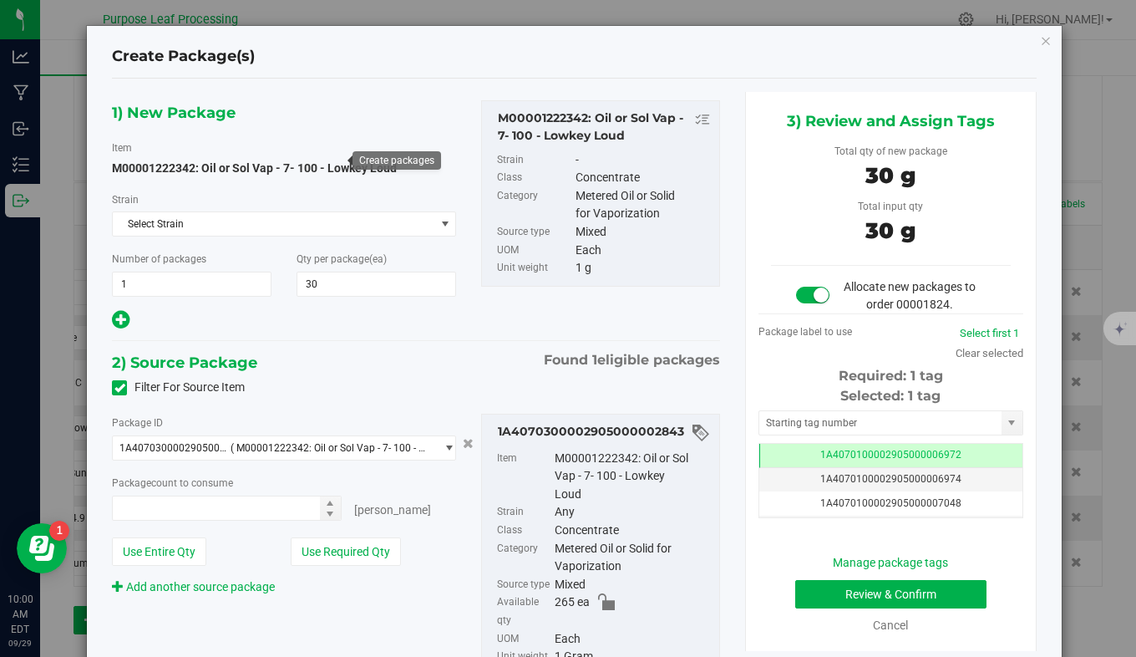
type input "30 ea"
click at [800, 430] on input "text" at bounding box center [881, 422] width 242 height 23
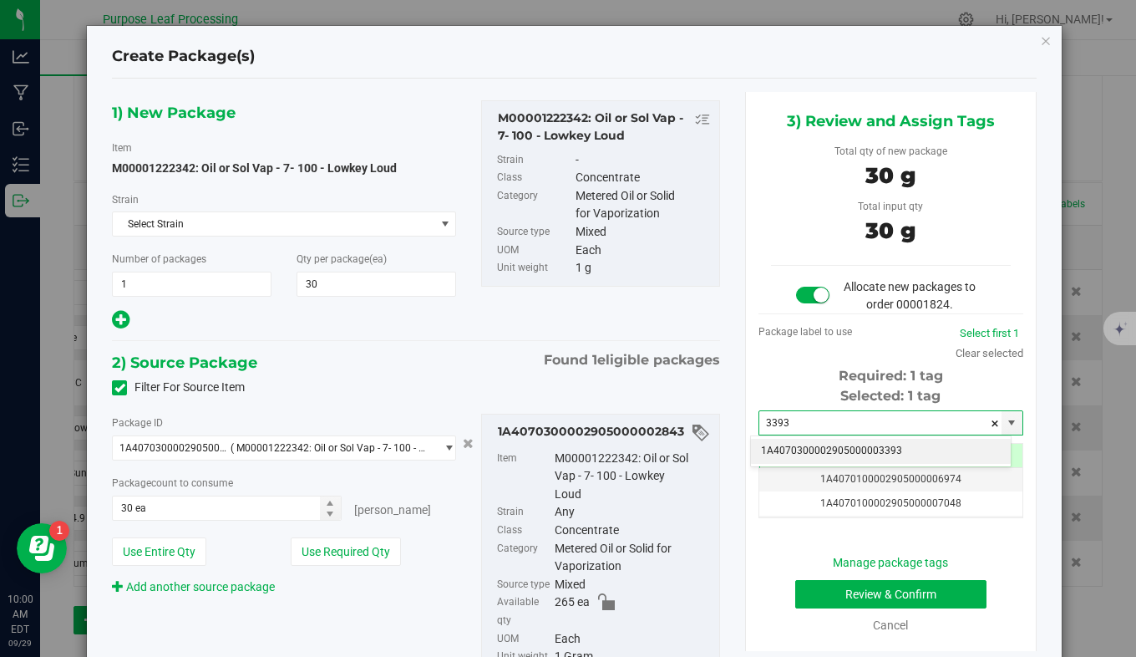
click at [803, 444] on li "1A4070300002905000003393" at bounding box center [881, 451] width 260 height 25
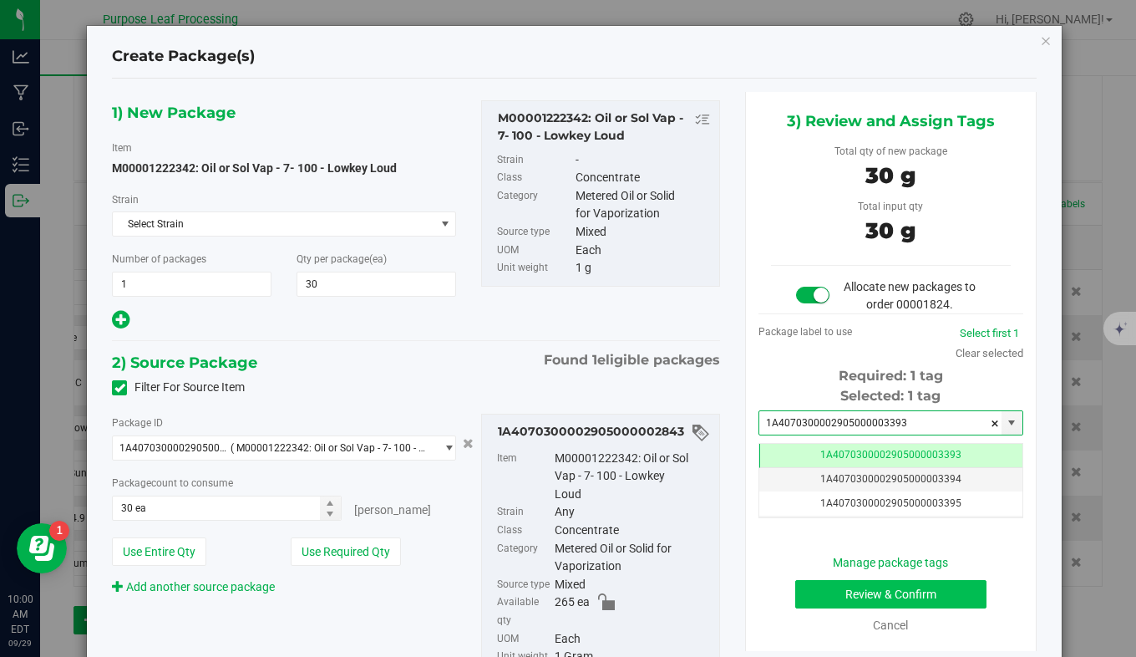
type input "1A4070300002905000003393"
click at [820, 591] on button "Review & Confirm" at bounding box center [892, 594] width 192 height 28
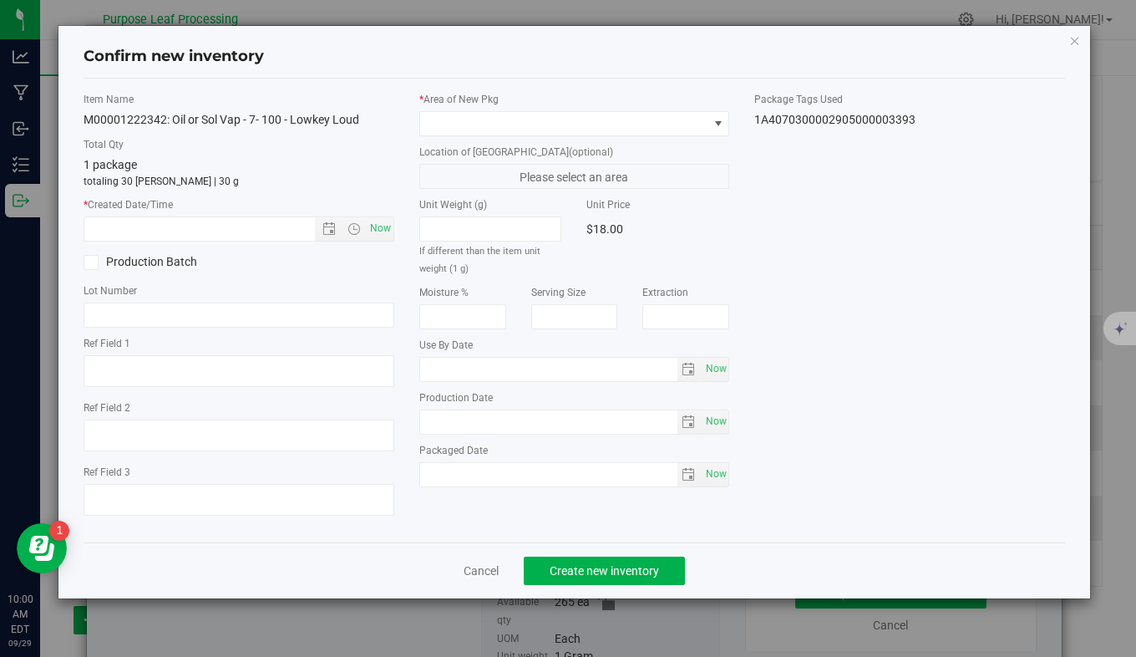
type input "2026-06-25"
click at [380, 227] on span "Now" at bounding box center [380, 228] width 28 height 24
type input "9/29/2025 10:00 AM"
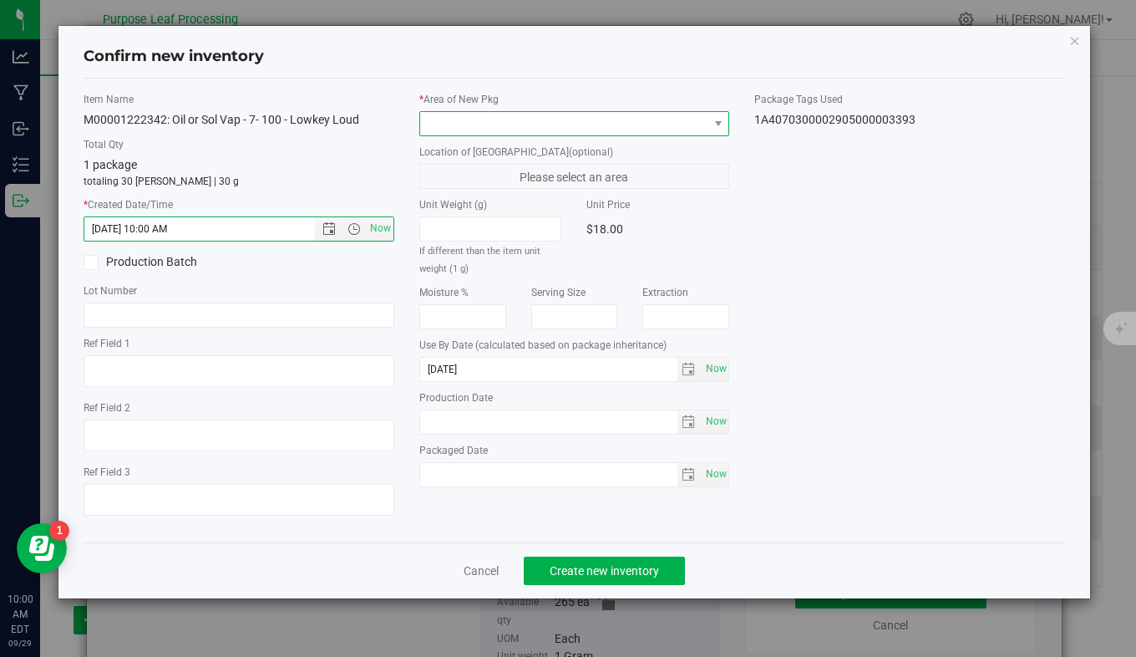
click at [547, 117] on span at bounding box center [564, 123] width 288 height 23
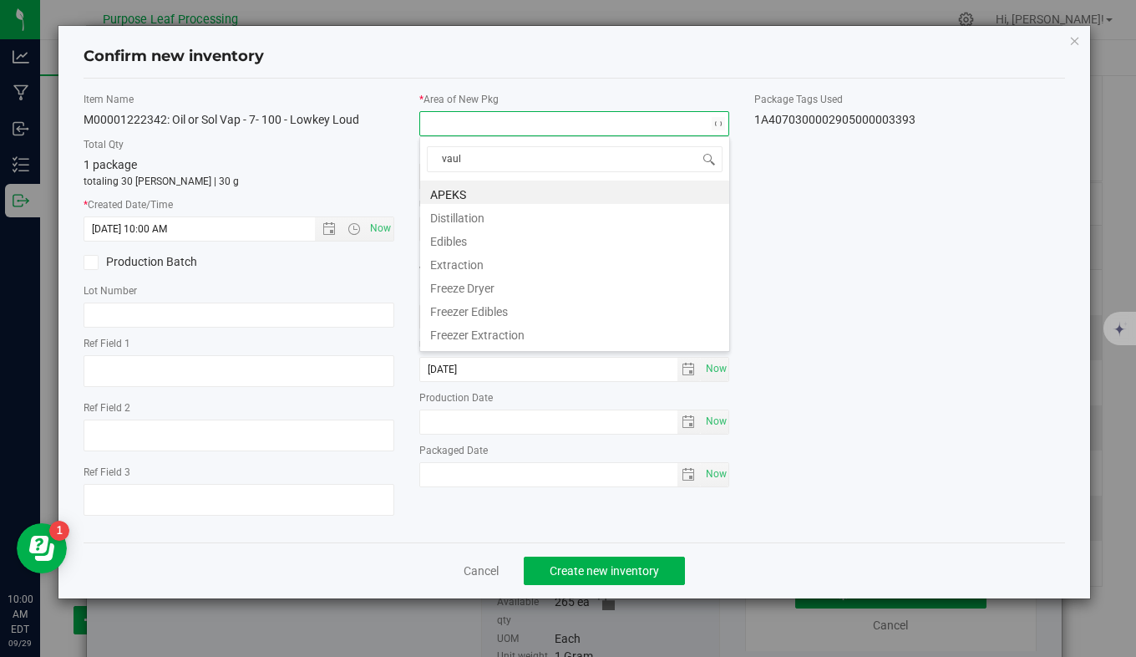
type input "vault"
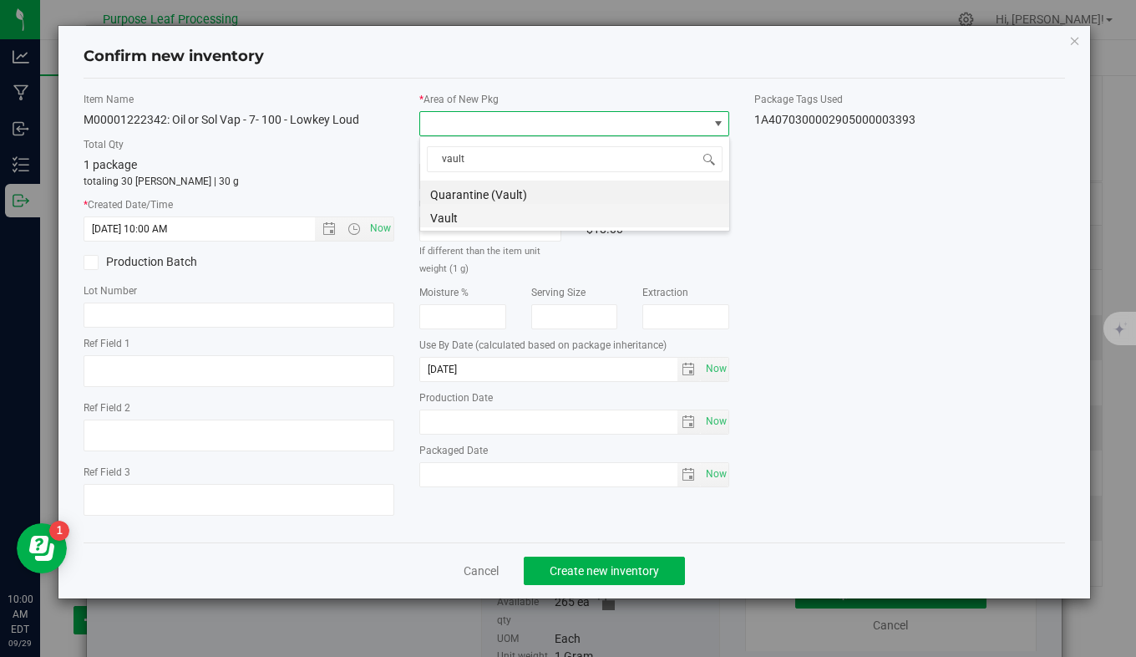
click at [539, 222] on li "Vault" at bounding box center [574, 215] width 309 height 23
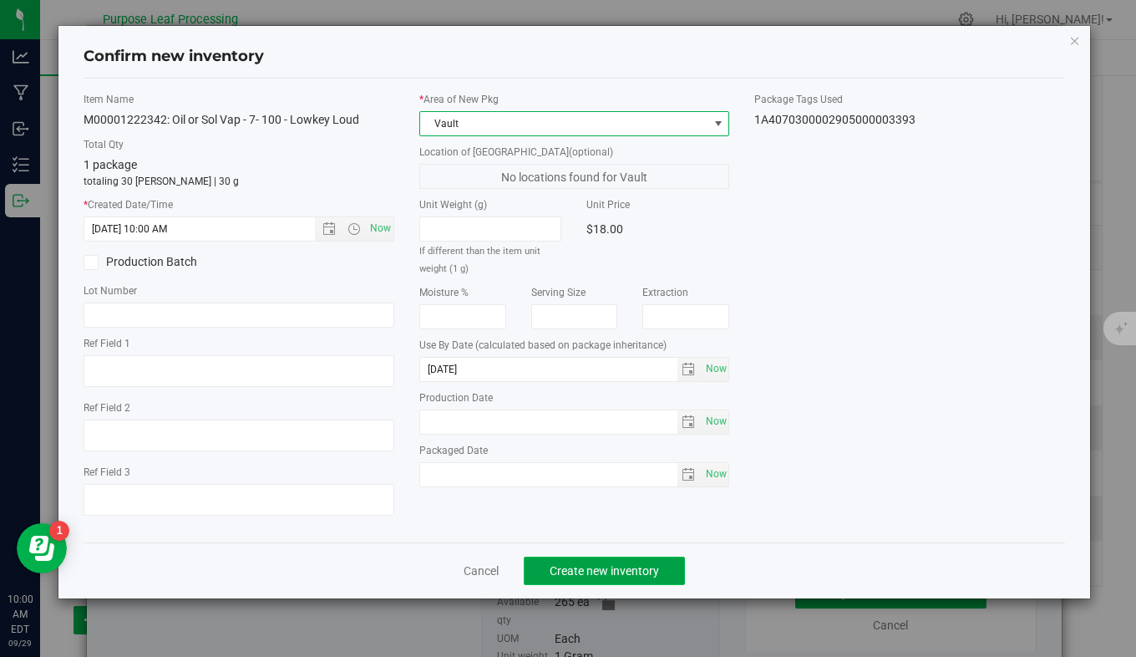
click at [580, 566] on span "Create new inventory" at bounding box center [604, 570] width 109 height 13
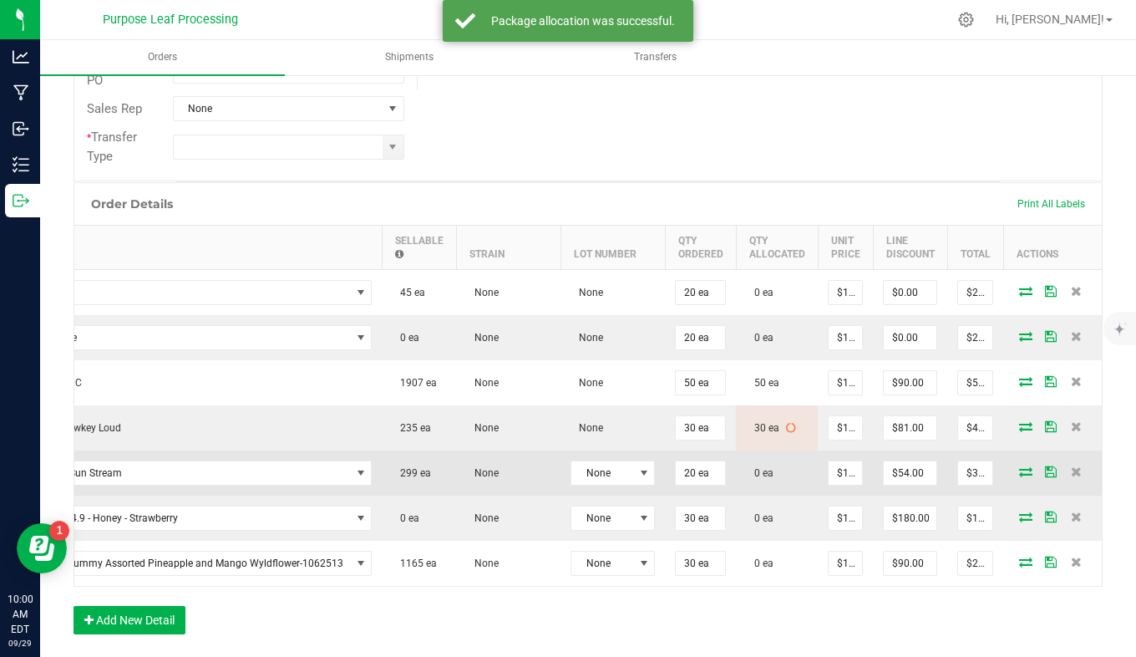
click at [1019, 472] on icon at bounding box center [1025, 471] width 13 height 10
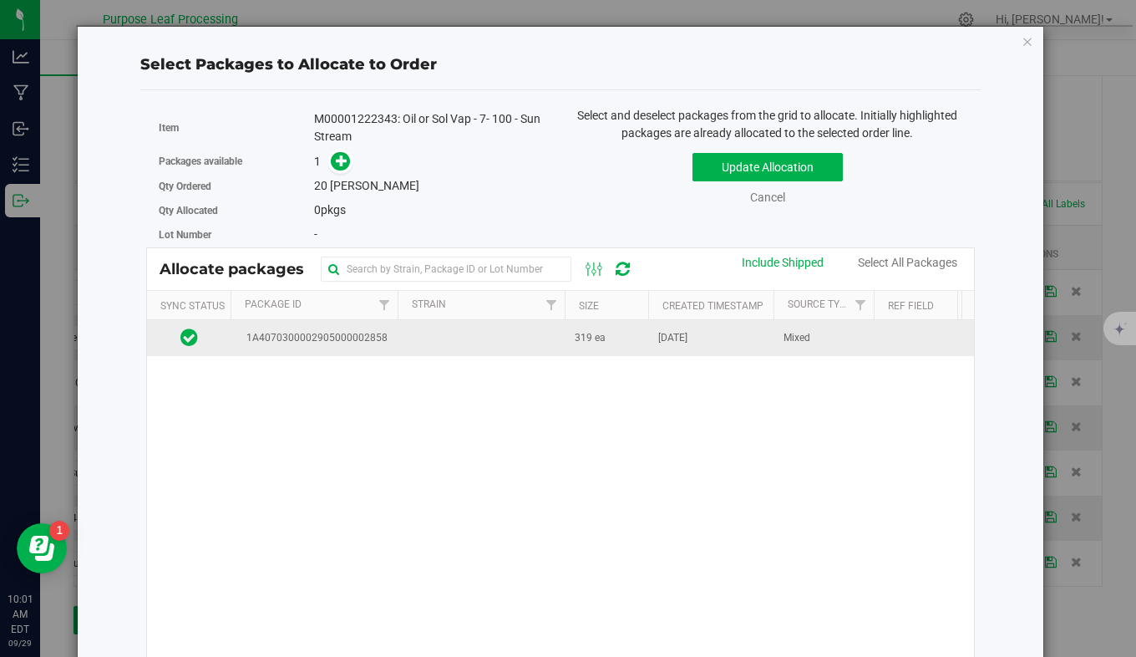
click at [605, 343] on td "319 ea" at bounding box center [607, 338] width 84 height 36
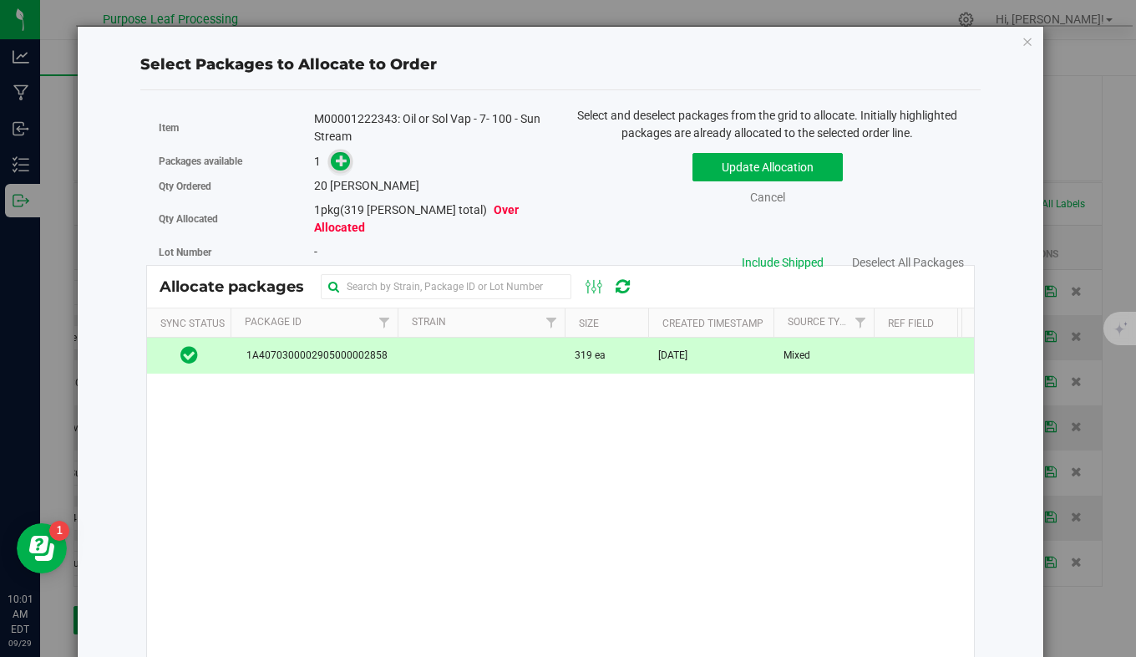
click at [336, 157] on icon at bounding box center [342, 161] width 12 height 12
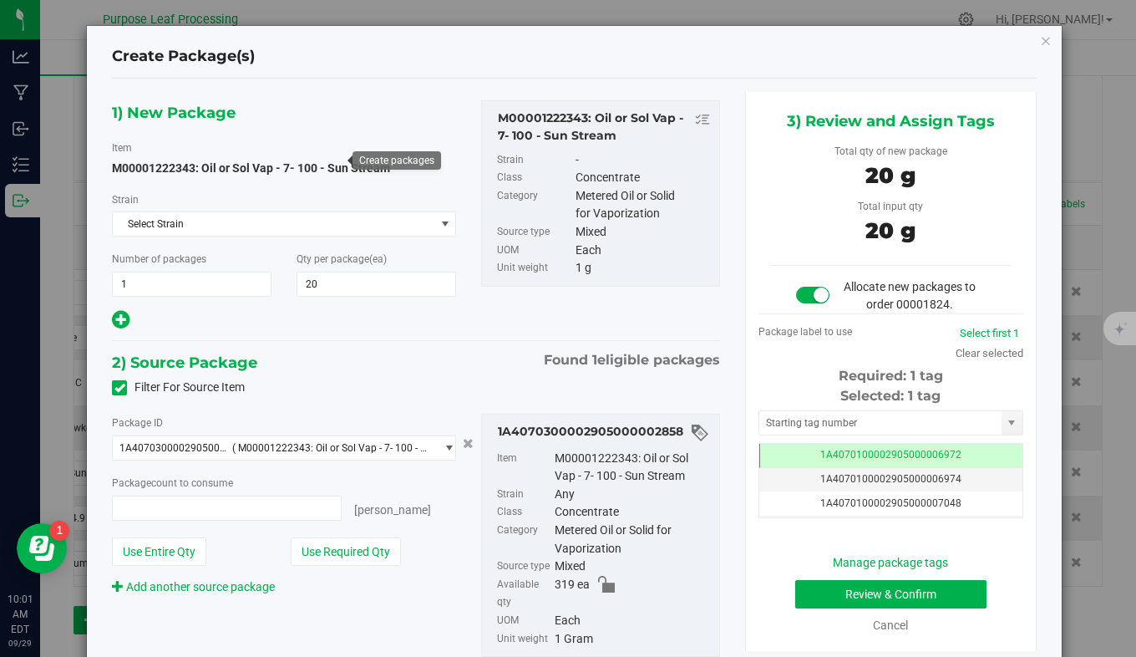
type input "20 ea"
click at [831, 426] on input "text" at bounding box center [881, 422] width 242 height 23
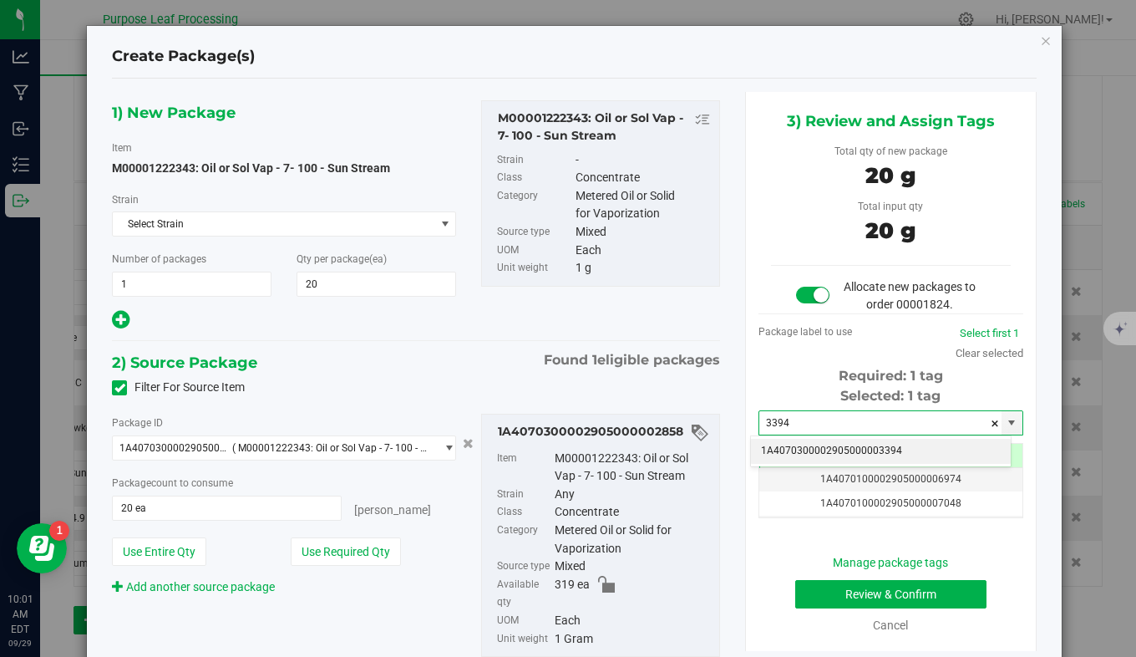
click at [832, 445] on li "1A4070300002905000003394" at bounding box center [881, 451] width 260 height 25
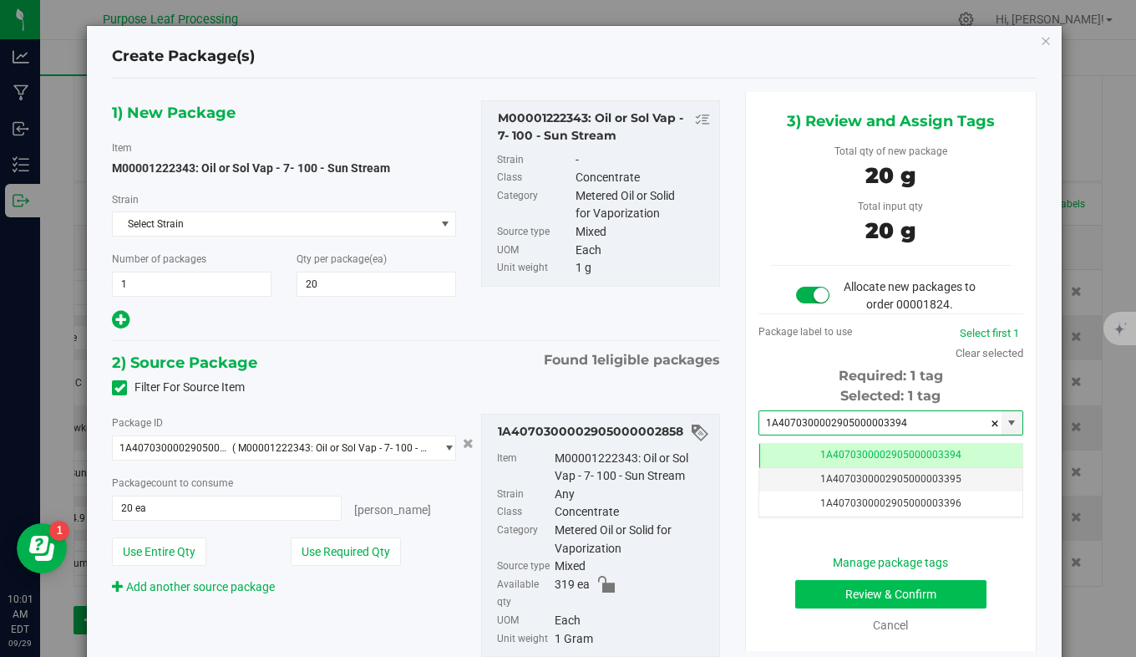
type input "1A4070300002905000003394"
click at [815, 596] on button "Review & Confirm" at bounding box center [892, 594] width 192 height 28
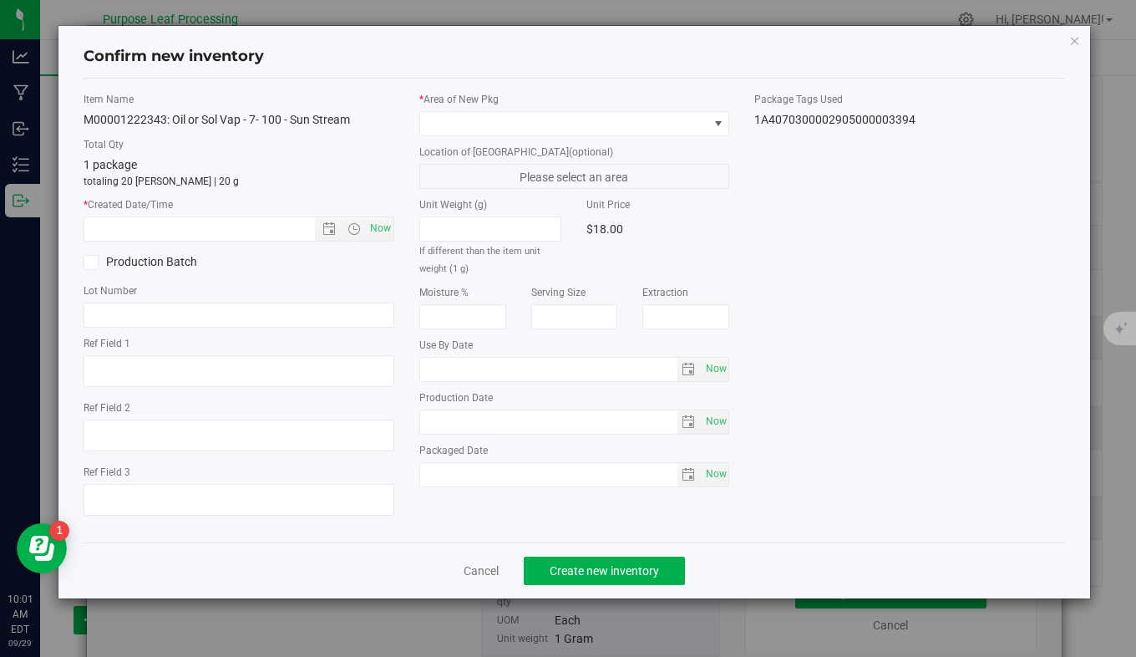
type input "2026-06-25"
click at [381, 223] on span "Now" at bounding box center [380, 228] width 28 height 24
type input "9/29/2025 10:01 AM"
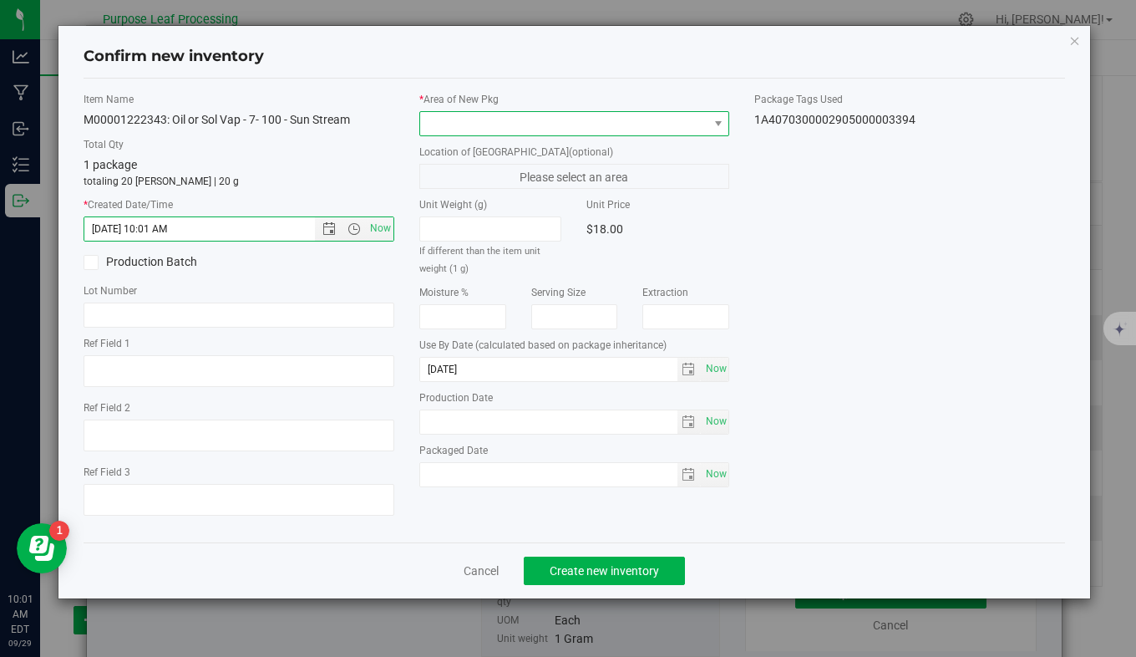
click at [491, 130] on span at bounding box center [564, 123] width 288 height 23
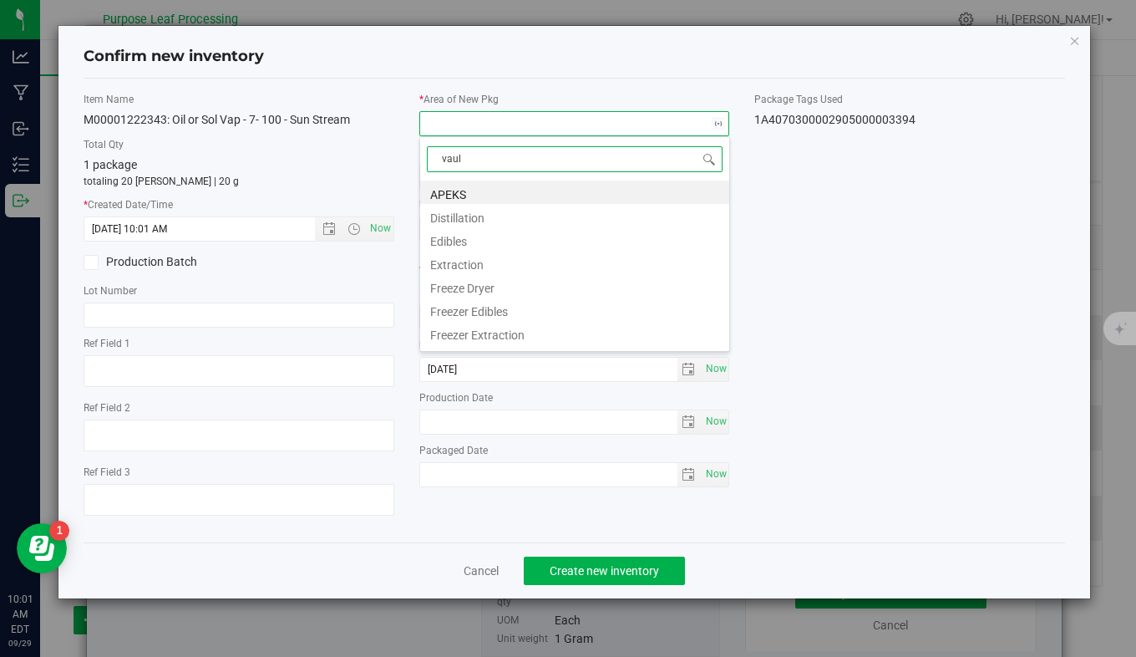
type input "vault"
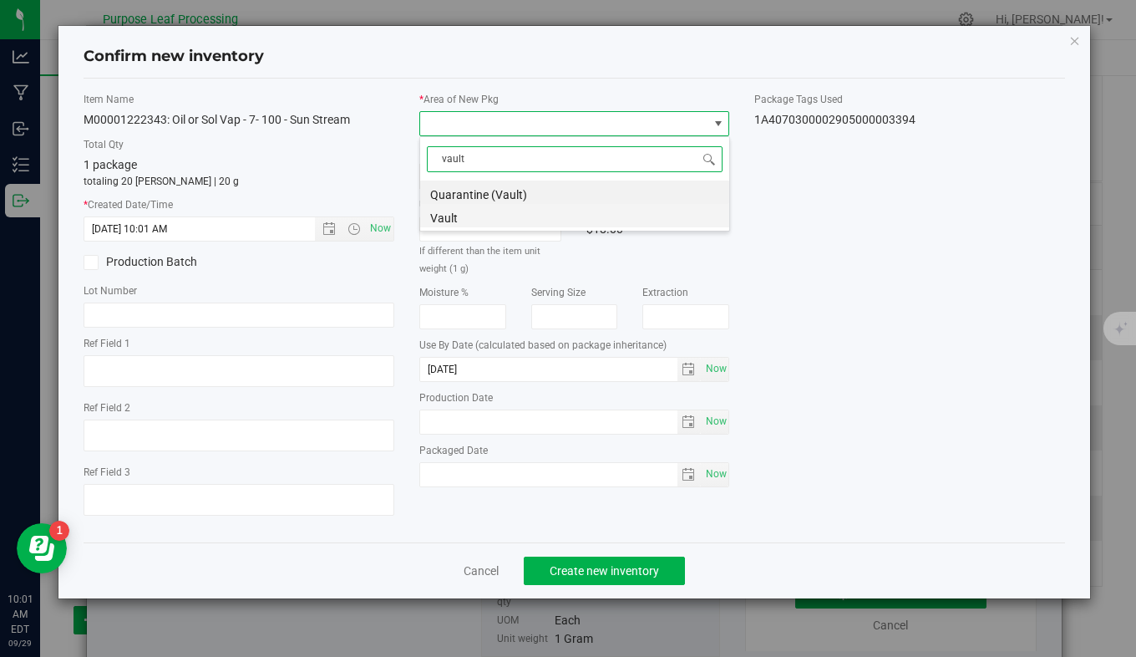
click at [496, 216] on li "Vault" at bounding box center [574, 215] width 309 height 23
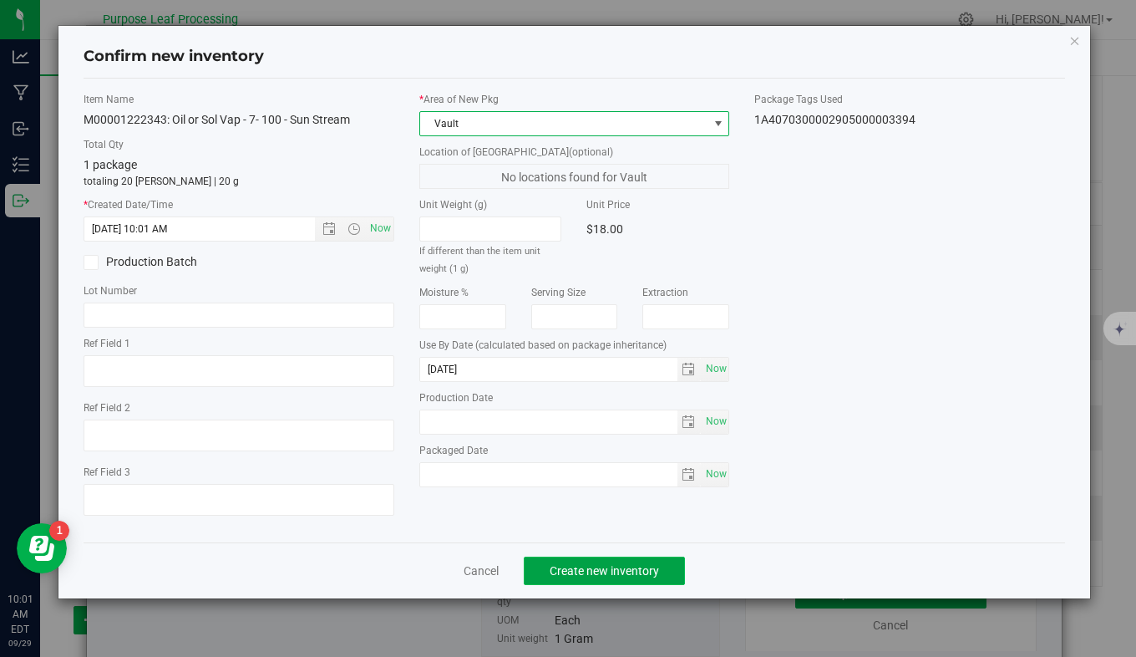
click at [629, 573] on span "Create new inventory" at bounding box center [604, 570] width 109 height 13
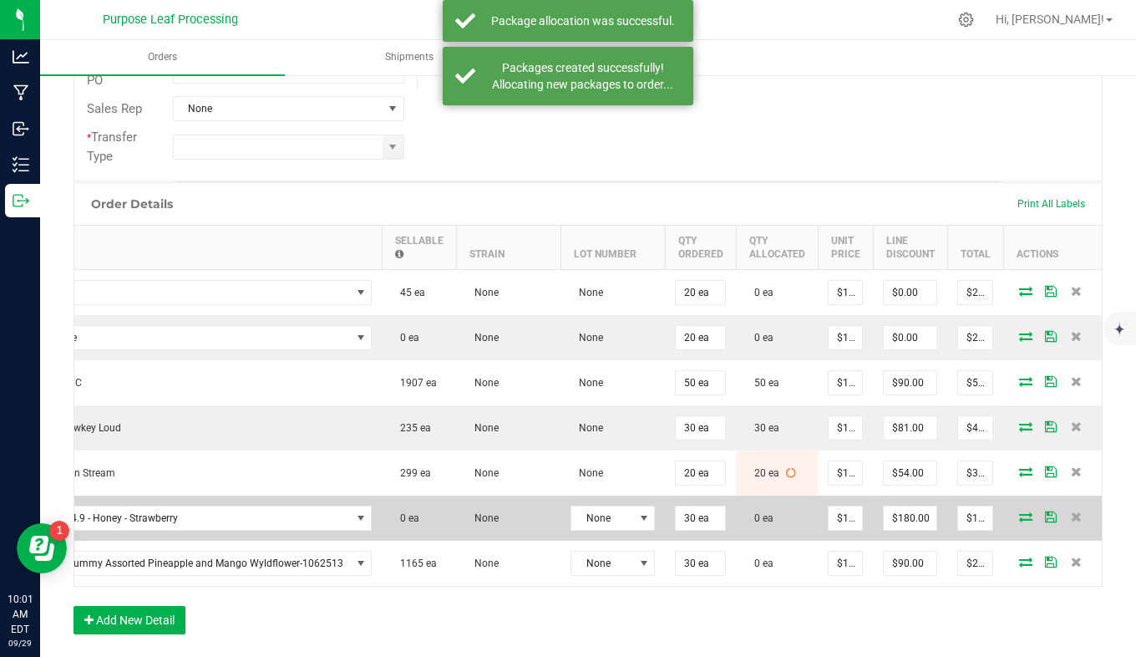
click at [1014, 513] on span at bounding box center [1026, 516] width 25 height 10
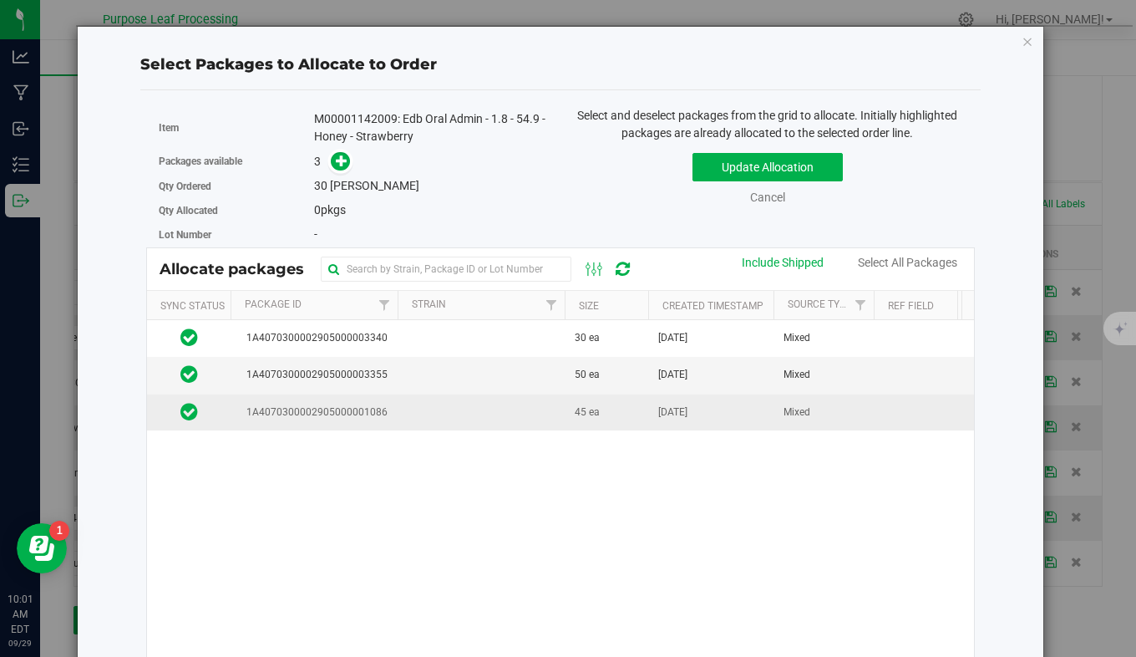
click at [443, 419] on td at bounding box center [481, 412] width 167 height 36
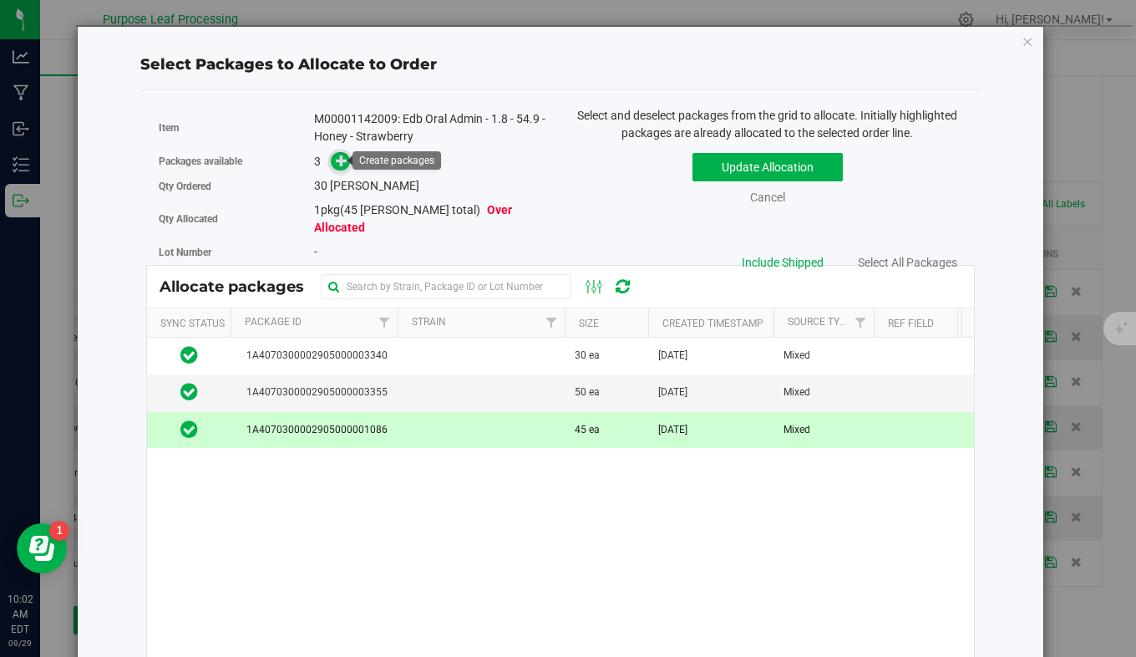
click at [340, 165] on icon at bounding box center [342, 161] width 12 height 12
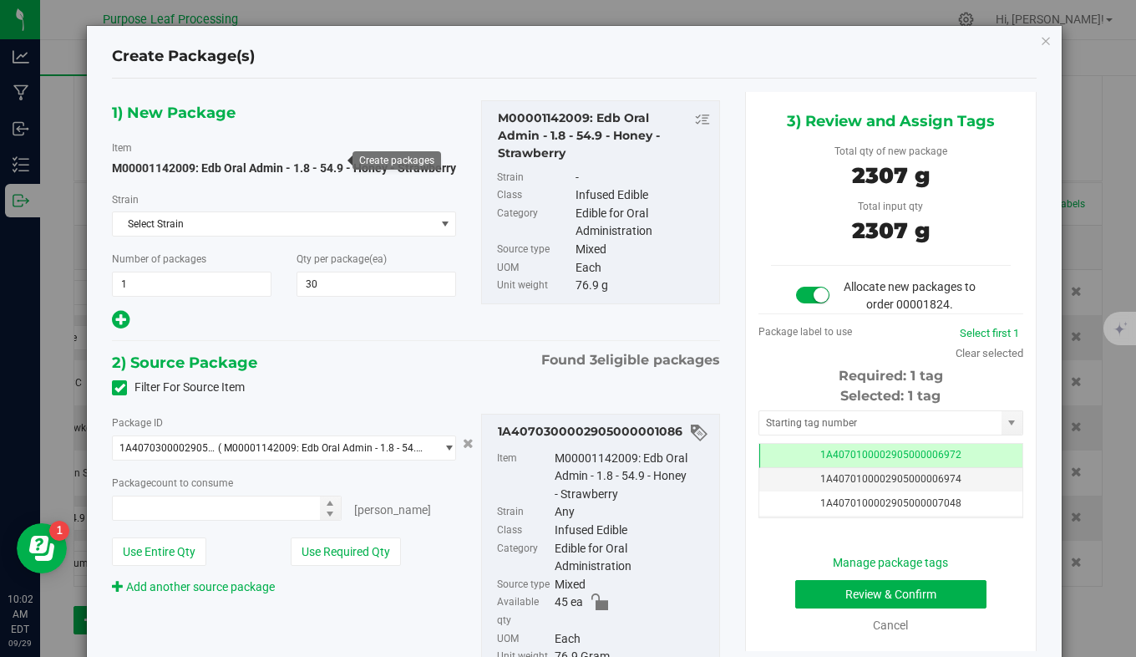
type input "30 ea"
click at [862, 428] on input "text" at bounding box center [881, 422] width 242 height 23
type input "1"
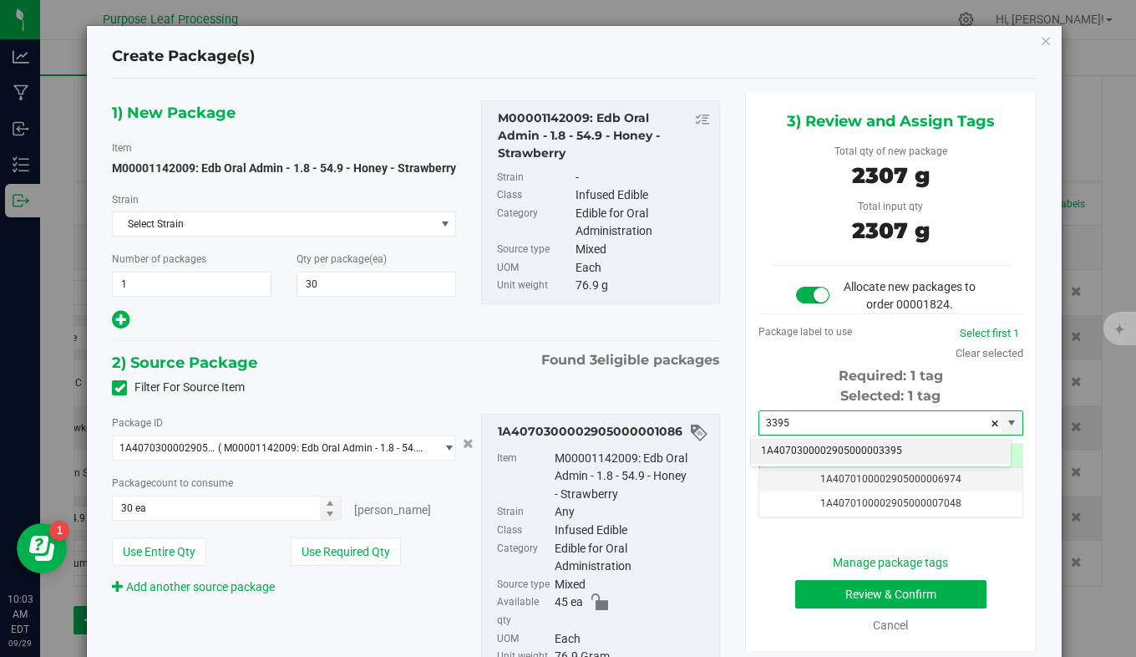
click at [844, 454] on li "1A4070300002905000003395" at bounding box center [881, 451] width 260 height 25
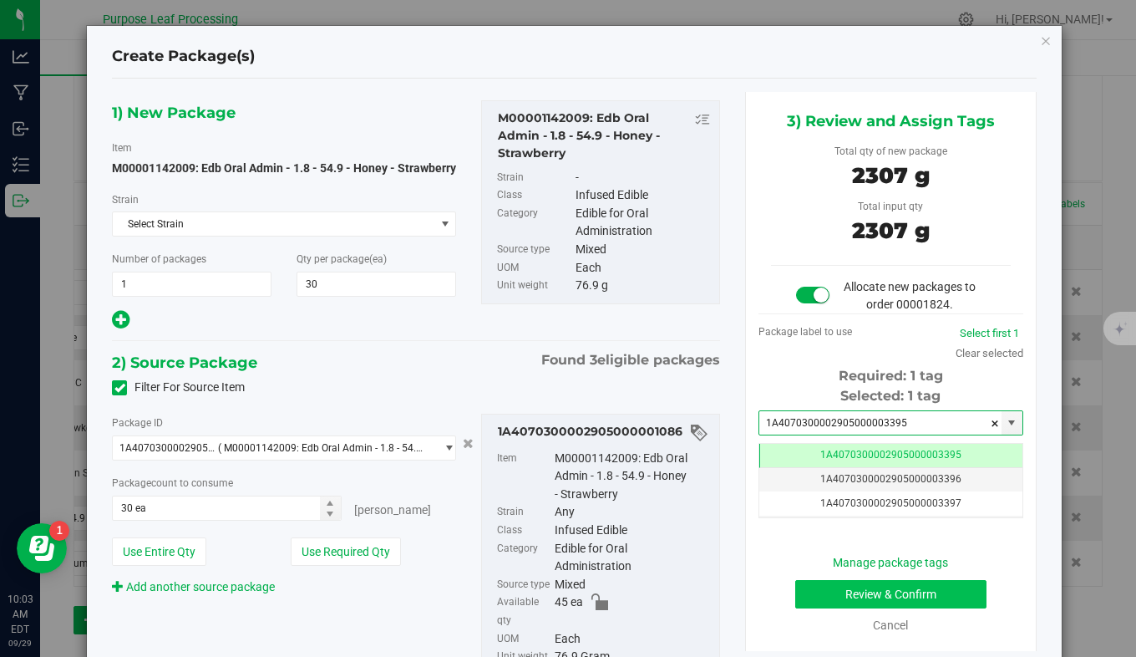
type input "1A4070300002905000003395"
click at [852, 583] on button "Review & Confirm" at bounding box center [892, 594] width 192 height 28
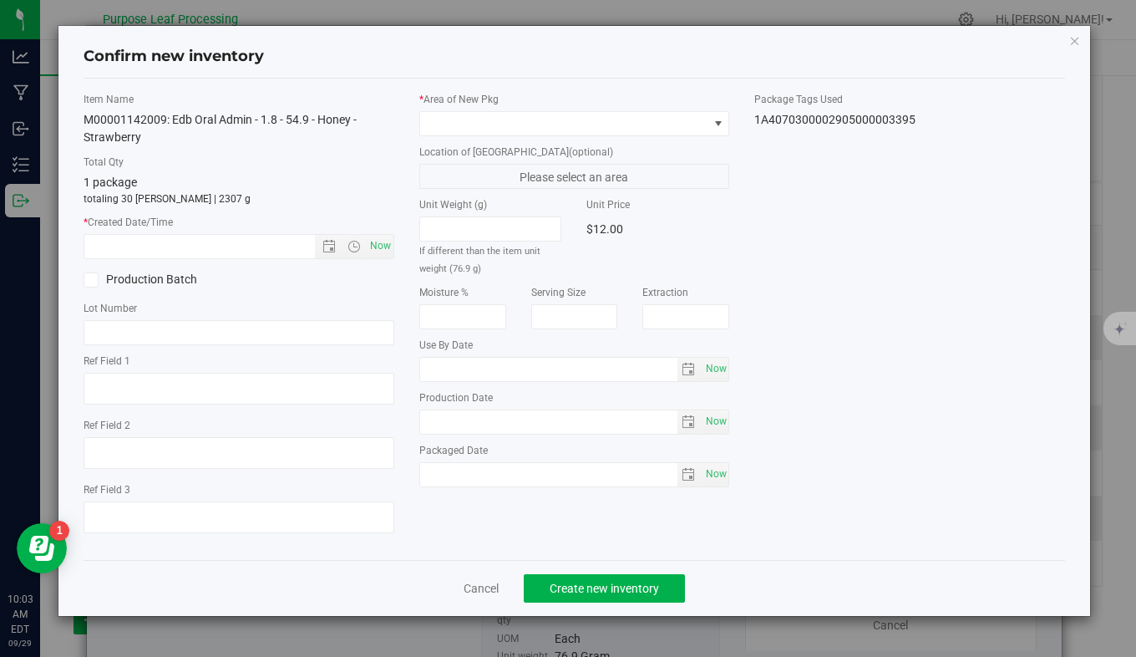
type input "[DATE]"
click at [379, 245] on span "Now" at bounding box center [380, 246] width 28 height 24
type input "[DATE] 10:03 AM"
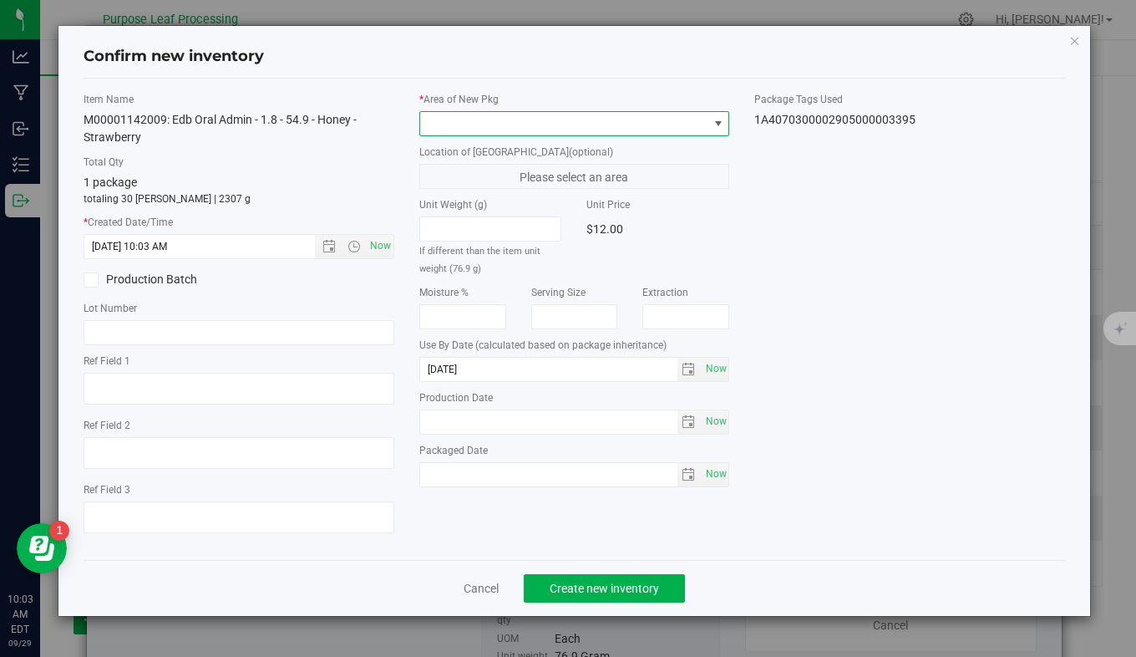
click at [626, 129] on span at bounding box center [564, 123] width 288 height 23
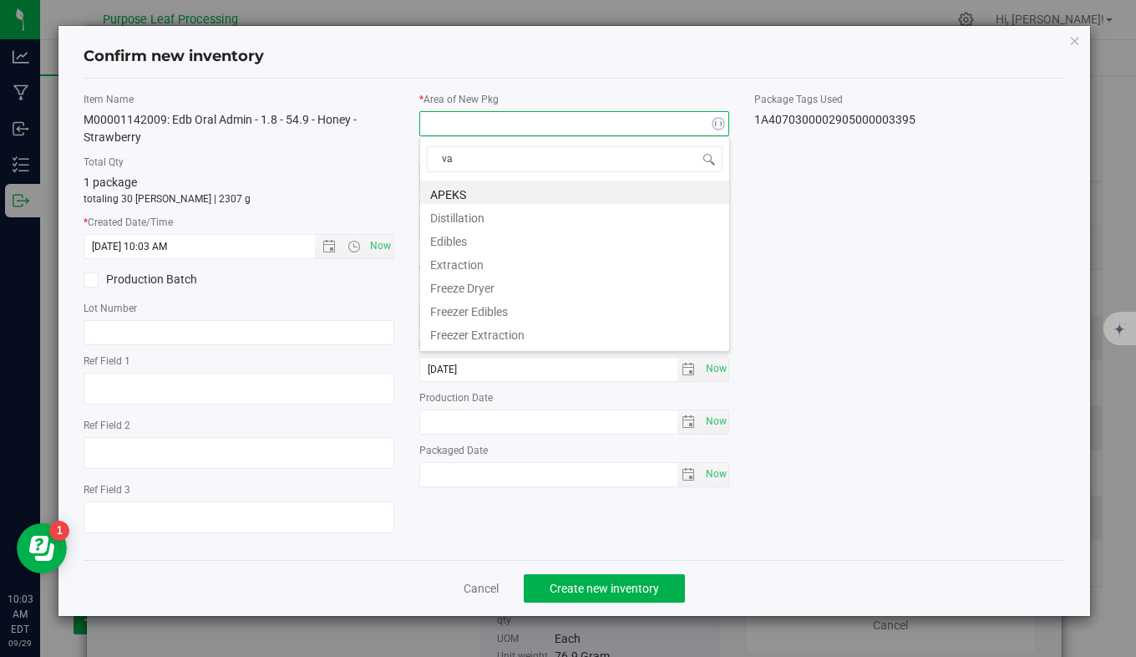
type input "vau"
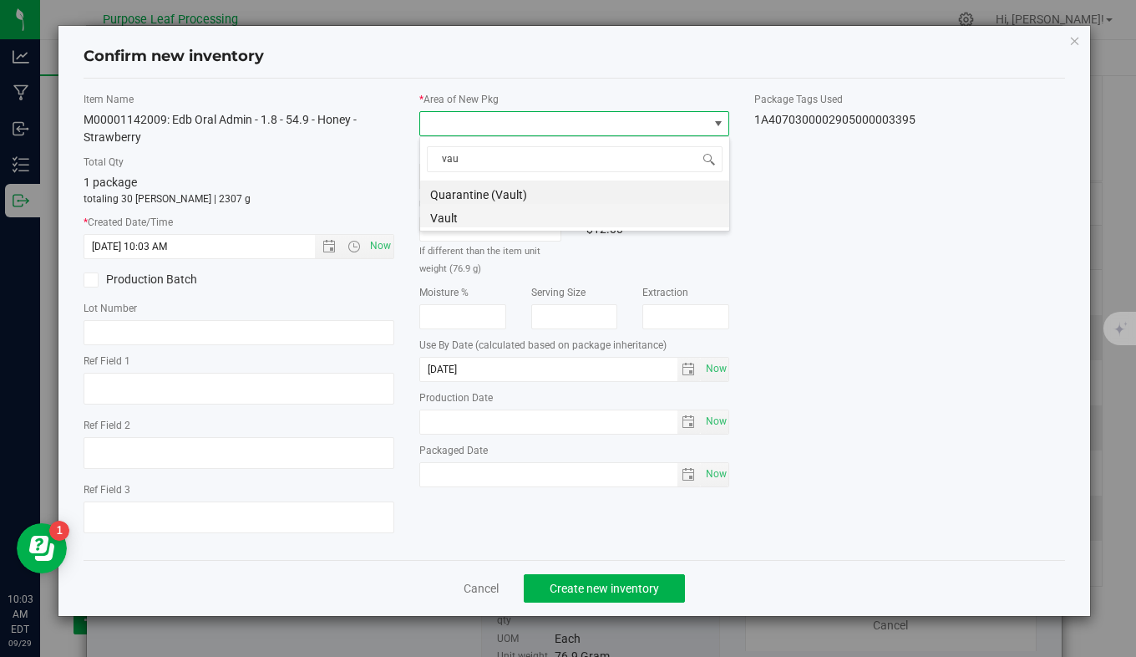
click at [592, 219] on li "Vault" at bounding box center [574, 215] width 309 height 23
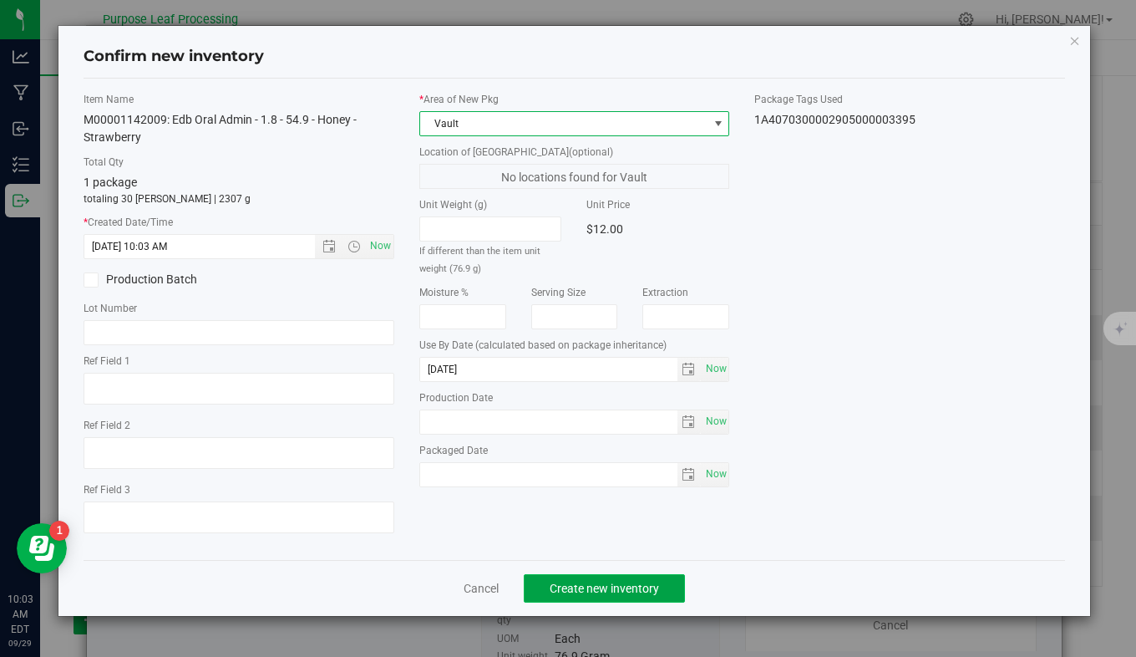
click at [567, 587] on span "Create new inventory" at bounding box center [604, 588] width 109 height 13
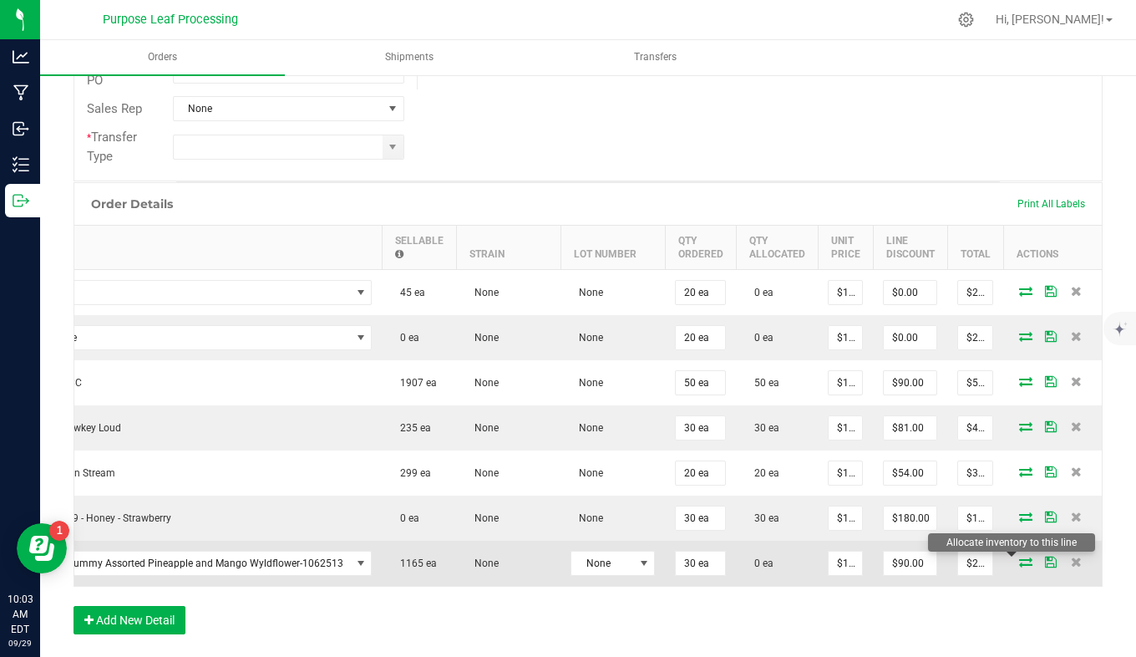
click at [1019, 561] on icon at bounding box center [1025, 562] width 13 height 10
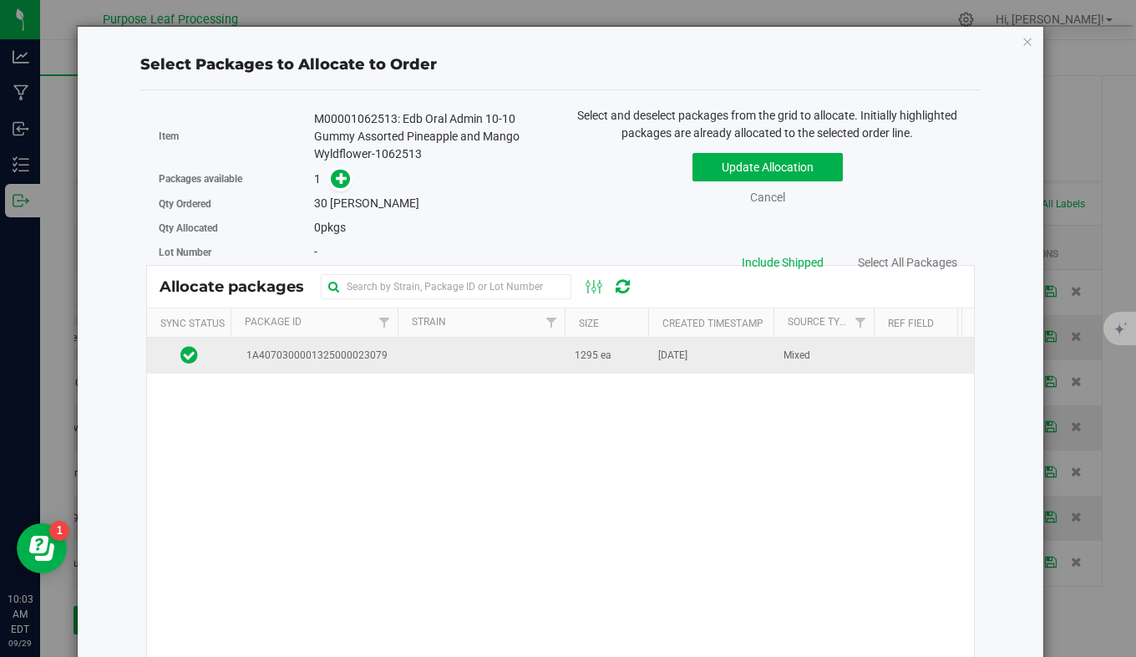
click at [343, 366] on td "1A4070300001325000023079" at bounding box center [314, 356] width 167 height 36
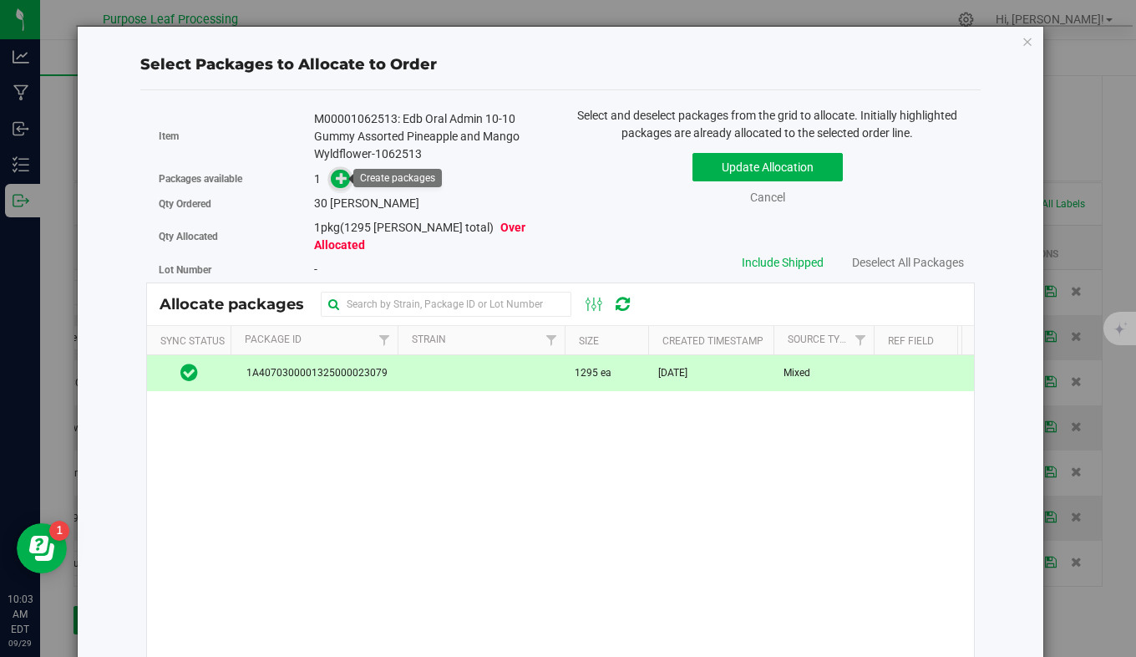
click at [338, 180] on icon at bounding box center [342, 177] width 12 height 12
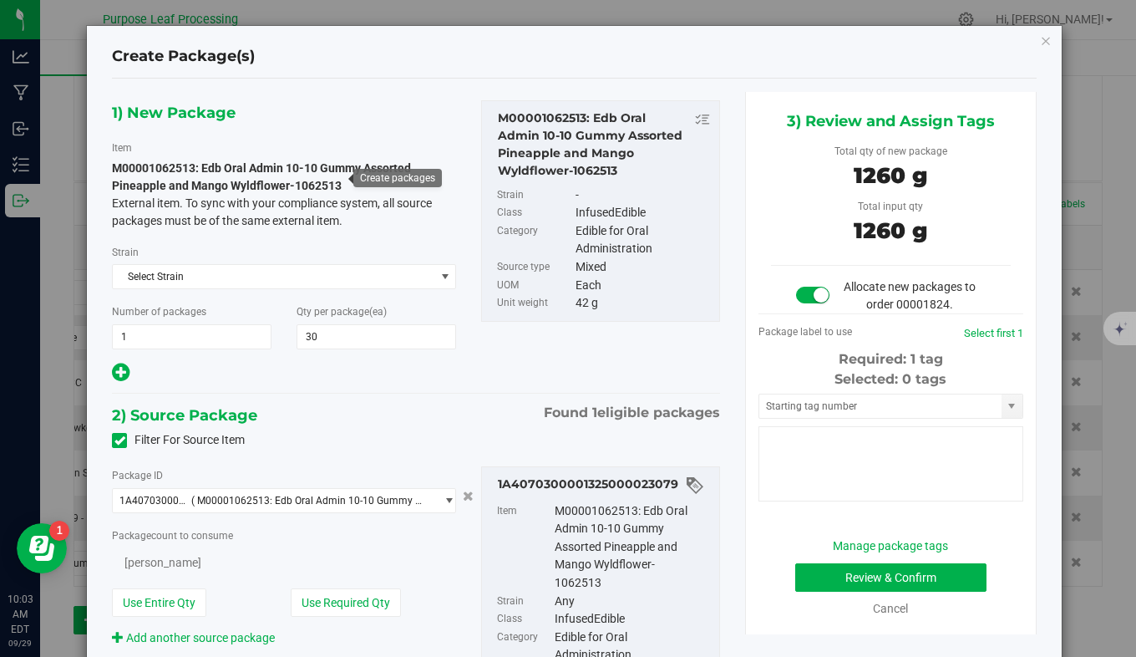
type input "30"
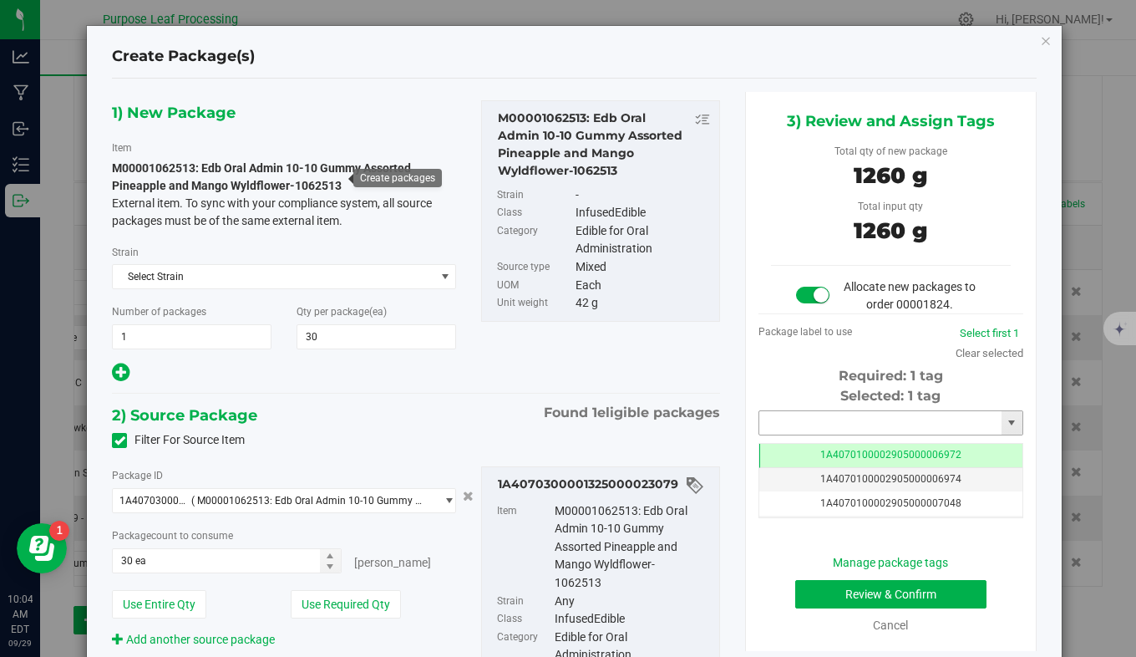
click at [782, 428] on input "text" at bounding box center [881, 422] width 242 height 23
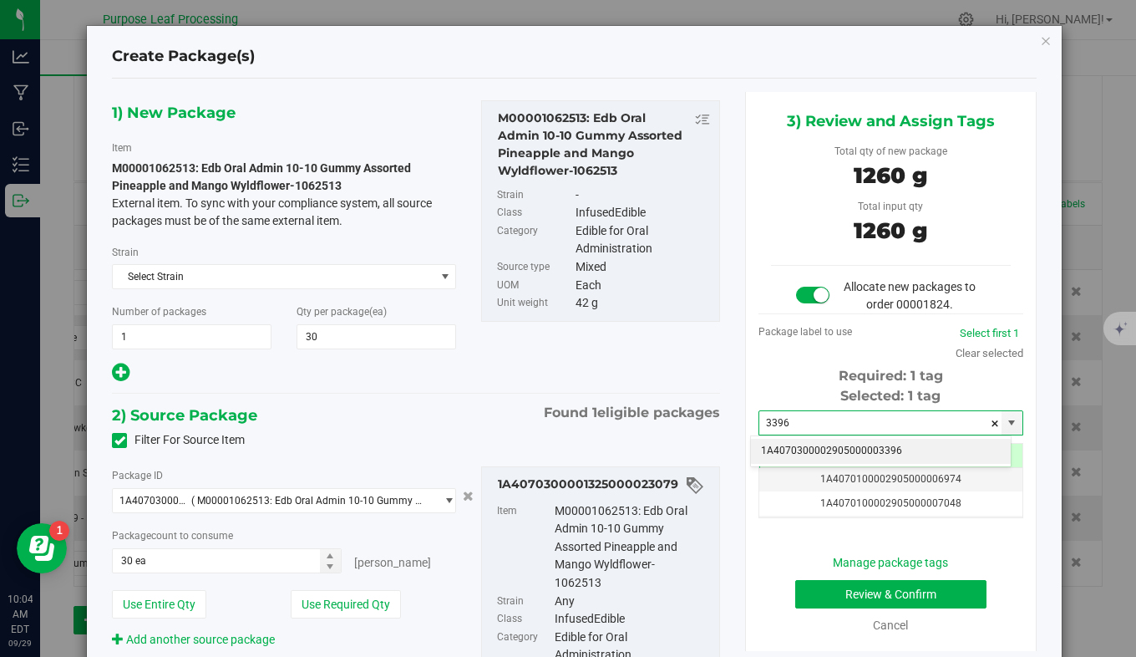
click at [824, 455] on li "1A4070300002905000003396" at bounding box center [881, 451] width 260 height 25
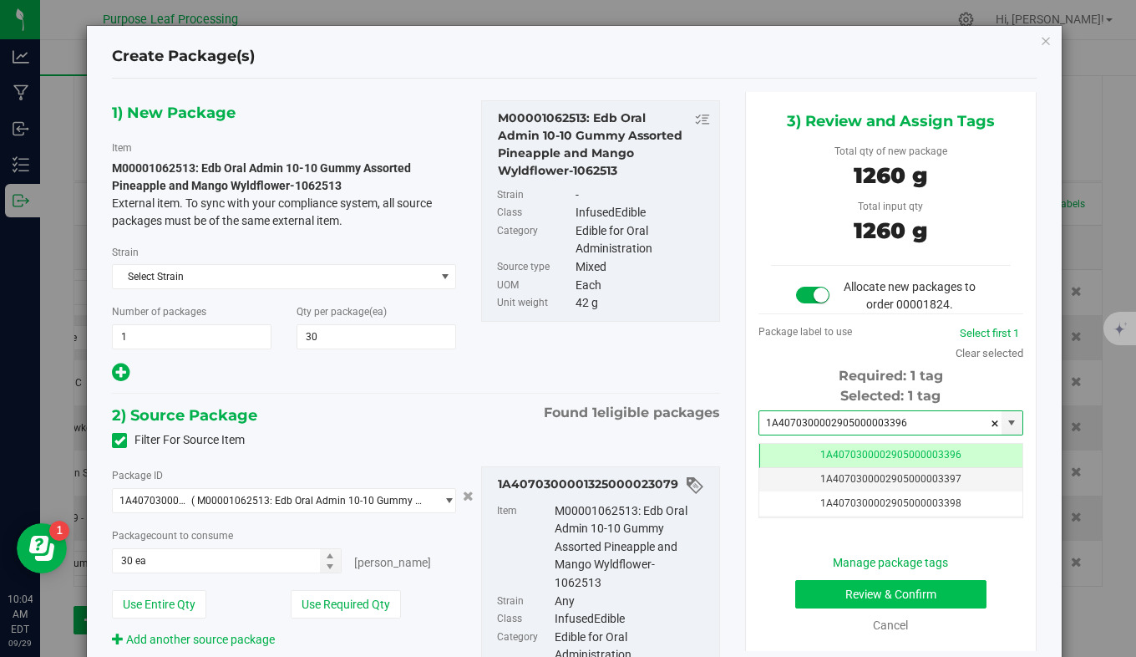
type input "1A4070300002905000003396"
click at [831, 591] on button "Review & Confirm" at bounding box center [892, 594] width 192 height 28
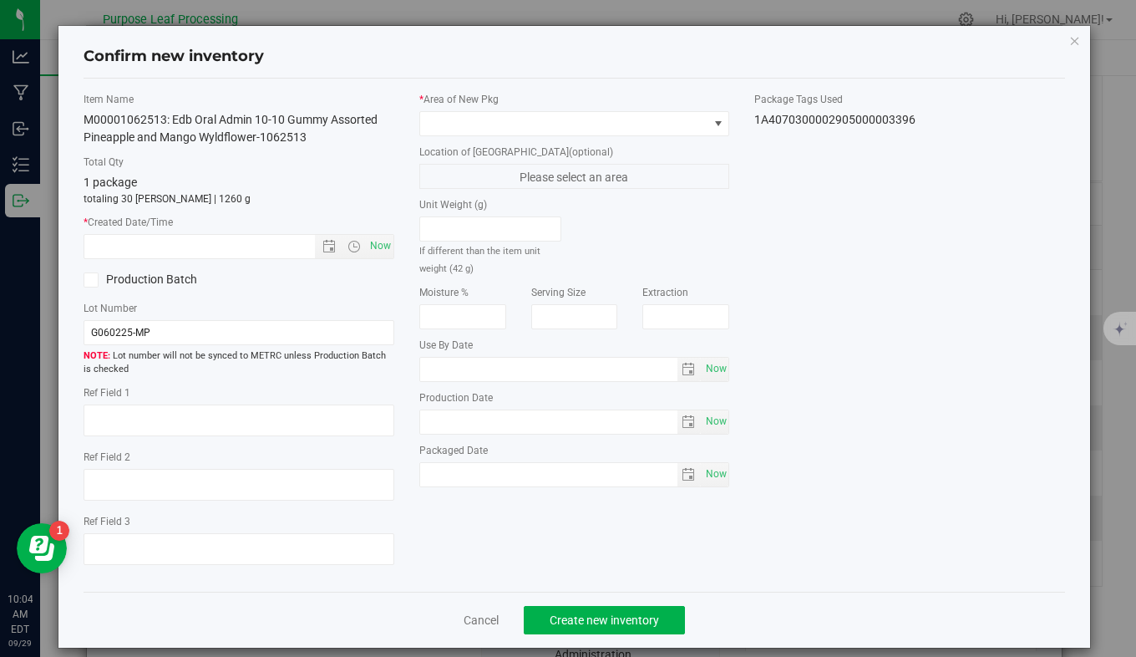
type input "[DATE]"
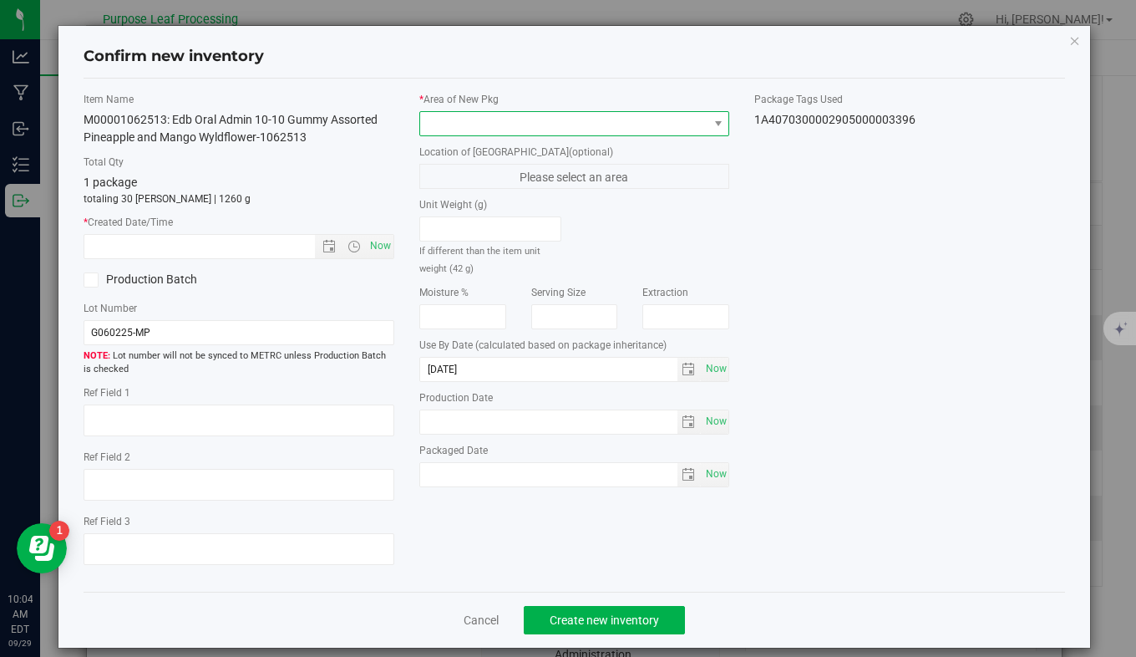
click at [608, 115] on span at bounding box center [564, 123] width 288 height 23
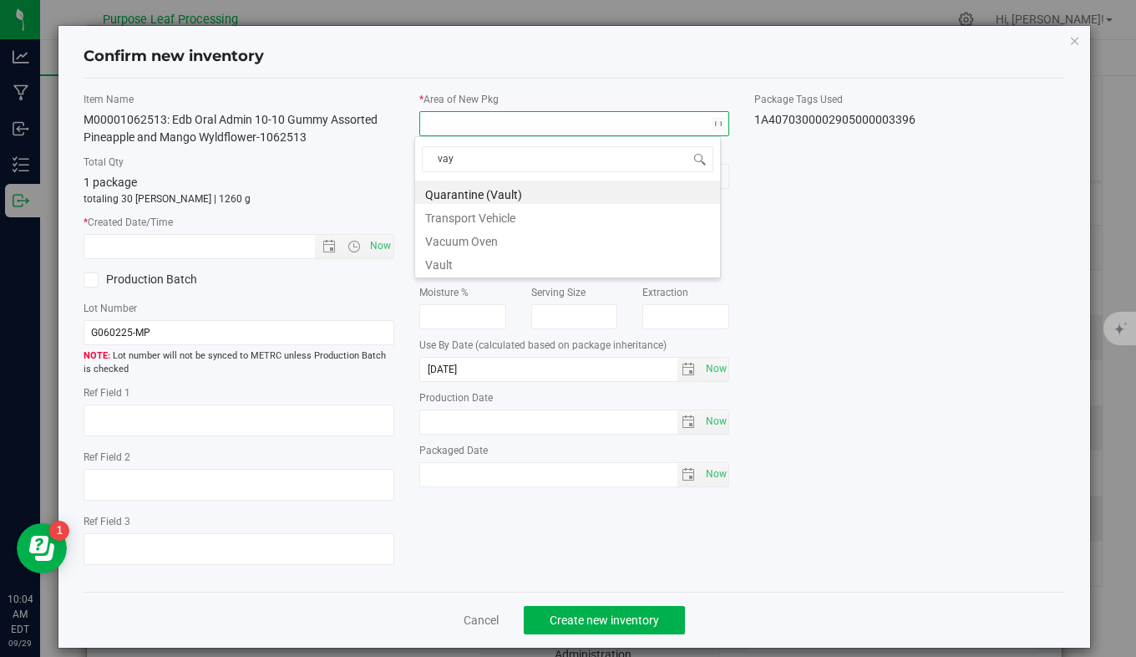
type input "va"
click at [586, 245] on li "Vault" at bounding box center [567, 238] width 305 height 23
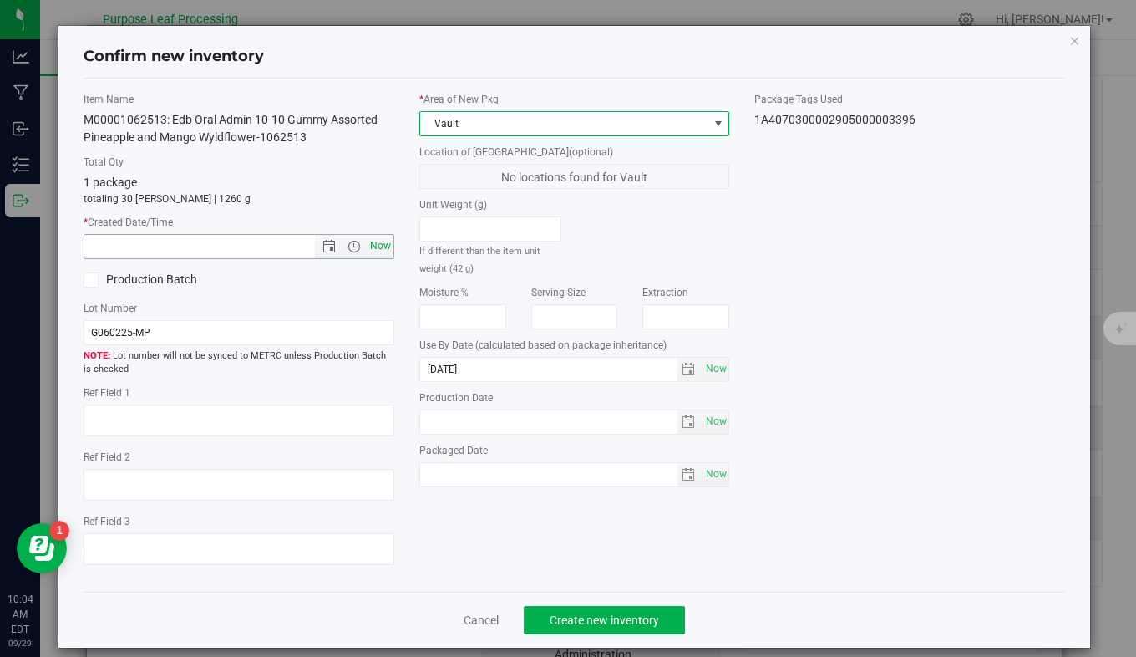
click at [374, 245] on span "Now" at bounding box center [380, 246] width 28 height 24
type input "[DATE] 10:04 AM"
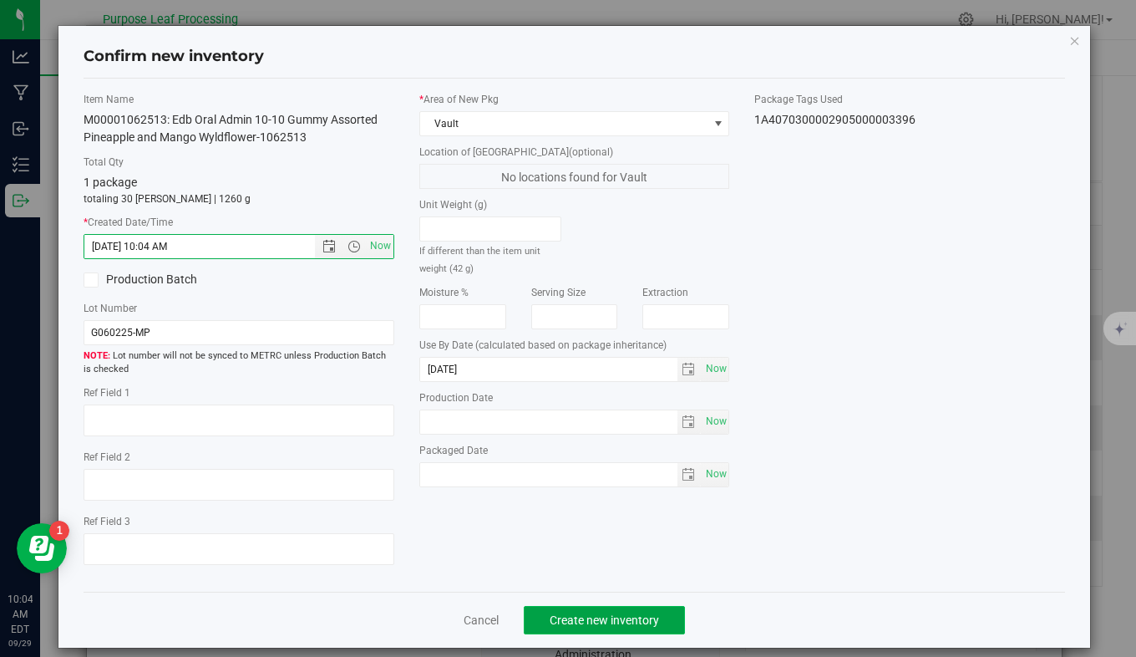
click at [623, 615] on span "Create new inventory" at bounding box center [604, 619] width 109 height 13
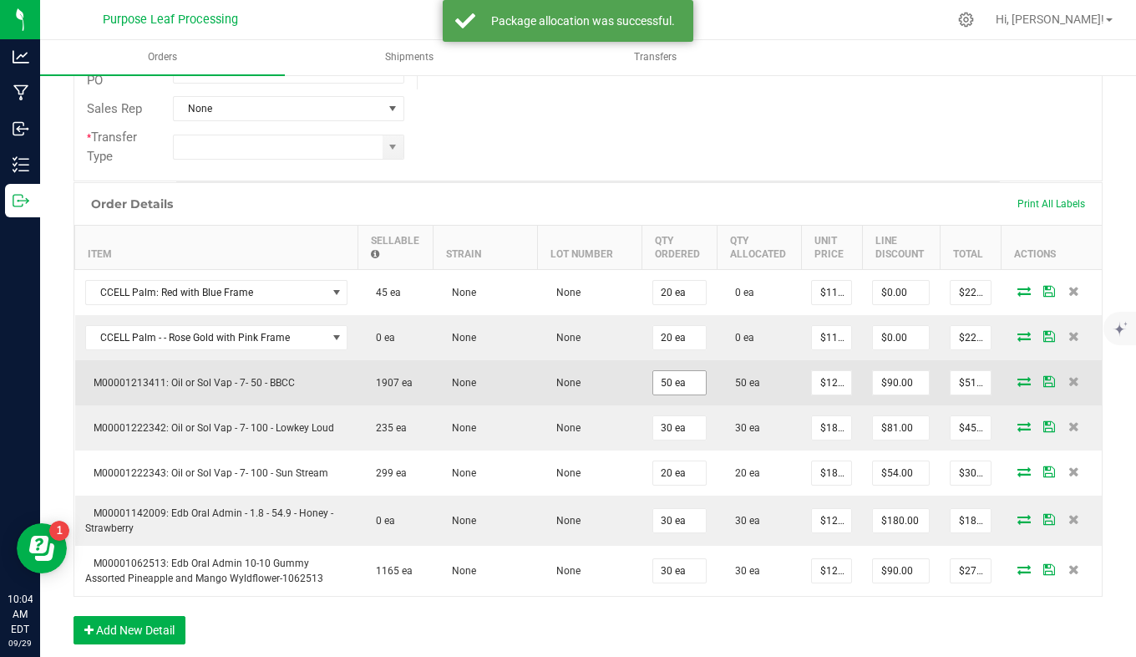
scroll to position [341, 0]
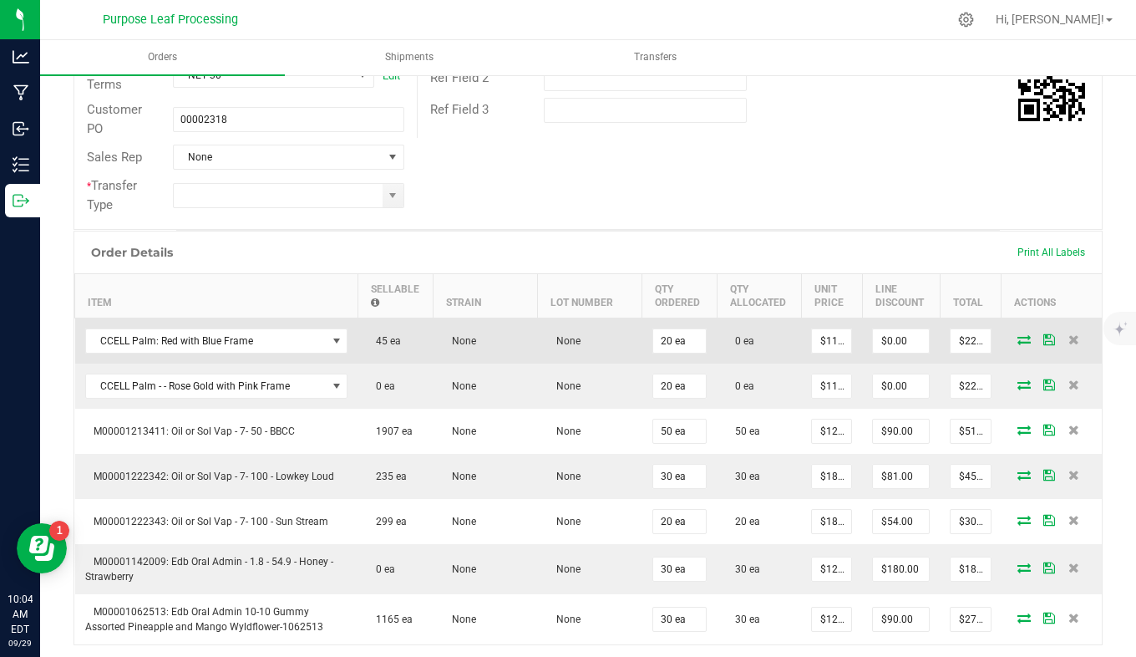
click at [1018, 340] on icon at bounding box center [1024, 339] width 13 height 10
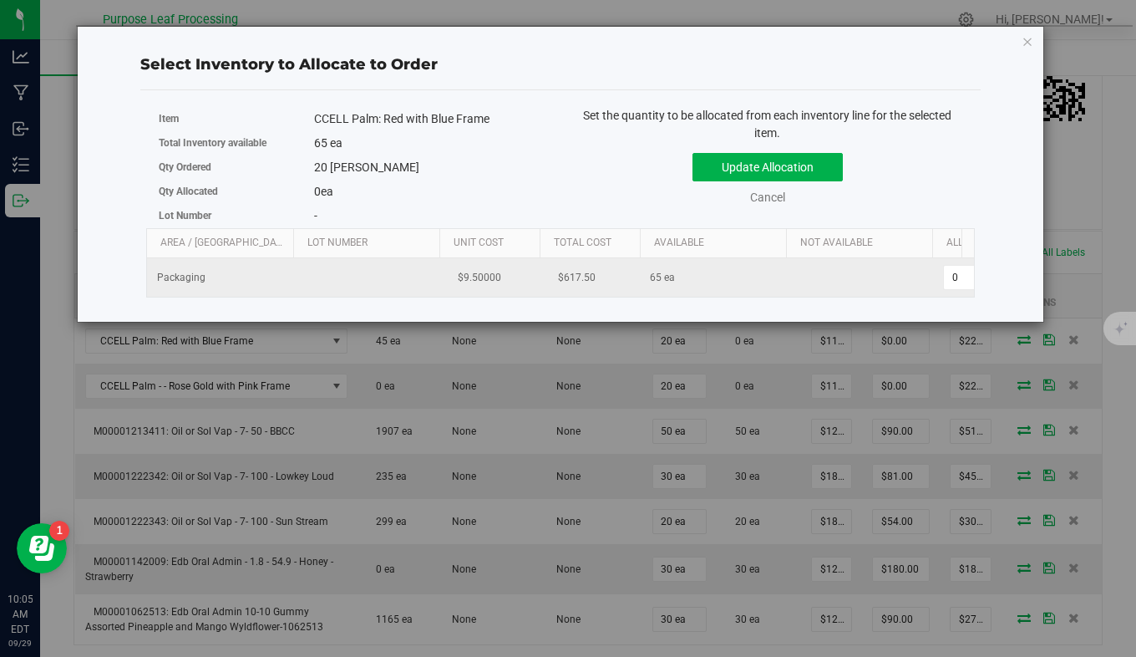
click at [532, 263] on td "$9.50000" at bounding box center [490, 277] width 100 height 38
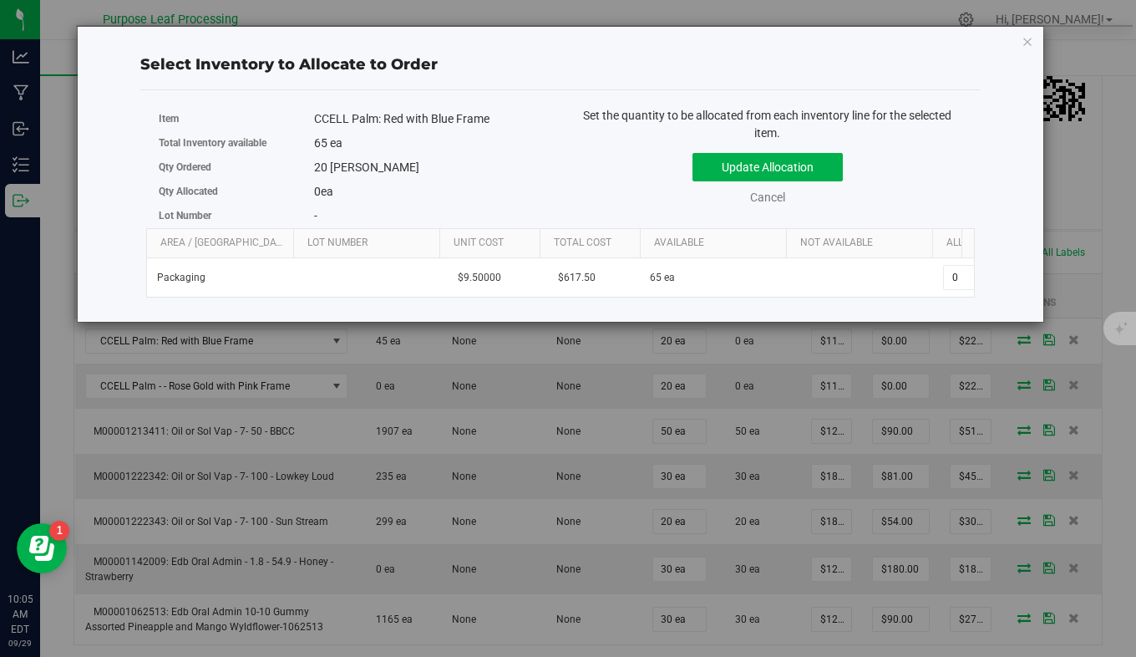
click at [553, 151] on div "Item CCELL Palm: Red with Blue Frame Total Inventory available 65 ea Qty Ordere…" at bounding box center [353, 167] width 414 height 121
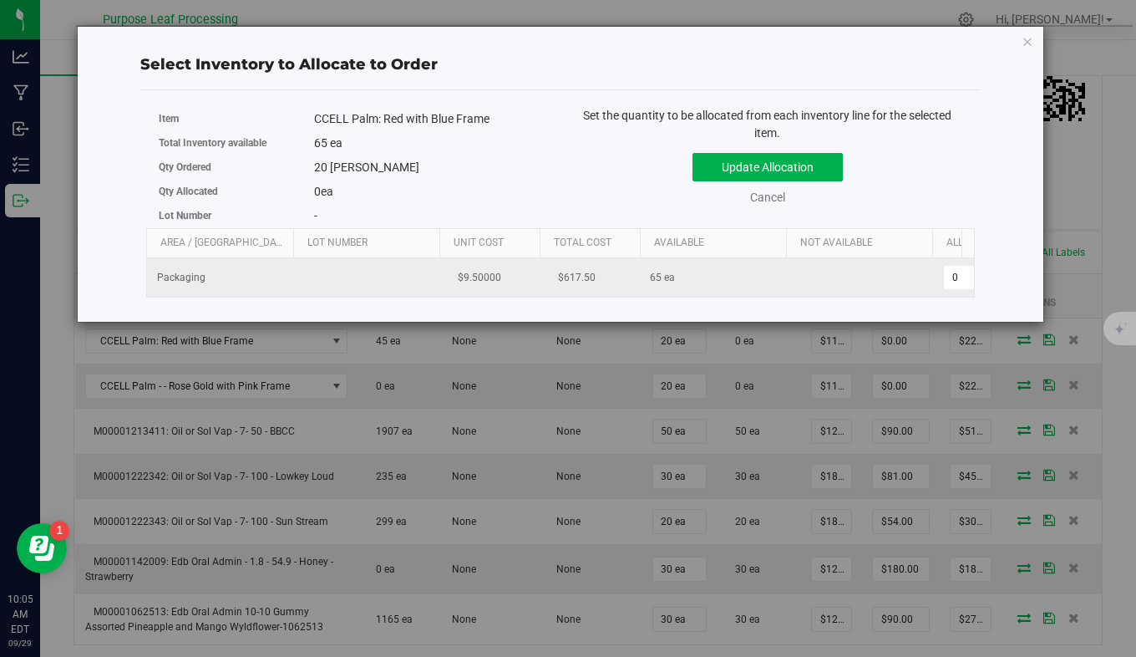
scroll to position [0, 117]
click at [852, 278] on span "0 0" at bounding box center [900, 277] width 125 height 25
type input "20"
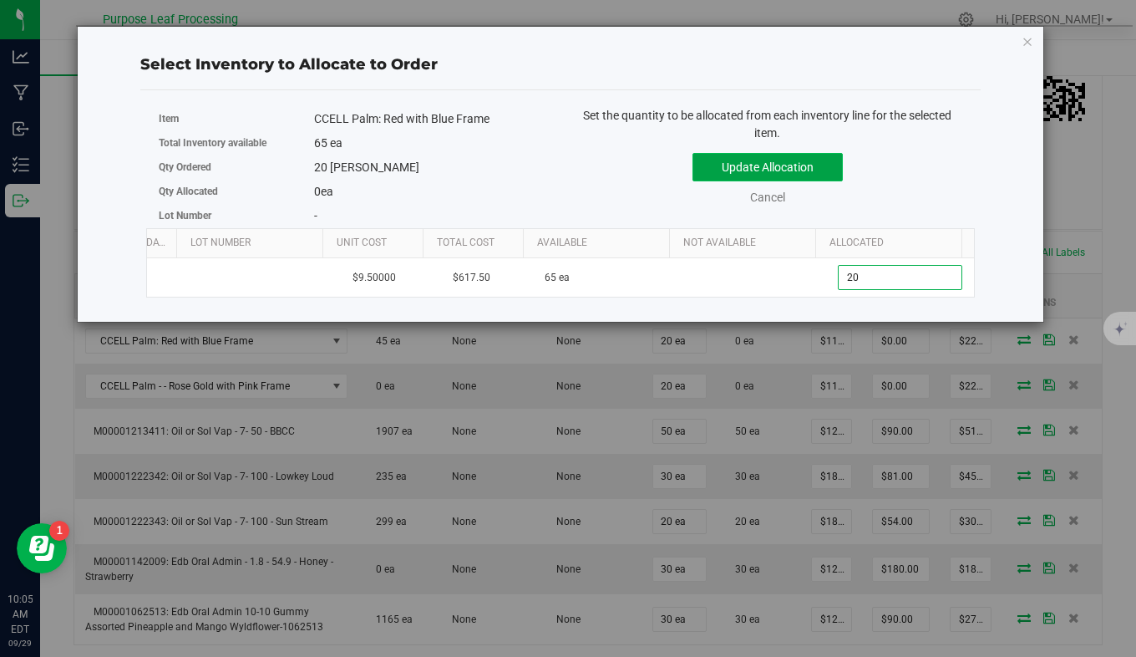
click at [805, 171] on button "Update Allocation" at bounding box center [768, 167] width 150 height 28
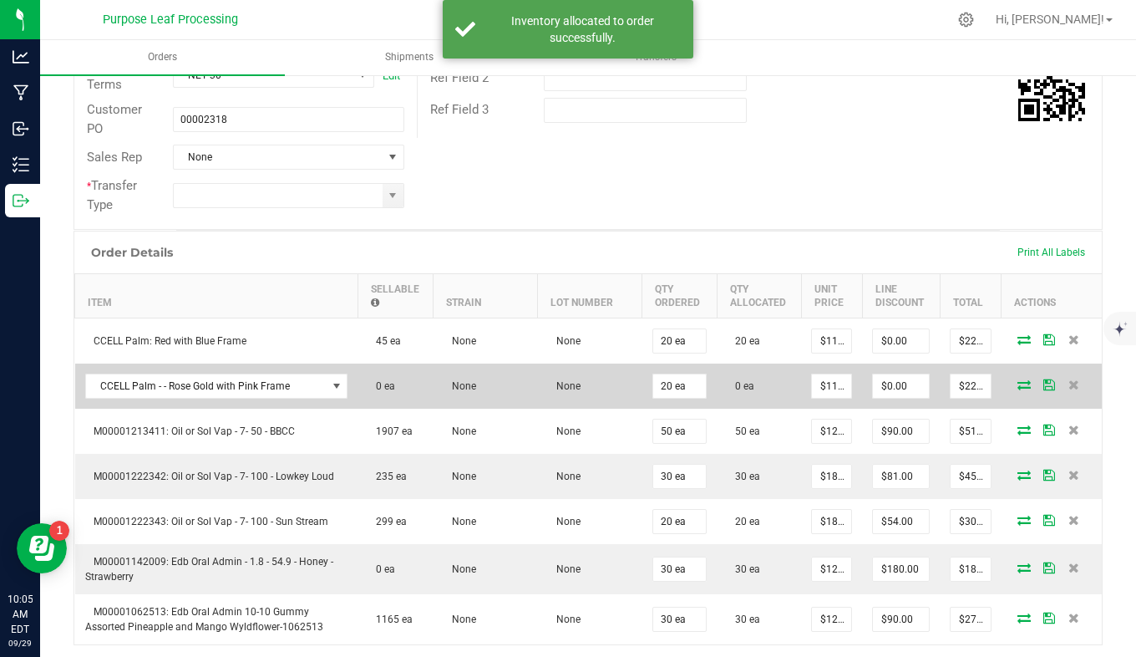
click at [1010, 378] on td at bounding box center [1052, 385] width 100 height 45
click at [1018, 379] on icon at bounding box center [1024, 384] width 13 height 10
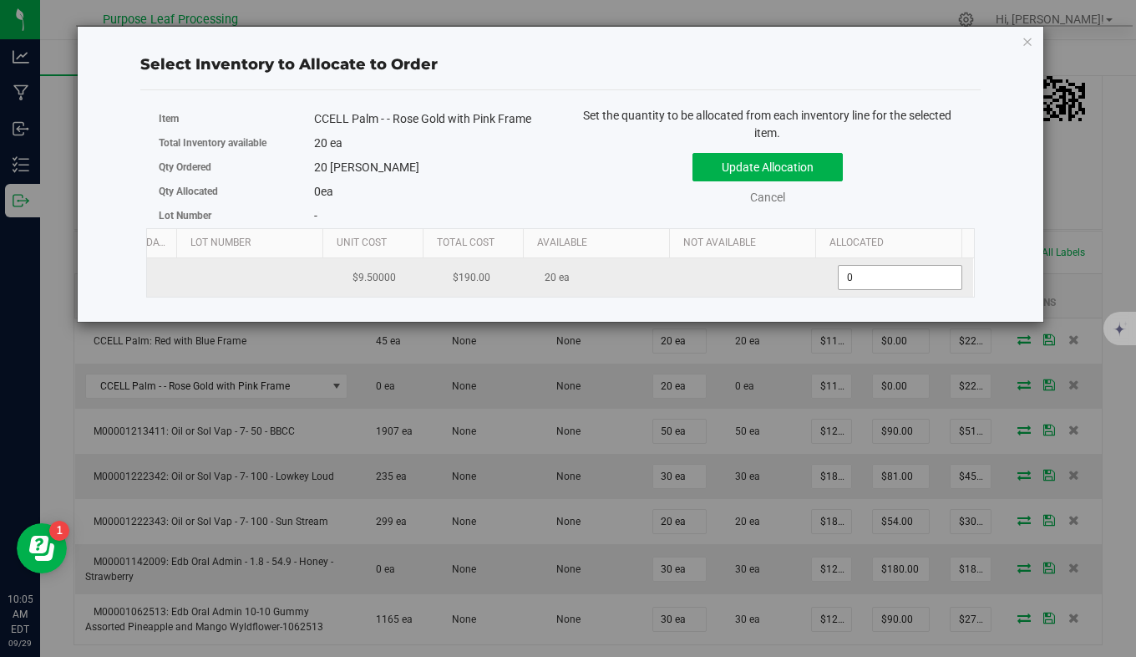
click at [857, 279] on span "0 0" at bounding box center [900, 277] width 125 height 25
type input "20"
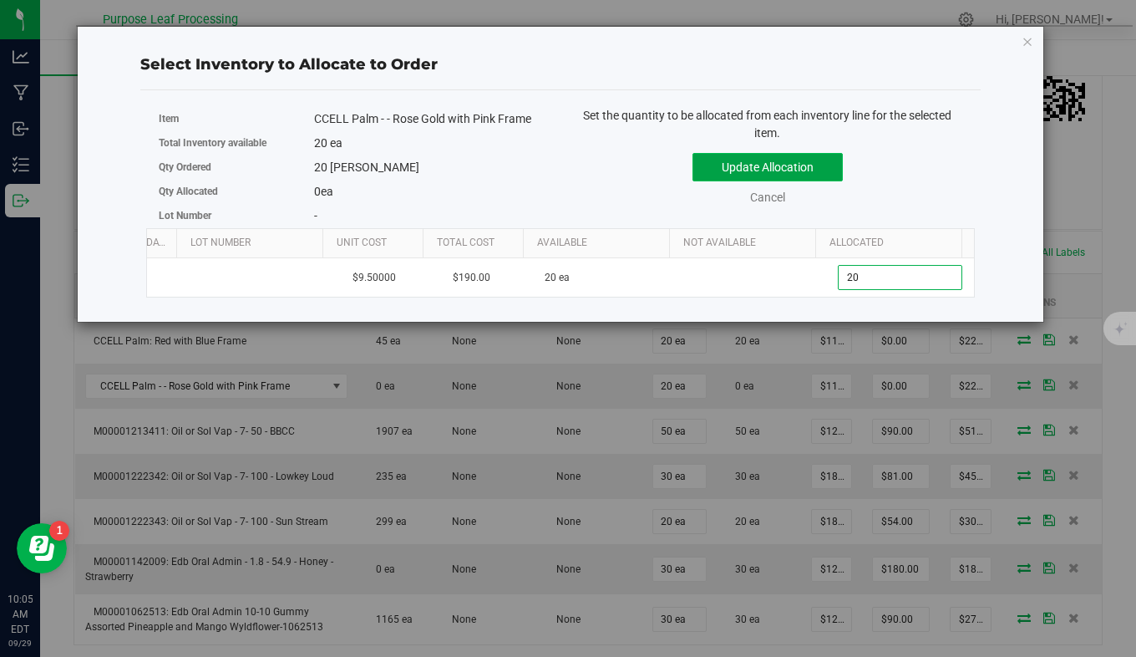
click at [808, 160] on button "Update Allocation" at bounding box center [768, 167] width 150 height 28
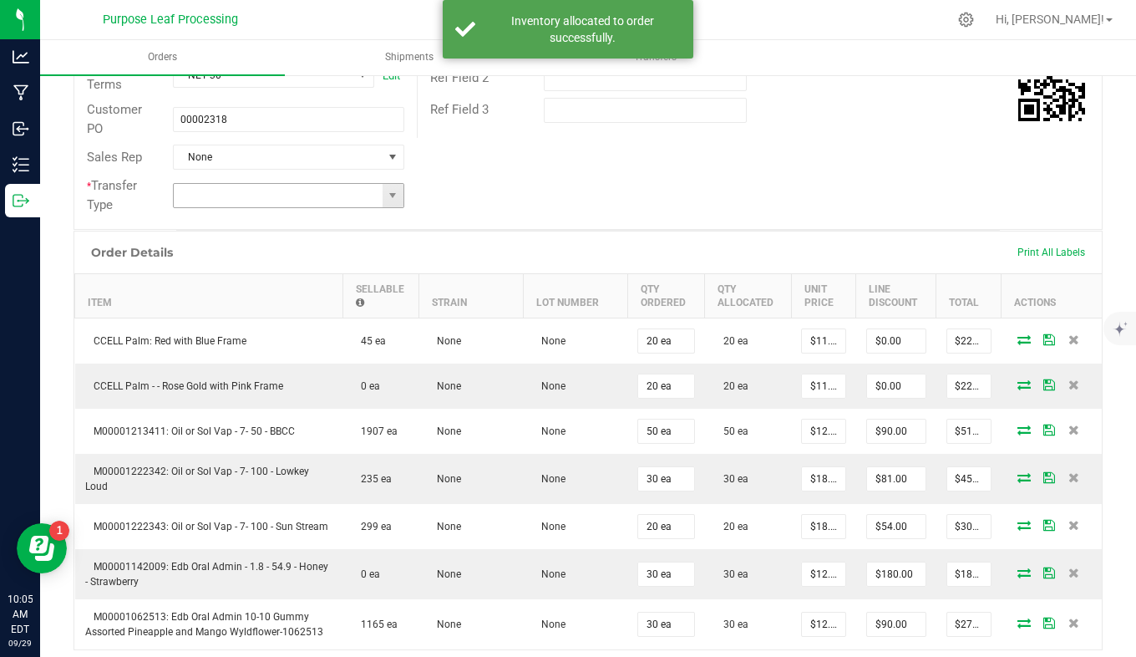
click at [383, 198] on span at bounding box center [393, 195] width 21 height 23
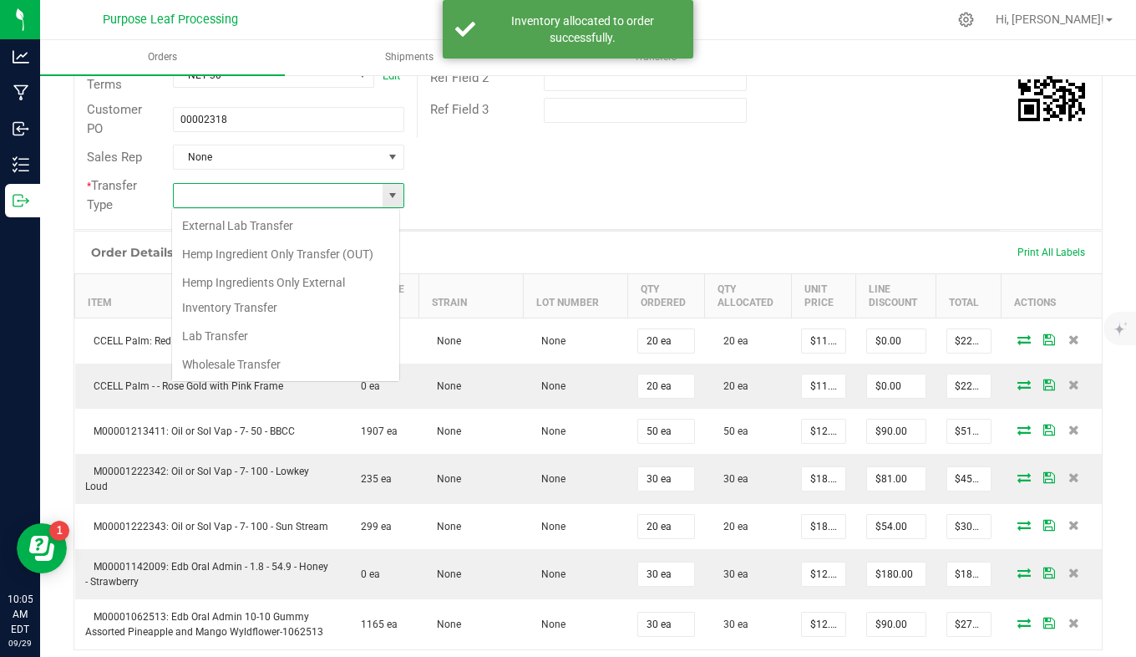
scroll to position [25, 228]
click at [338, 365] on li "Wholesale Transfer" at bounding box center [285, 364] width 227 height 28
type input "Wholesale Transfer"
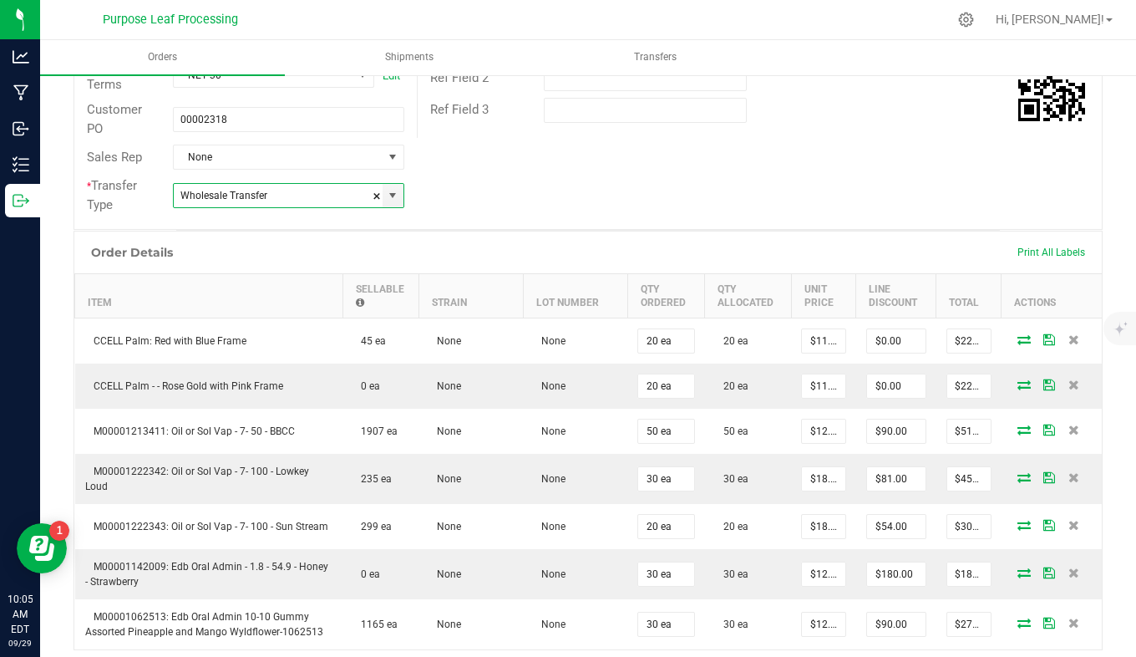
scroll to position [0, 0]
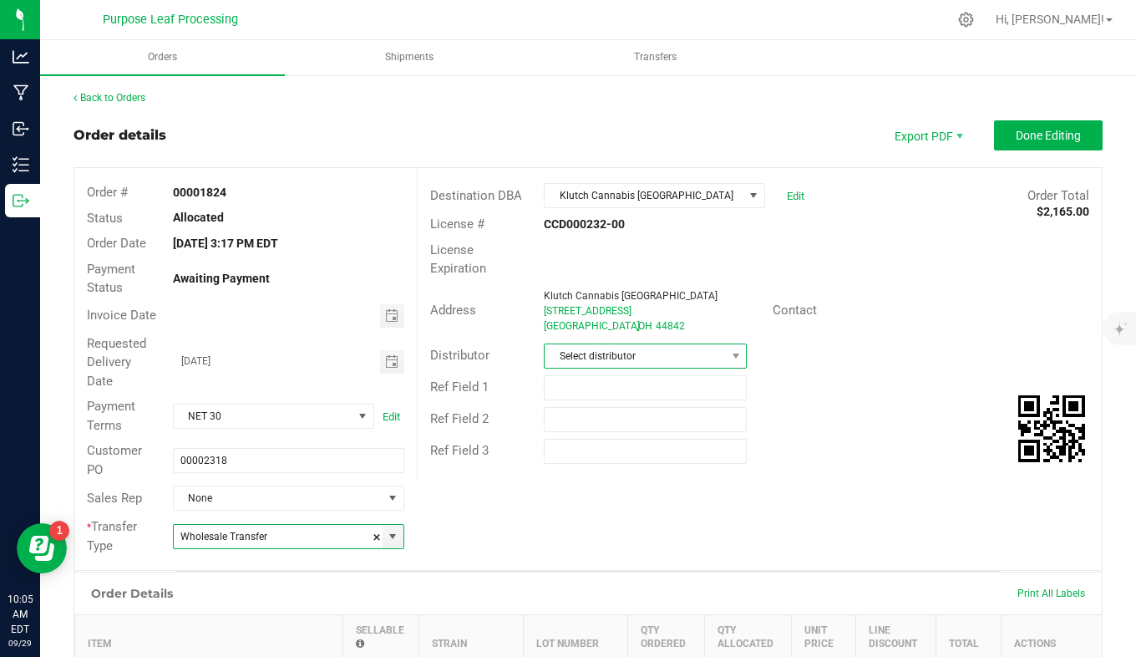
click at [658, 350] on span "Select distributor" at bounding box center [635, 355] width 180 height 23
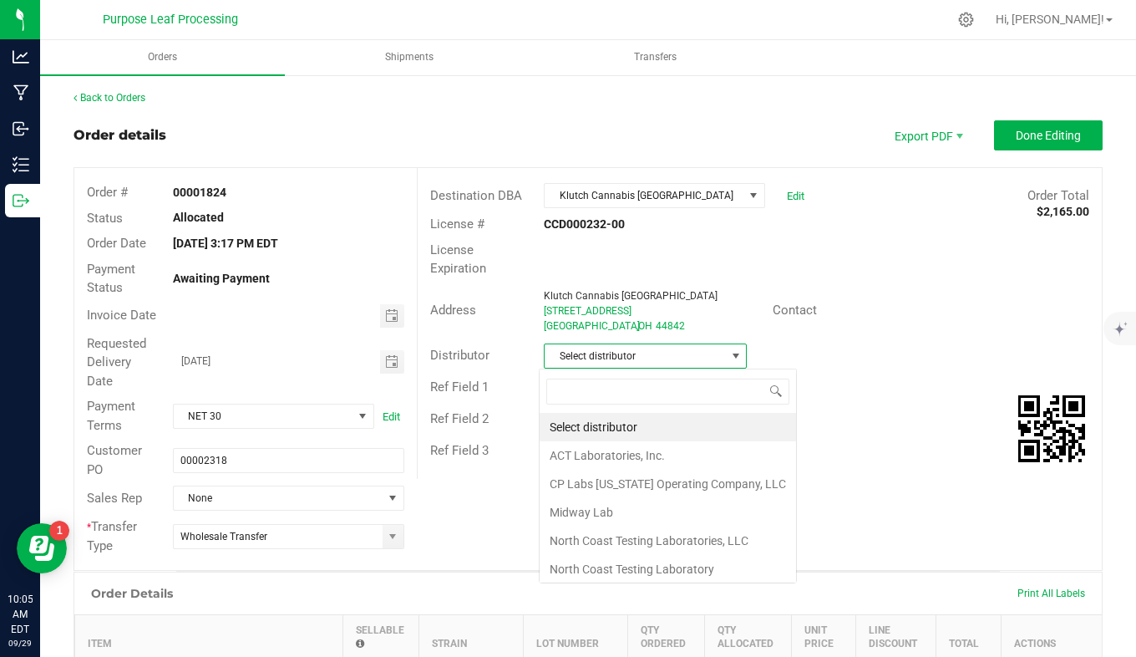
scroll to position [25, 201]
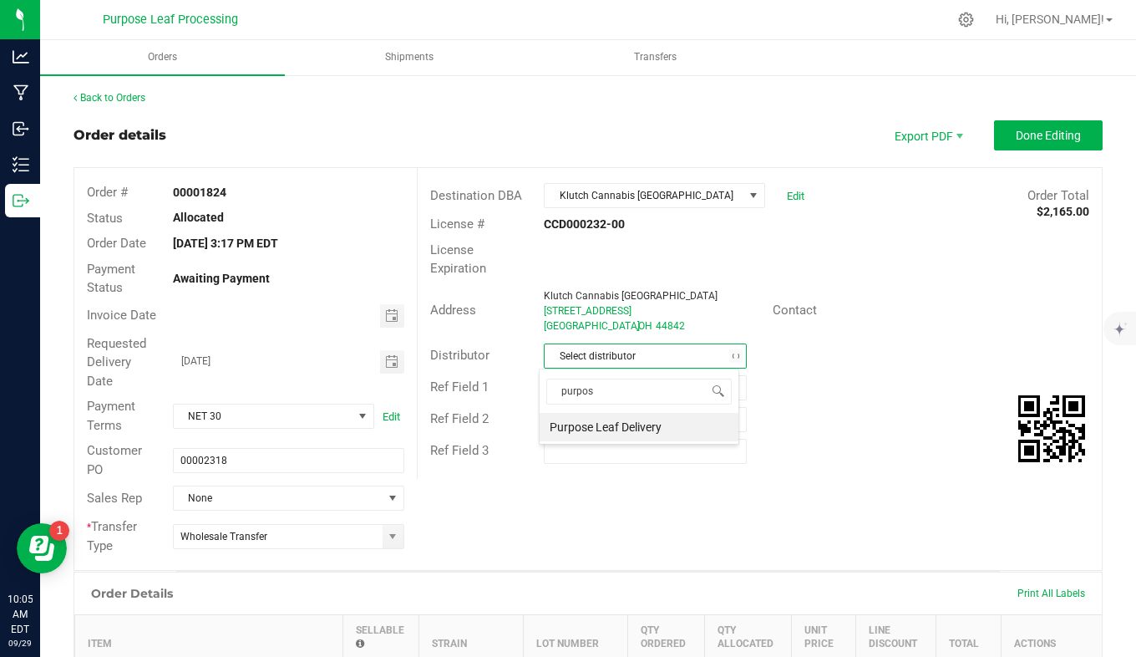
type input "purpose"
click at [677, 435] on li "Purpose Leaf Delivery" at bounding box center [639, 427] width 199 height 28
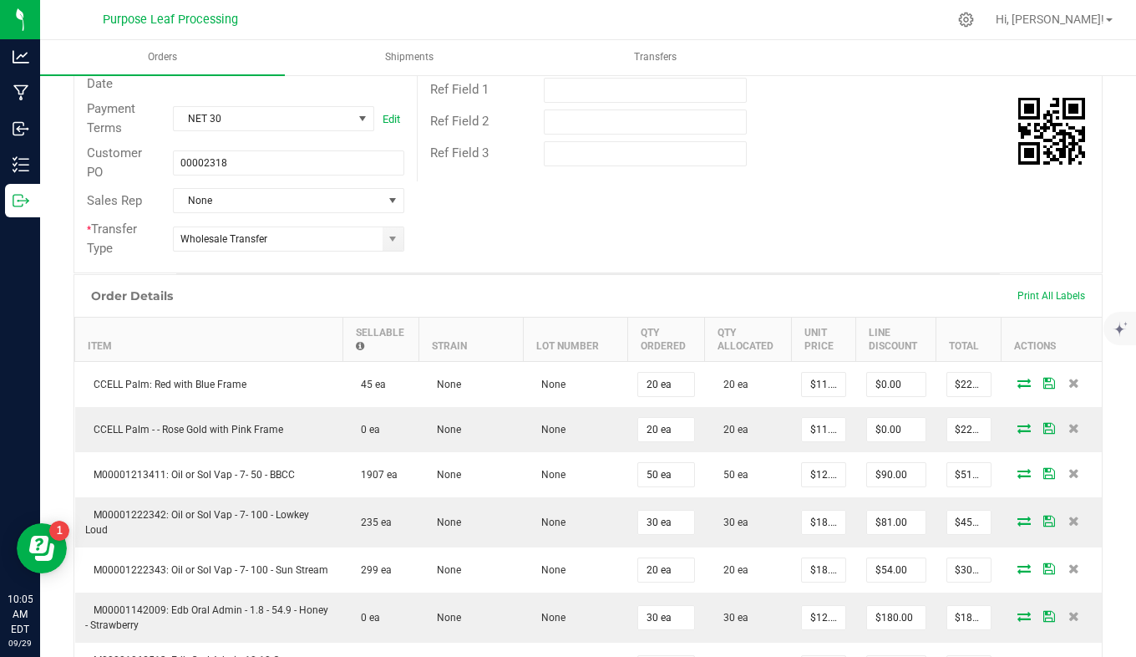
scroll to position [0, 0]
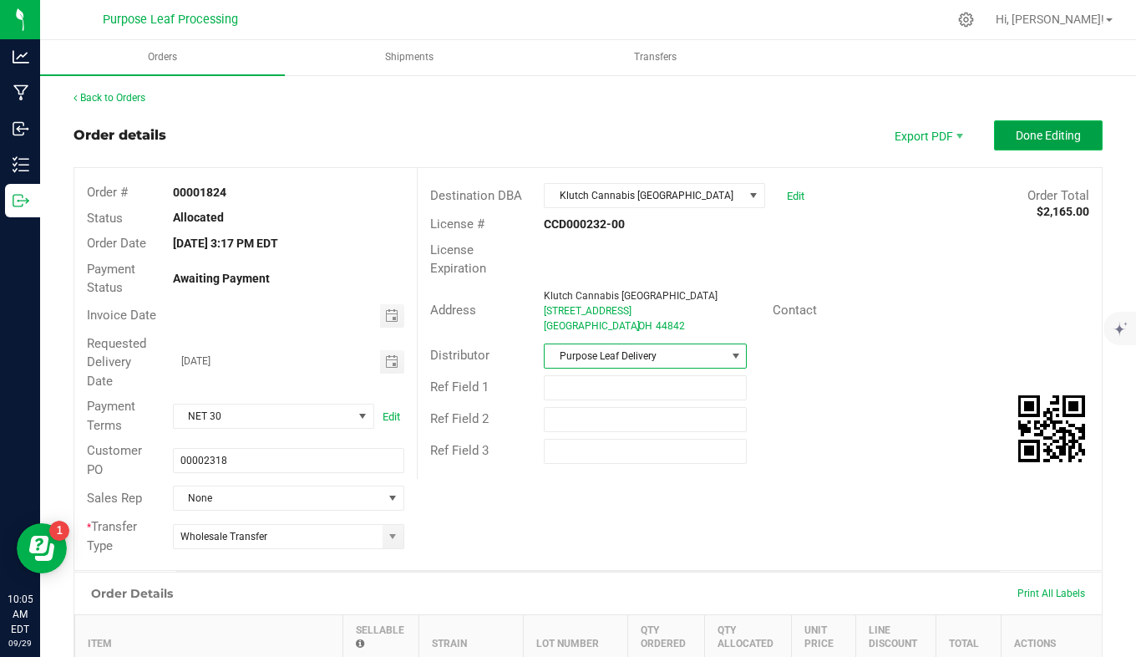
click at [1054, 140] on span "Done Editing" at bounding box center [1048, 135] width 65 height 13
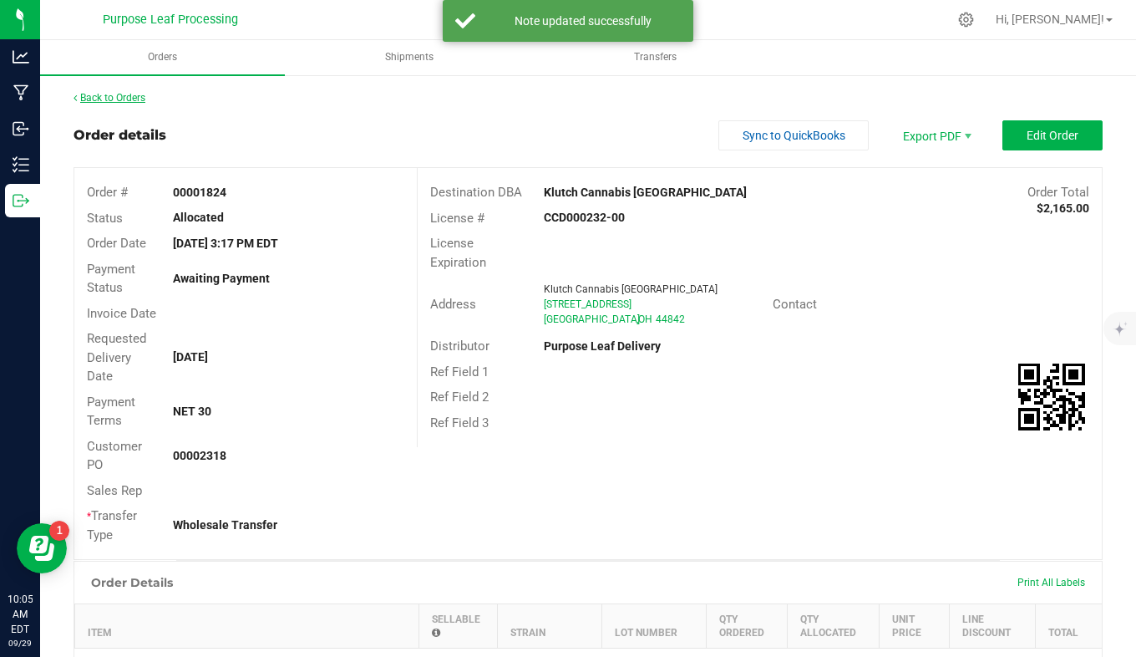
click at [134, 97] on link "Back to Orders" at bounding box center [110, 98] width 72 height 12
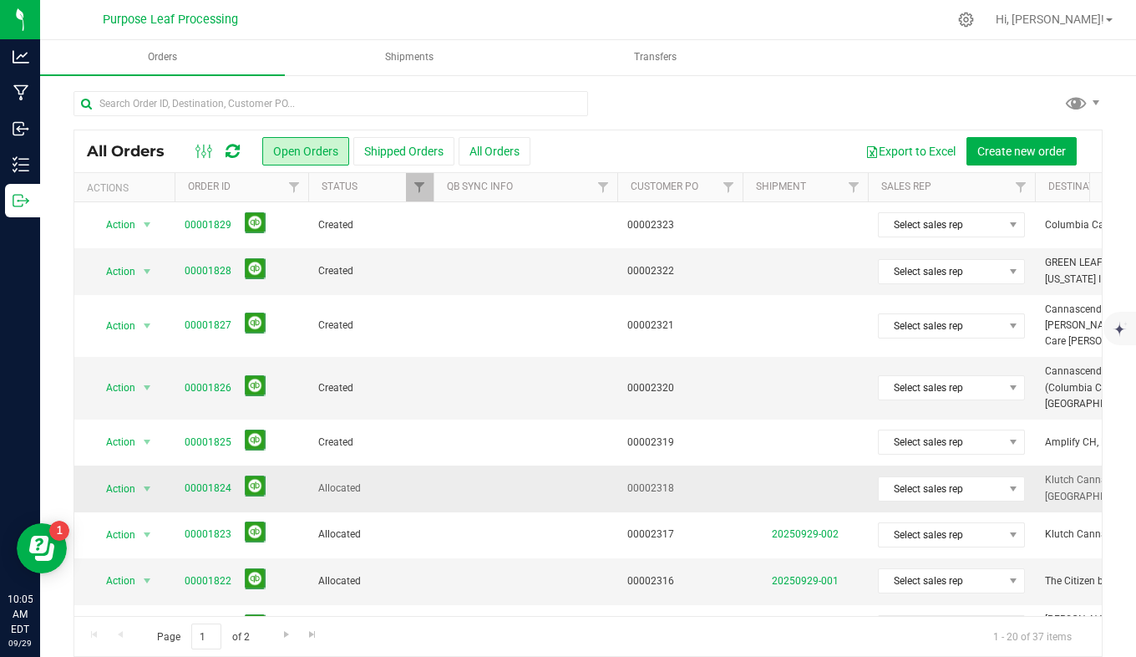
click at [379, 480] on span "Allocated" at bounding box center [370, 488] width 105 height 16
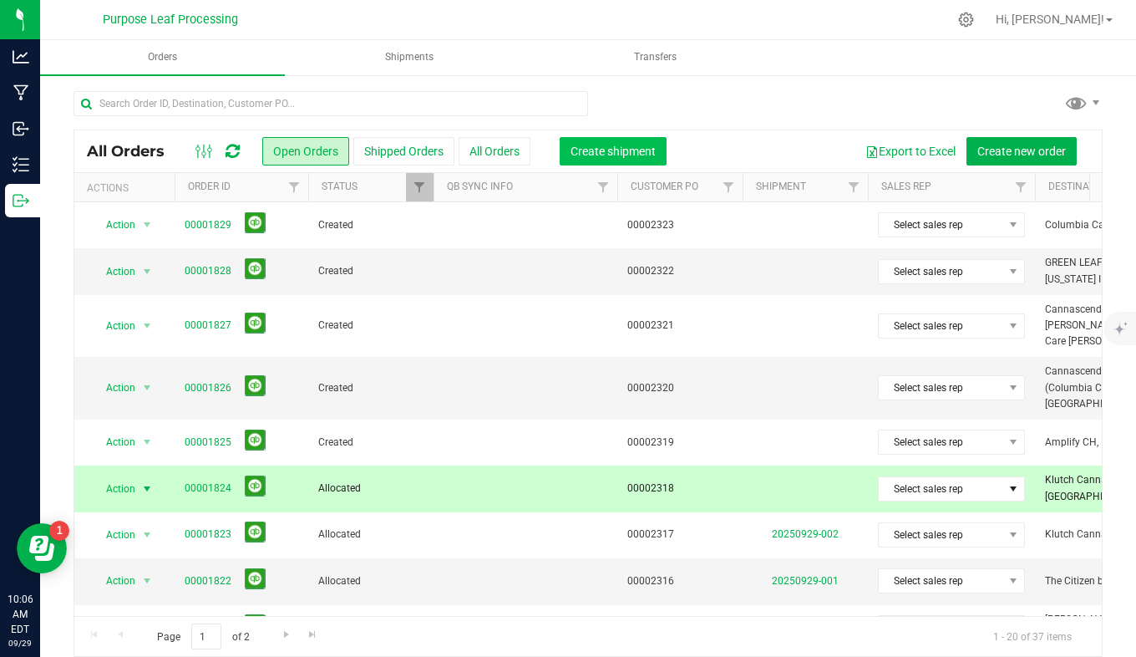
click at [644, 148] on span "Create shipment" at bounding box center [613, 151] width 85 height 13
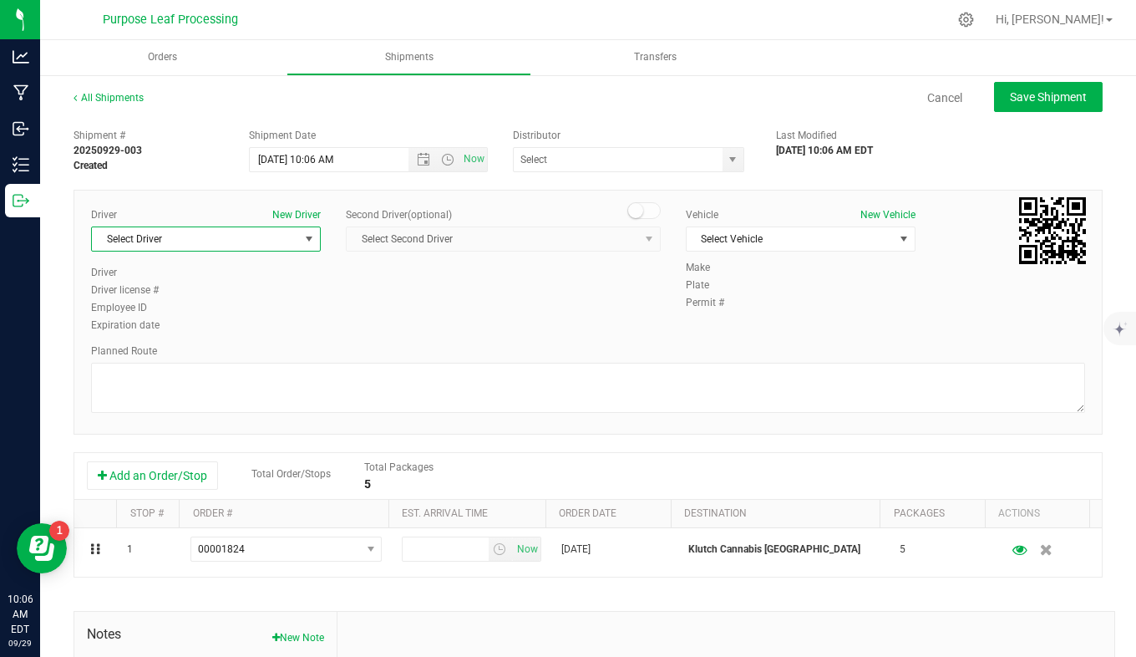
click at [262, 245] on span "Select Driver" at bounding box center [195, 238] width 207 height 23
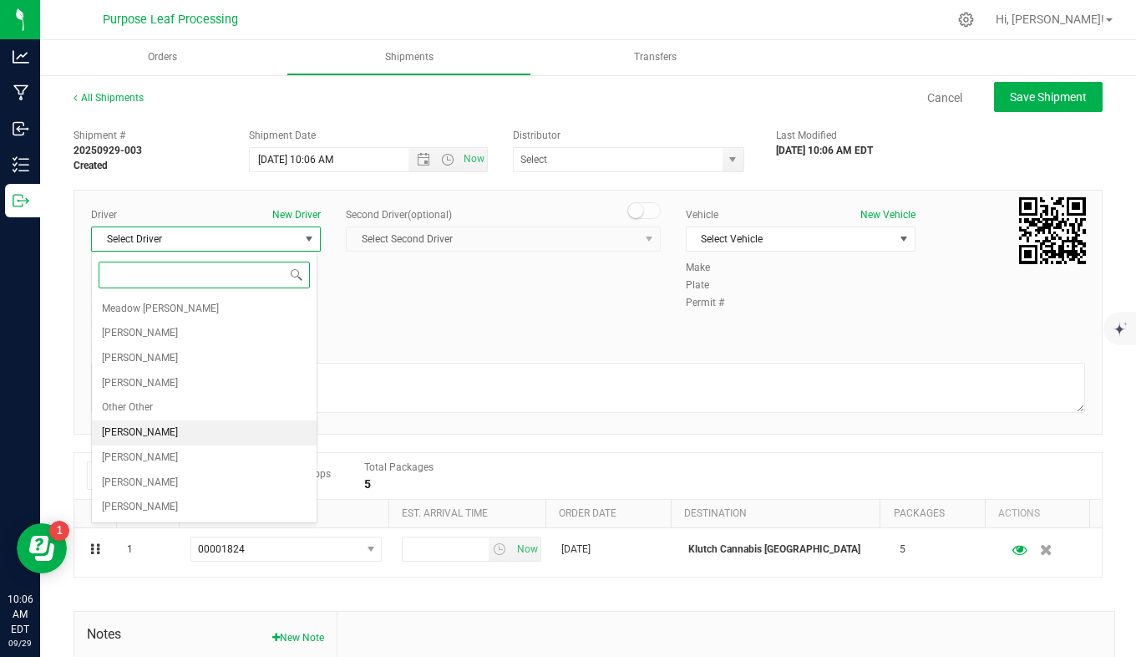
click at [254, 428] on li "[PERSON_NAME]" at bounding box center [204, 432] width 225 height 25
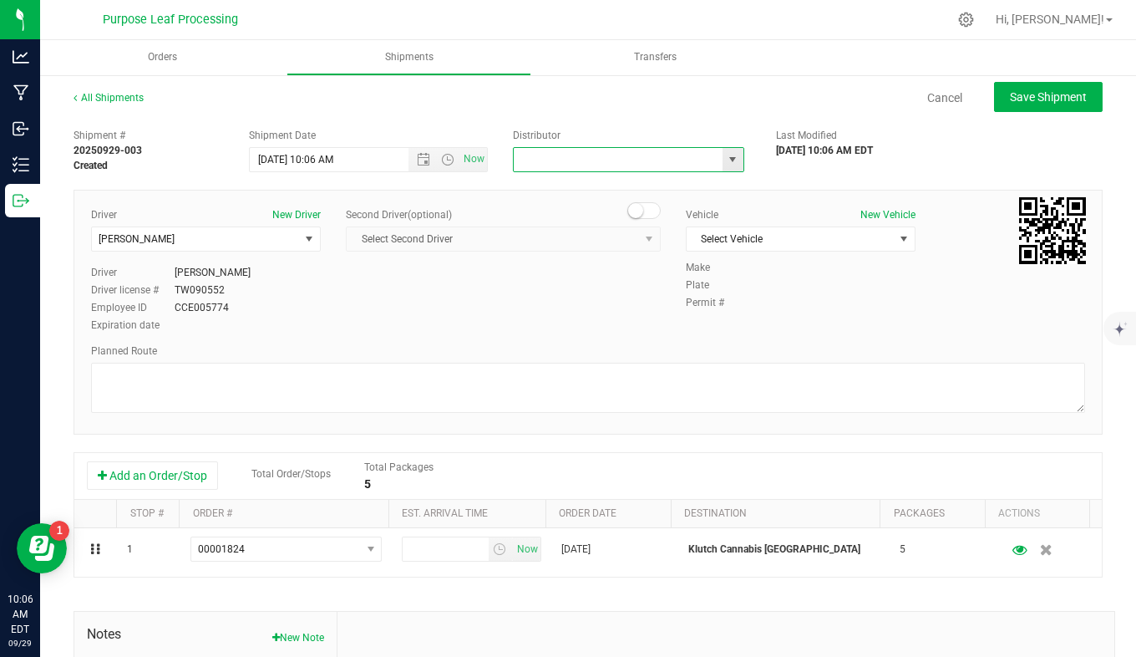
click at [653, 164] on input "text" at bounding box center [615, 159] width 202 height 23
click at [655, 196] on li "Purpose Leaf Delivery" at bounding box center [622, 187] width 226 height 25
type input "Purpose Leaf Delivery"
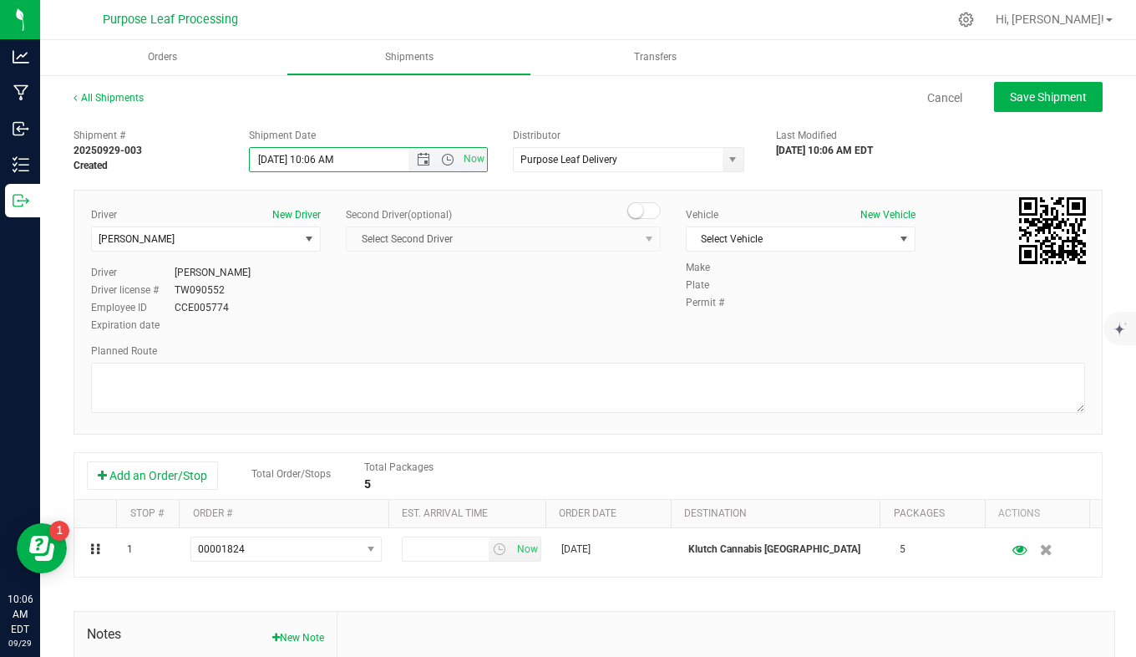
click at [277, 162] on input "[DATE] 10:06 AM" at bounding box center [343, 159] width 187 height 23
click at [334, 162] on input "[DATE] 10:06 AM" at bounding box center [343, 159] width 187 height 23
click at [333, 163] on input "[DATE] 4:15AM" at bounding box center [343, 159] width 187 height 23
type input "[DATE] 4:15PM"
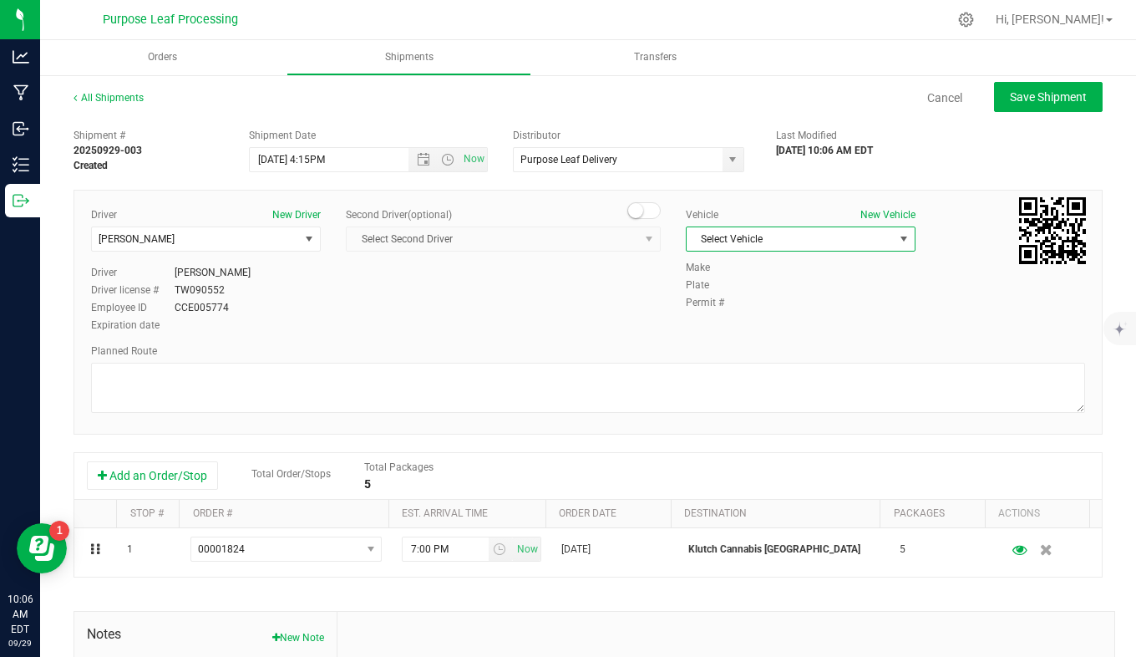
click at [712, 229] on span "Select Vehicle" at bounding box center [790, 238] width 207 height 23
click at [724, 284] on li "[PERSON_NAME] 2 - PLQ 2807" at bounding box center [791, 292] width 225 height 25
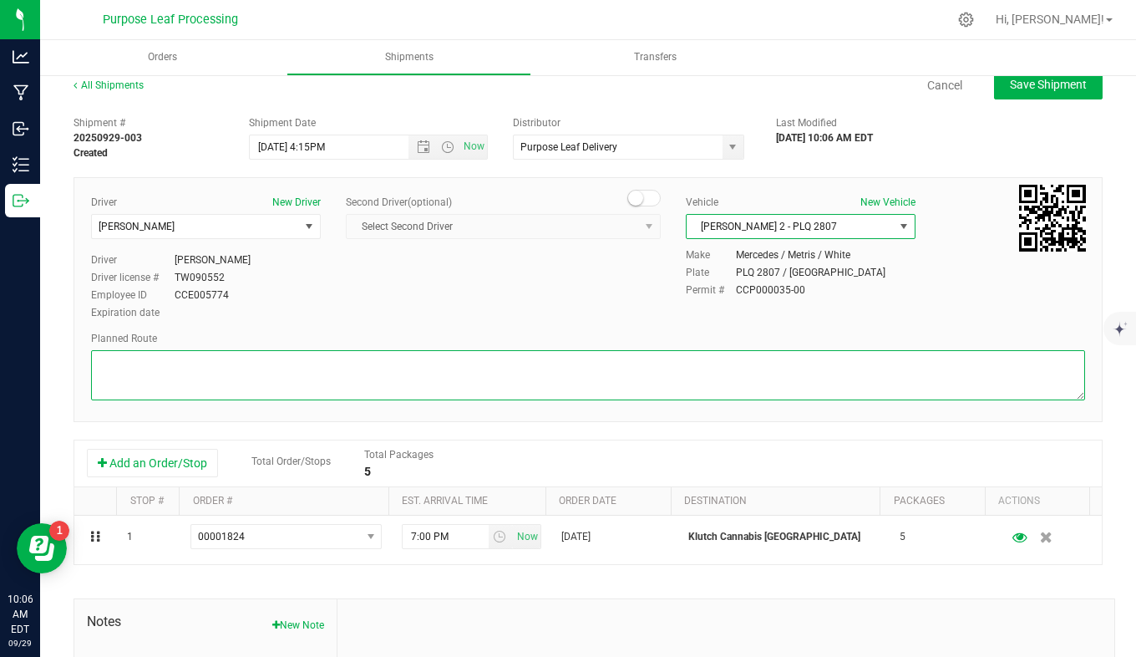
click at [576, 394] on textarea at bounding box center [588, 375] width 994 height 50
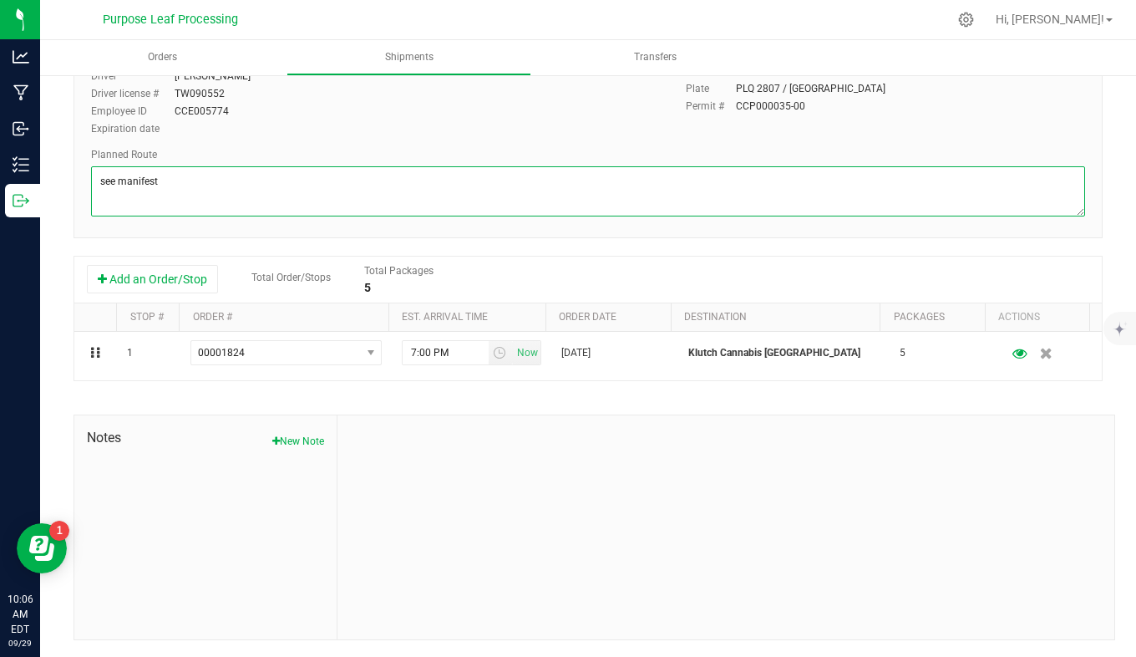
scroll to position [0, 0]
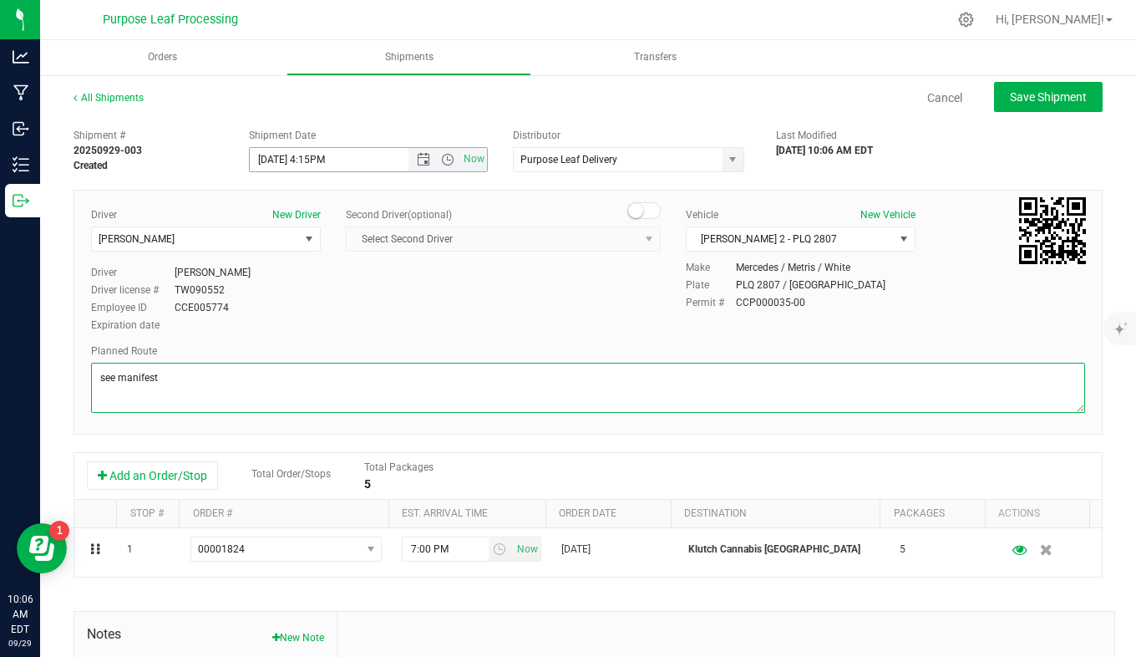
type textarea "see manifest"
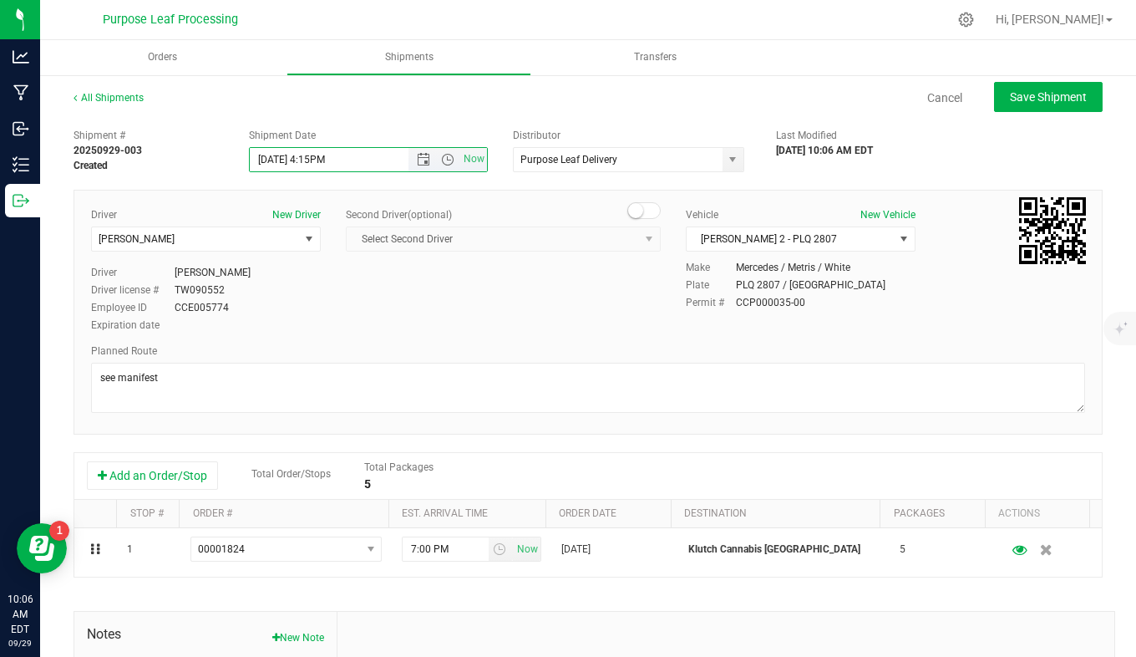
click at [313, 156] on input "[DATE] 4:15PM" at bounding box center [343, 159] width 187 height 23
click at [455, 310] on div "Driver New Driver [PERSON_NAME] Select Driver [PERSON_NAME] Equi [PERSON_NAME] …" at bounding box center [588, 271] width 1019 height 128
click at [310, 159] on input "[DATE] 2:15PM" at bounding box center [343, 159] width 187 height 23
click at [328, 161] on input "[DATE] 3:15PM" at bounding box center [343, 159] width 187 height 23
click at [327, 160] on input "[DATE] 3:15PM" at bounding box center [343, 159] width 187 height 23
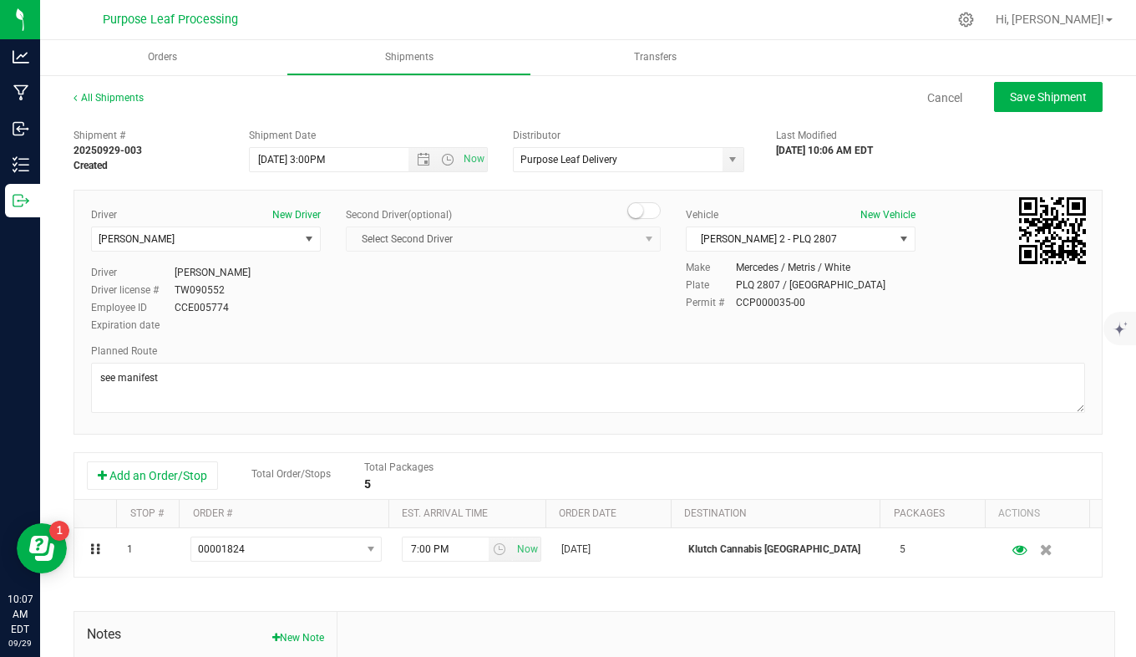
click at [383, 267] on div "Driver New Driver [PERSON_NAME] Select Driver [PERSON_NAME] Equi [PERSON_NAME] …" at bounding box center [588, 271] width 1019 height 128
click at [310, 163] on input "[DATE] 3:00PM" at bounding box center [343, 159] width 187 height 23
click at [323, 161] on input "[DATE] 4:00PM" at bounding box center [343, 159] width 187 height 23
click at [324, 160] on input "[DATE] 4:00PM" at bounding box center [343, 159] width 187 height 23
click at [1029, 98] on span "Save Shipment" at bounding box center [1048, 96] width 77 height 13
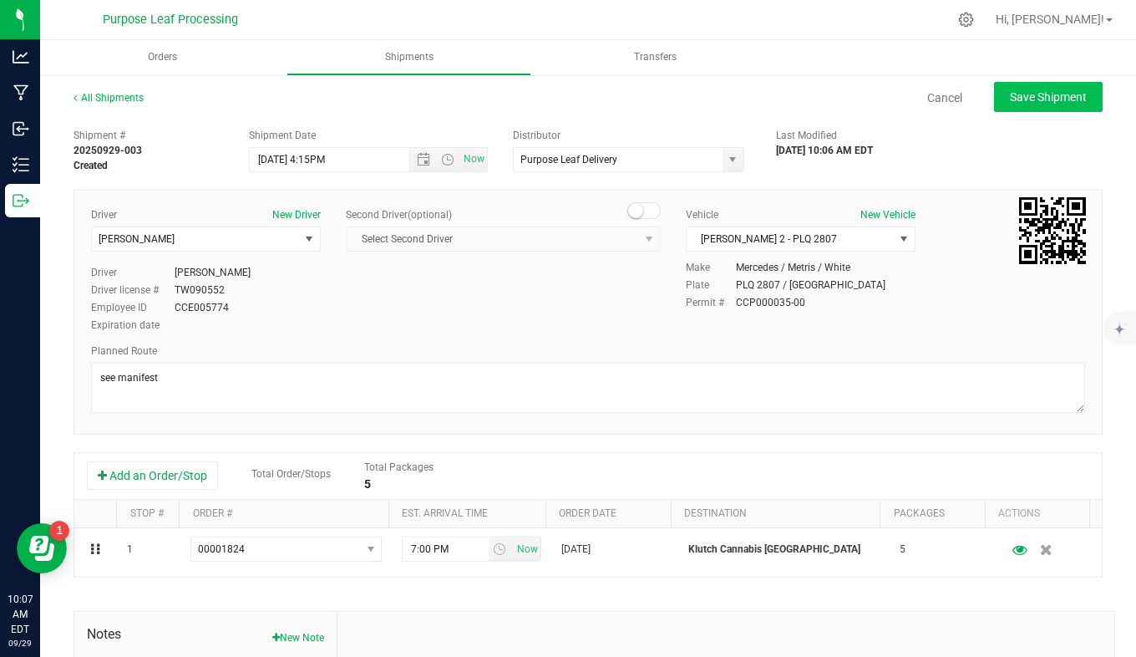
type input "[DATE] 2:07 PM"
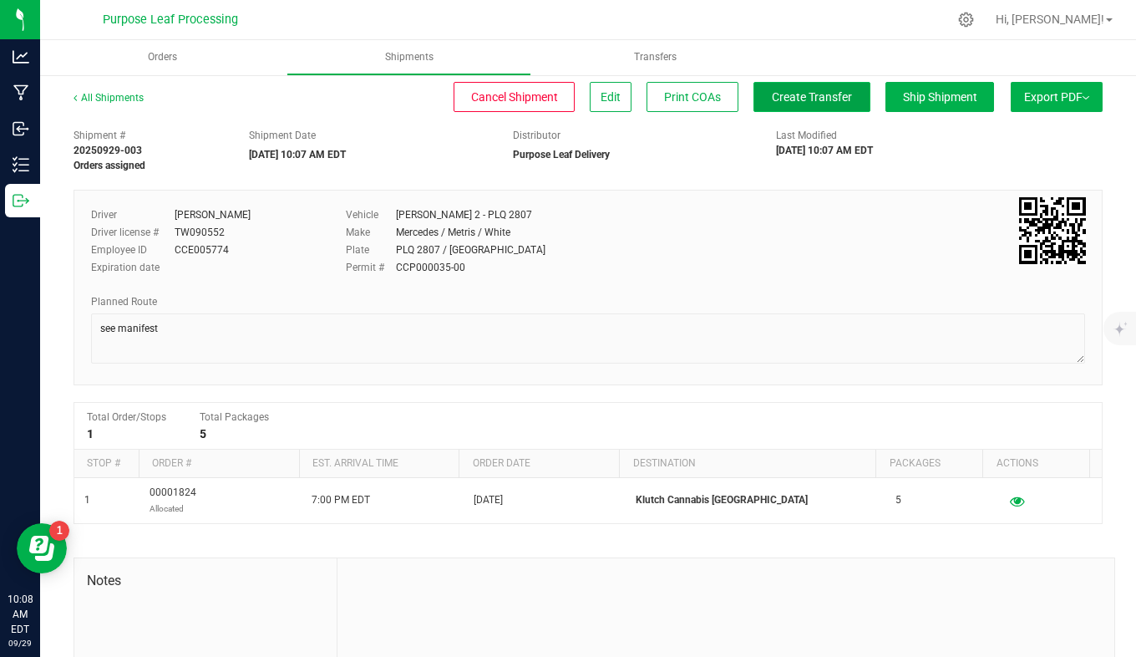
click at [796, 100] on span "Create Transfer" at bounding box center [812, 96] width 80 height 13
